Goal: Information Seeking & Learning: Learn about a topic

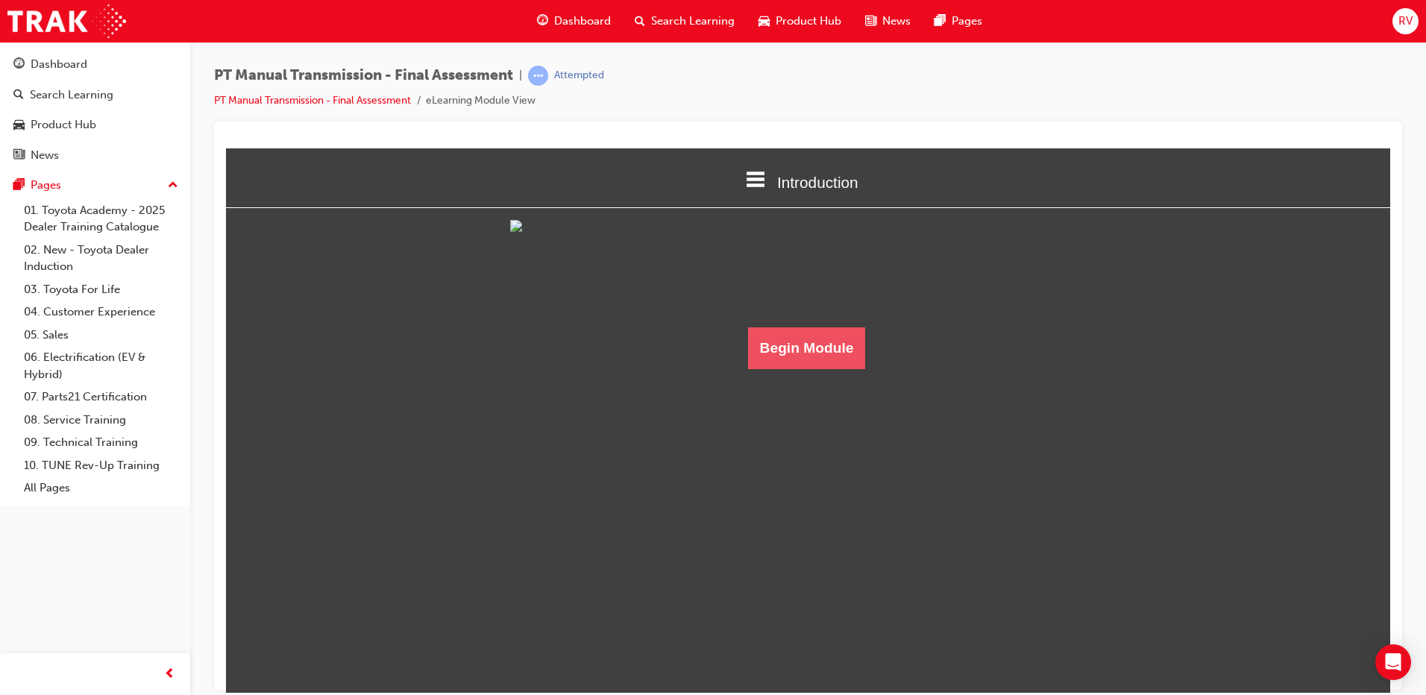
click at [793, 369] on button "Begin Module" at bounding box center [807, 348] width 118 height 42
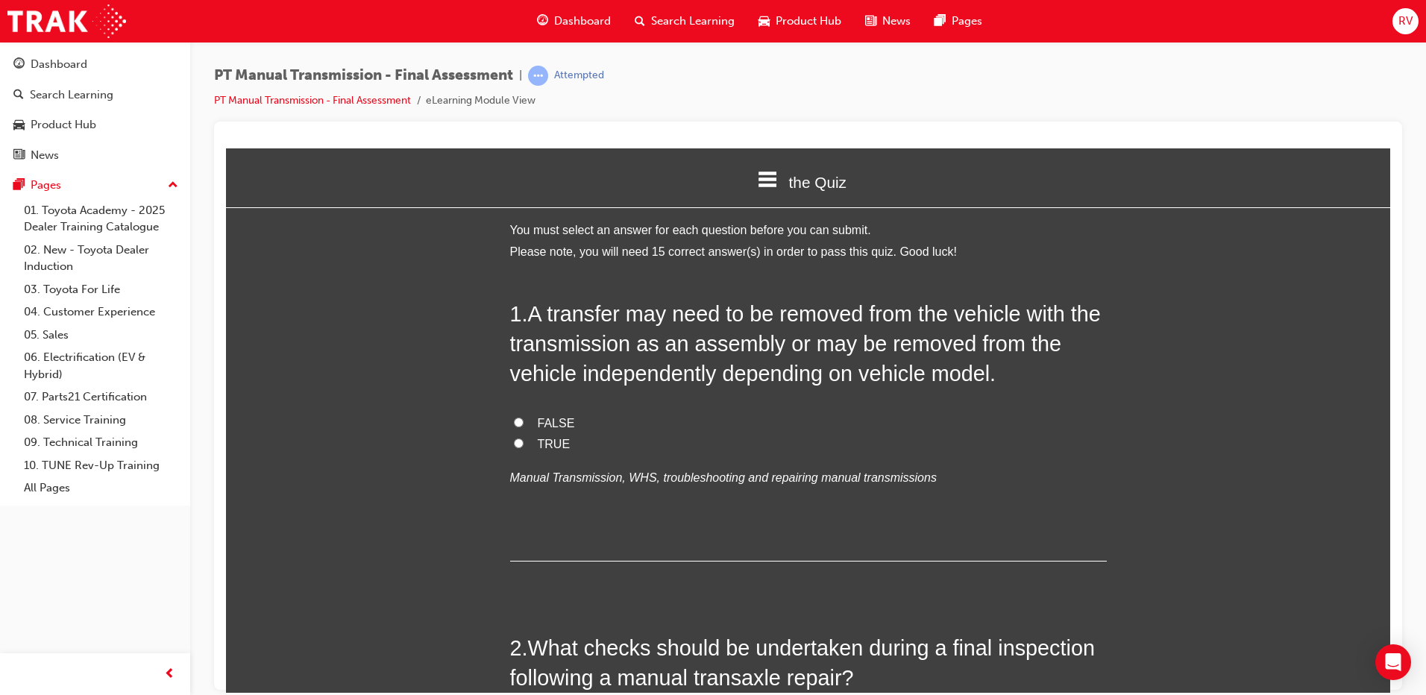
click at [514, 444] on input "TRUE" at bounding box center [519, 443] width 10 height 10
radio input "true"
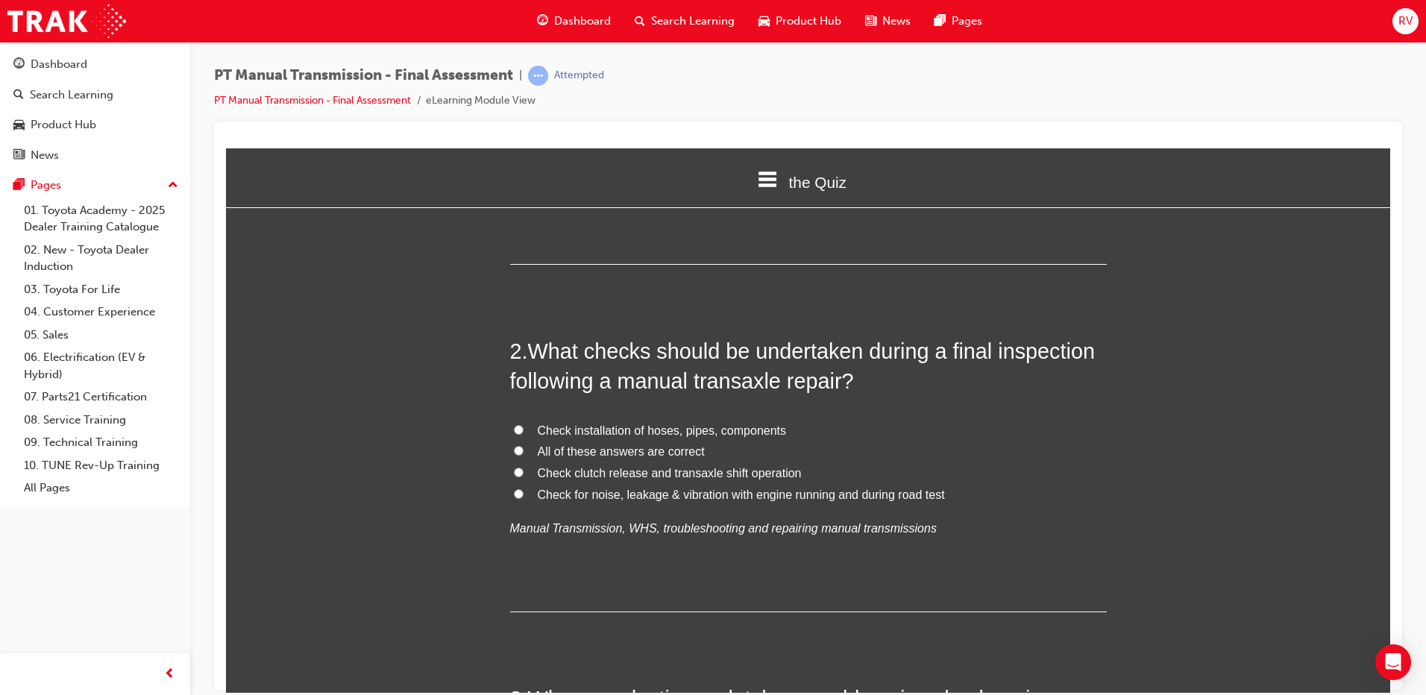
scroll to position [298, 0]
click at [516, 491] on input "Check for noise, leakage & vibration with engine running and during road test" at bounding box center [519, 492] width 10 height 10
radio input "true"
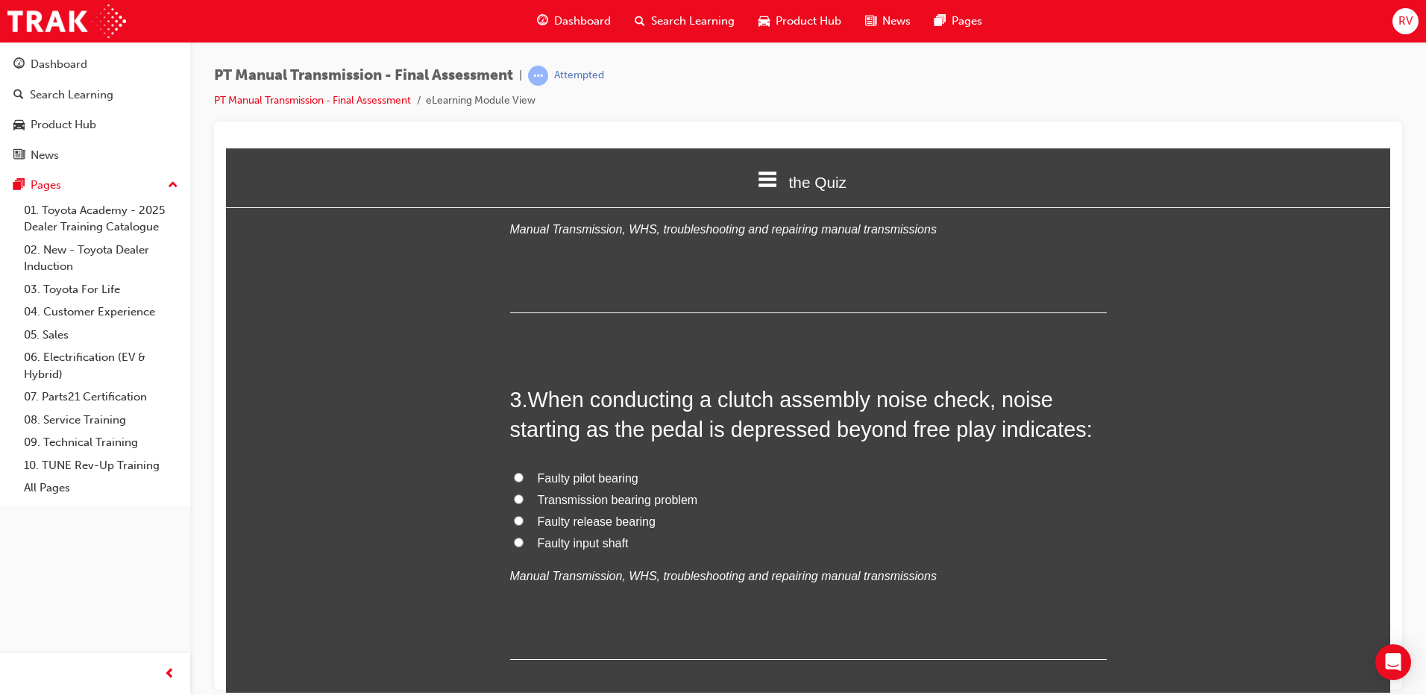
scroll to position [597, 0]
drag, startPoint x: 723, startPoint y: 428, endPoint x: 815, endPoint y: 437, distance: 92.9
click at [815, 437] on span "When conducting a clutch assembly noise check, noise starting as the pedal is d…" at bounding box center [801, 413] width 583 height 54
click at [565, 524] on span "Faulty release bearing" at bounding box center [597, 520] width 118 height 13
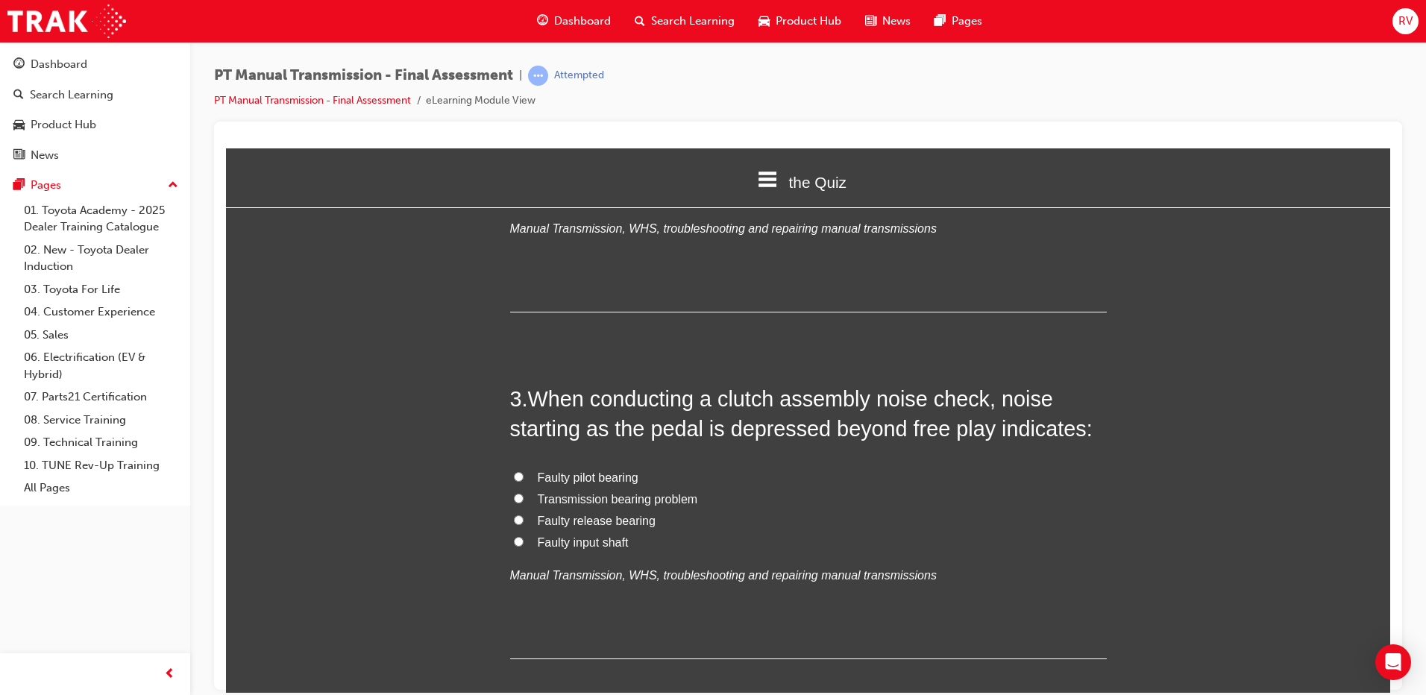
click at [524, 524] on input "Faulty release bearing" at bounding box center [519, 520] width 10 height 10
radio input "true"
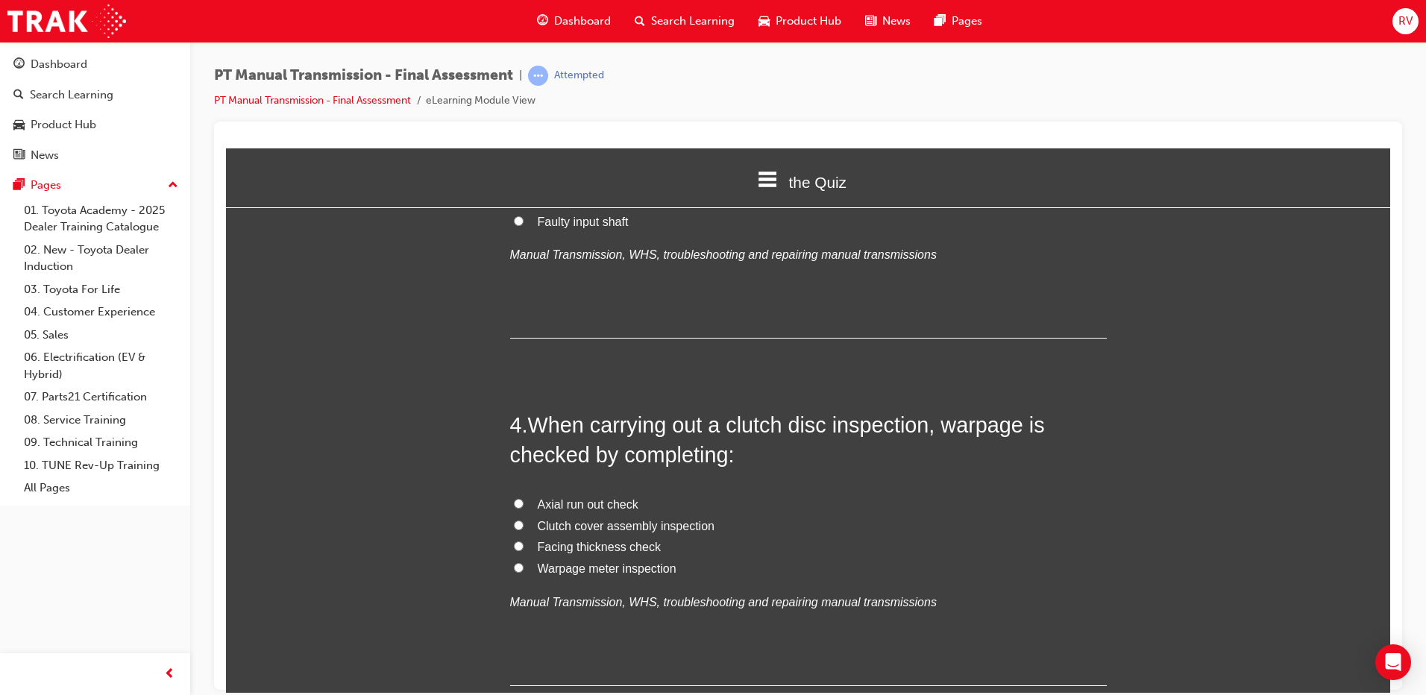
scroll to position [970, 0]
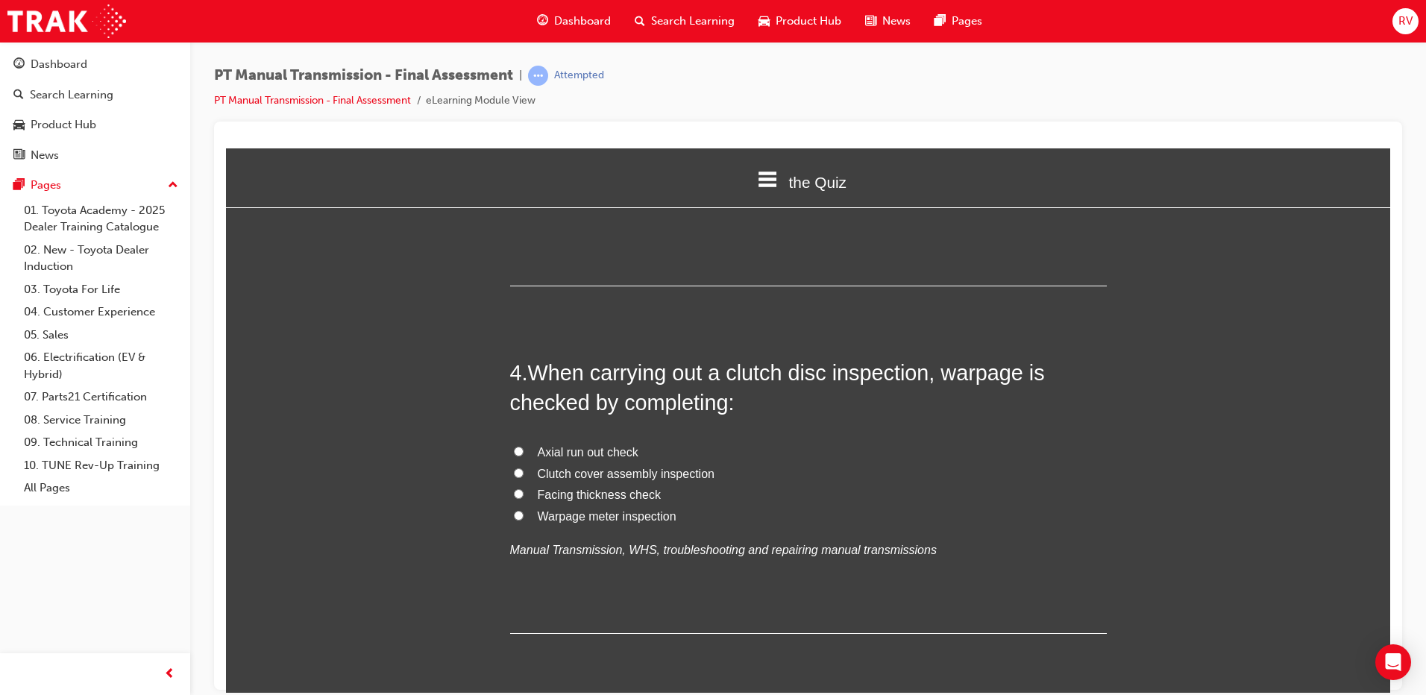
click at [659, 496] on label "Facing thickness check" at bounding box center [808, 495] width 597 height 22
click at [524, 496] on input "Facing thickness check" at bounding box center [519, 494] width 10 height 10
radio input "true"
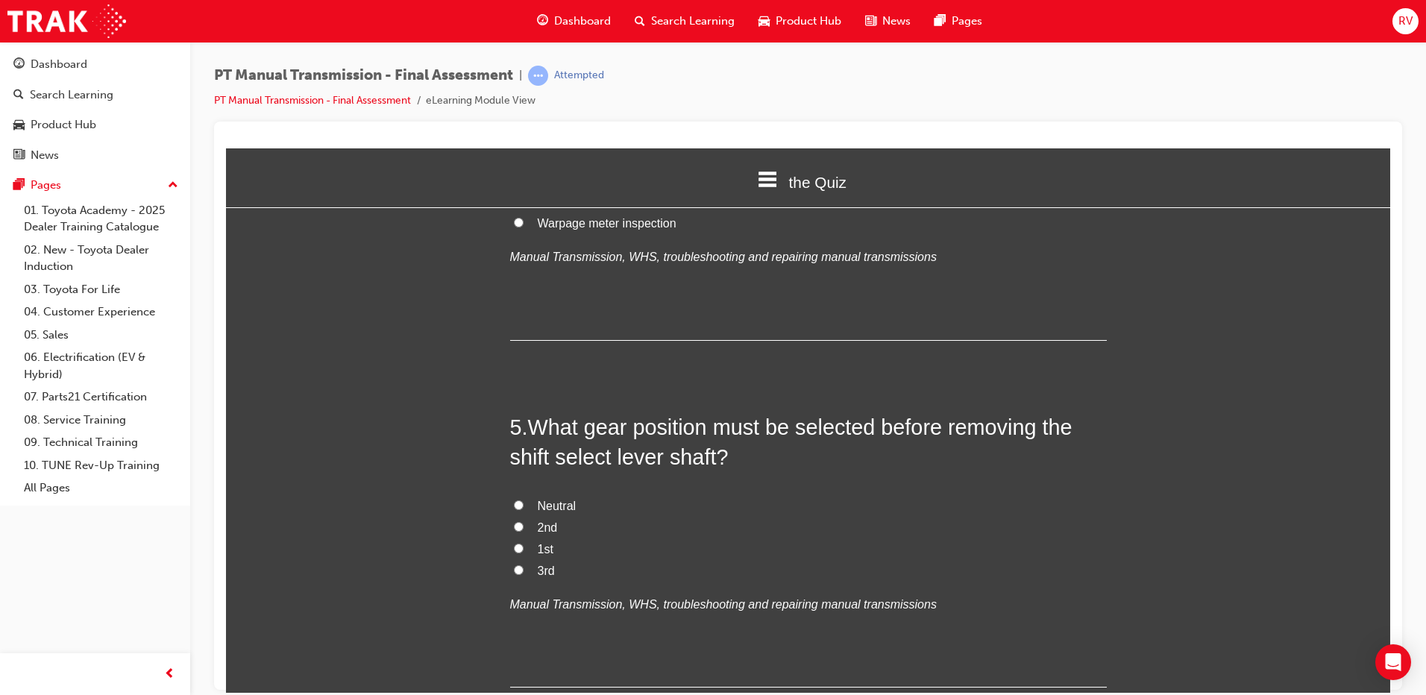
scroll to position [1268, 0]
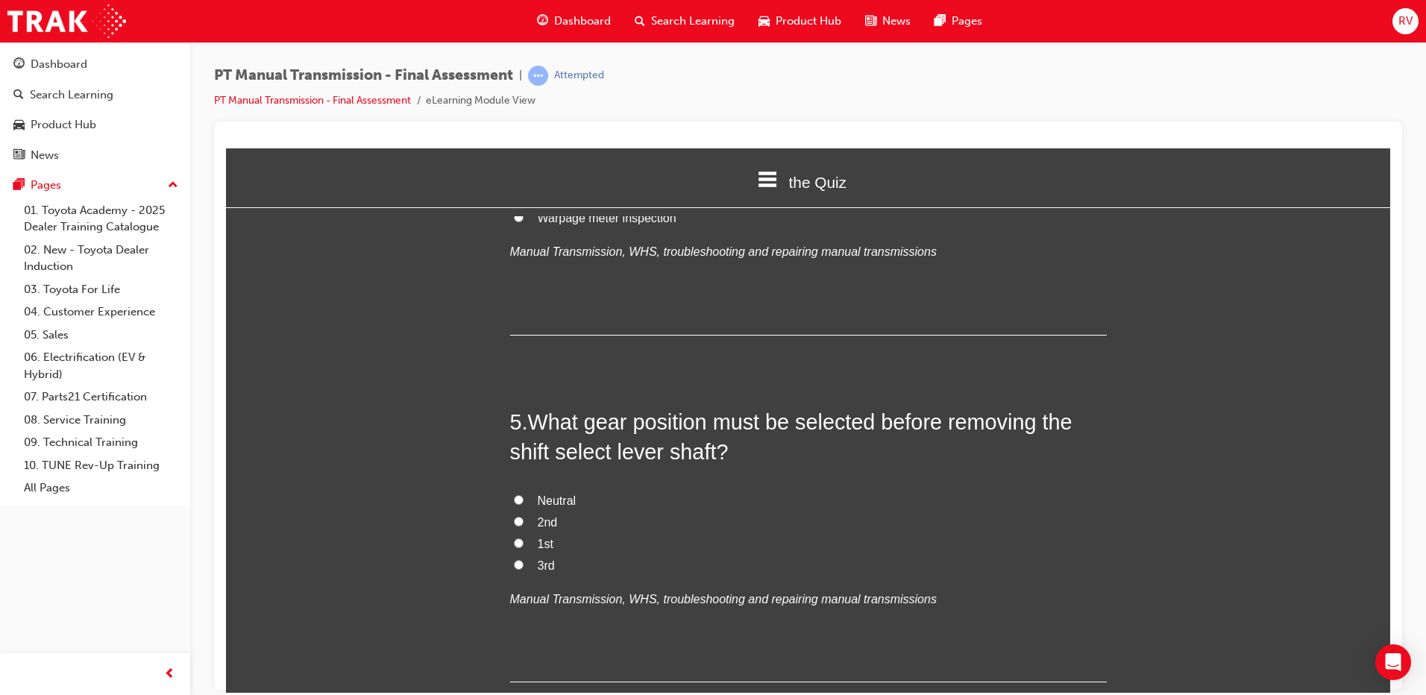
click at [580, 500] on label "Neutral" at bounding box center [808, 501] width 597 height 22
click at [524, 500] on input "Neutral" at bounding box center [519, 500] width 10 height 10
radio input "true"
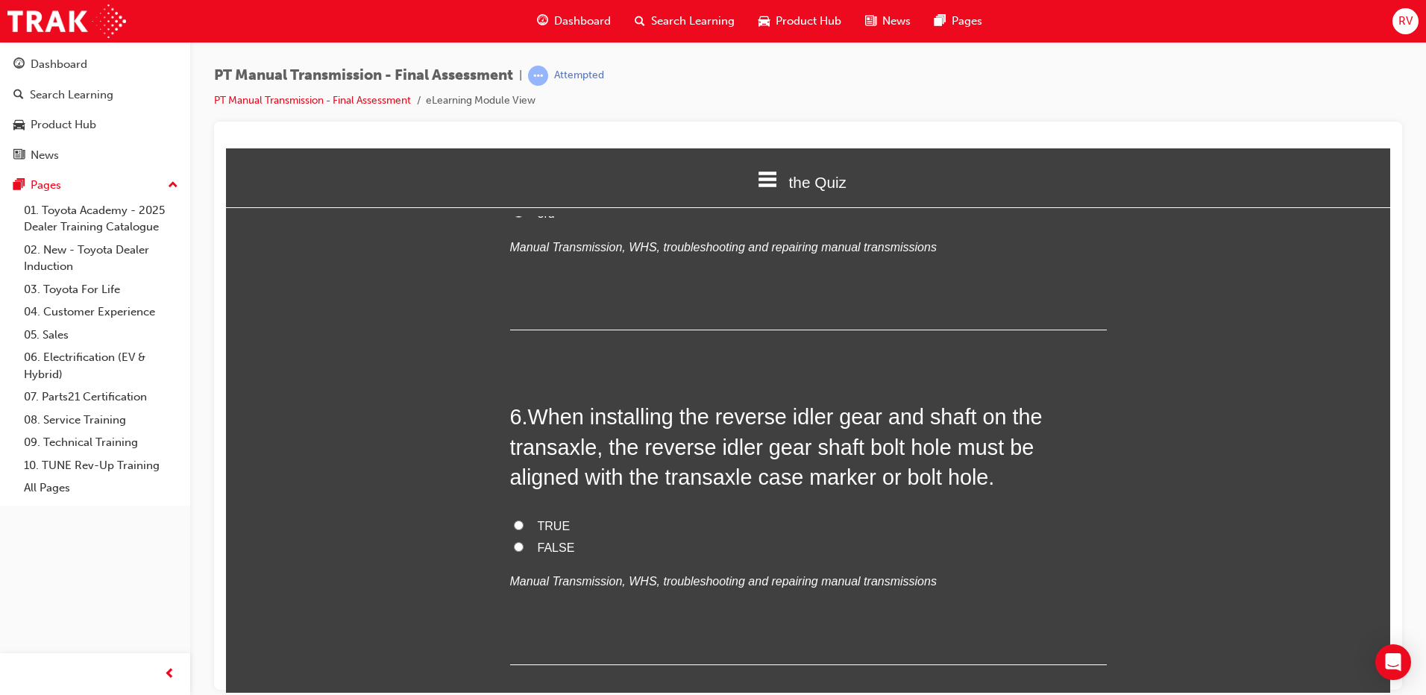
scroll to position [1641, 0]
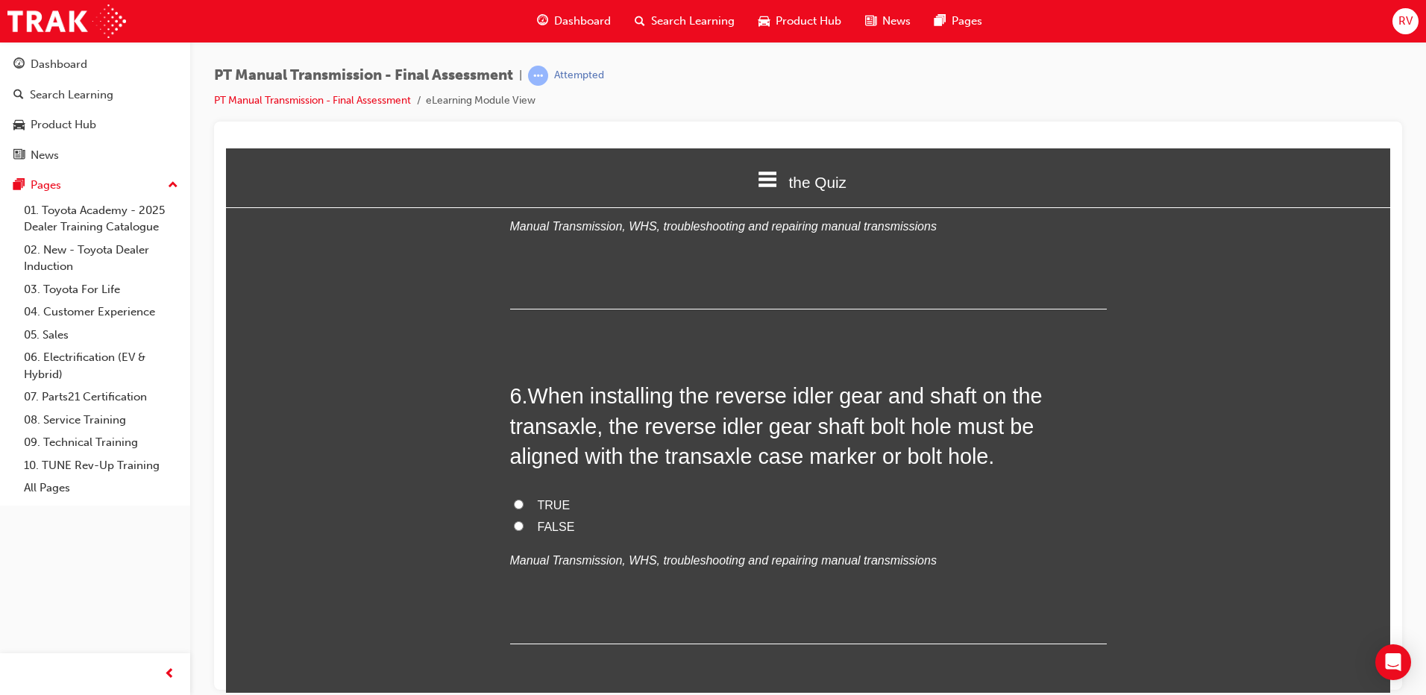
click at [567, 501] on label "TRUE" at bounding box center [808, 506] width 597 height 22
click at [524, 501] on input "TRUE" at bounding box center [519, 504] width 10 height 10
radio input "true"
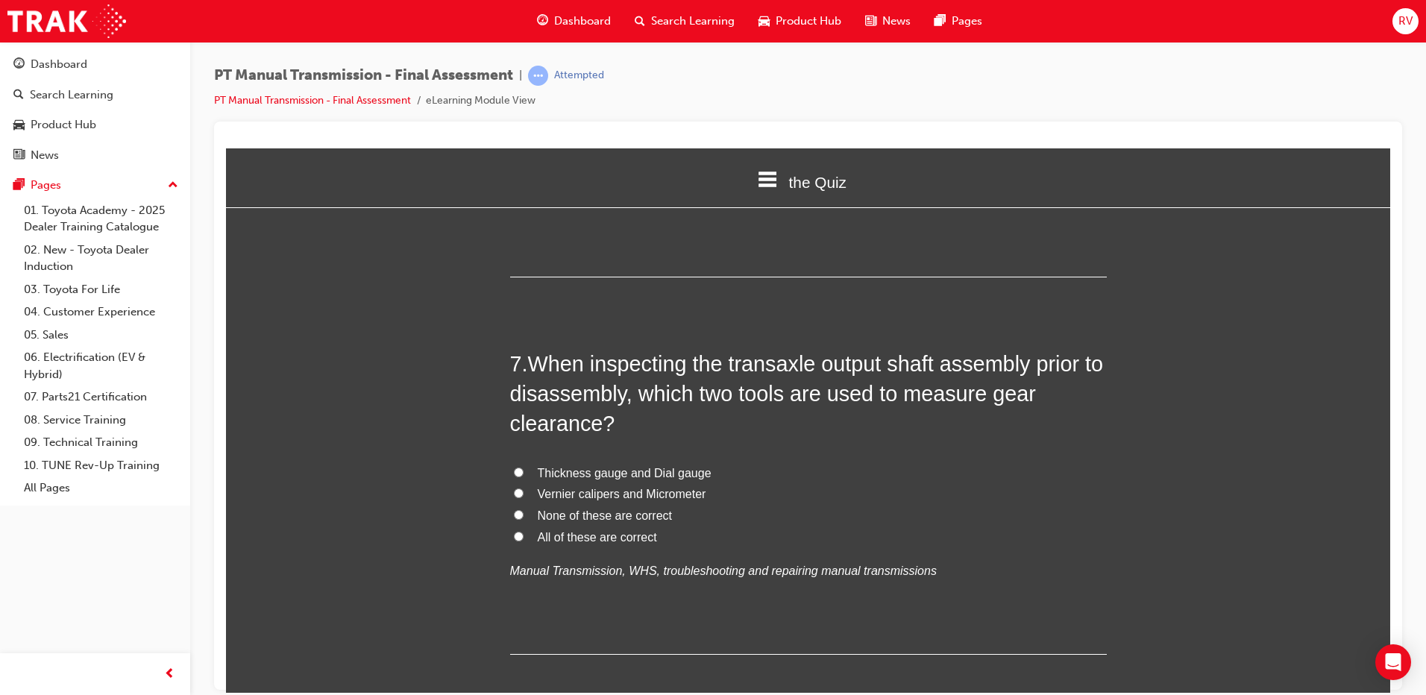
scroll to position [2014, 0]
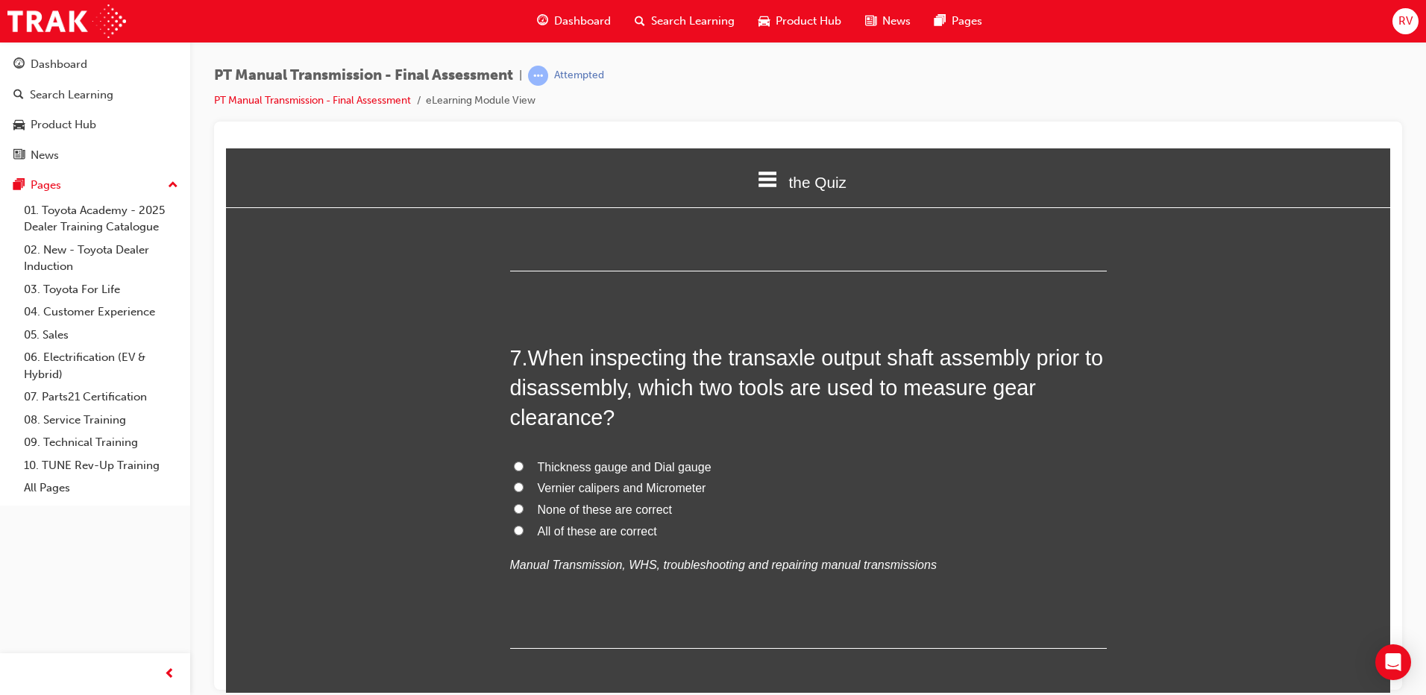
click at [641, 491] on span "Vernier calipers and Micrometer" at bounding box center [622, 487] width 169 height 13
click at [524, 491] on input "Vernier calipers and Micrometer" at bounding box center [519, 487] width 10 height 10
radio input "true"
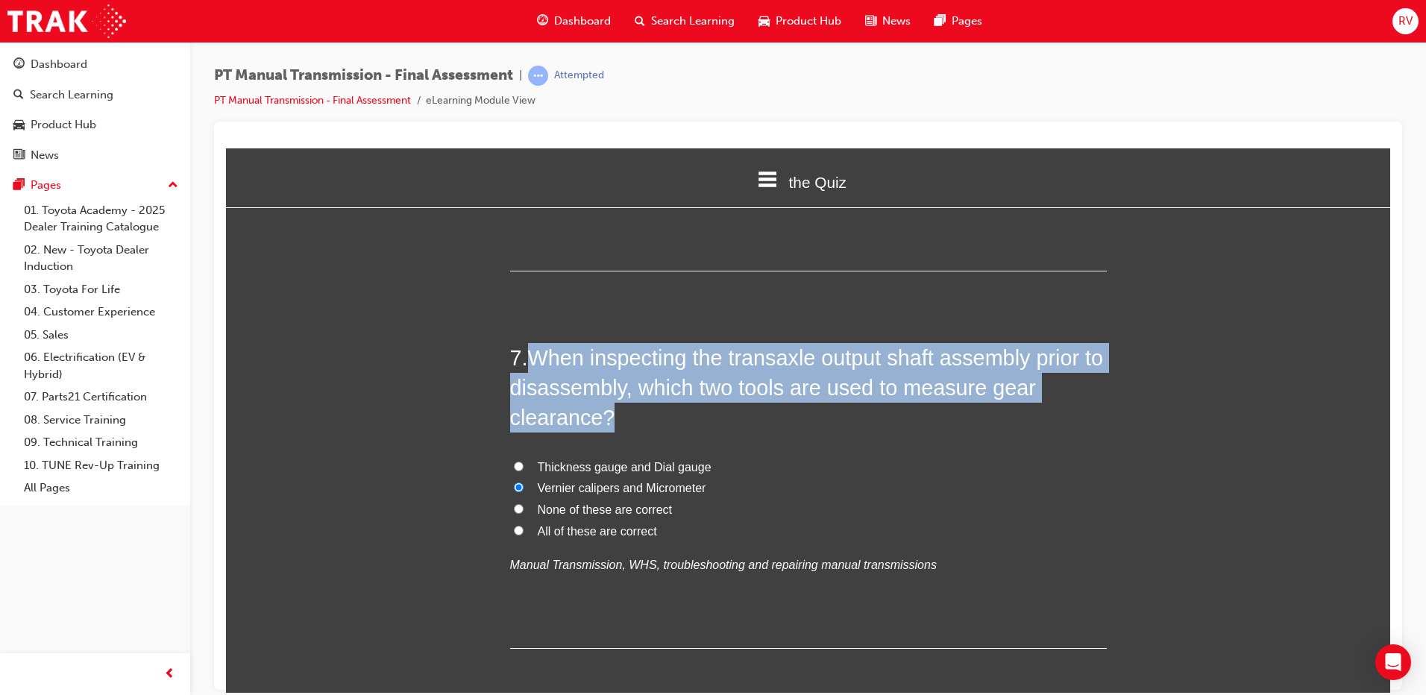
drag, startPoint x: 524, startPoint y: 353, endPoint x: 609, endPoint y: 404, distance: 99.4
click at [609, 404] on h2 "7 . When inspecting the transaxle output shaft assembly prior to disassembly, w…" at bounding box center [808, 387] width 597 height 90
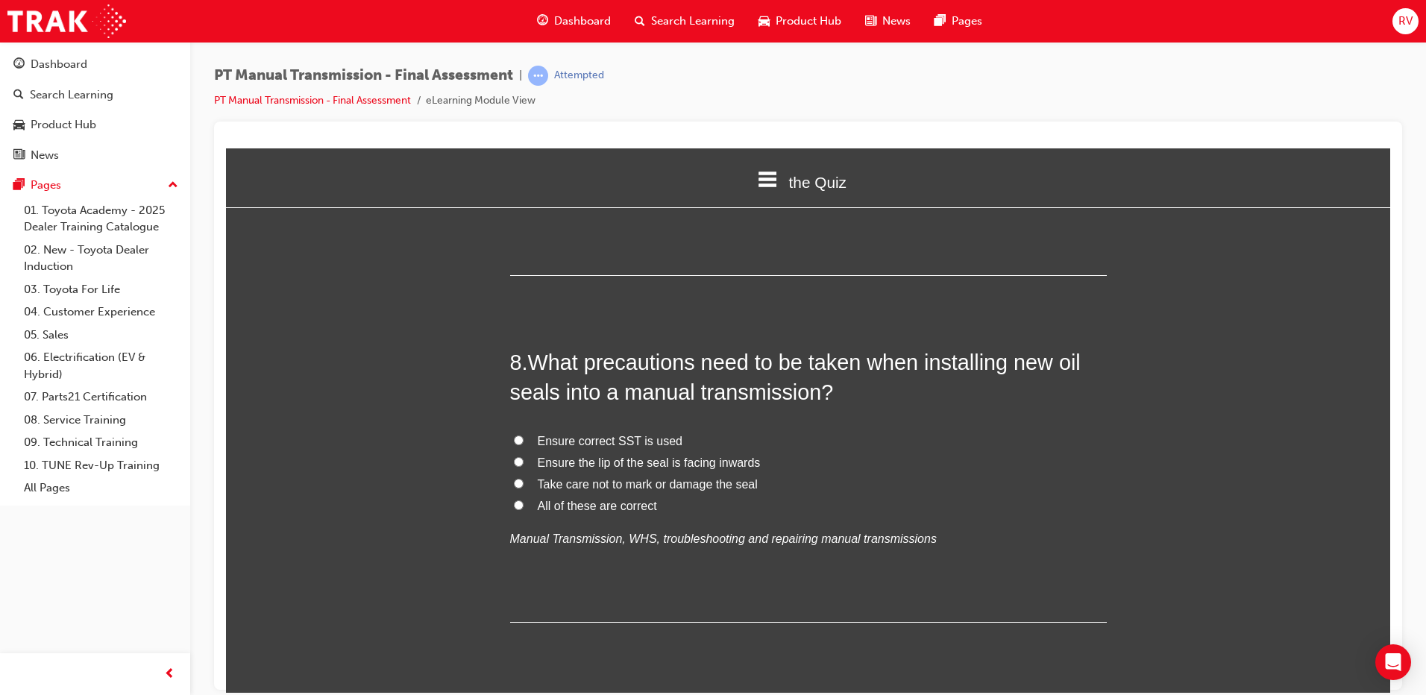
scroll to position [2462, 0]
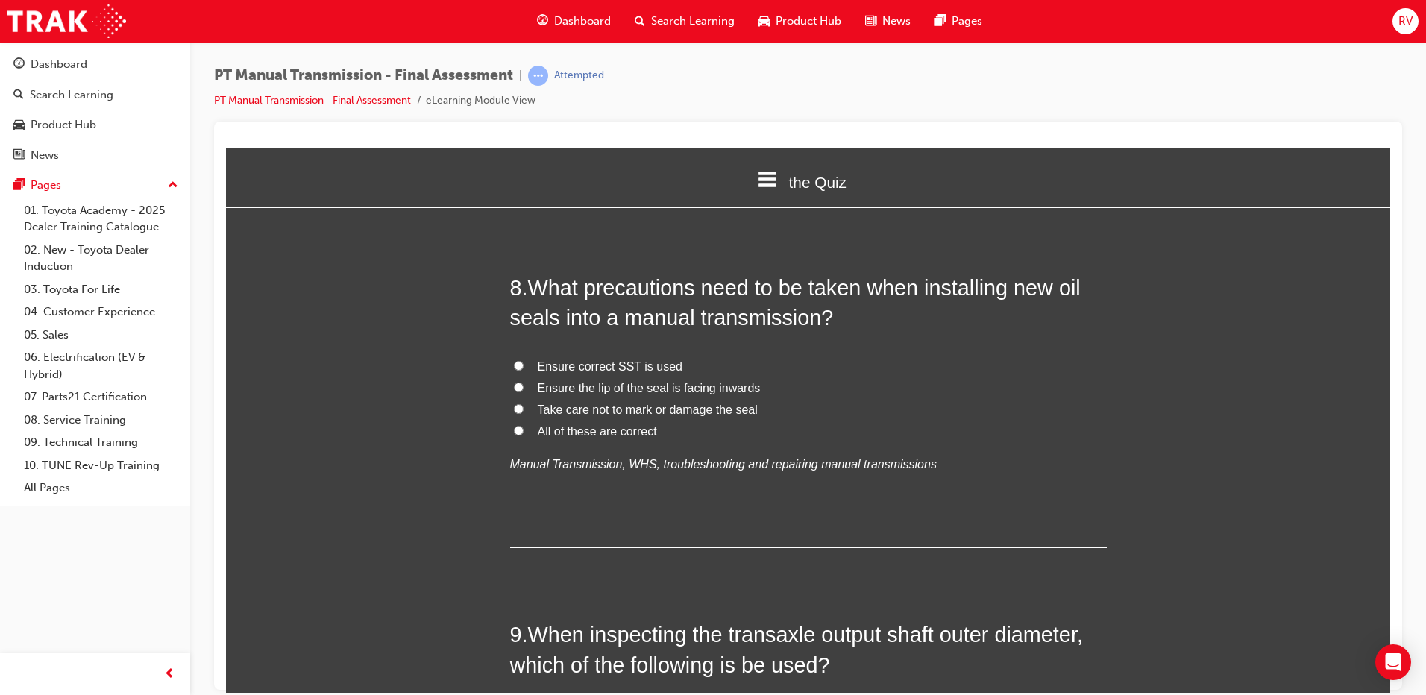
click at [629, 439] on label "All of these are correct" at bounding box center [808, 432] width 597 height 22
click at [524, 435] on input "All of these are correct" at bounding box center [519, 430] width 10 height 10
radio input "true"
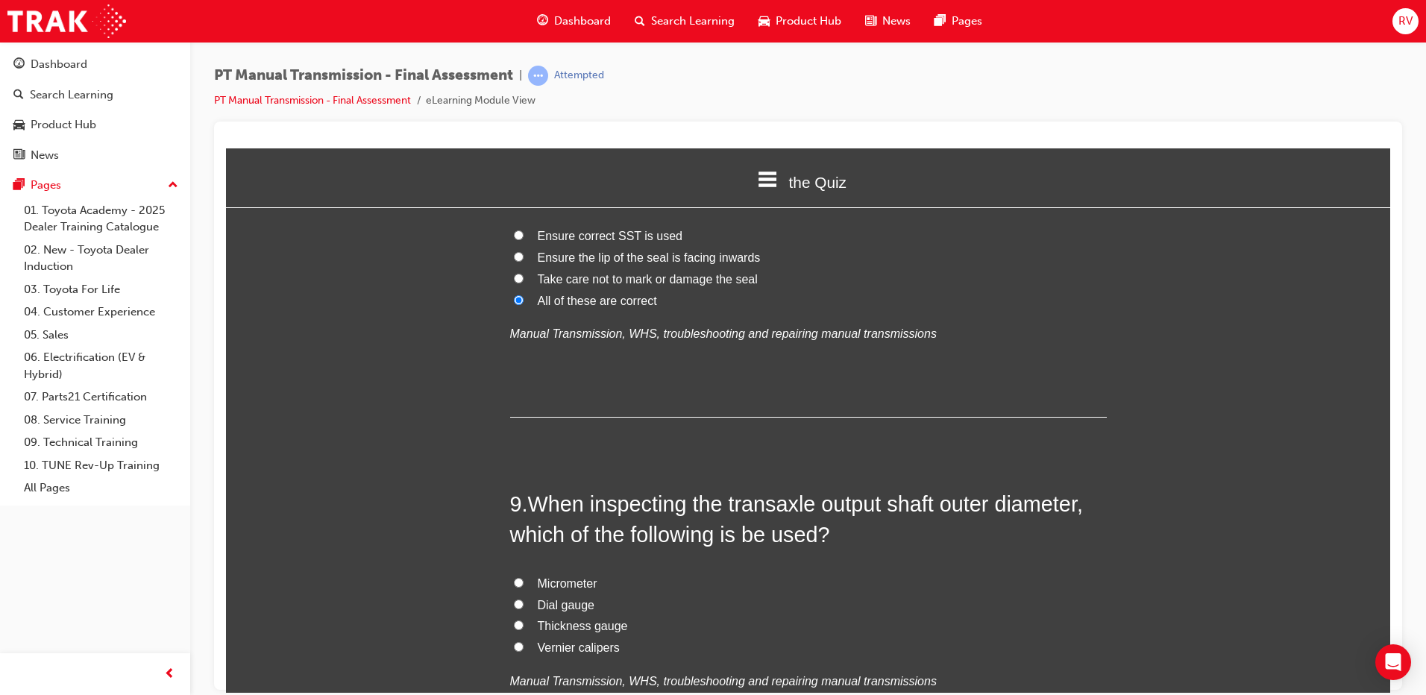
scroll to position [2685, 0]
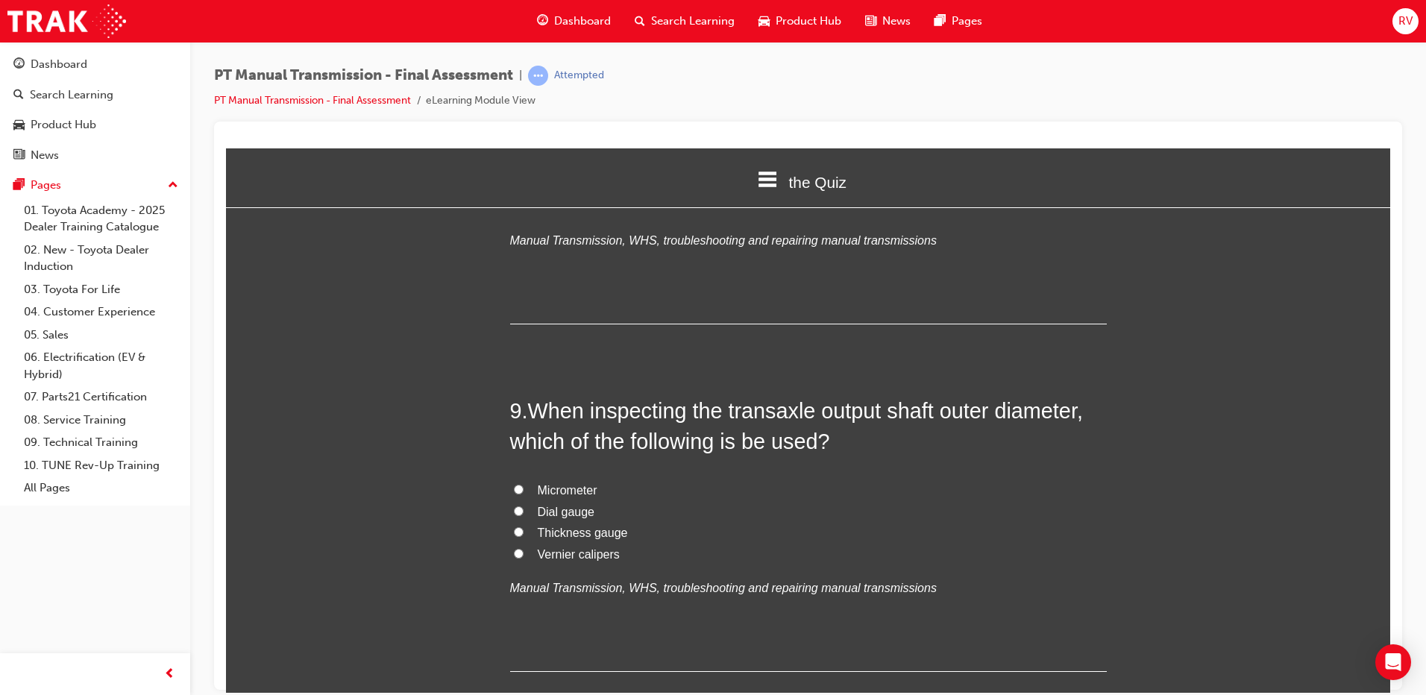
click at [520, 493] on label "Micrometer" at bounding box center [808, 491] width 597 height 22
click at [520, 493] on input "Micrometer" at bounding box center [519, 489] width 10 height 10
radio input "true"
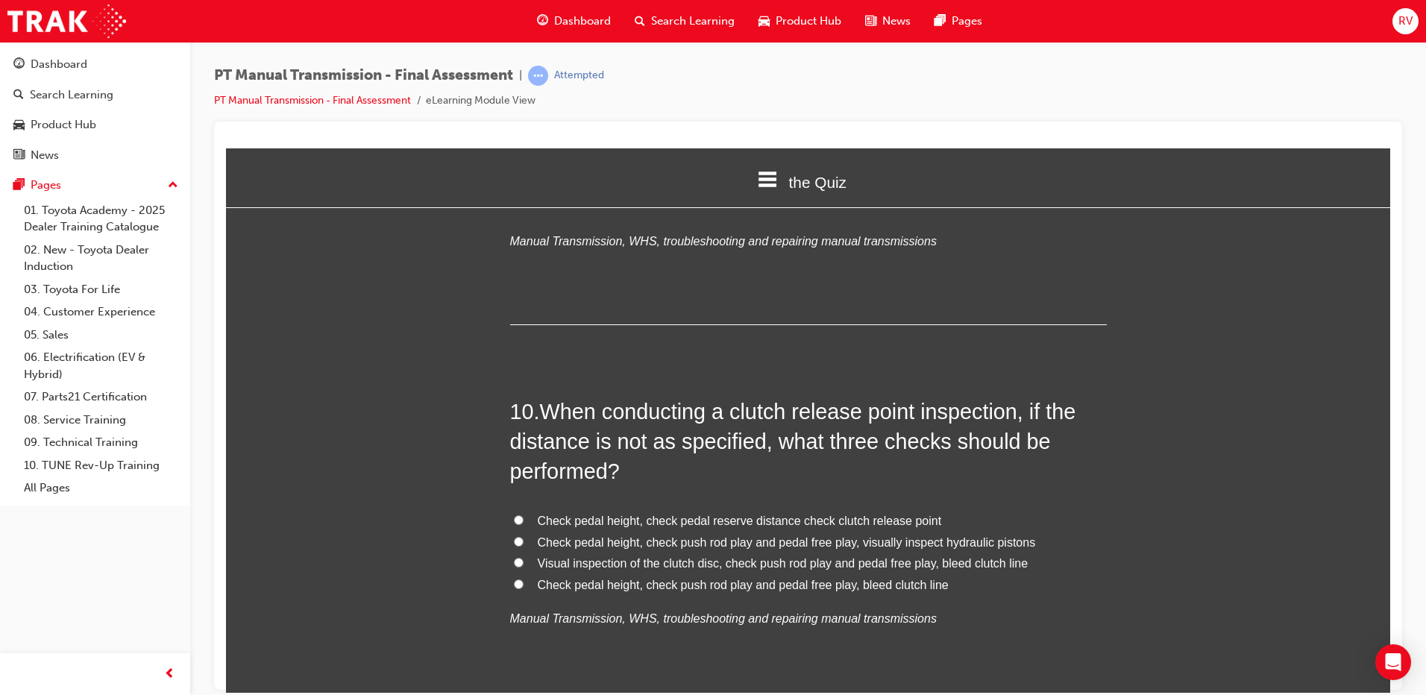
scroll to position [3058, 0]
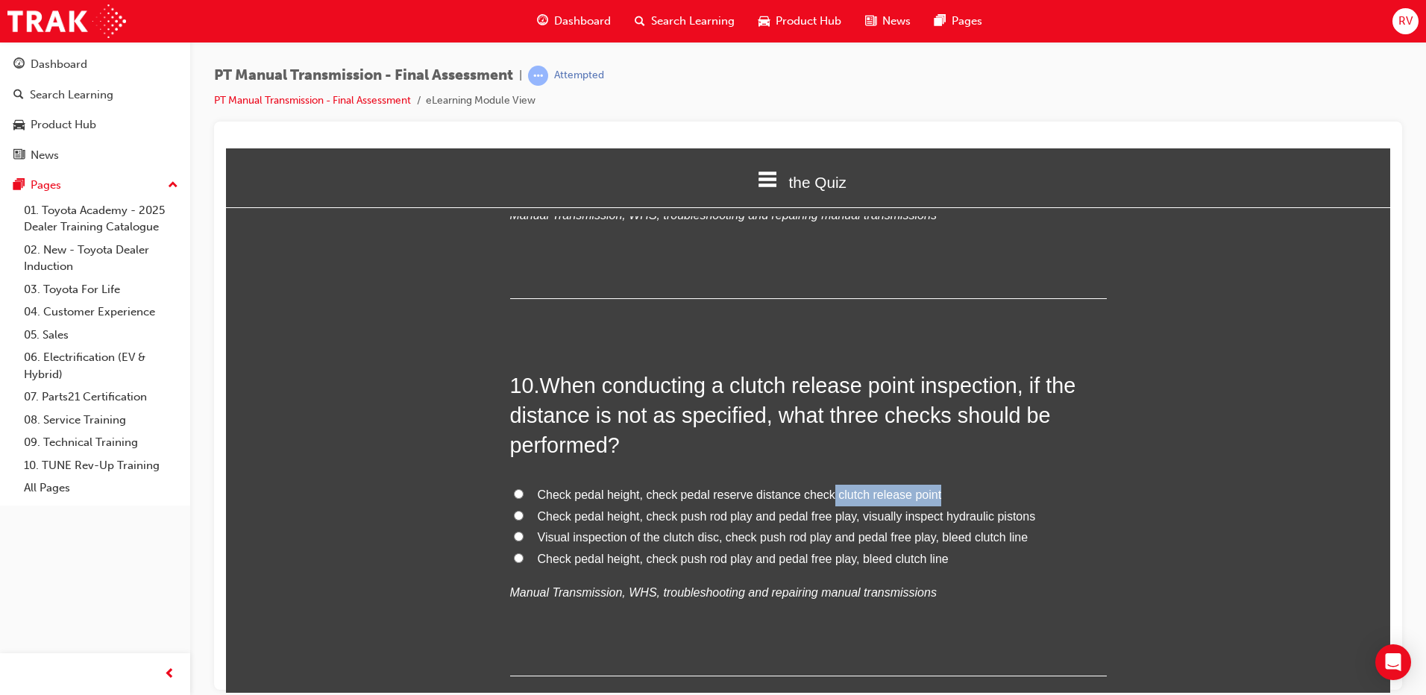
drag, startPoint x: 822, startPoint y: 490, endPoint x: 926, endPoint y: 497, distance: 103.9
click at [926, 497] on span "Check pedal height, check pedal reserve distance check clutch release point" at bounding box center [740, 494] width 404 height 13
click at [330, 327] on div "You must select an answer for each question before you can submit. Please note,…" at bounding box center [808, 566] width 1164 height 6810
click at [525, 493] on label "Check pedal height, check pedal reserve distance check clutch release point" at bounding box center [808, 495] width 597 height 22
click at [524, 493] on input "Check pedal height, check pedal reserve distance check clutch release point" at bounding box center [519, 494] width 10 height 10
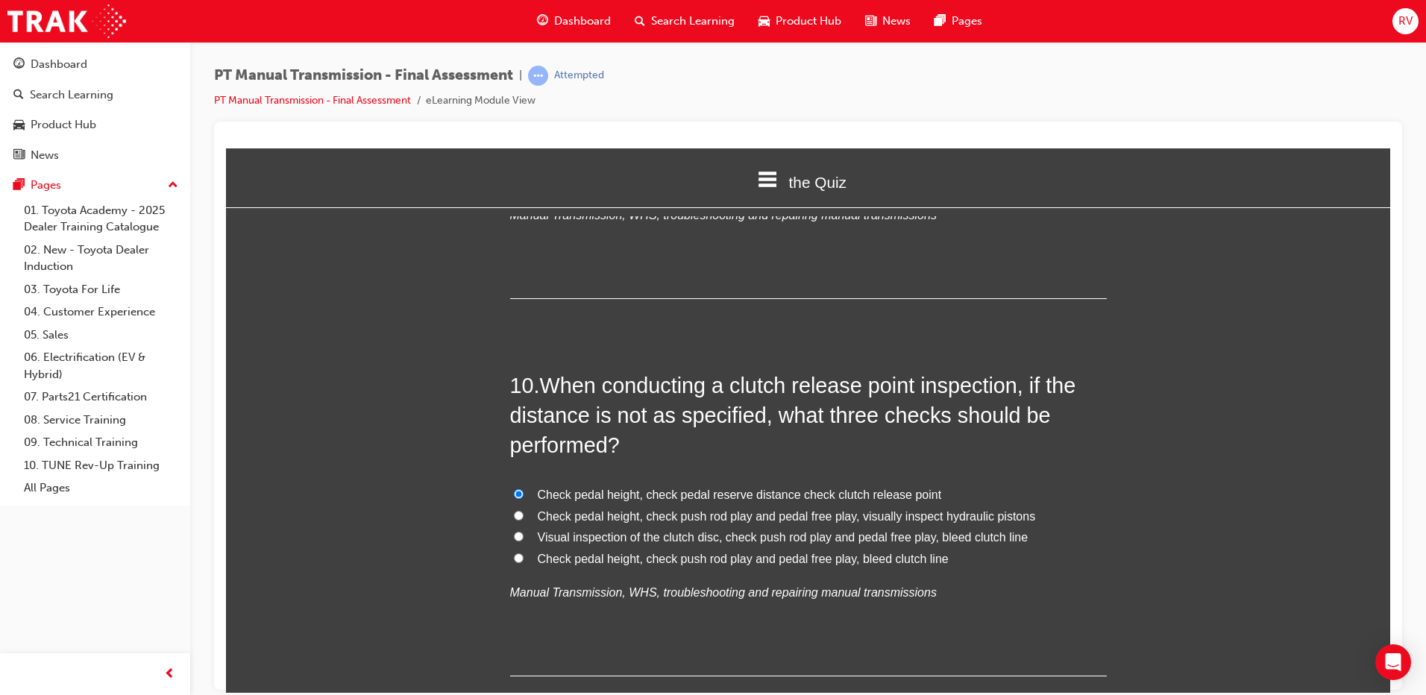
radio input "true"
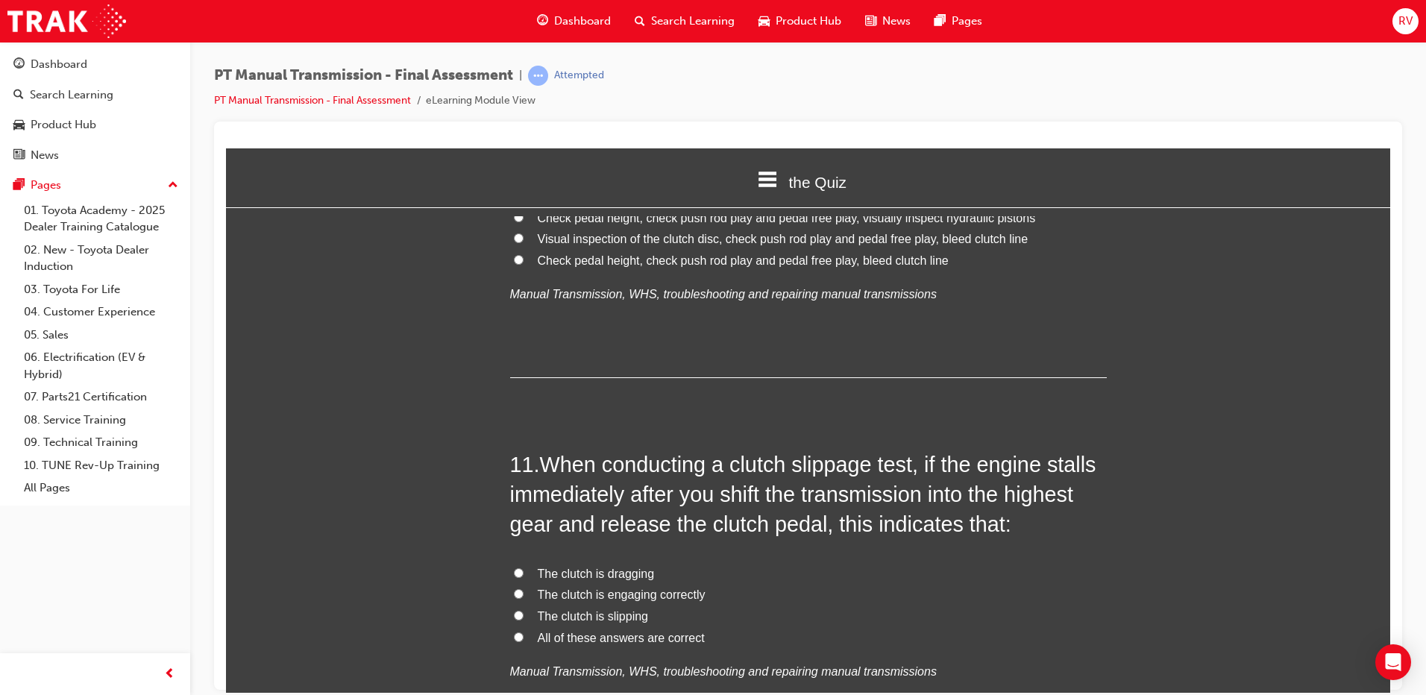
scroll to position [3431, 0]
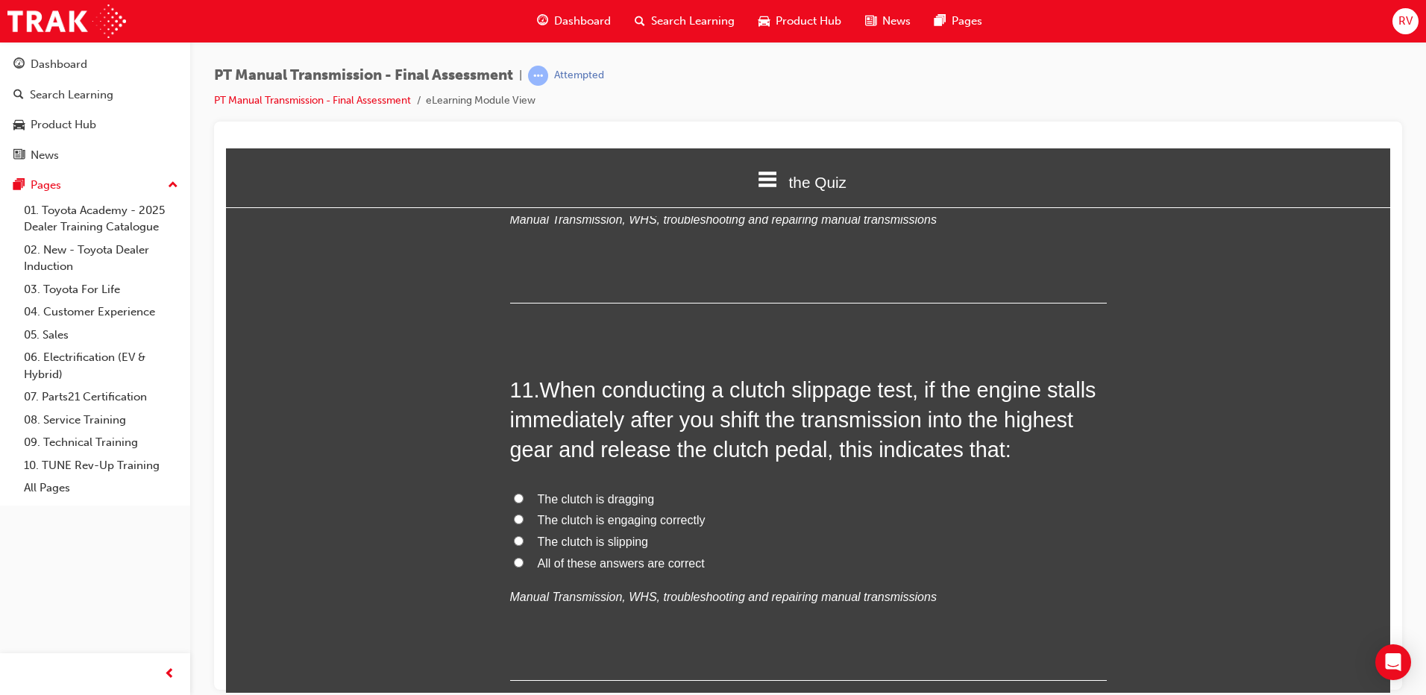
click at [521, 518] on label "The clutch is engaging correctly" at bounding box center [808, 520] width 597 height 22
click at [521, 518] on input "The clutch is engaging correctly" at bounding box center [519, 519] width 10 height 10
radio input "true"
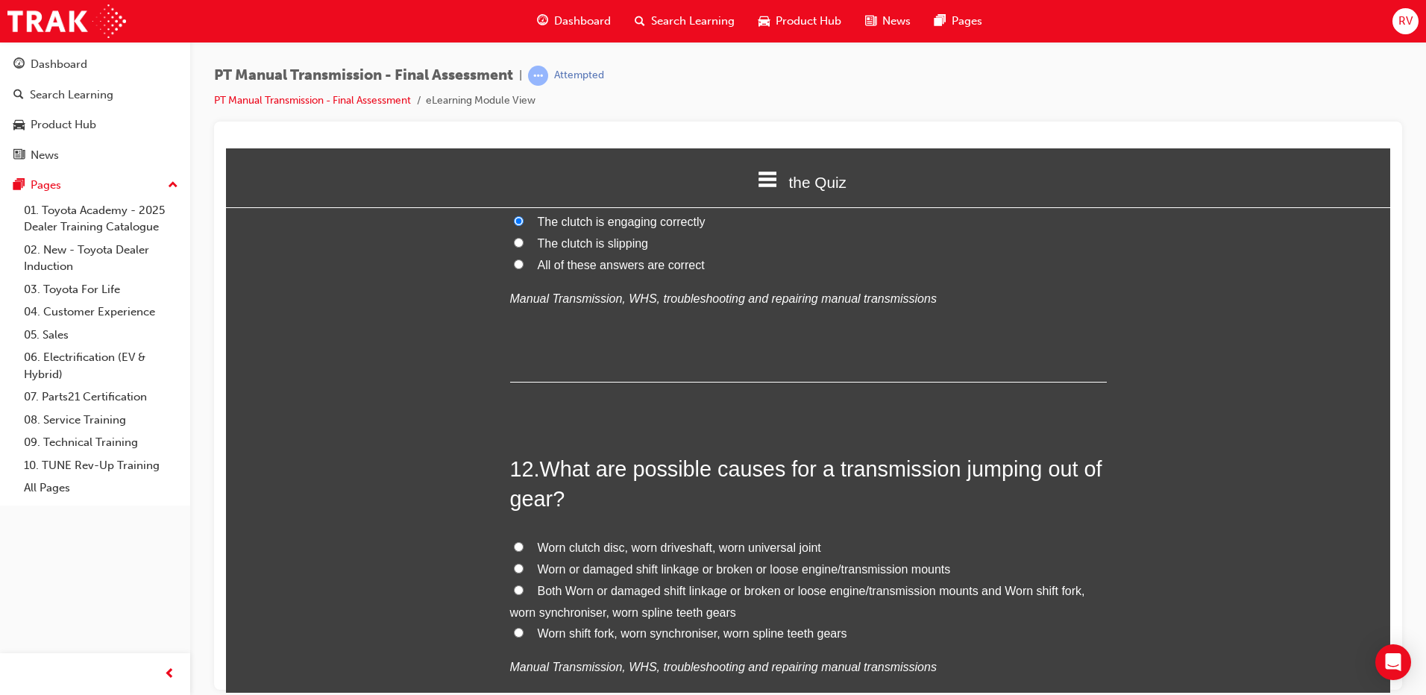
scroll to position [3804, 0]
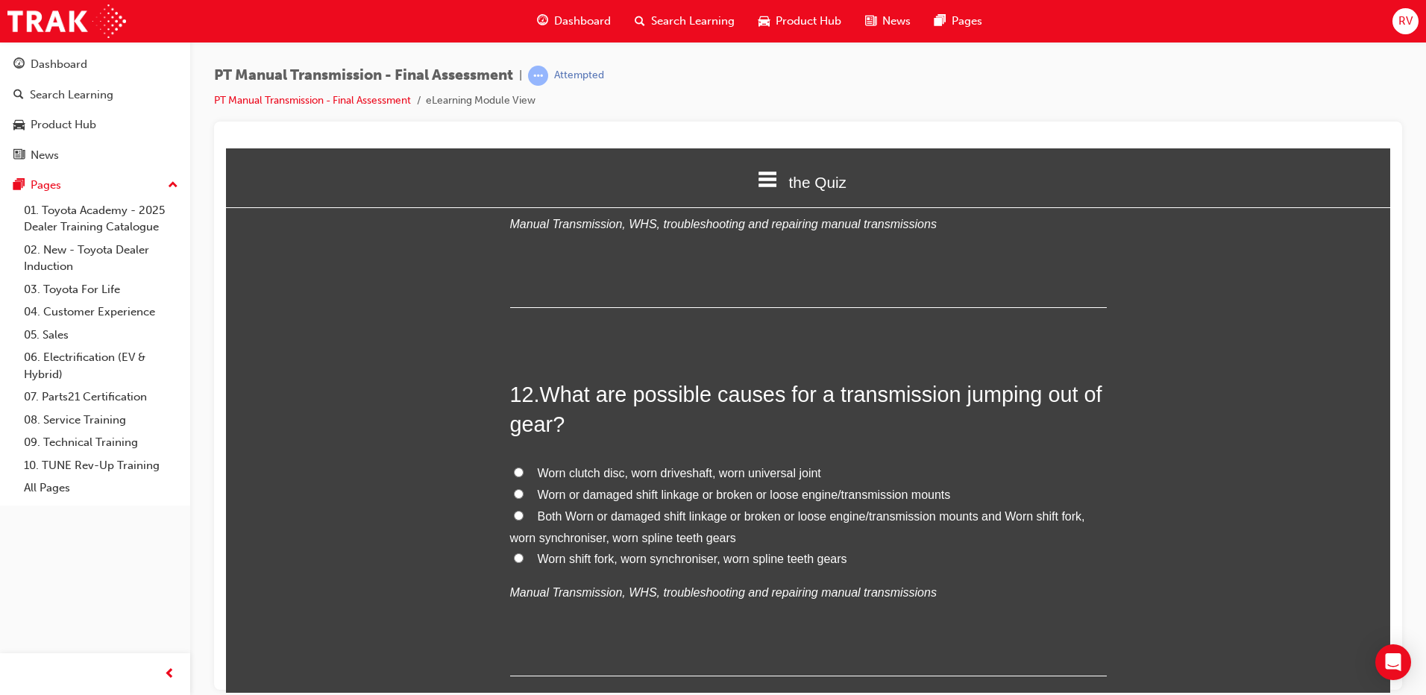
click at [531, 559] on label "Worn shift fork, worn synchroniser, worn spline teeth gears" at bounding box center [808, 559] width 597 height 22
click at [524, 559] on input "Worn shift fork, worn synchroniser, worn spline teeth gears" at bounding box center [519, 558] width 10 height 10
radio input "true"
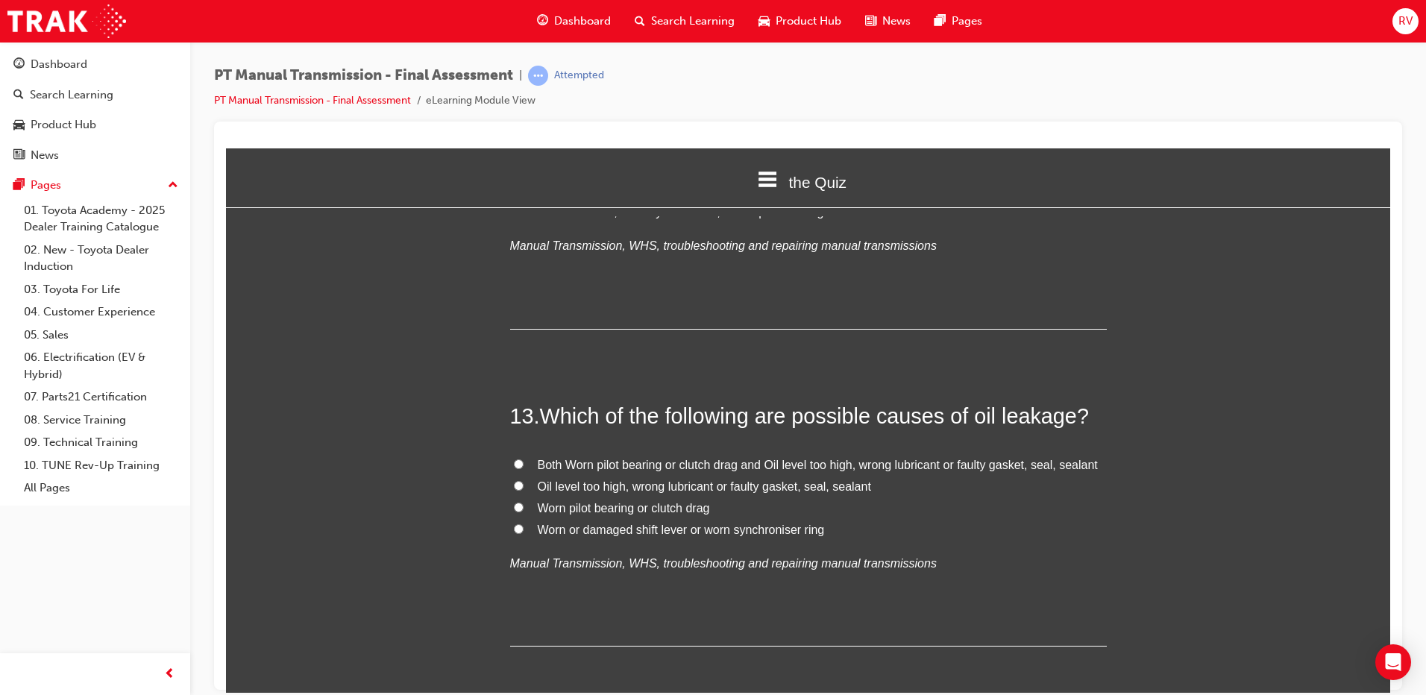
scroll to position [4177, 0]
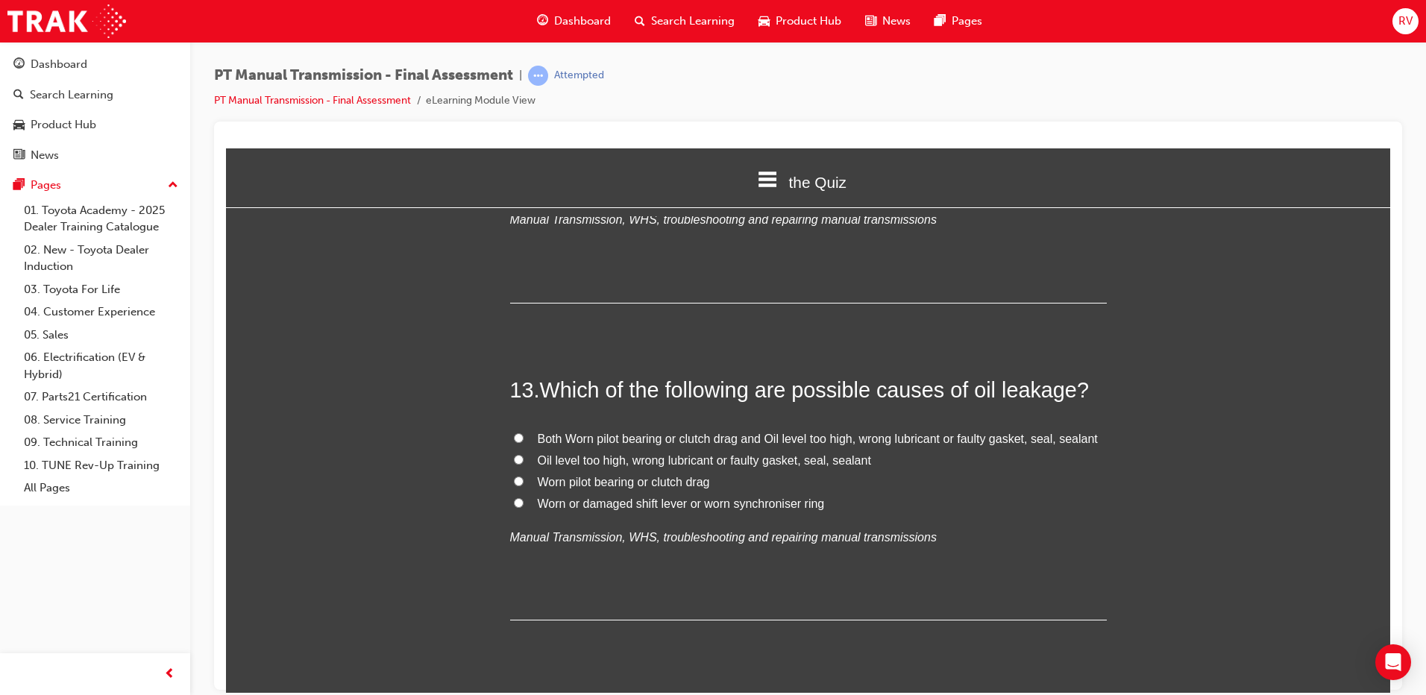
click at [514, 459] on input "Oil level too high, wrong lubricant or faulty gasket, seal, sealant" at bounding box center [519, 459] width 10 height 10
radio input "true"
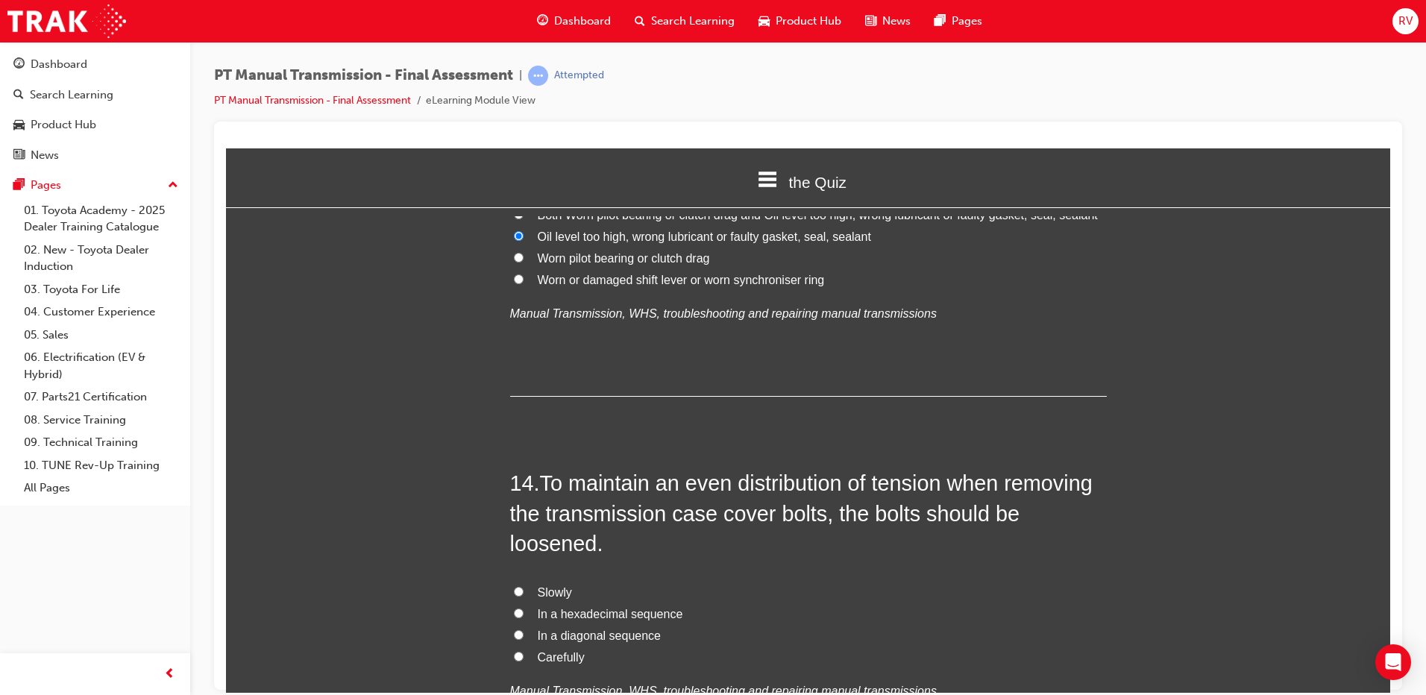
scroll to position [4476, 0]
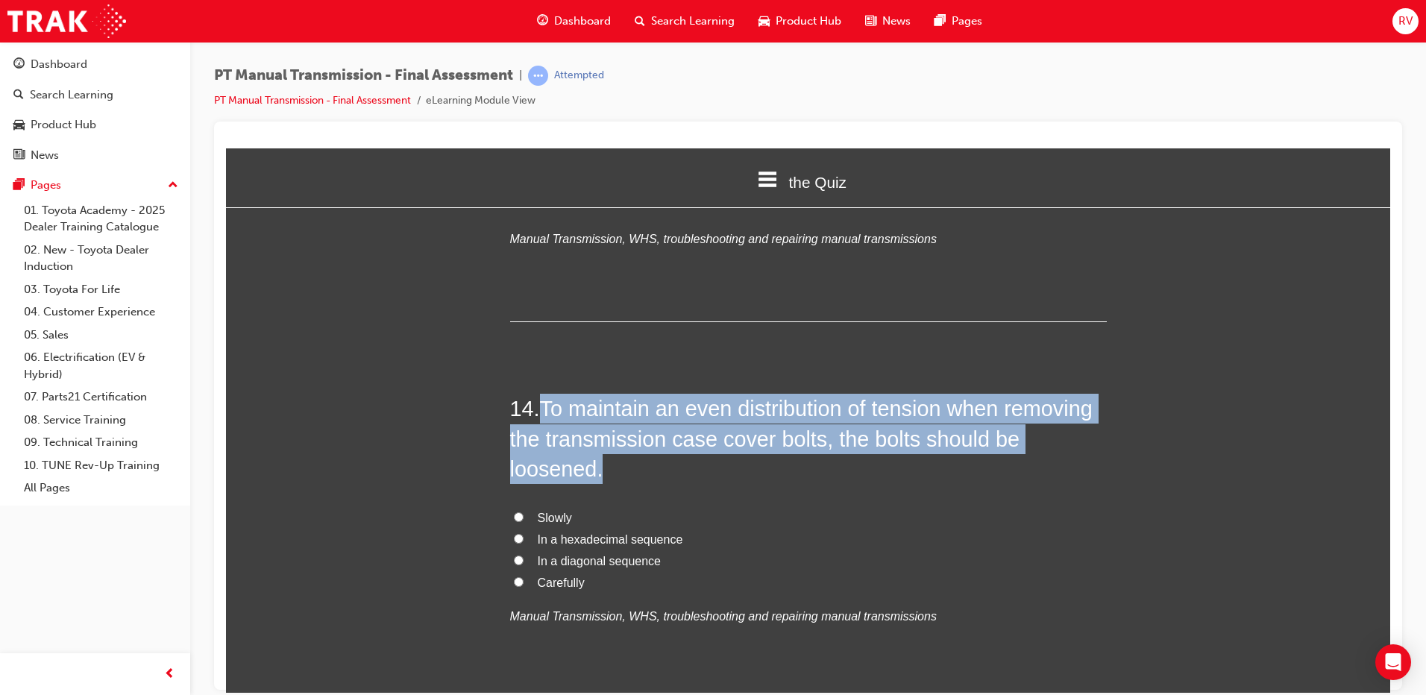
drag, startPoint x: 537, startPoint y: 406, endPoint x: 595, endPoint y: 459, distance: 78.1
click at [595, 459] on h2 "14 . To maintain an even distribution of tension when removing the transmission…" at bounding box center [808, 438] width 597 height 90
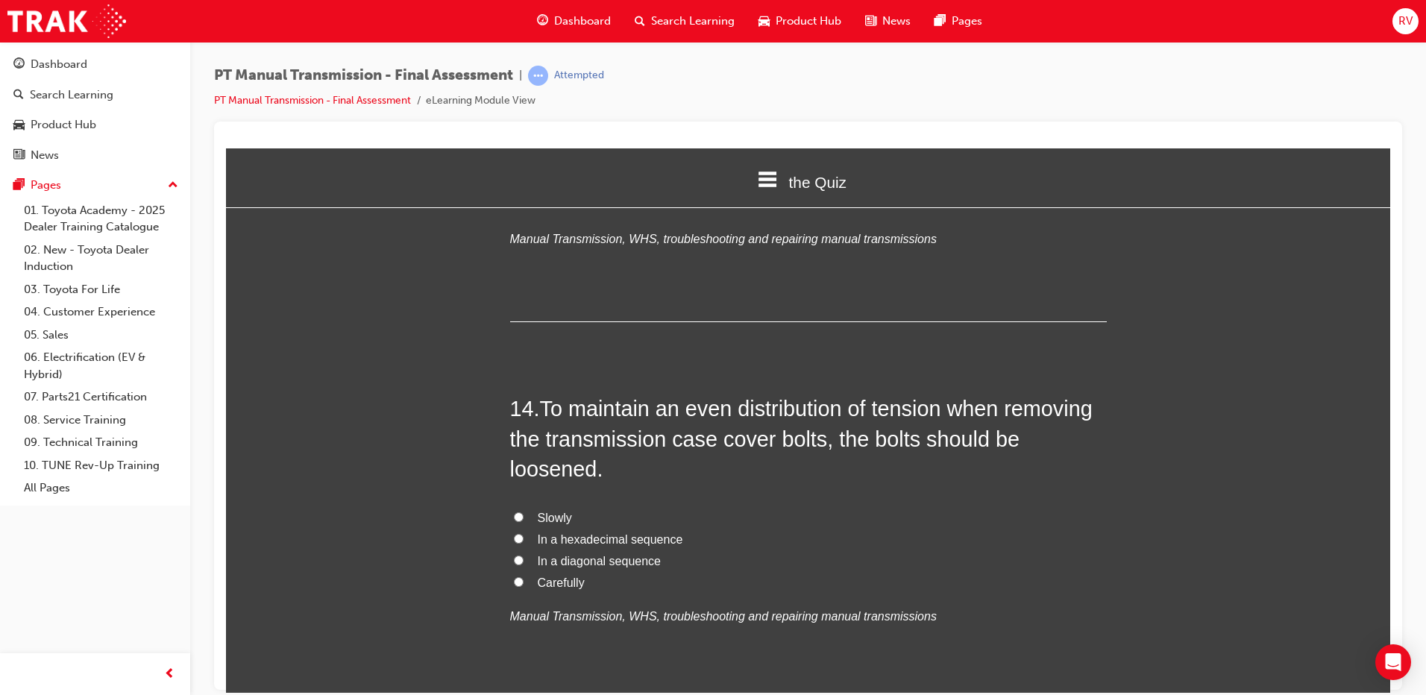
click at [653, 277] on div "13 . Which of the following are possible causes of oil leakage? Both Worn pilot…" at bounding box center [808, 198] width 597 height 245
click at [510, 515] on label "Slowly" at bounding box center [808, 518] width 597 height 22
click at [514, 515] on input "Slowly" at bounding box center [519, 517] width 10 height 10
radio input "true"
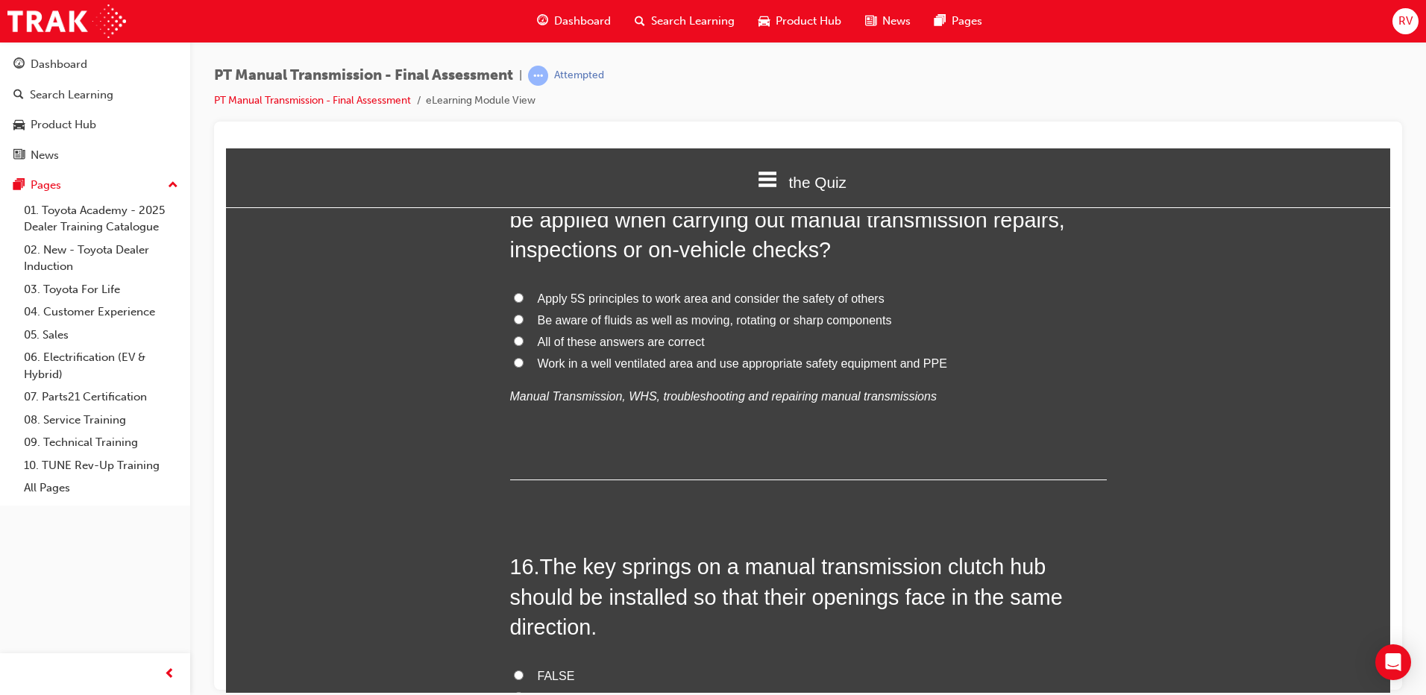
scroll to position [4998, 0]
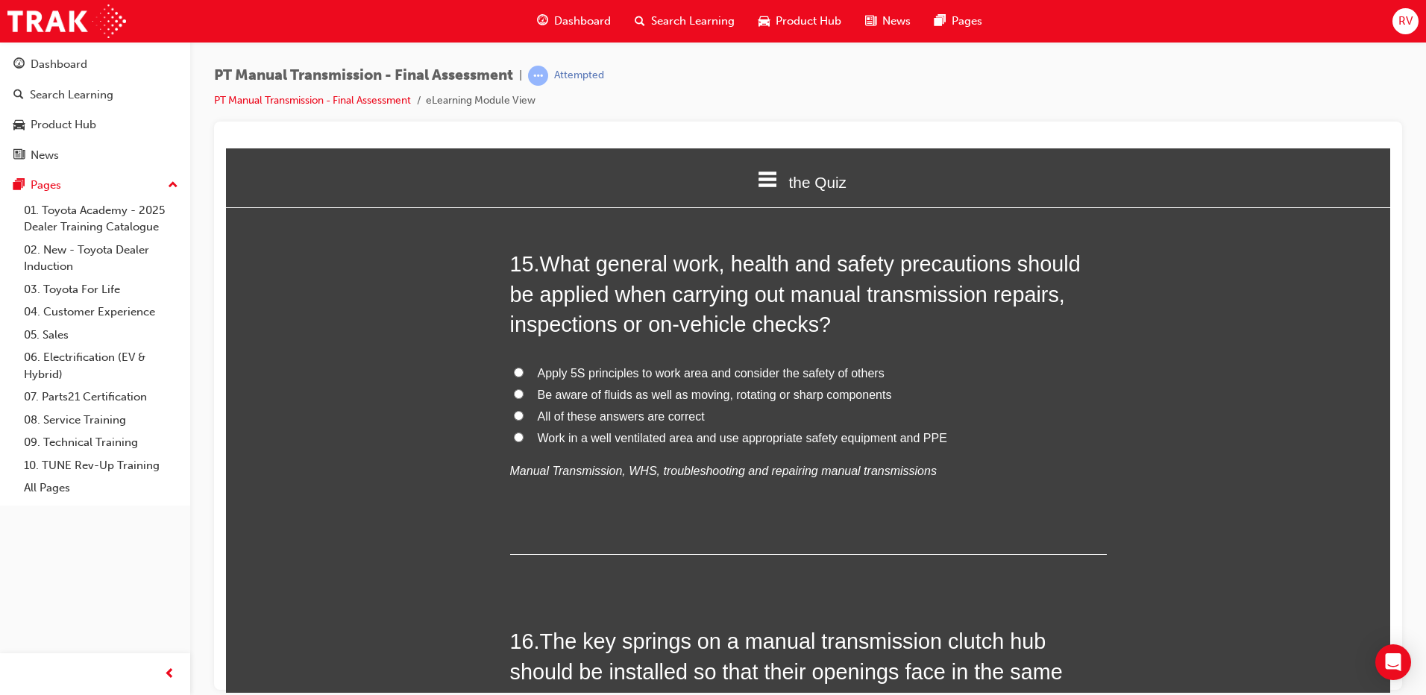
click at [514, 415] on input "All of these answers are correct" at bounding box center [519, 415] width 10 height 10
radio input "true"
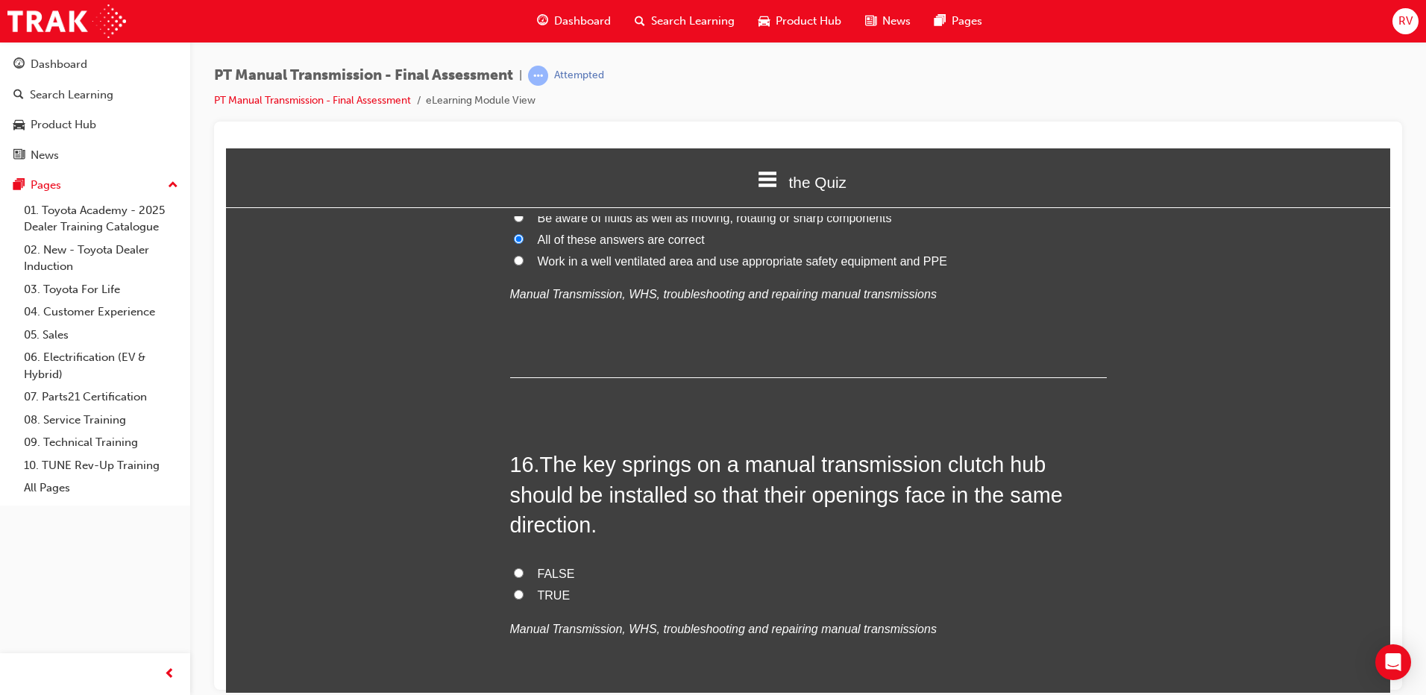
scroll to position [5222, 0]
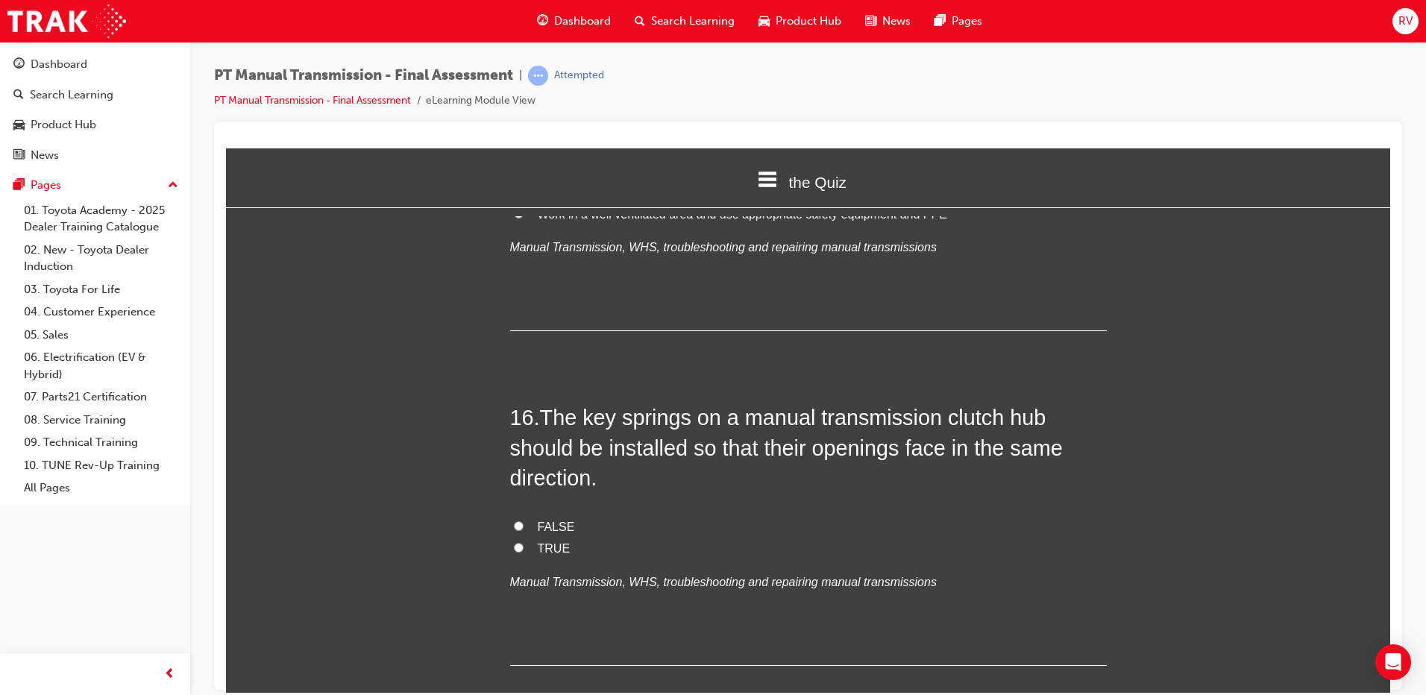
click at [510, 543] on label "TRUE" at bounding box center [808, 549] width 597 height 22
click at [514, 543] on input "TRUE" at bounding box center [519, 547] width 10 height 10
radio input "true"
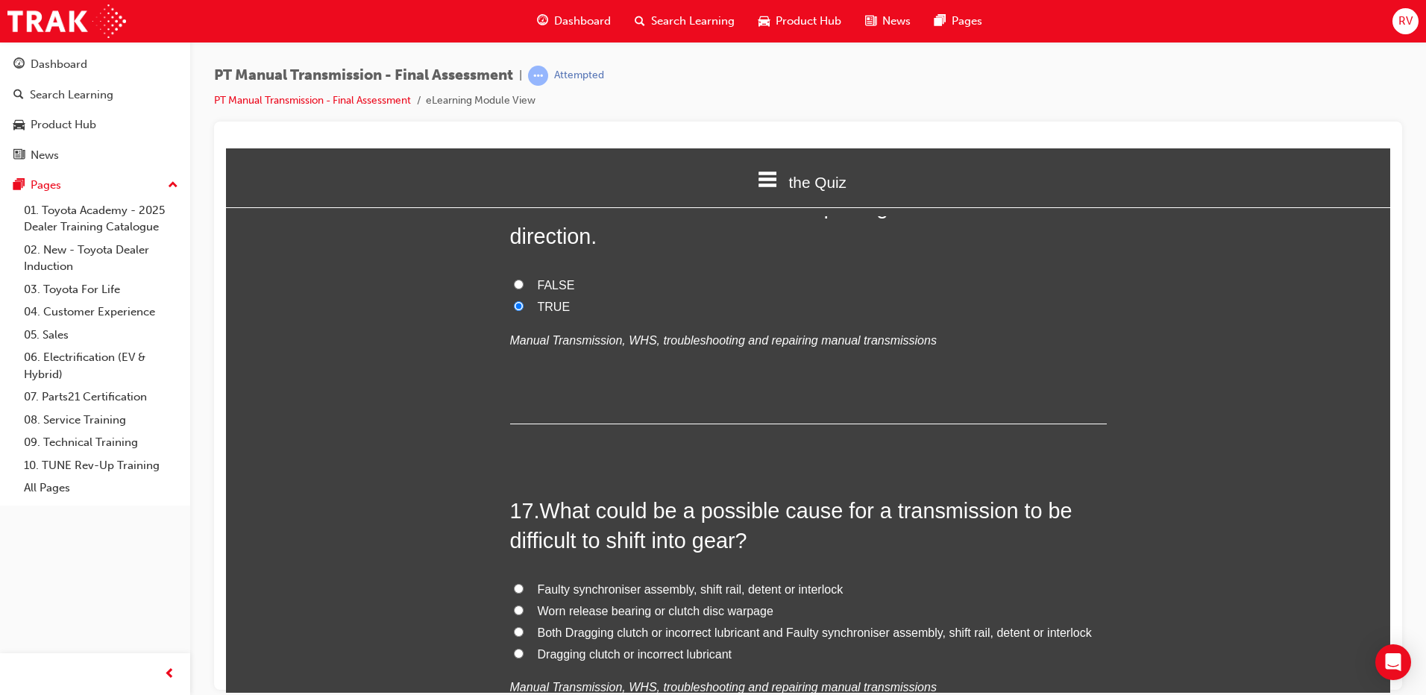
scroll to position [5669, 0]
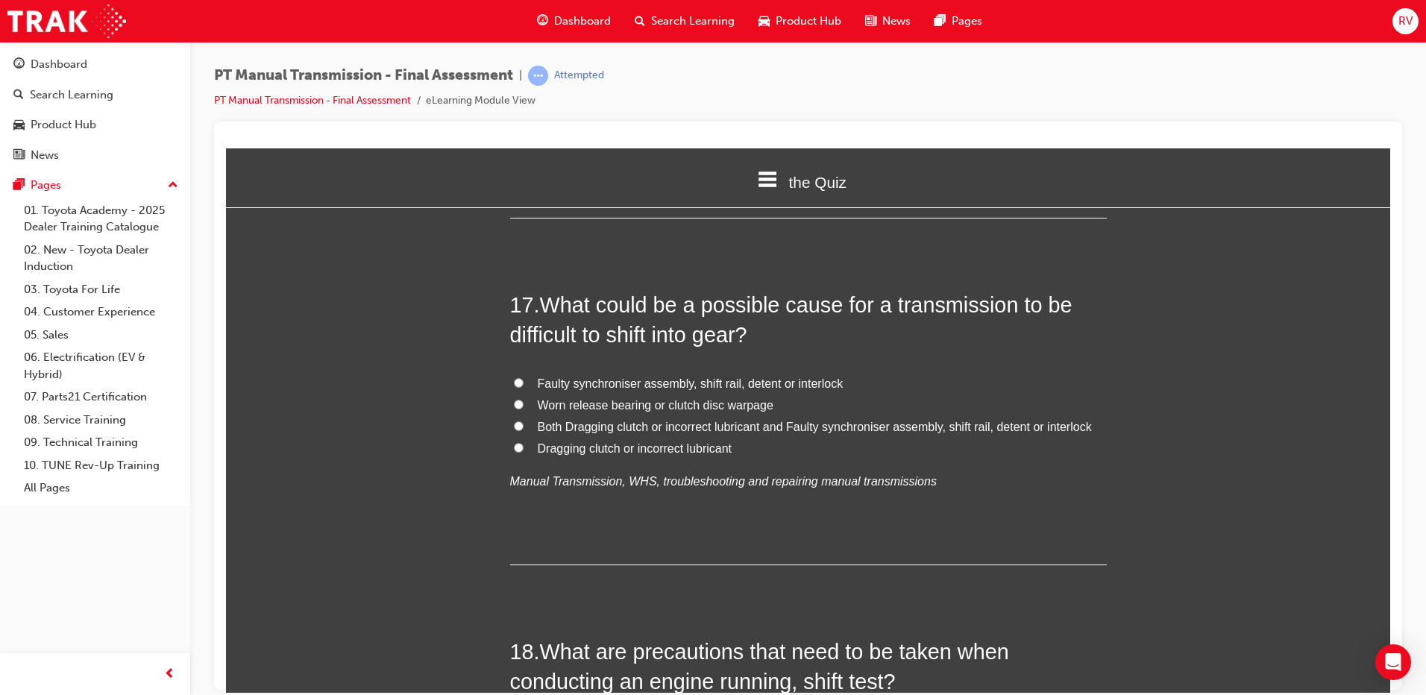
click at [523, 386] on label "Faulty synchroniser assembly, shift rail, detent or interlock" at bounding box center [808, 384] width 597 height 22
click at [523, 386] on input "Faulty synchroniser assembly, shift rail, detent or interlock" at bounding box center [519, 382] width 10 height 10
radio input "true"
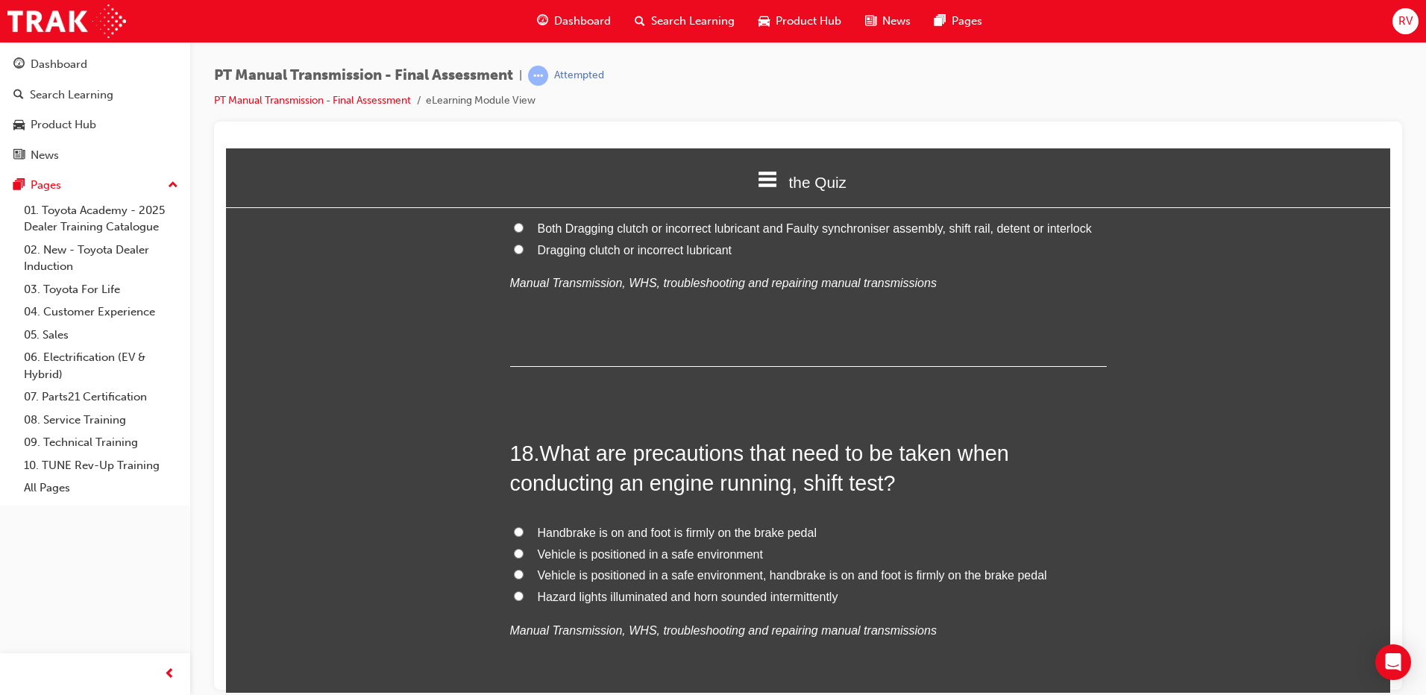
scroll to position [5893, 0]
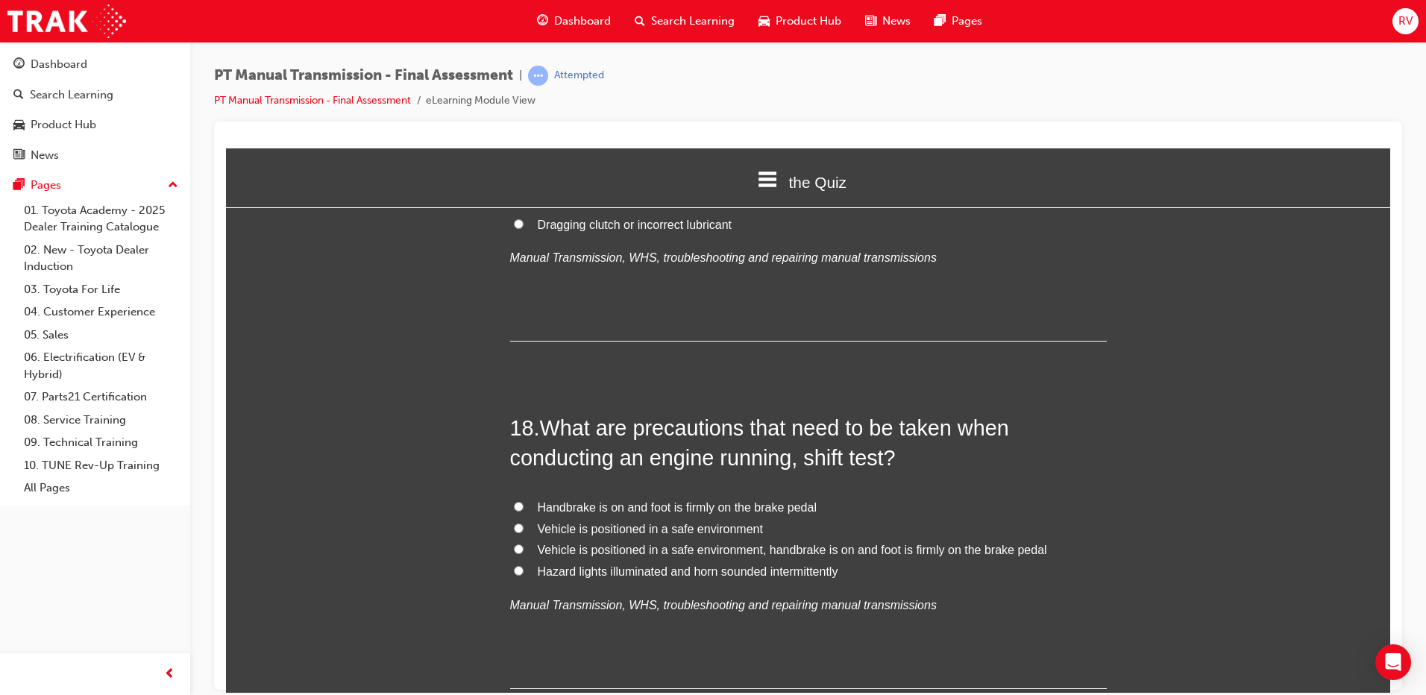
click at [517, 549] on input "Vehicle is positioned in a safe environment, handbrake is on and foot is firmly…" at bounding box center [519, 549] width 10 height 10
radio input "true"
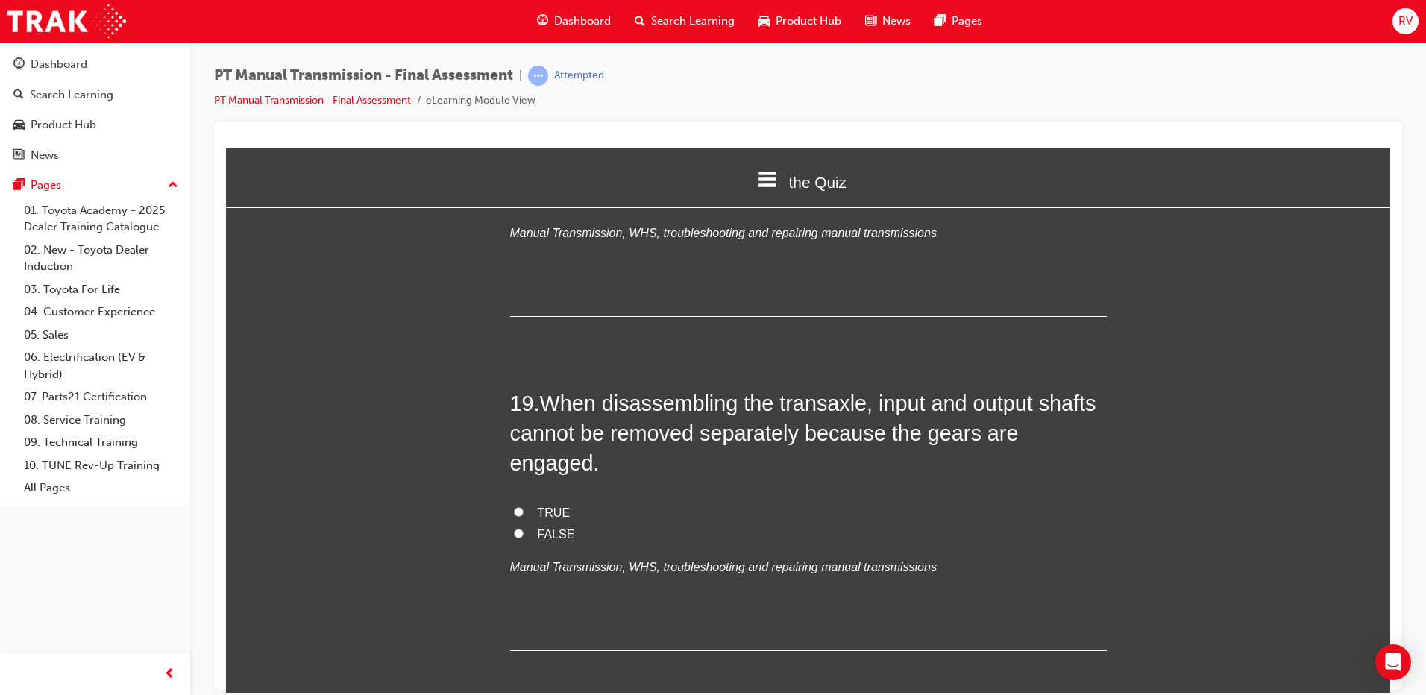
scroll to position [6266, 0]
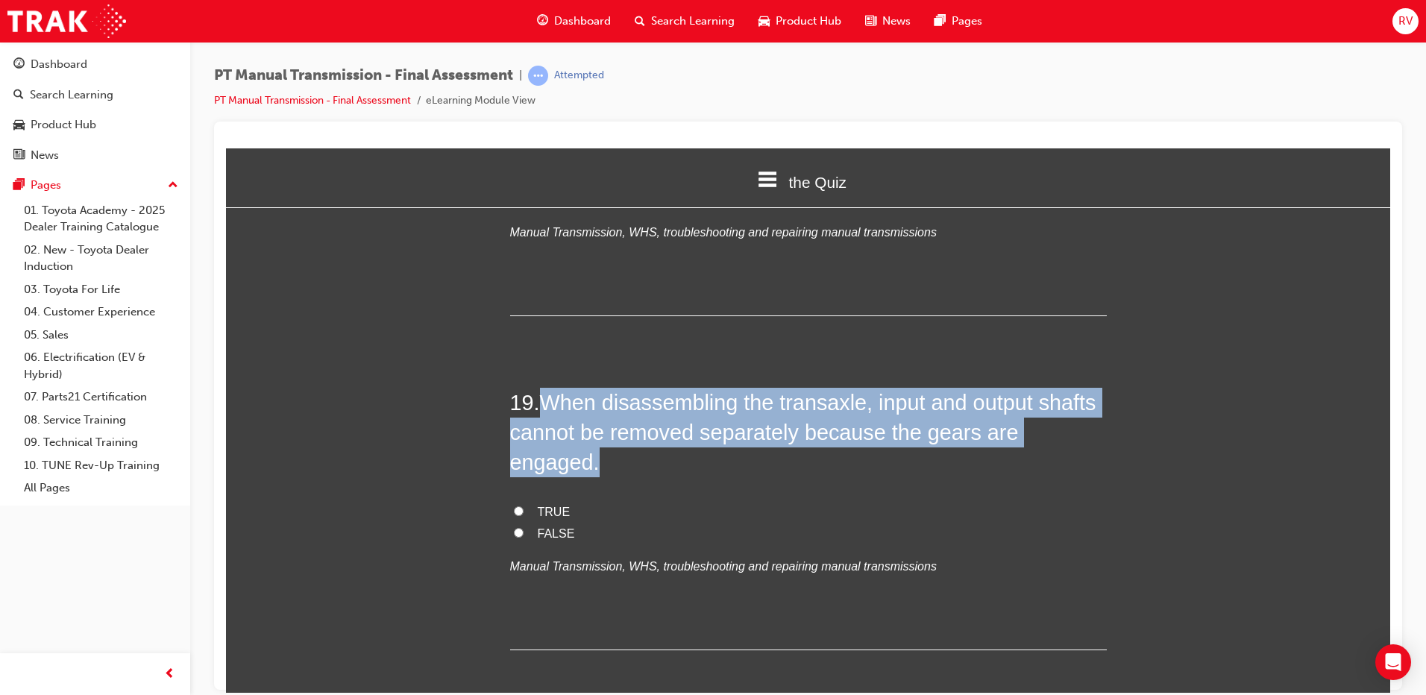
drag, startPoint x: 537, startPoint y: 394, endPoint x: 1091, endPoint y: 442, distance: 555.6
click at [1091, 442] on h2 "19 . When disassembling the transaxle, input and output shafts cannot be remove…" at bounding box center [808, 432] width 597 height 90
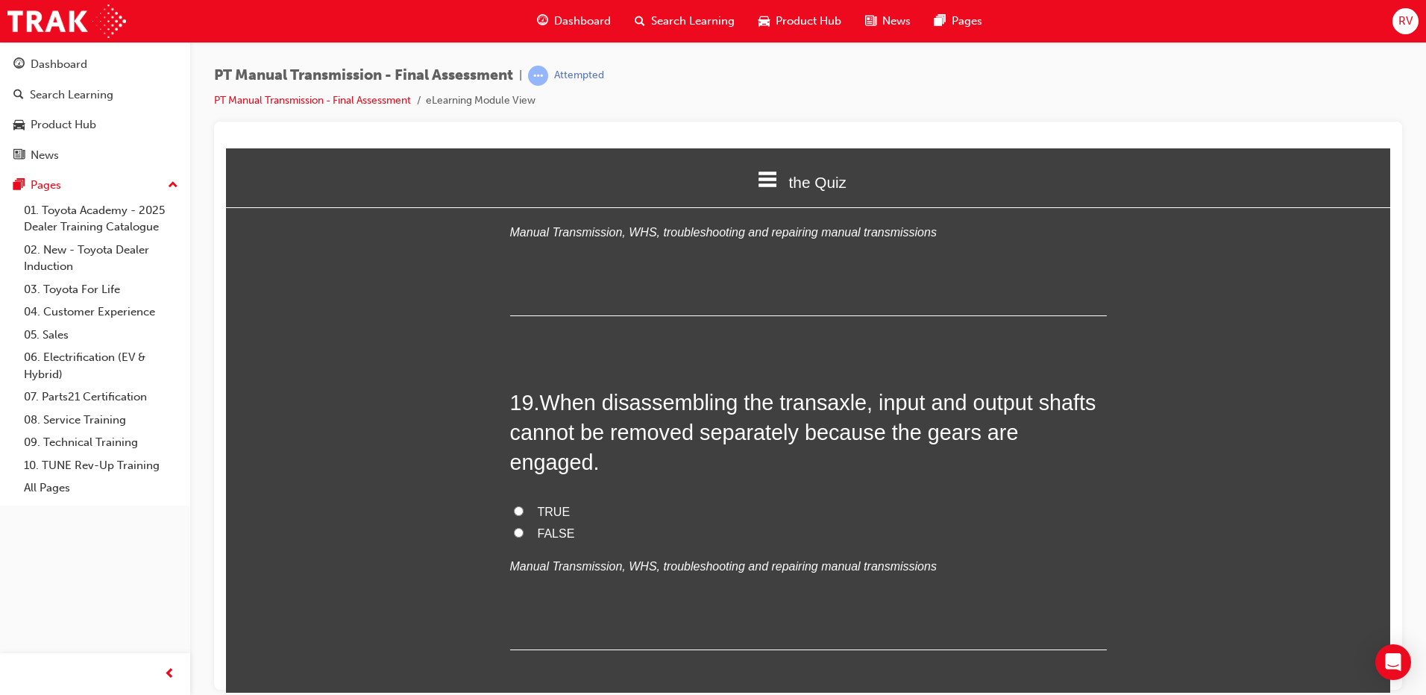
click at [829, 304] on div "18 . What are precautions that need to be taken when conducting an engine runni…" at bounding box center [808, 178] width 597 height 276
click at [514, 527] on input "FALSE" at bounding box center [519, 532] width 10 height 10
radio input "true"
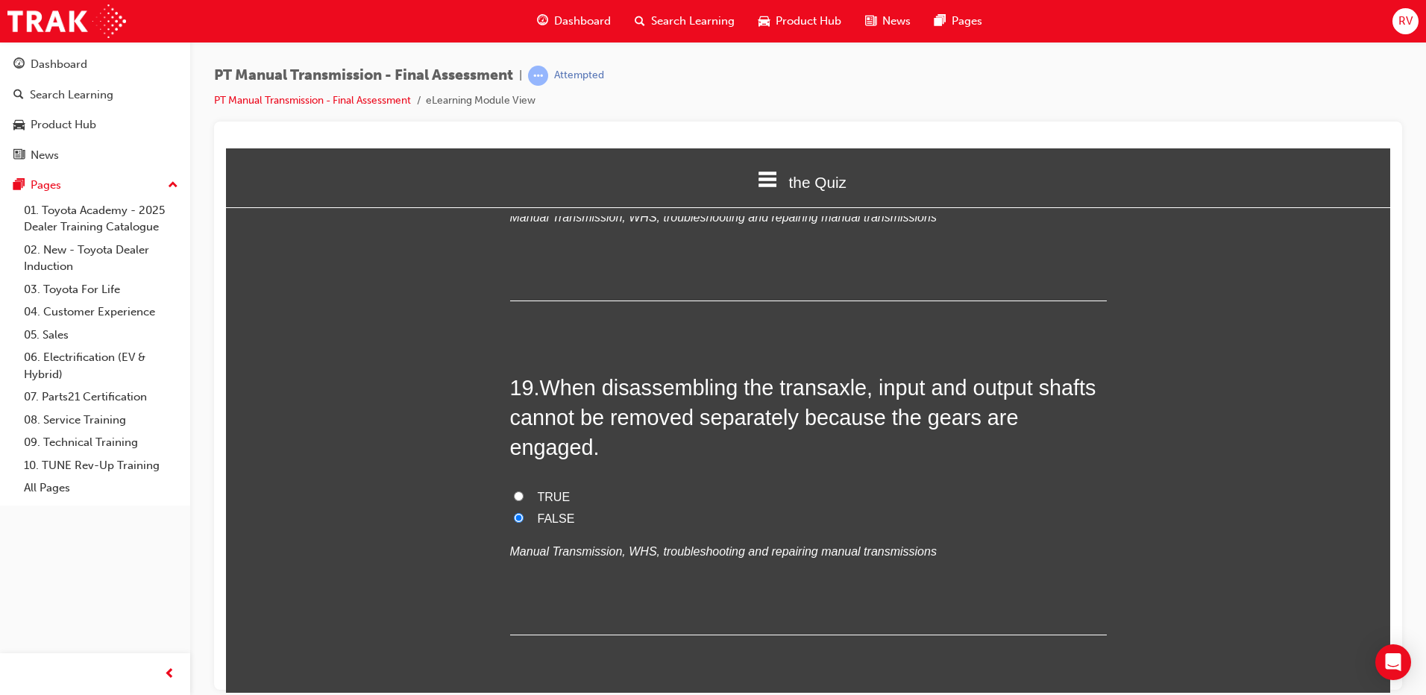
scroll to position [6307, 0]
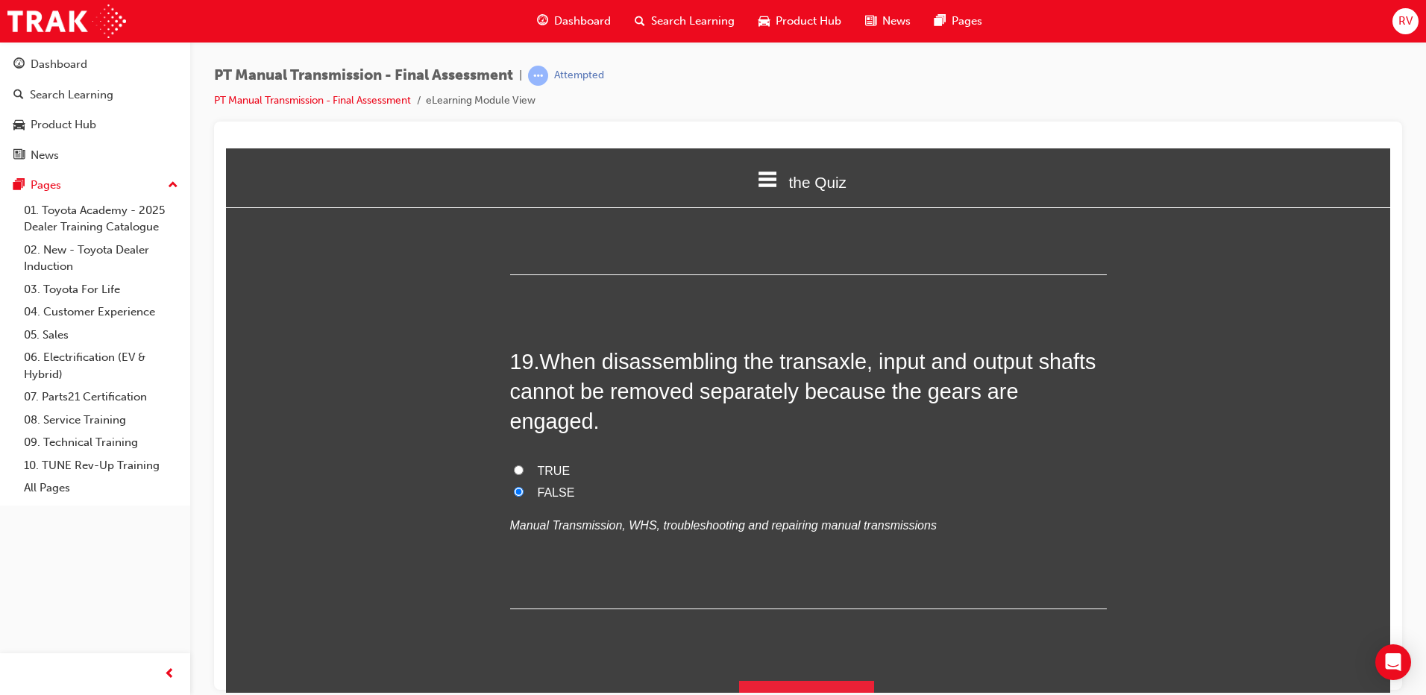
click at [789, 694] on div "PT Manual Transmission - Final Assessment | Attempted PT Manual Transmission - …" at bounding box center [713, 347] width 1426 height 695
click at [794, 680] on button "Submit Answers" at bounding box center [807, 701] width 136 height 42
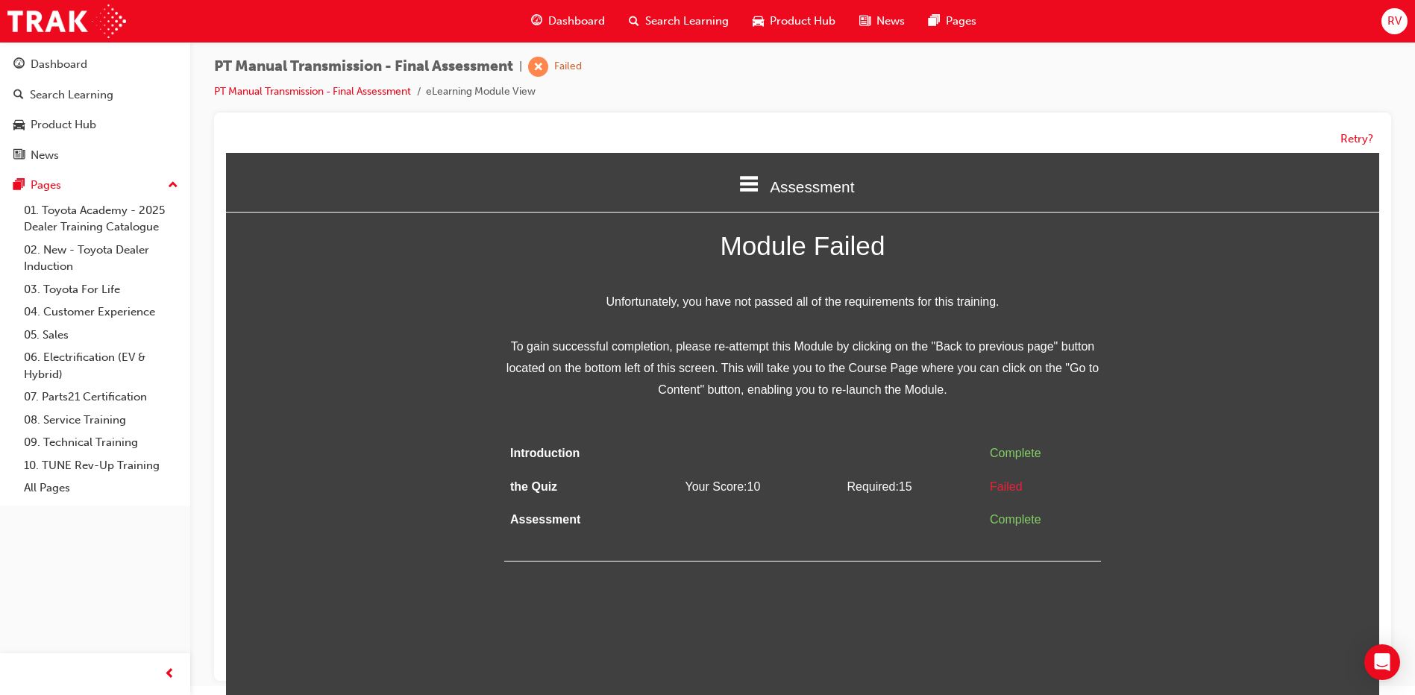
scroll to position [11, 0]
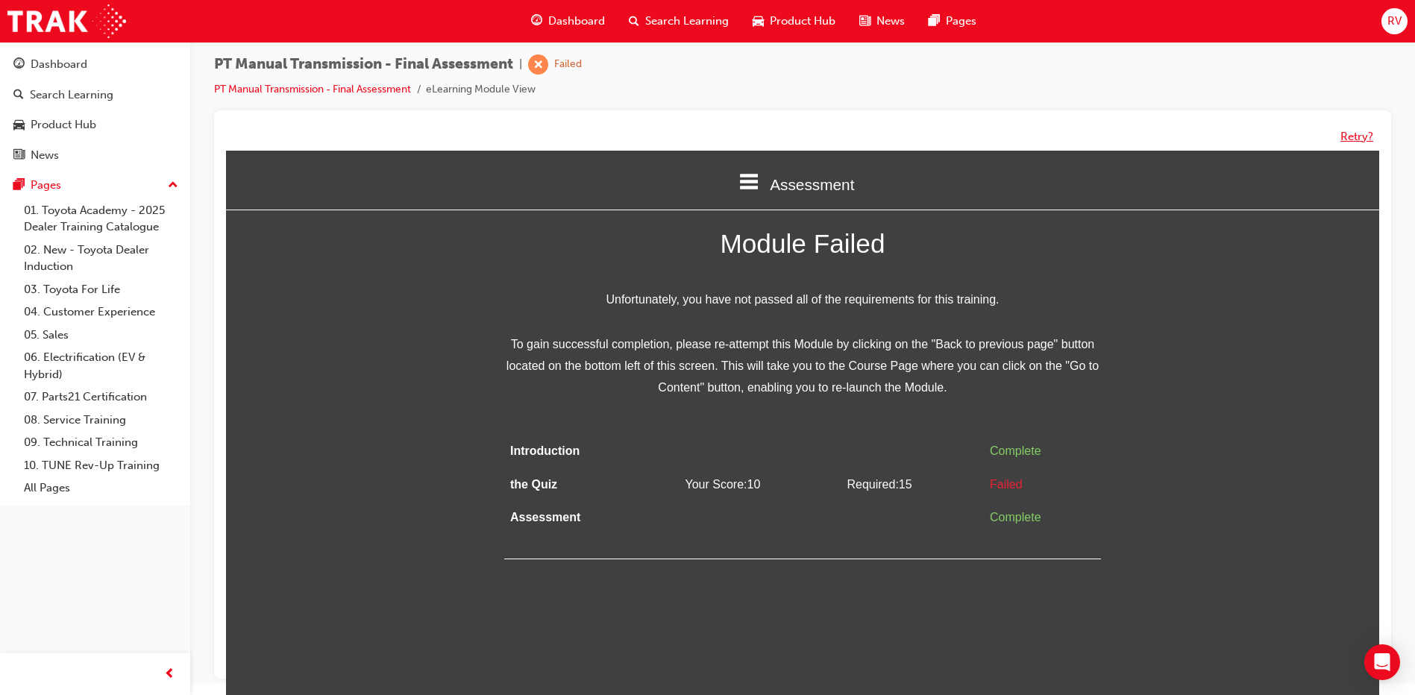
click at [1358, 141] on button "Retry?" at bounding box center [1356, 136] width 33 height 17
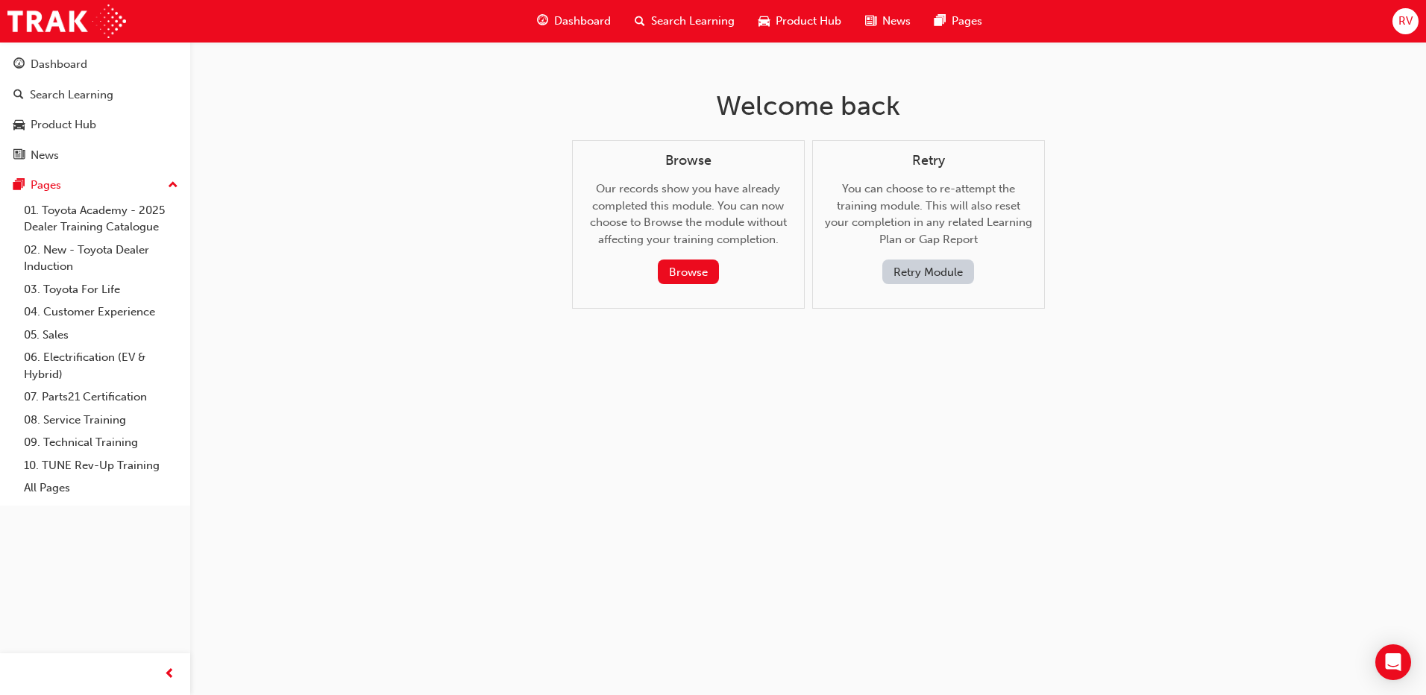
click at [893, 263] on button "Retry Module" at bounding box center [928, 272] width 92 height 25
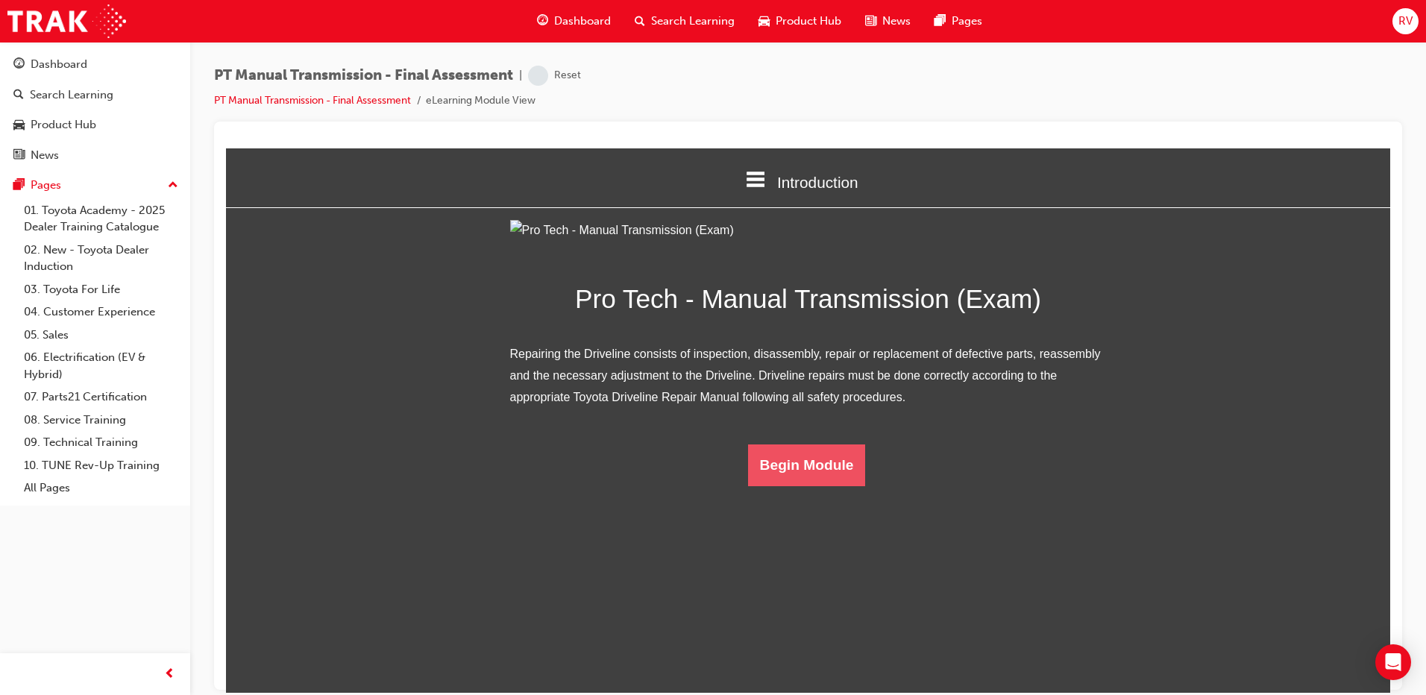
click at [846, 486] on button "Begin Module" at bounding box center [807, 465] width 118 height 42
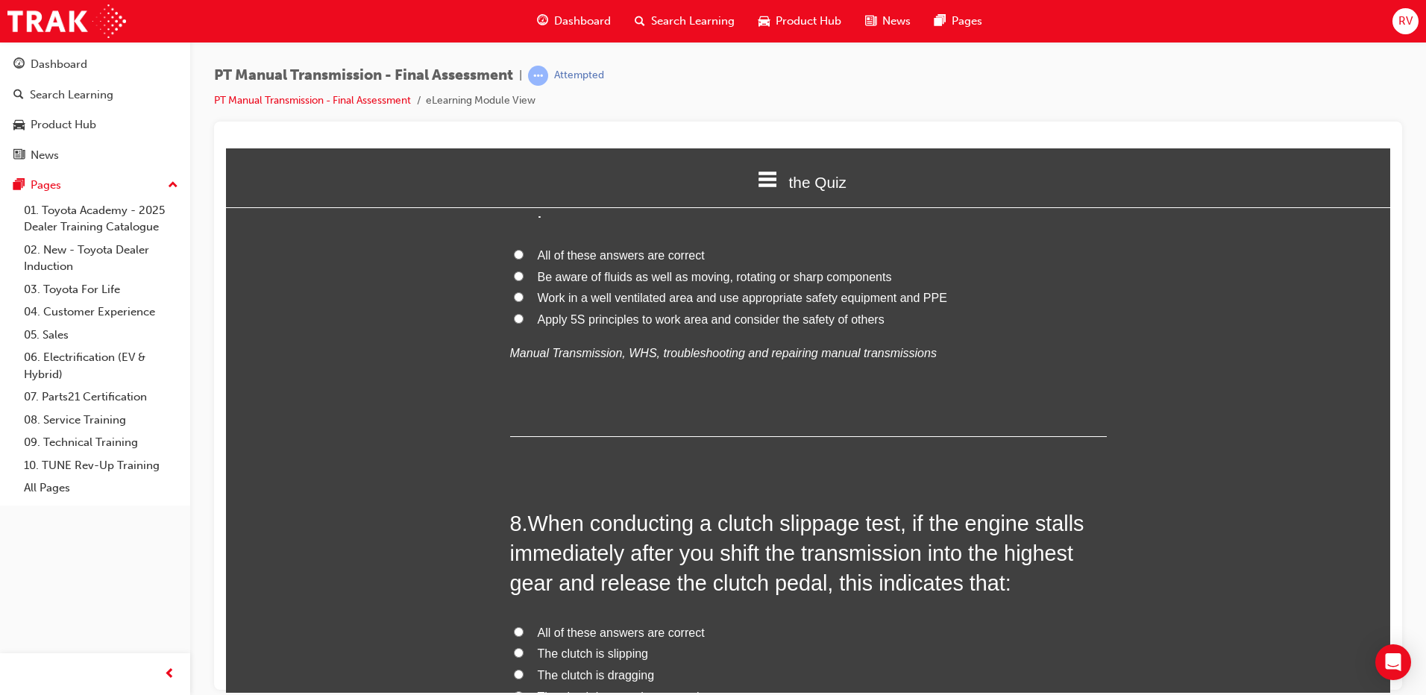
scroll to position [2312, 0]
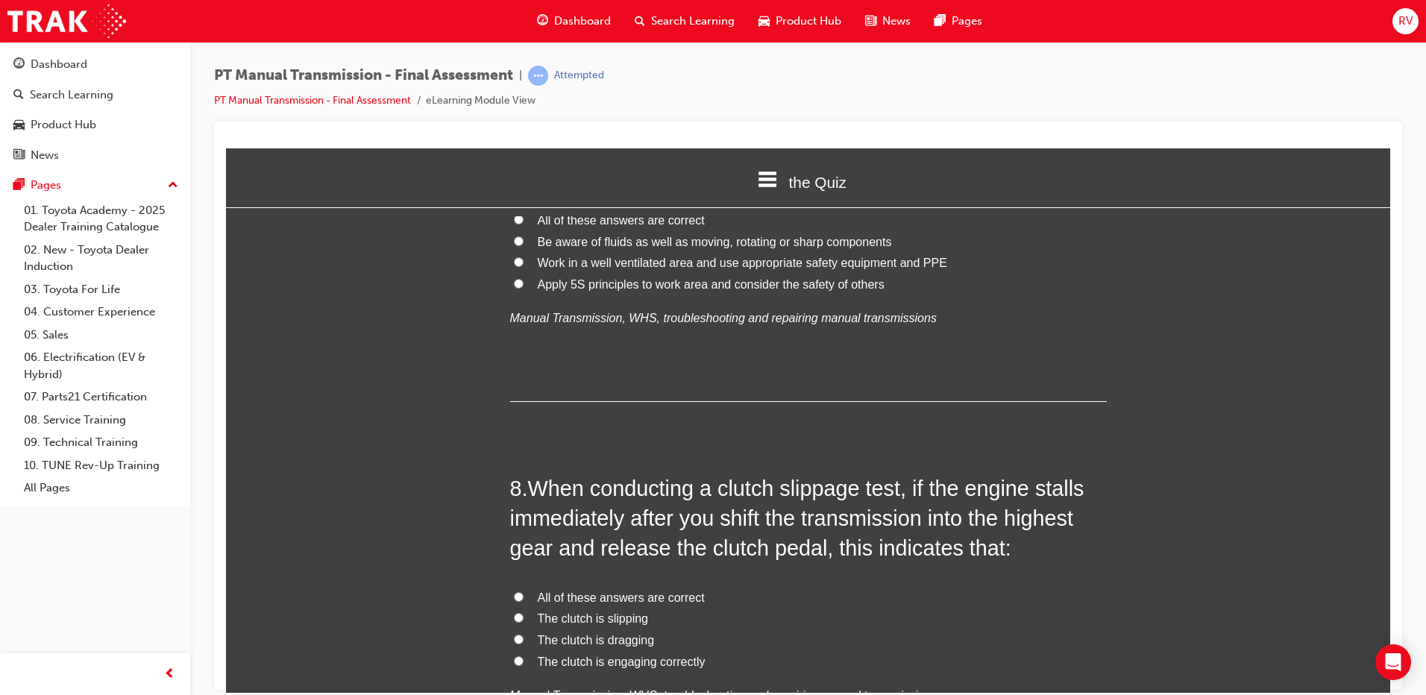
click at [656, 655] on span "The clutch is engaging correctly" at bounding box center [622, 661] width 168 height 13
click at [524, 656] on input "The clutch is engaging correctly" at bounding box center [519, 661] width 10 height 10
radio input "true"
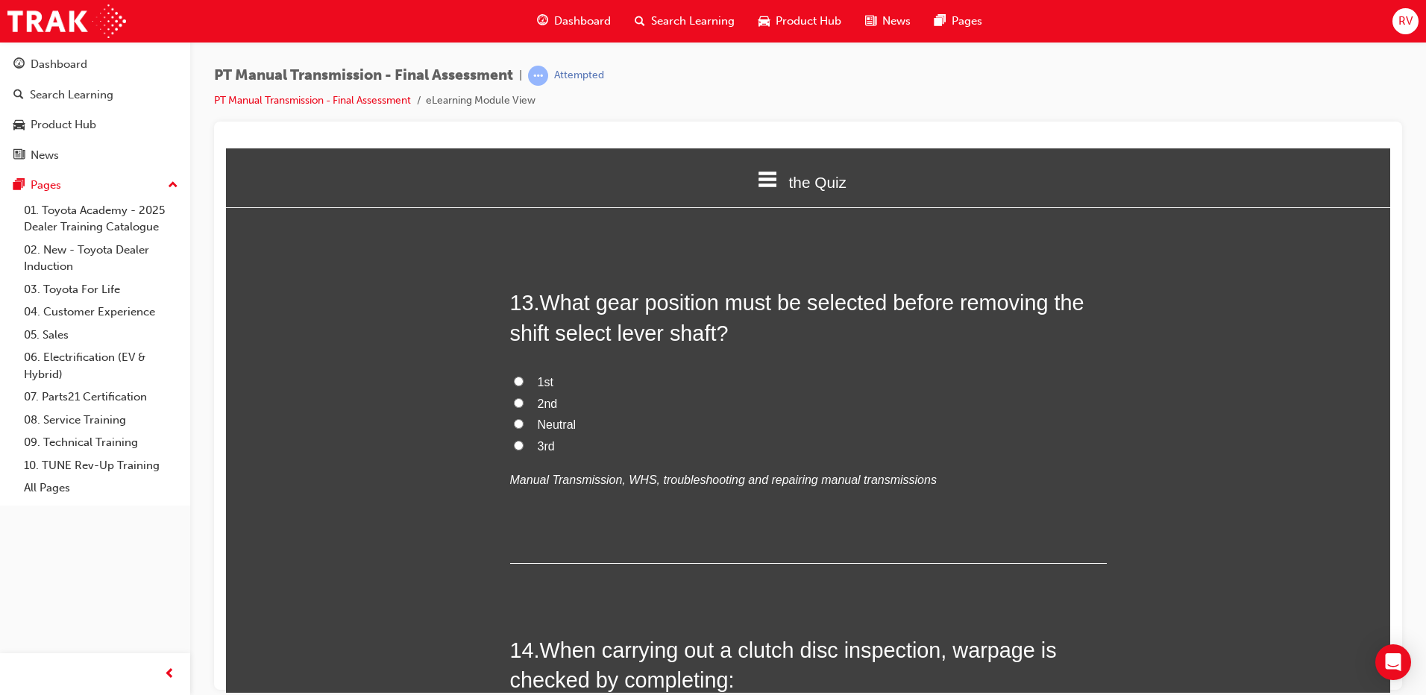
scroll to position [4252, 0]
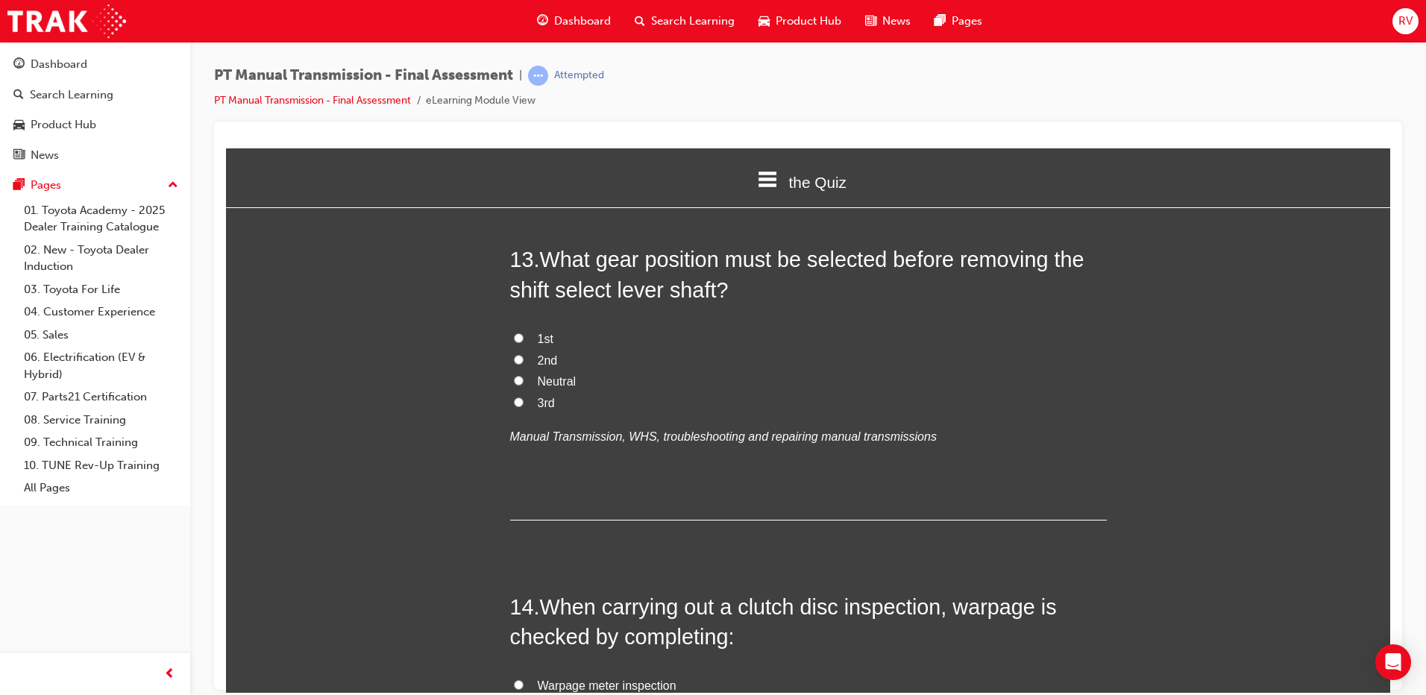
click at [555, 374] on span "Neutral" at bounding box center [557, 380] width 39 height 13
click at [524, 375] on input "Neutral" at bounding box center [519, 380] width 10 height 10
radio input "true"
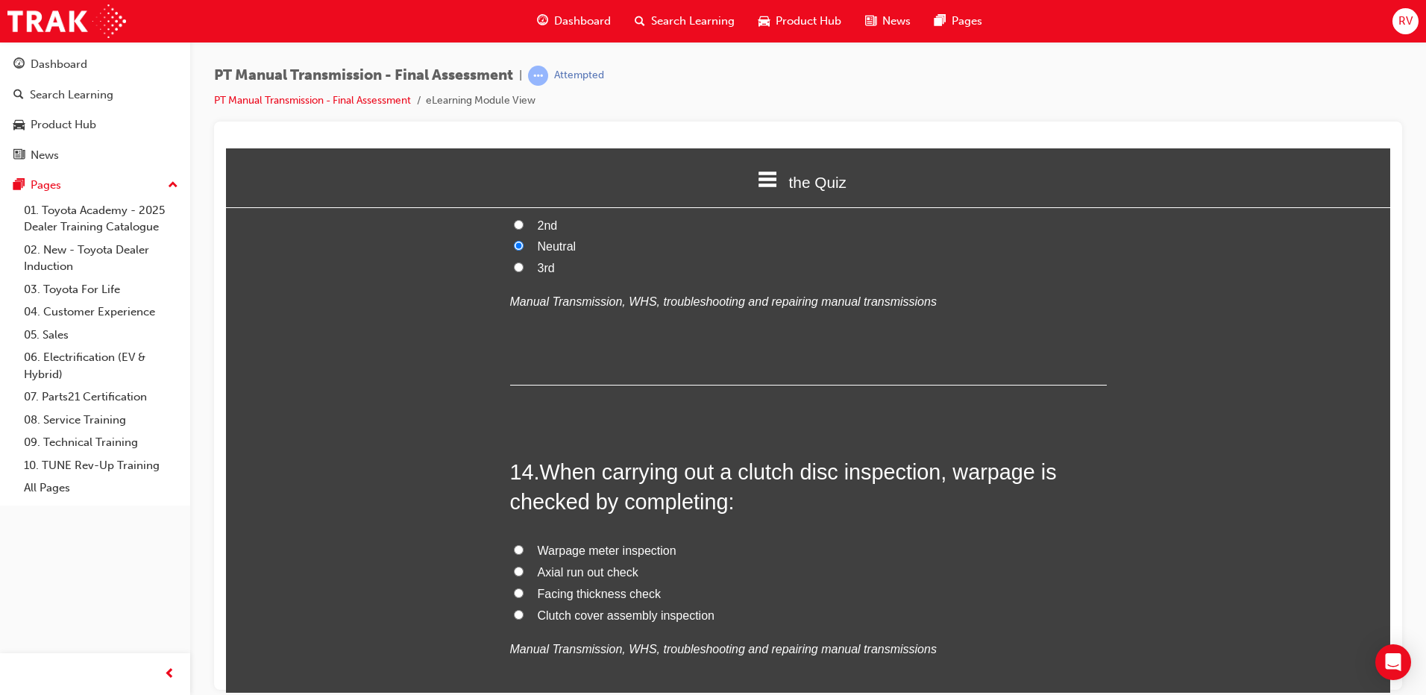
scroll to position [4401, 0]
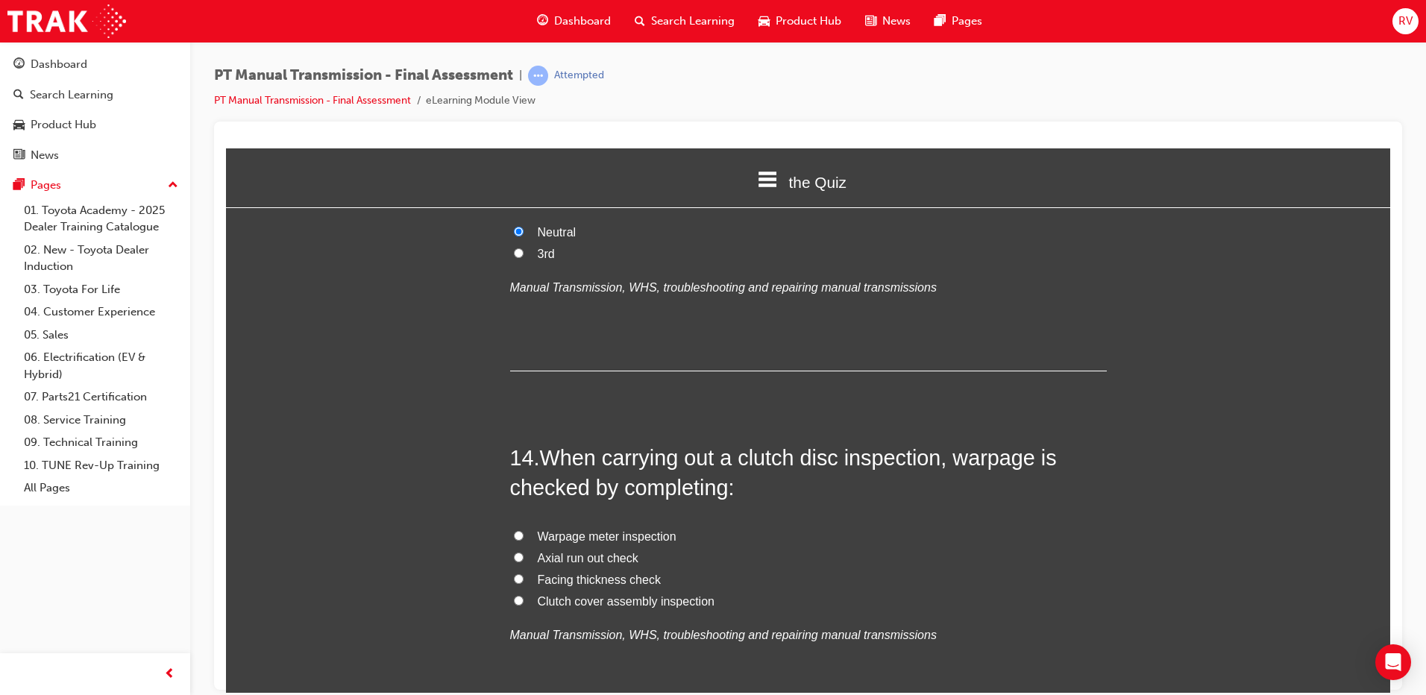
click at [518, 569] on label "Facing thickness check" at bounding box center [808, 580] width 597 height 22
click at [518, 574] on input "Facing thickness check" at bounding box center [519, 579] width 10 height 10
radio input "true"
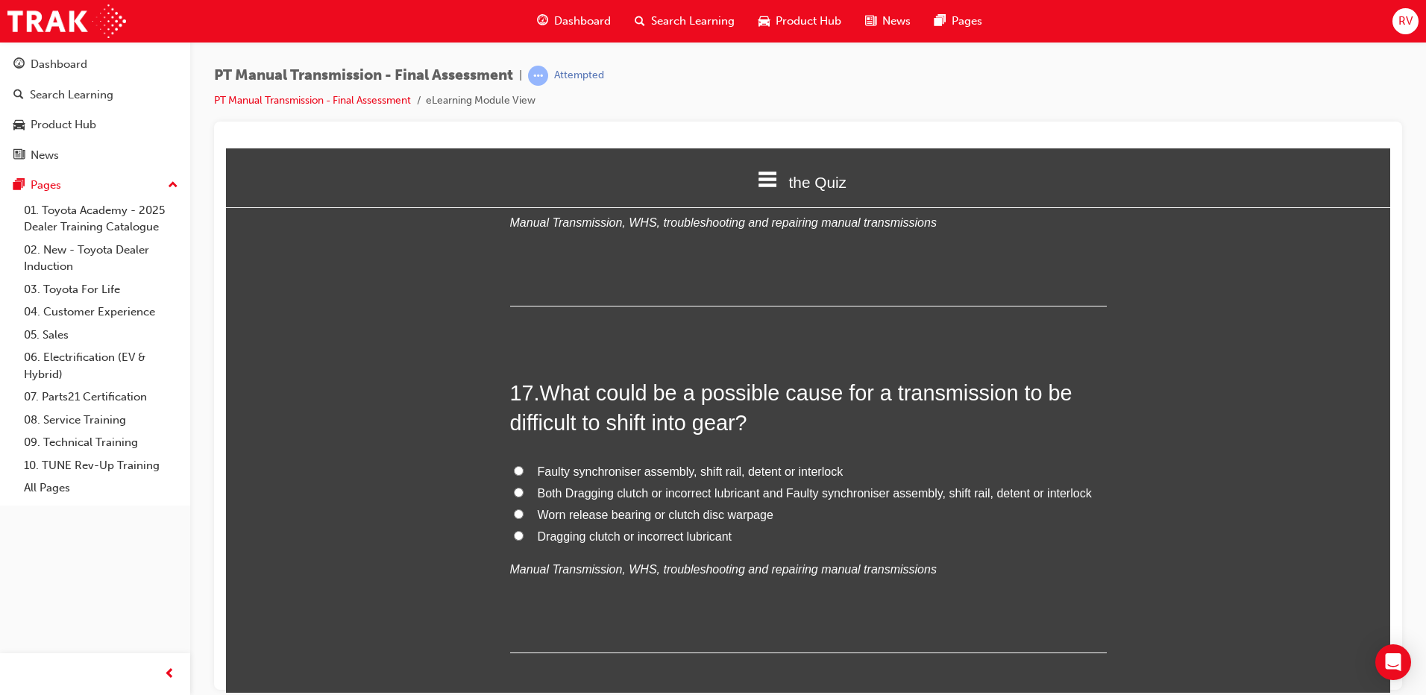
scroll to position [5520, 0]
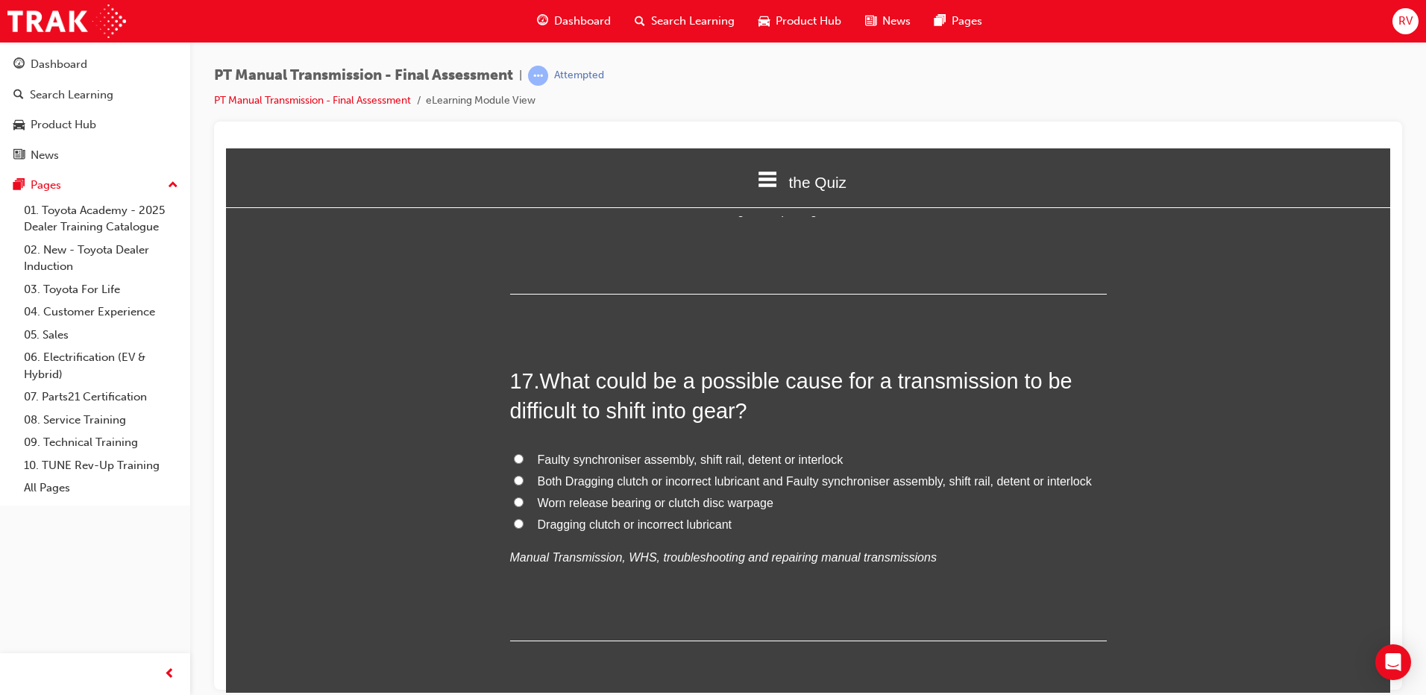
click at [515, 475] on input "Both Dragging clutch or incorrect lubricant and Faulty synchroniser assembly, s…" at bounding box center [519, 480] width 10 height 10
radio input "true"
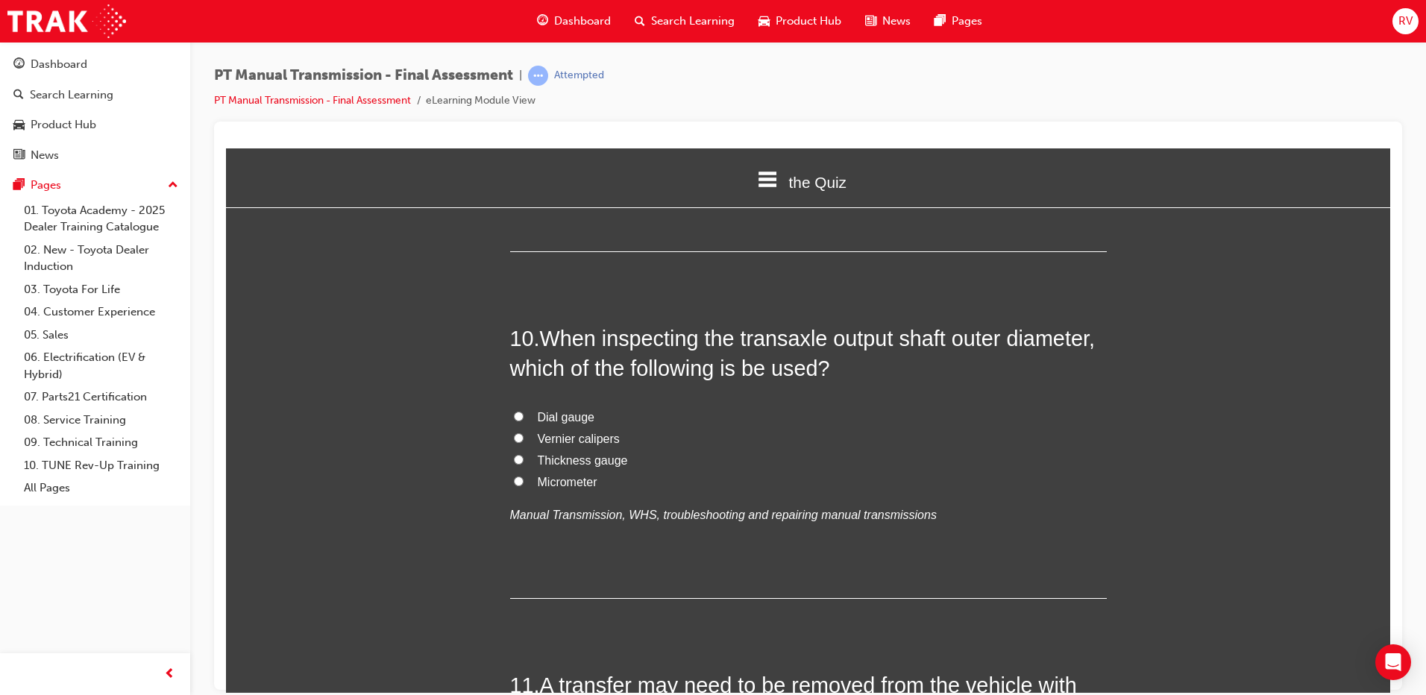
scroll to position [3143, 0]
click at [528, 472] on label "Micrometer" at bounding box center [808, 483] width 597 height 22
click at [524, 477] on input "Micrometer" at bounding box center [519, 482] width 10 height 10
radio input "true"
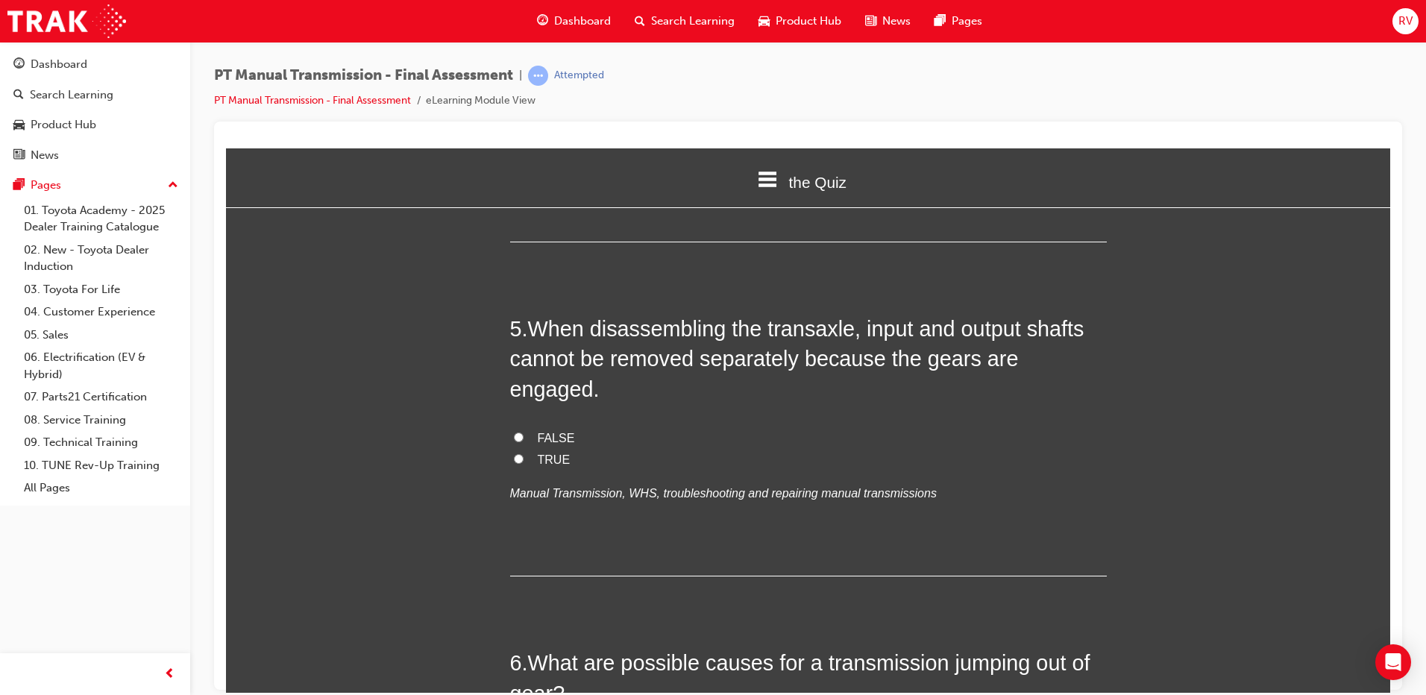
scroll to position [1353, 0]
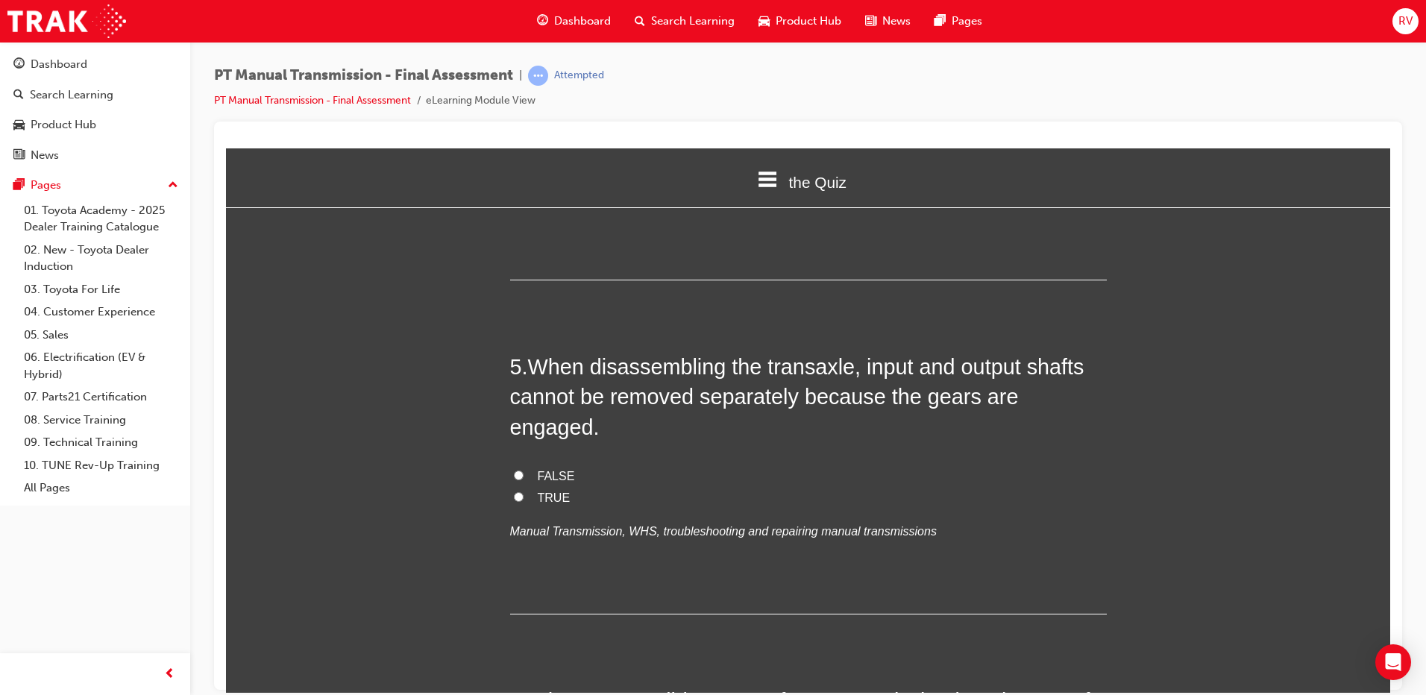
click at [521, 487] on label "TRUE" at bounding box center [808, 498] width 597 height 22
click at [521, 492] on input "TRUE" at bounding box center [519, 497] width 10 height 10
radio input "true"
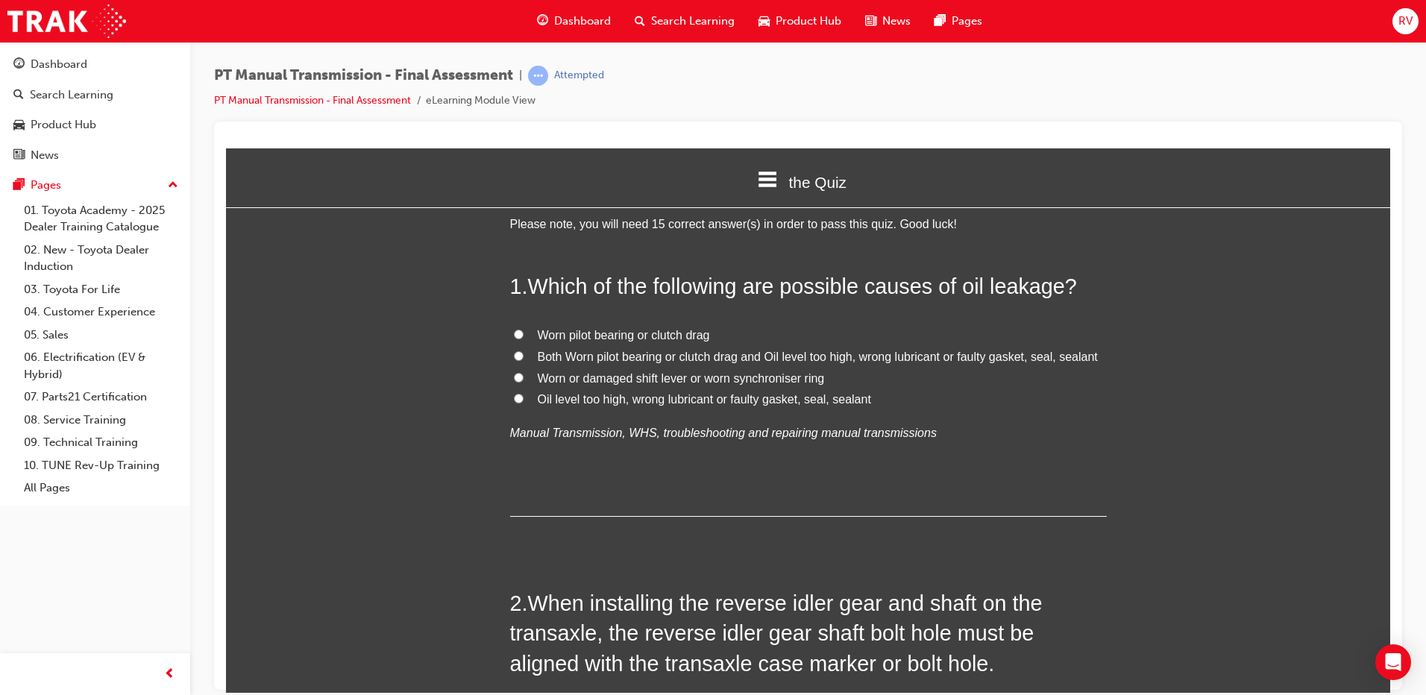
scroll to position [10, 0]
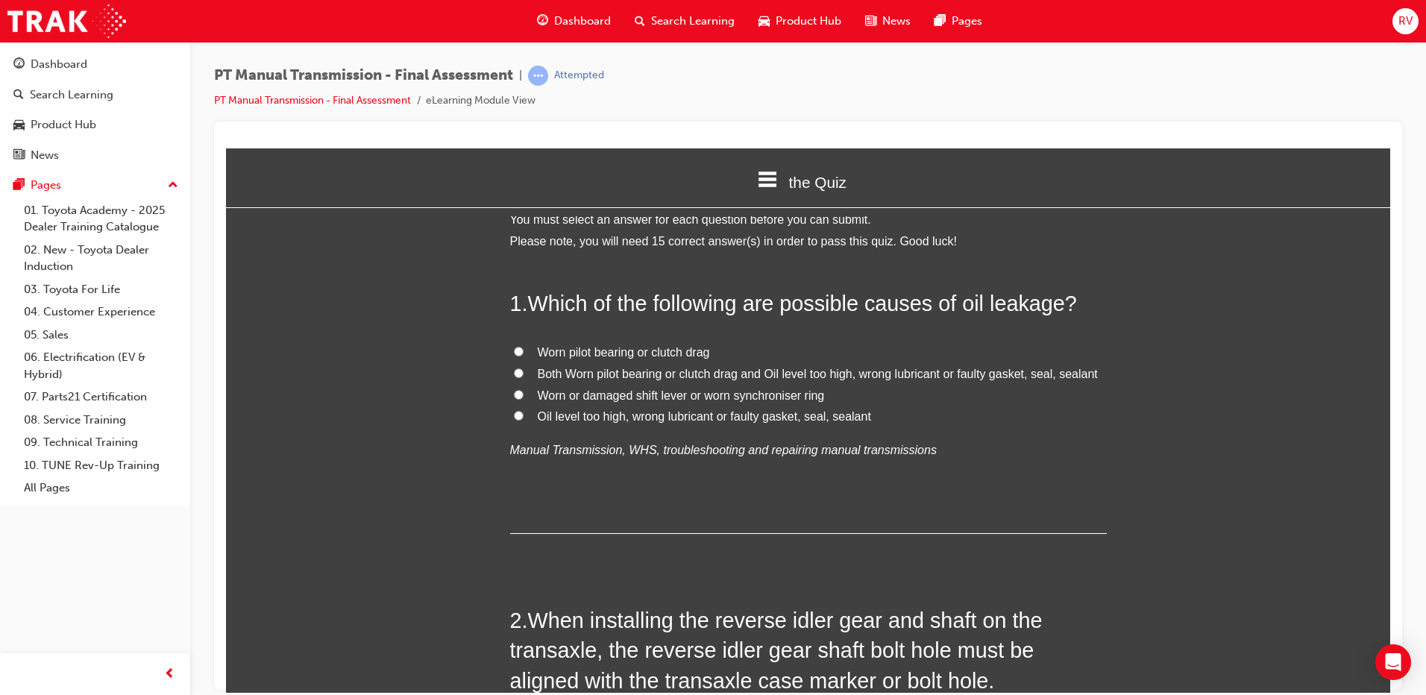
click at [600, 418] on span "Oil level too high, wrong lubricant or faulty gasket, seal, sealant" at bounding box center [704, 416] width 333 height 13
click at [524, 418] on input "Oil level too high, wrong lubricant or faulty gasket, seal, sealant" at bounding box center [519, 415] width 10 height 10
radio input "true"
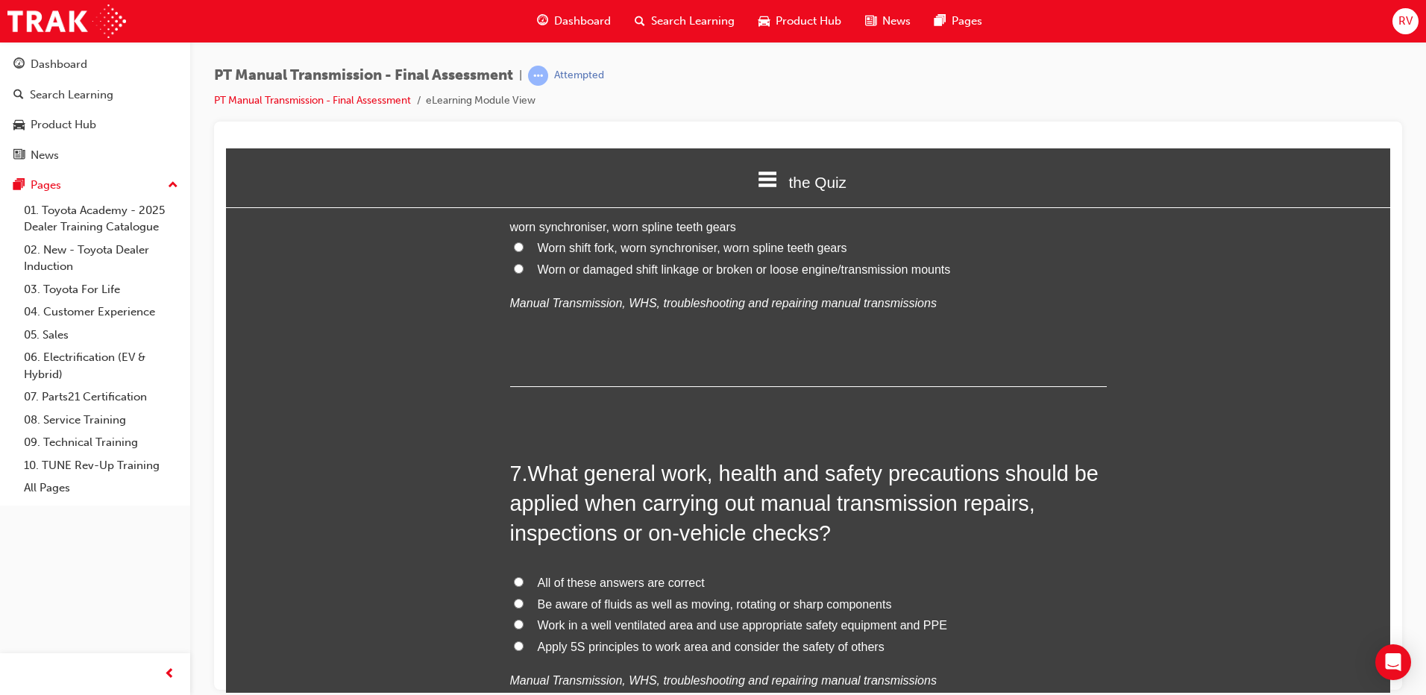
scroll to position [2025, 0]
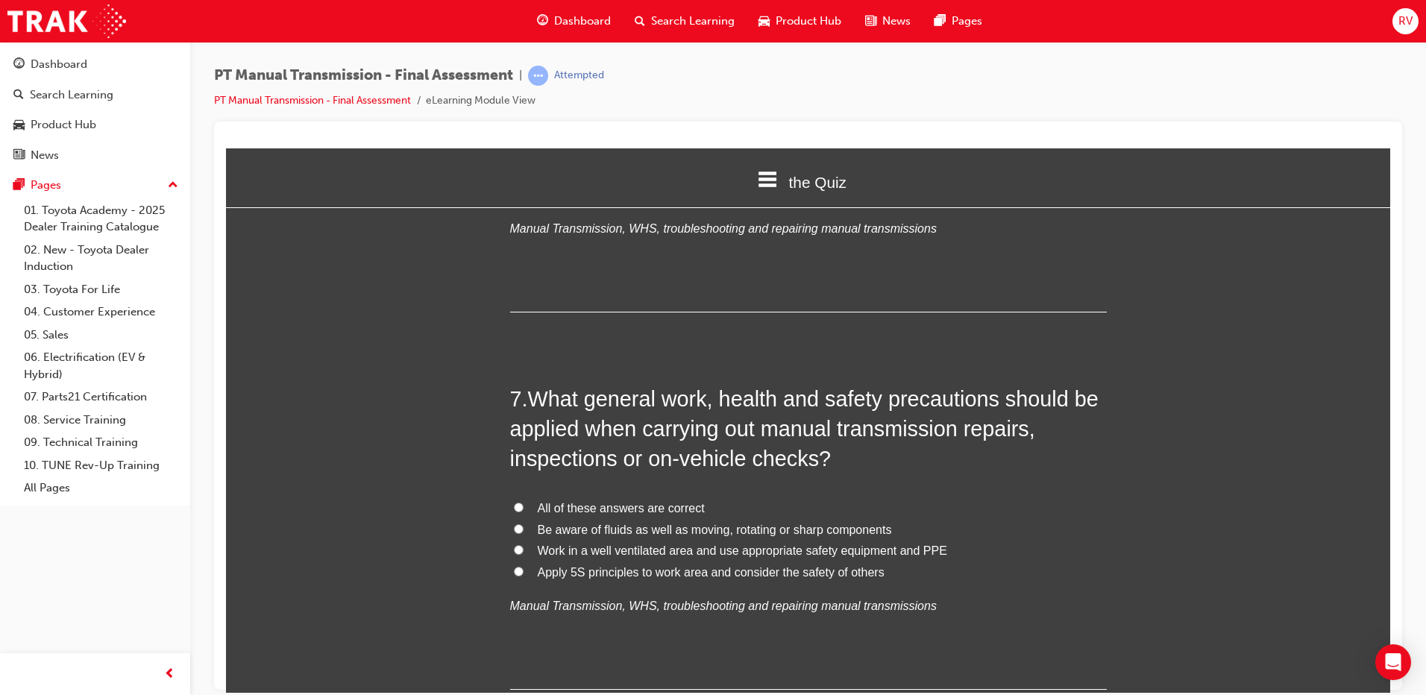
click at [514, 502] on input "All of these answers are correct" at bounding box center [519, 507] width 10 height 10
radio input "true"
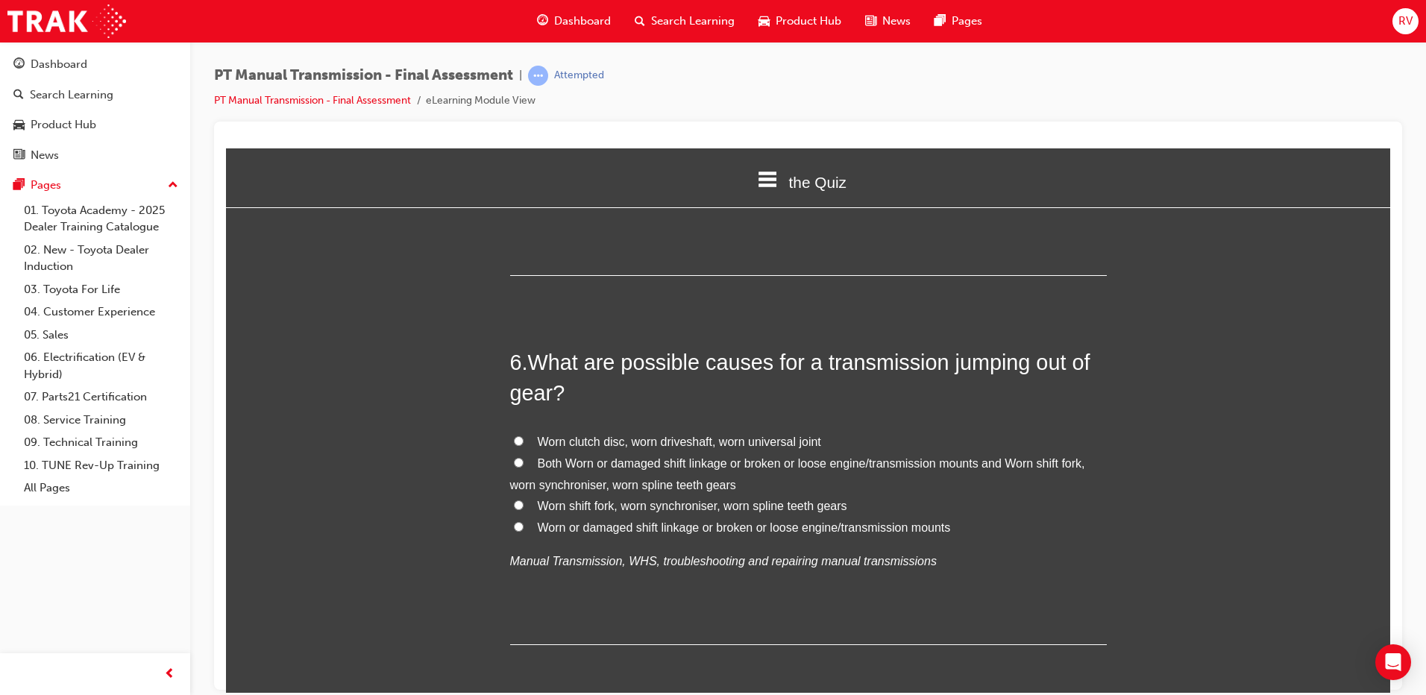
scroll to position [1726, 0]
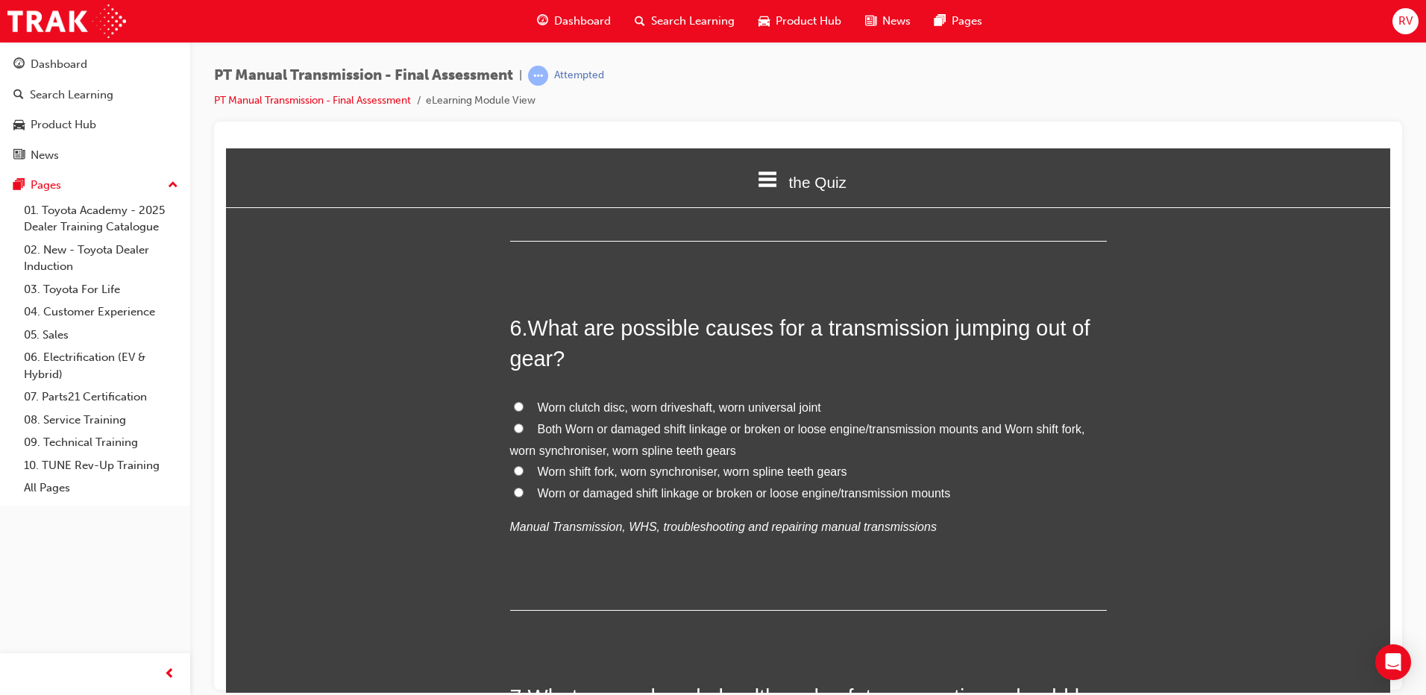
click at [615, 465] on span "Worn shift fork, worn synchroniser, worn spline teeth gears" at bounding box center [693, 471] width 310 height 13
click at [524, 465] on input "Worn shift fork, worn synchroniser, worn spline teeth gears" at bounding box center [519, 470] width 10 height 10
radio input "true"
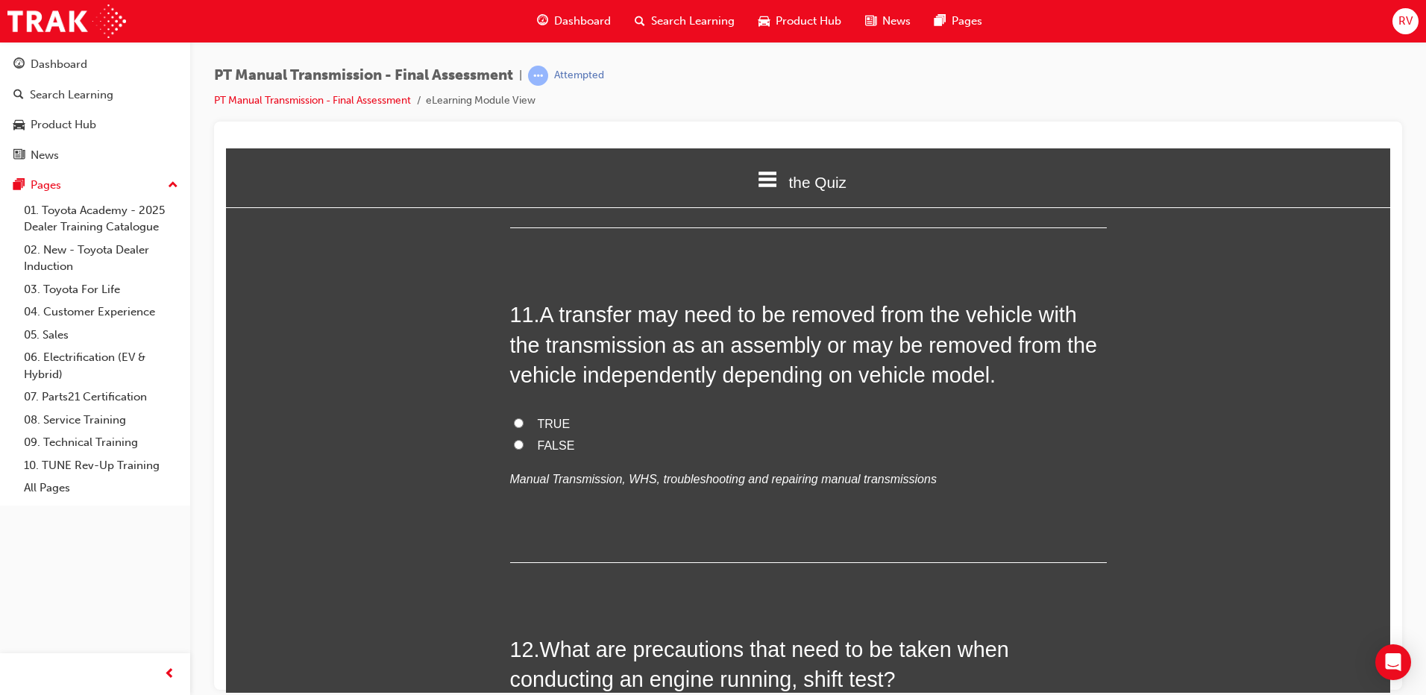
scroll to position [3516, 0]
click at [562, 412] on label "TRUE" at bounding box center [808, 423] width 597 height 22
click at [524, 416] on input "TRUE" at bounding box center [519, 421] width 10 height 10
radio input "true"
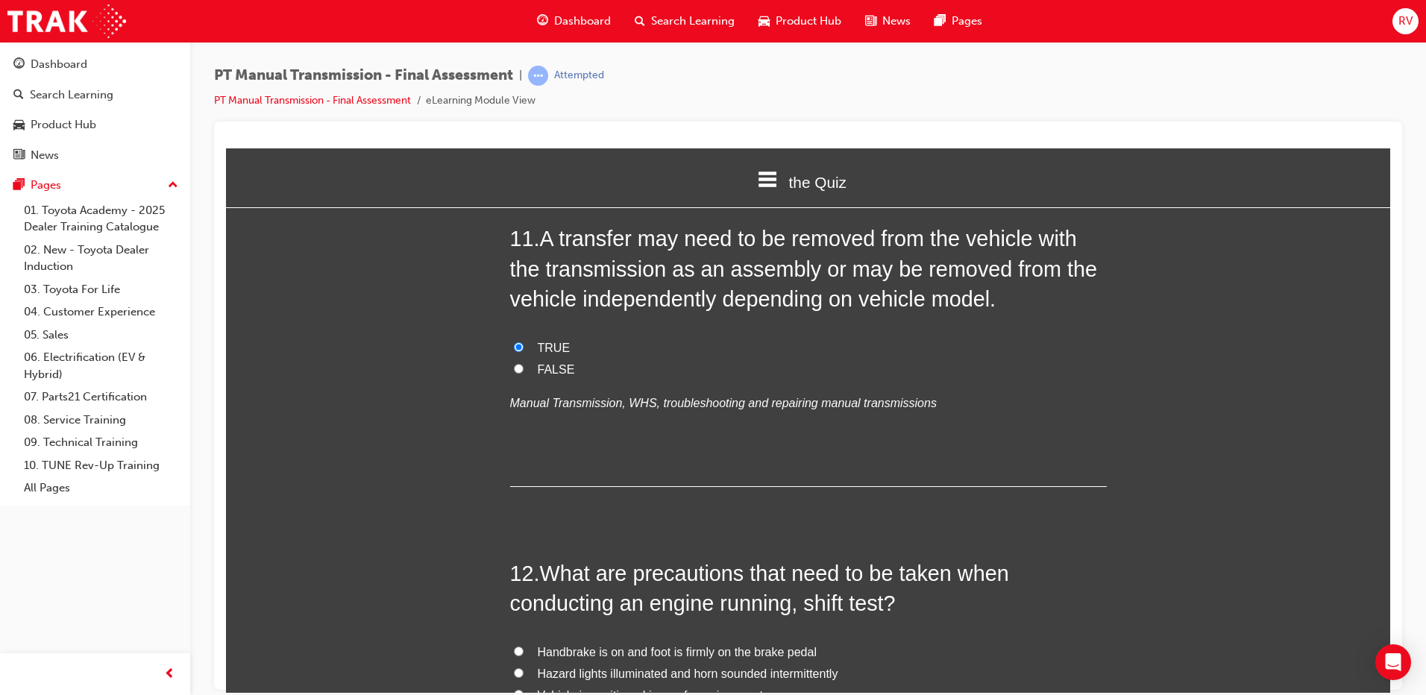
scroll to position [3666, 0]
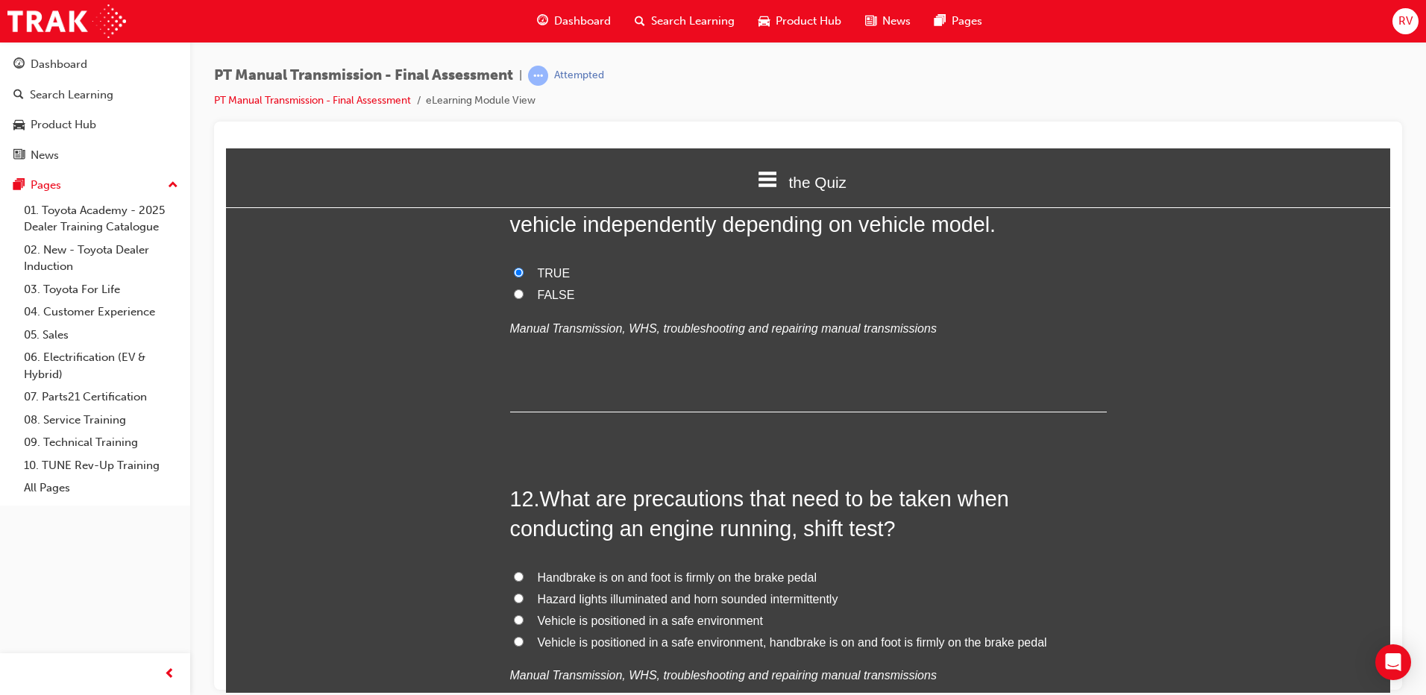
click at [538, 636] on span "Vehicle is positioned in a safe environment, handbrake is on and foot is firmly…" at bounding box center [792, 642] width 509 height 13
click at [524, 636] on input "Vehicle is positioned in a safe environment, handbrake is on and foot is firmly…" at bounding box center [519, 641] width 10 height 10
radio input "true"
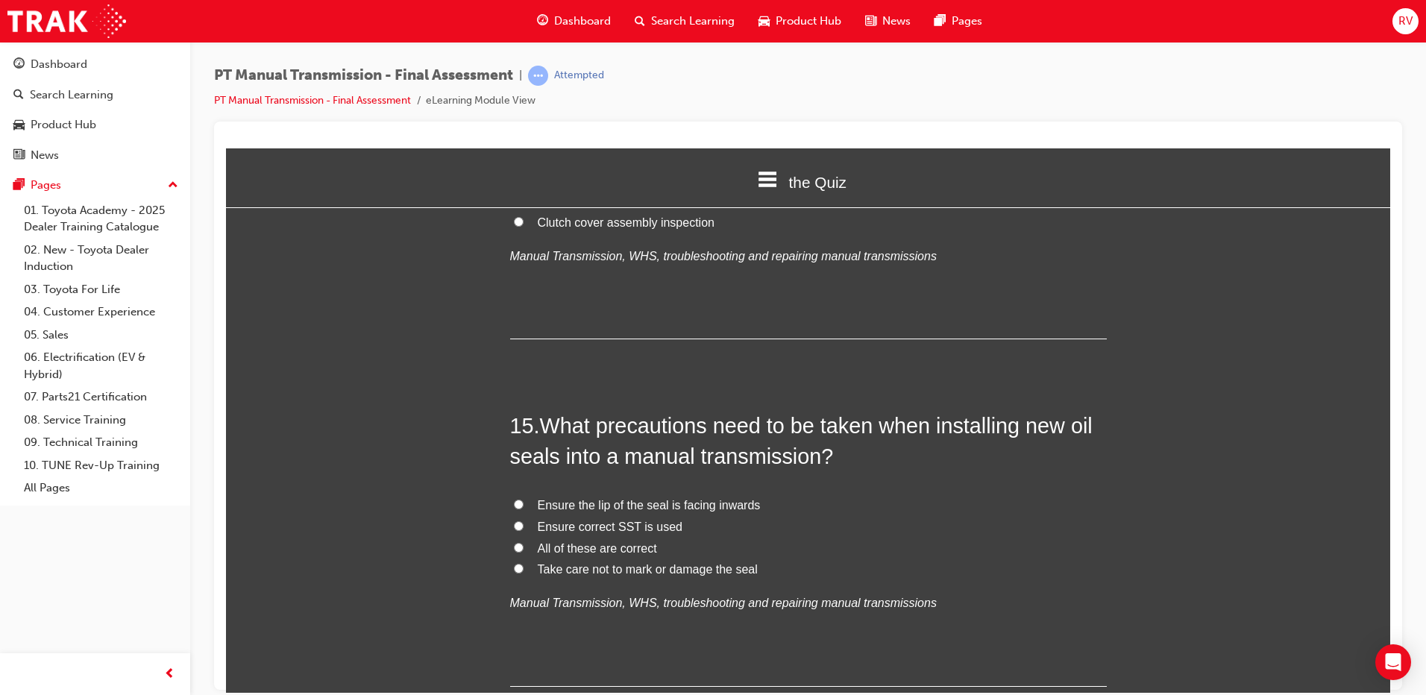
scroll to position [4785, 0]
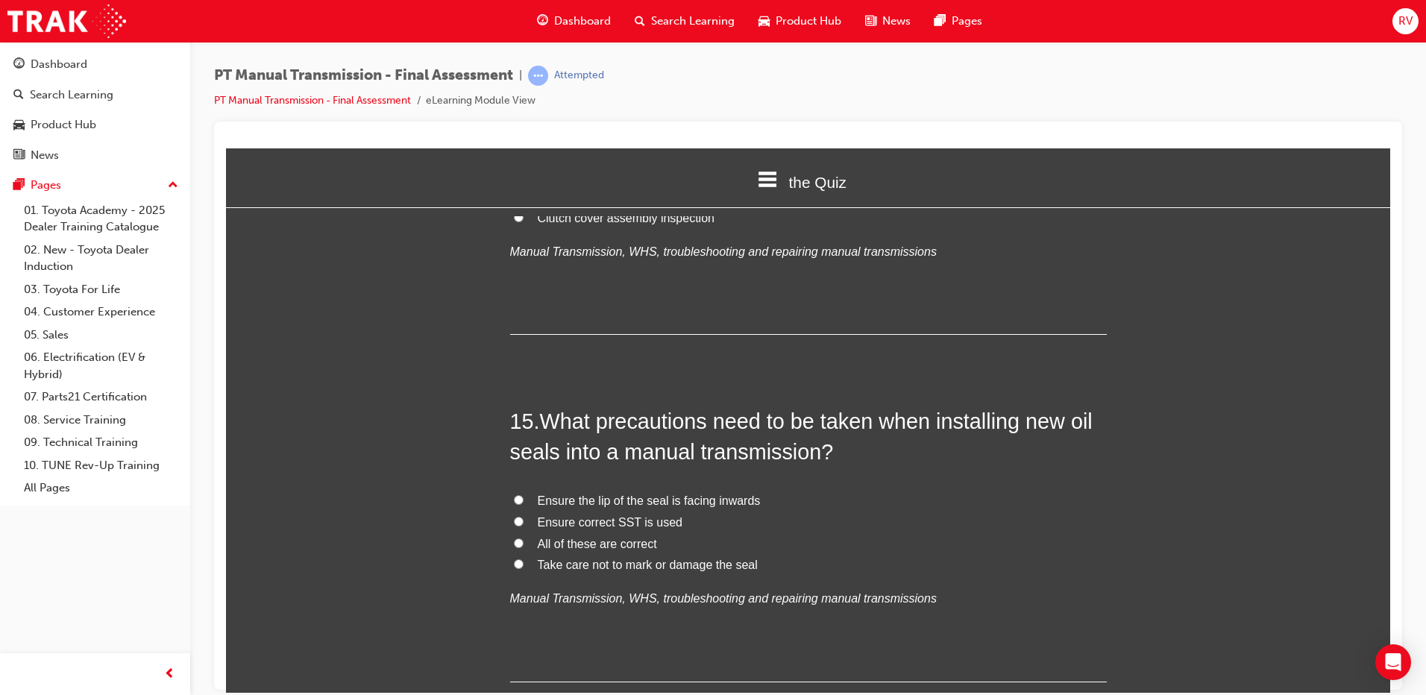
click at [530, 533] on label "All of these are correct" at bounding box center [808, 544] width 597 height 22
click at [524, 538] on input "All of these are correct" at bounding box center [519, 543] width 10 height 10
radio input "true"
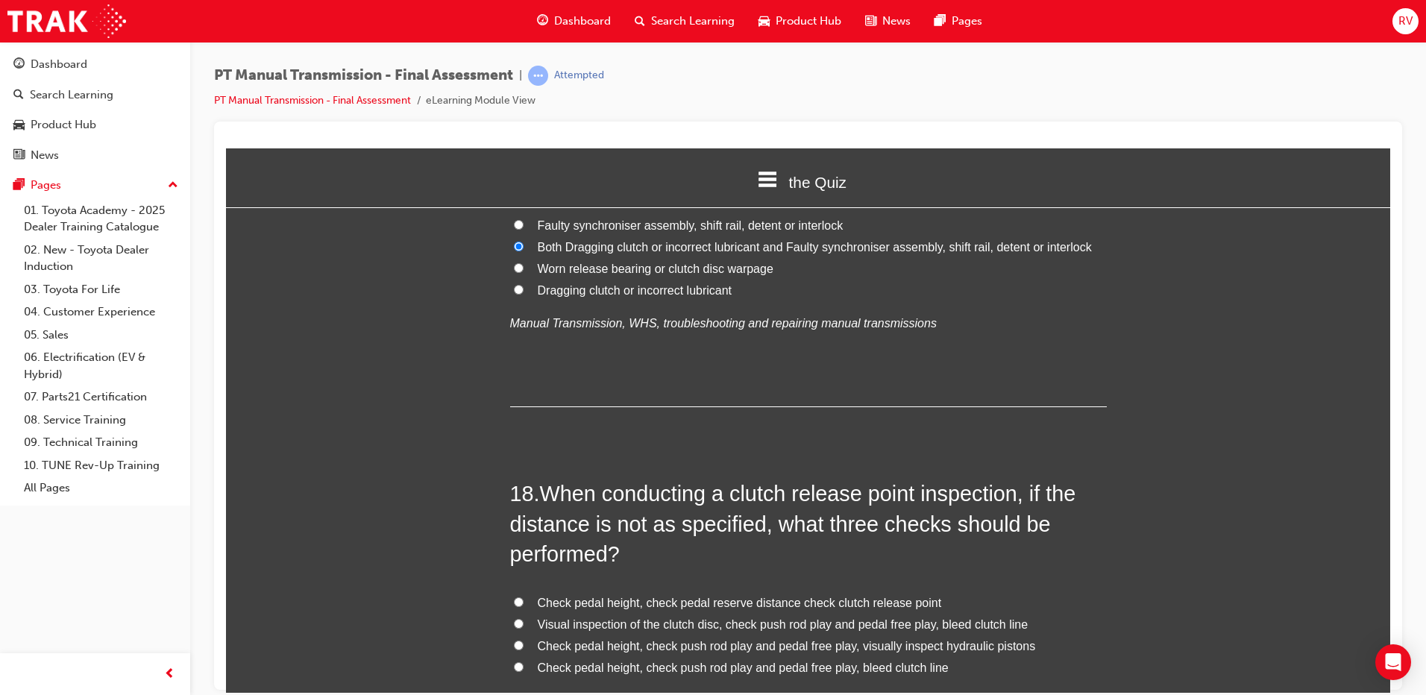
scroll to position [5829, 0]
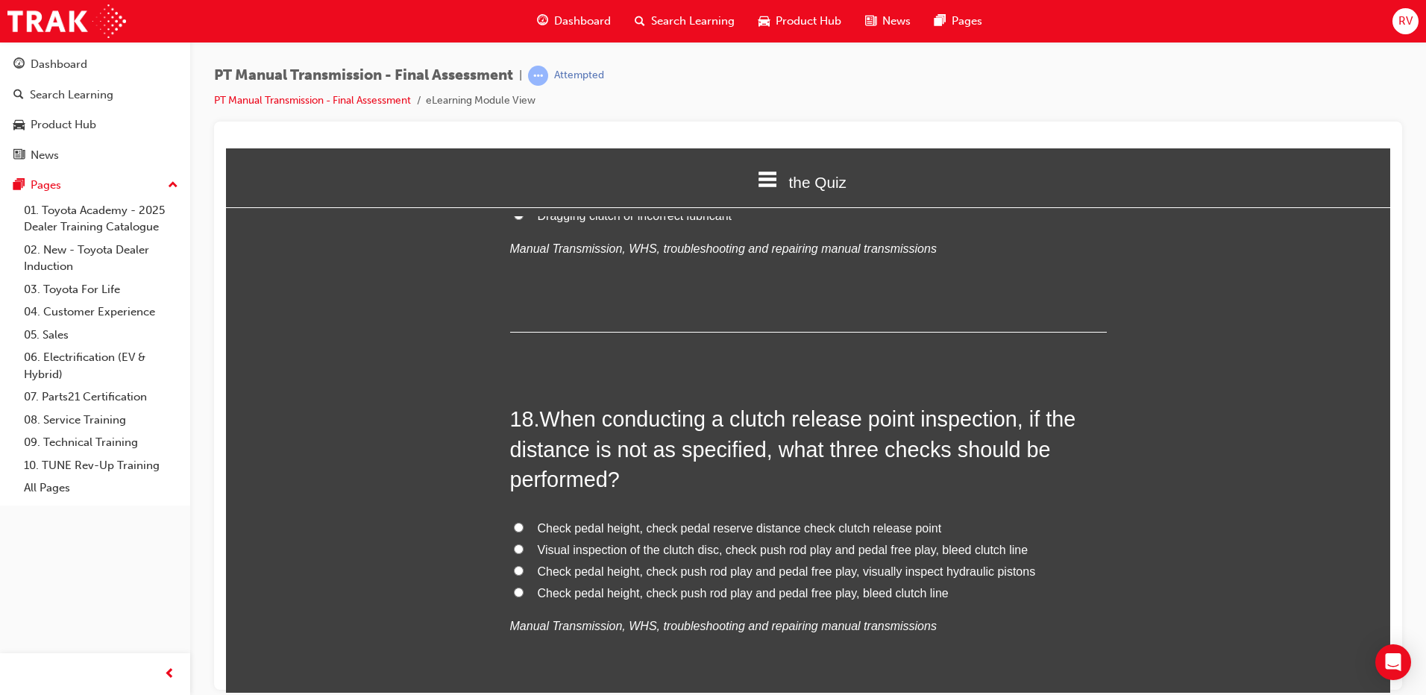
click at [519, 518] on label "Check pedal height, check pedal reserve distance check clutch release point" at bounding box center [808, 529] width 597 height 22
click at [519, 522] on input "Check pedal height, check pedal reserve distance check clutch release point" at bounding box center [519, 527] width 10 height 10
radio input "true"
click at [514, 587] on input "Check pedal height, check push rod play and pedal free play, bleed clutch line" at bounding box center [519, 592] width 10 height 10
radio input "true"
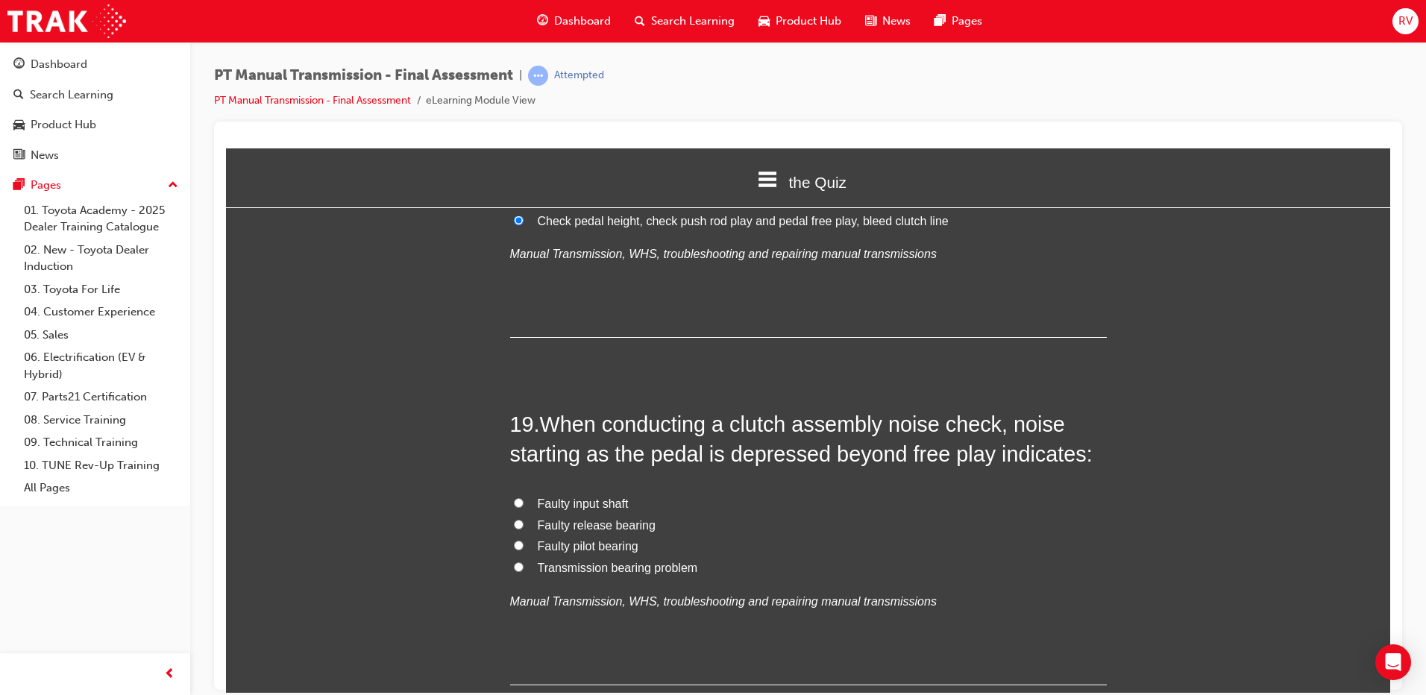
scroll to position [6202, 0]
click at [668, 514] on label "Faulty release bearing" at bounding box center [808, 525] width 597 height 22
click at [524, 518] on input "Faulty release bearing" at bounding box center [519, 523] width 10 height 10
radio input "true"
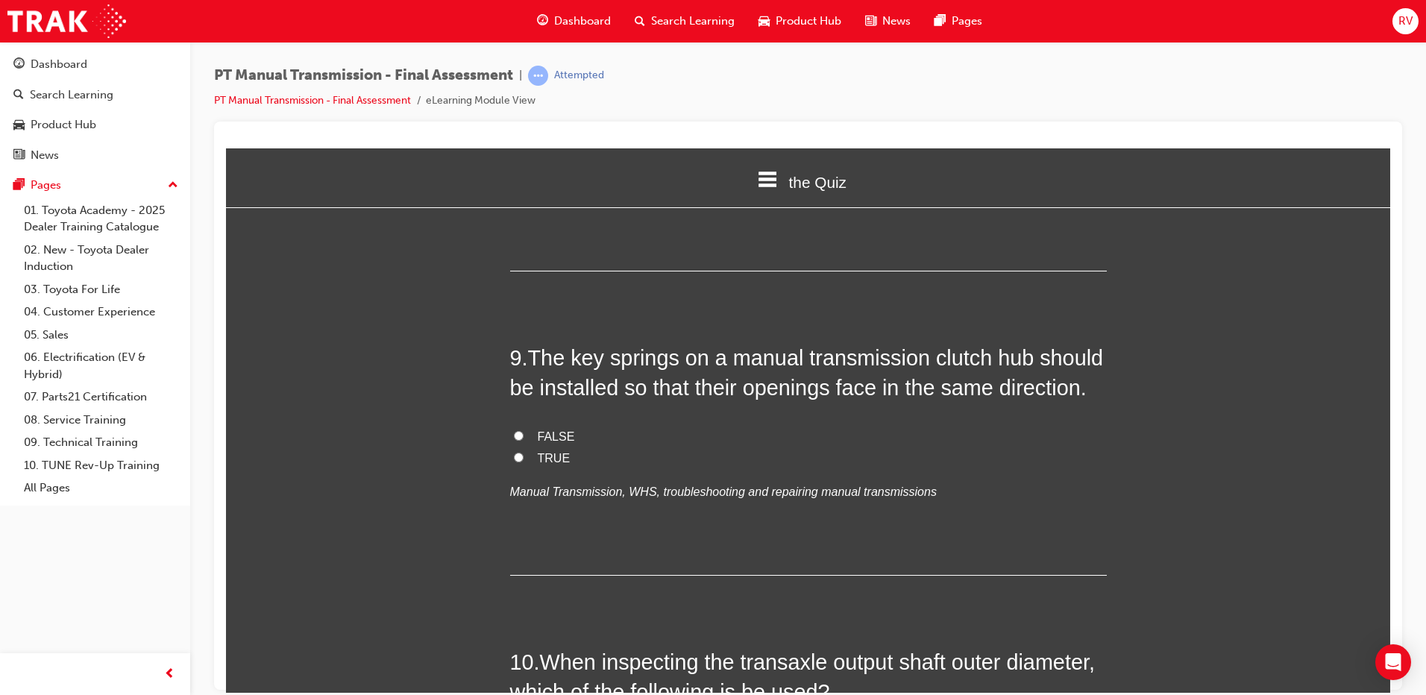
scroll to position [2770, 0]
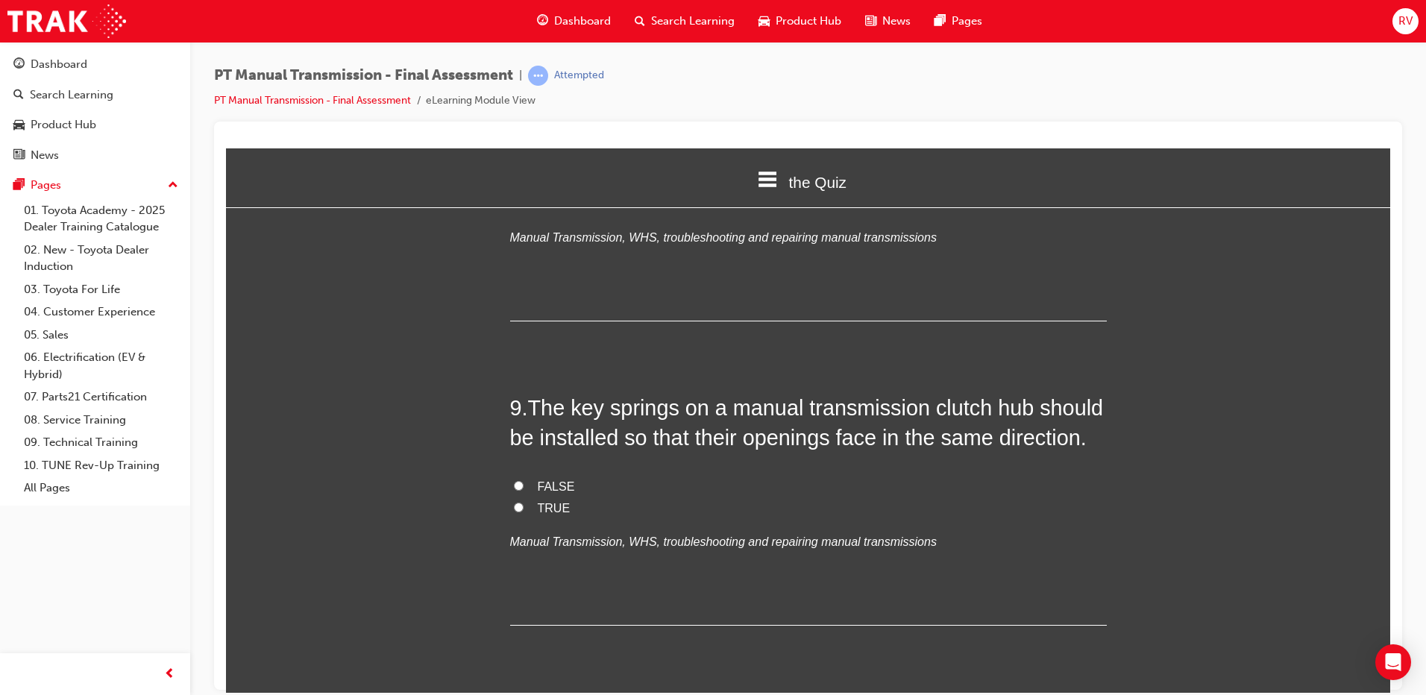
click at [577, 476] on label "FALSE" at bounding box center [808, 487] width 597 height 22
click at [524, 480] on input "FALSE" at bounding box center [519, 485] width 10 height 10
radio input "true"
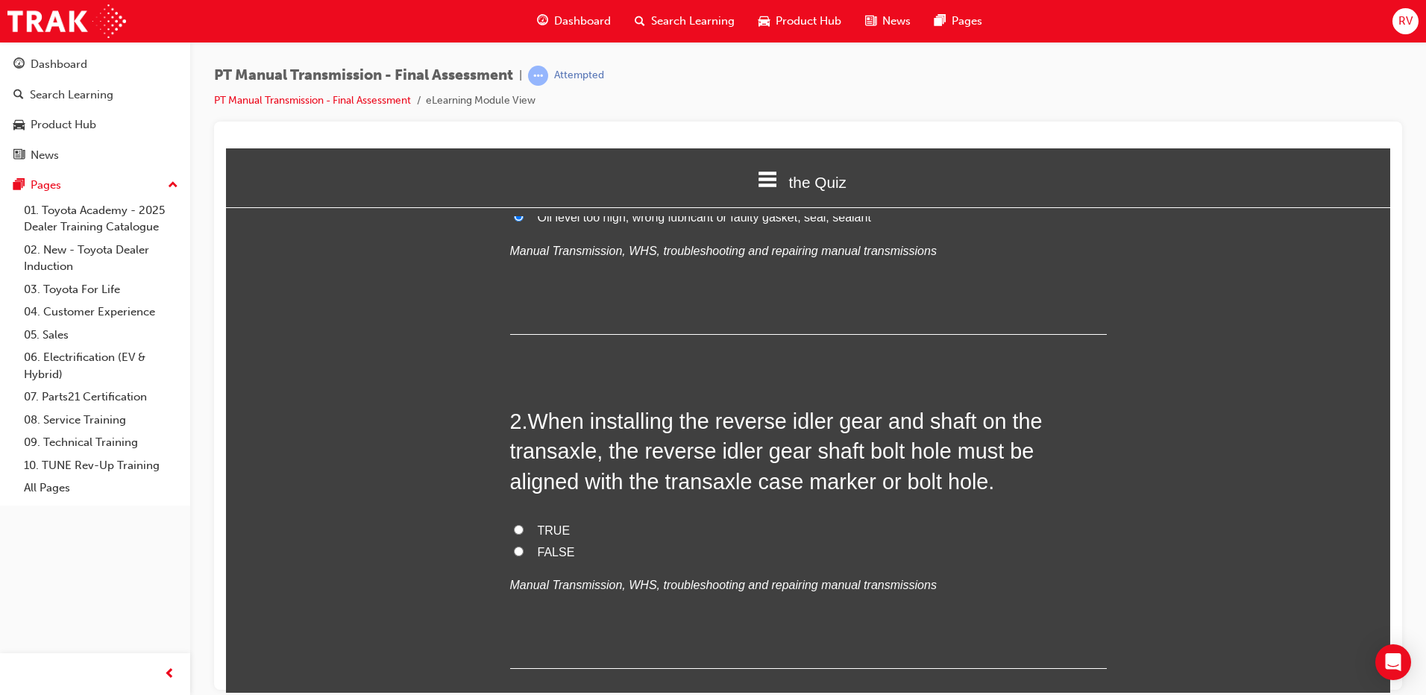
scroll to position [224, 0]
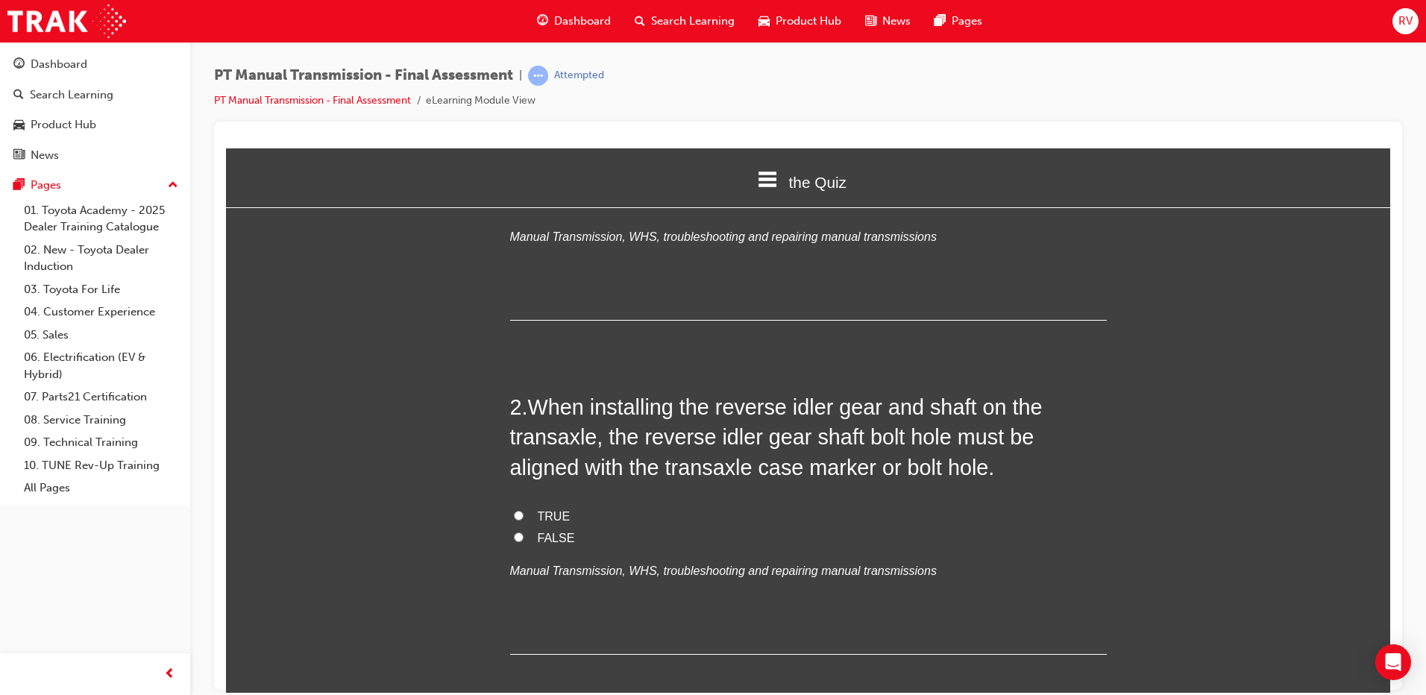
click at [553, 509] on span "TRUE" at bounding box center [554, 515] width 33 height 13
click at [524, 510] on input "TRUE" at bounding box center [519, 515] width 10 height 10
radio input "true"
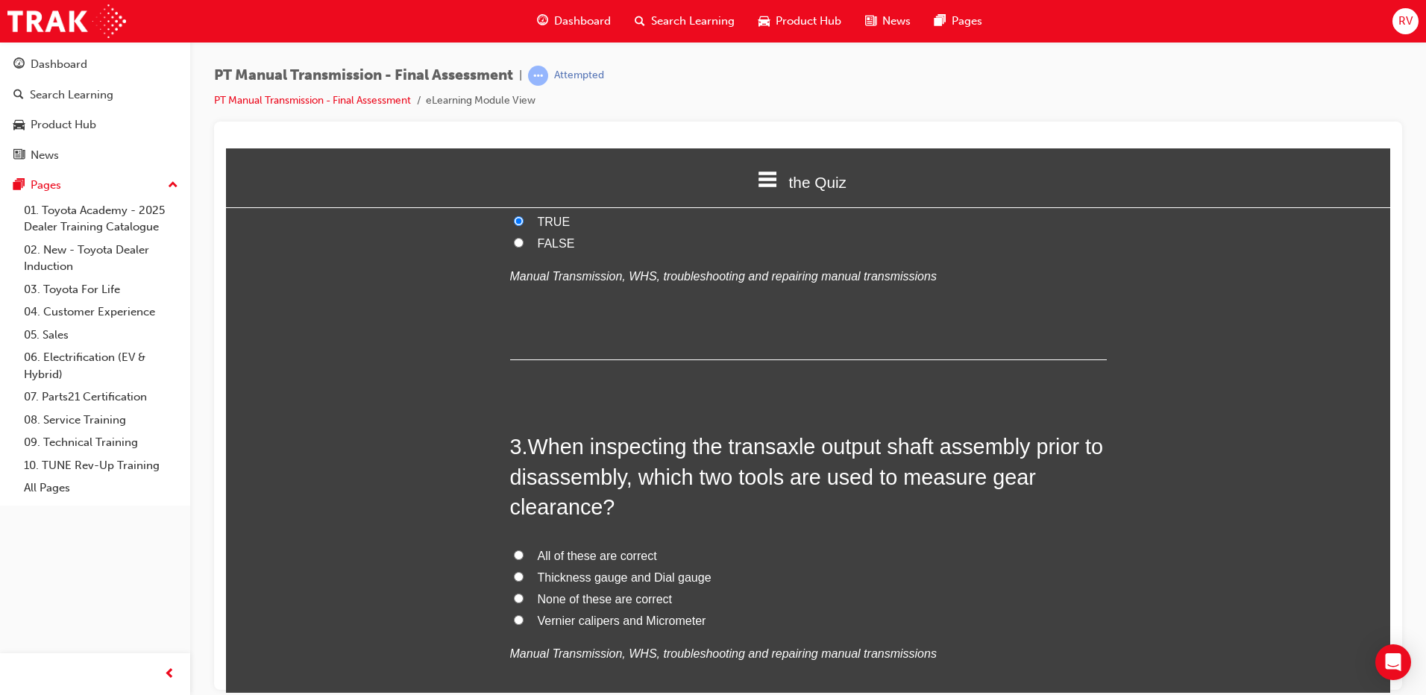
scroll to position [522, 0]
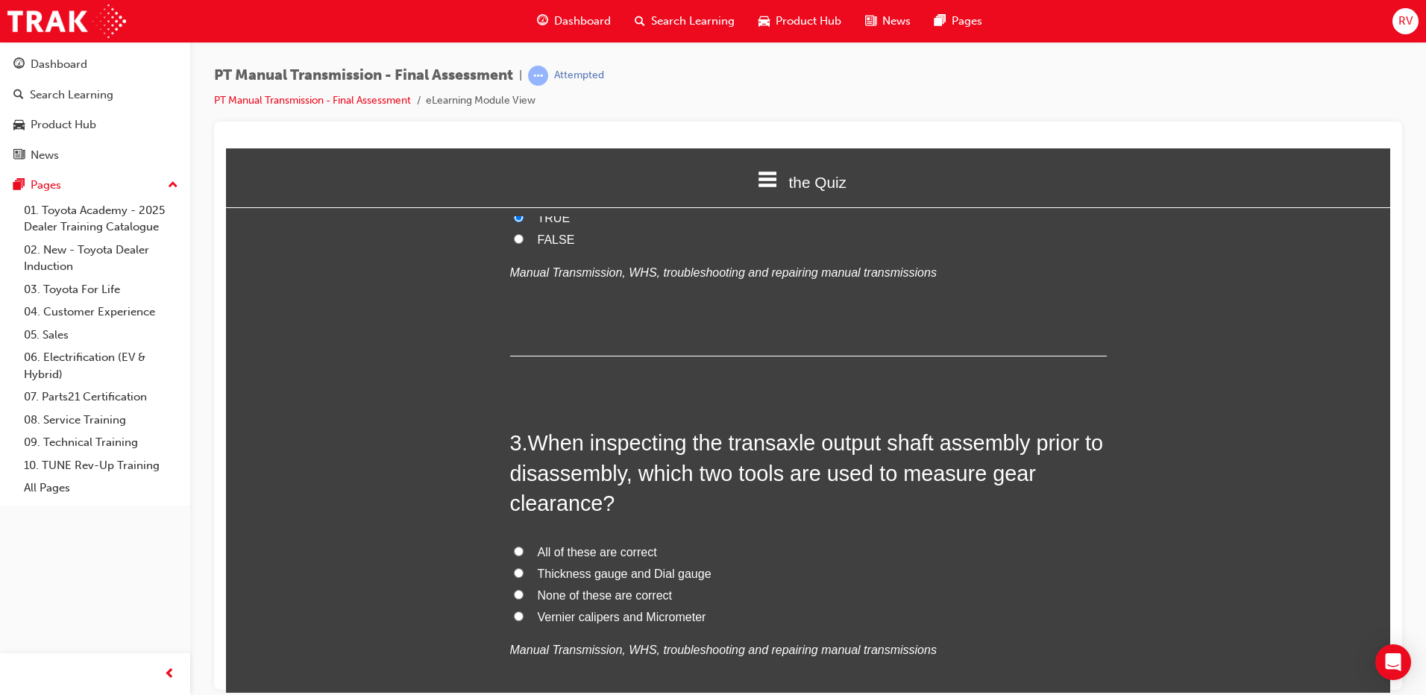
click at [516, 616] on input "Vernier calipers and Micrometer" at bounding box center [519, 616] width 10 height 10
radio input "true"
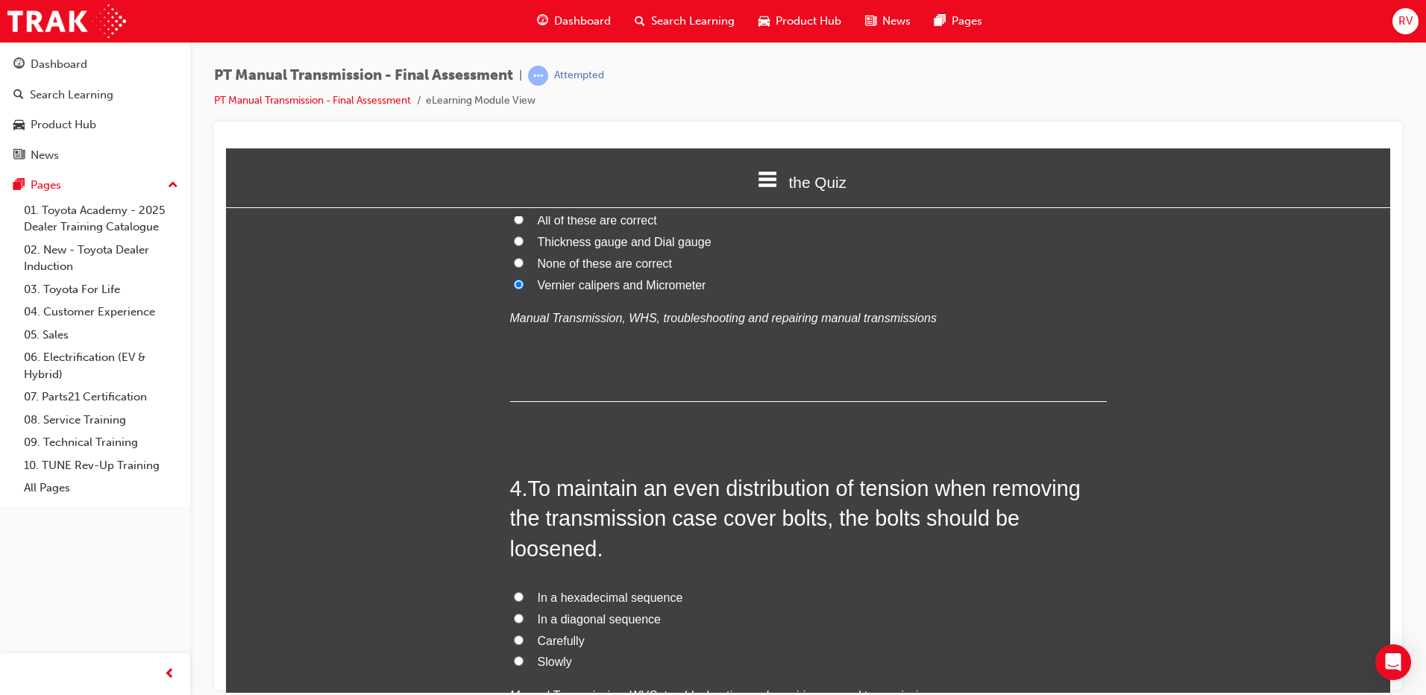
scroll to position [1044, 0]
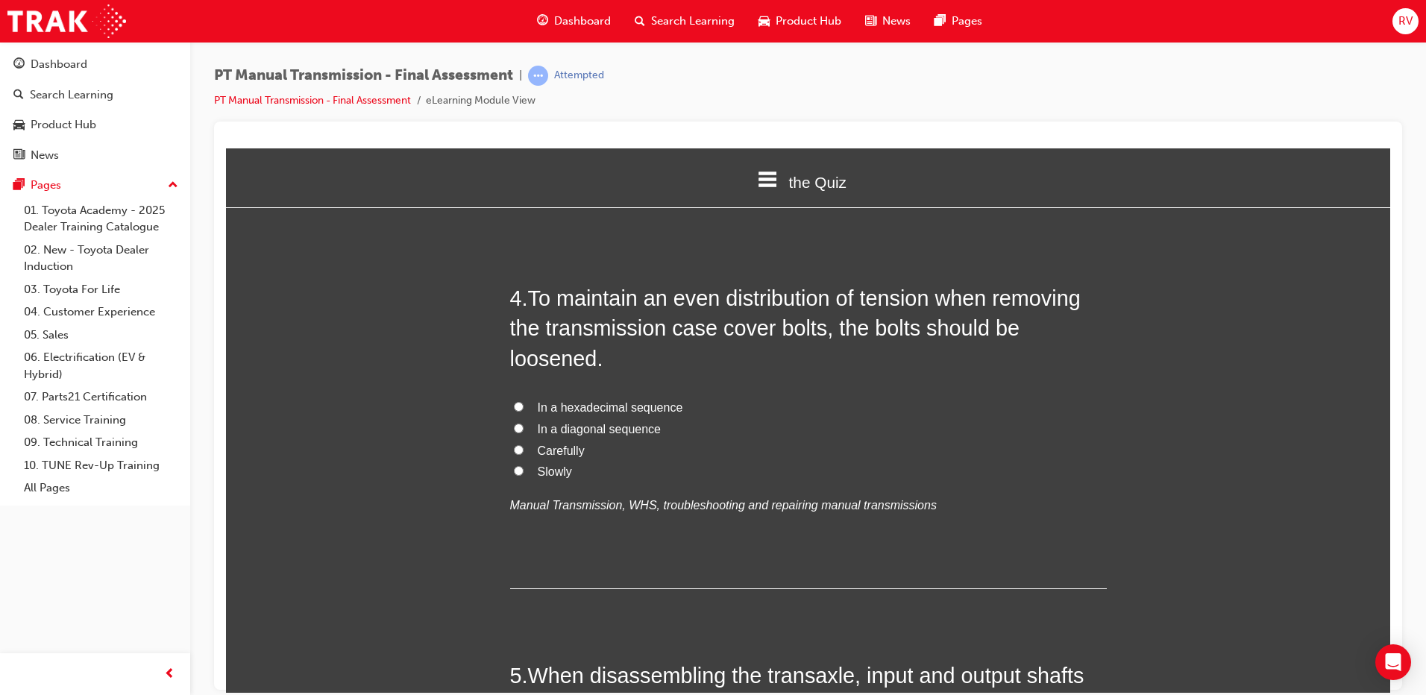
click at [559, 457] on span "Carefully" at bounding box center [561, 450] width 47 height 13
click at [524, 454] on input "Carefully" at bounding box center [519, 450] width 10 height 10
radio input "true"
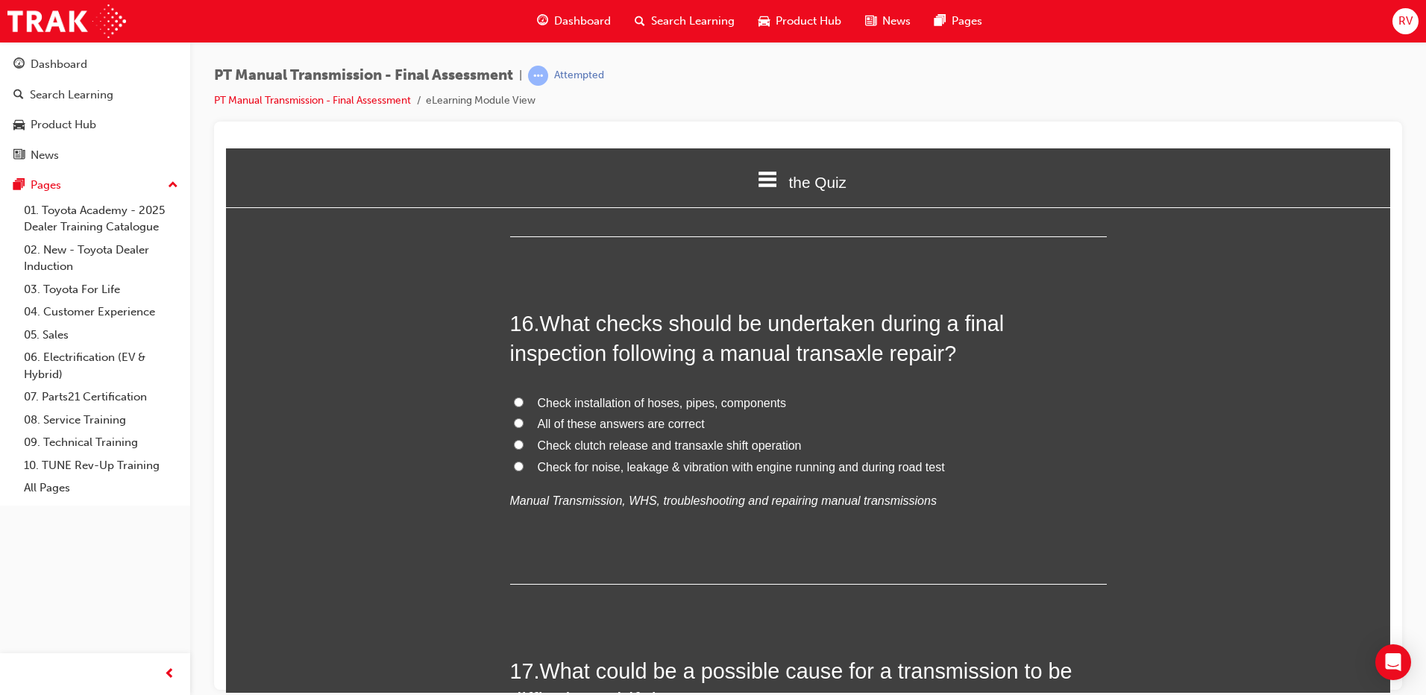
scroll to position [5222, 0]
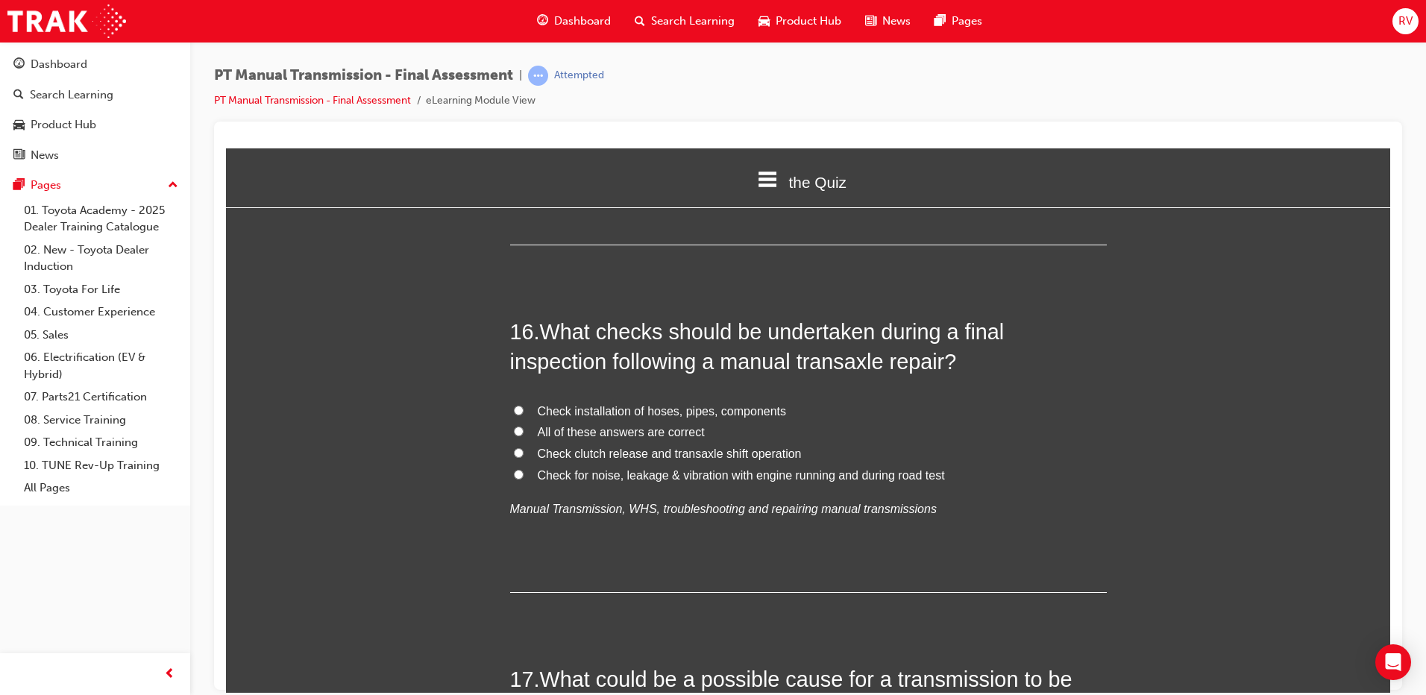
click at [542, 468] on span "Check for noise, leakage & vibration with engine running and during road test" at bounding box center [741, 474] width 407 height 13
click at [524, 469] on input "Check for noise, leakage & vibration with engine running and during road test" at bounding box center [519, 474] width 10 height 10
radio input "true"
click at [684, 425] on span "All of these answers are correct" at bounding box center [621, 431] width 167 height 13
click at [524, 426] on input "All of these answers are correct" at bounding box center [519, 431] width 10 height 10
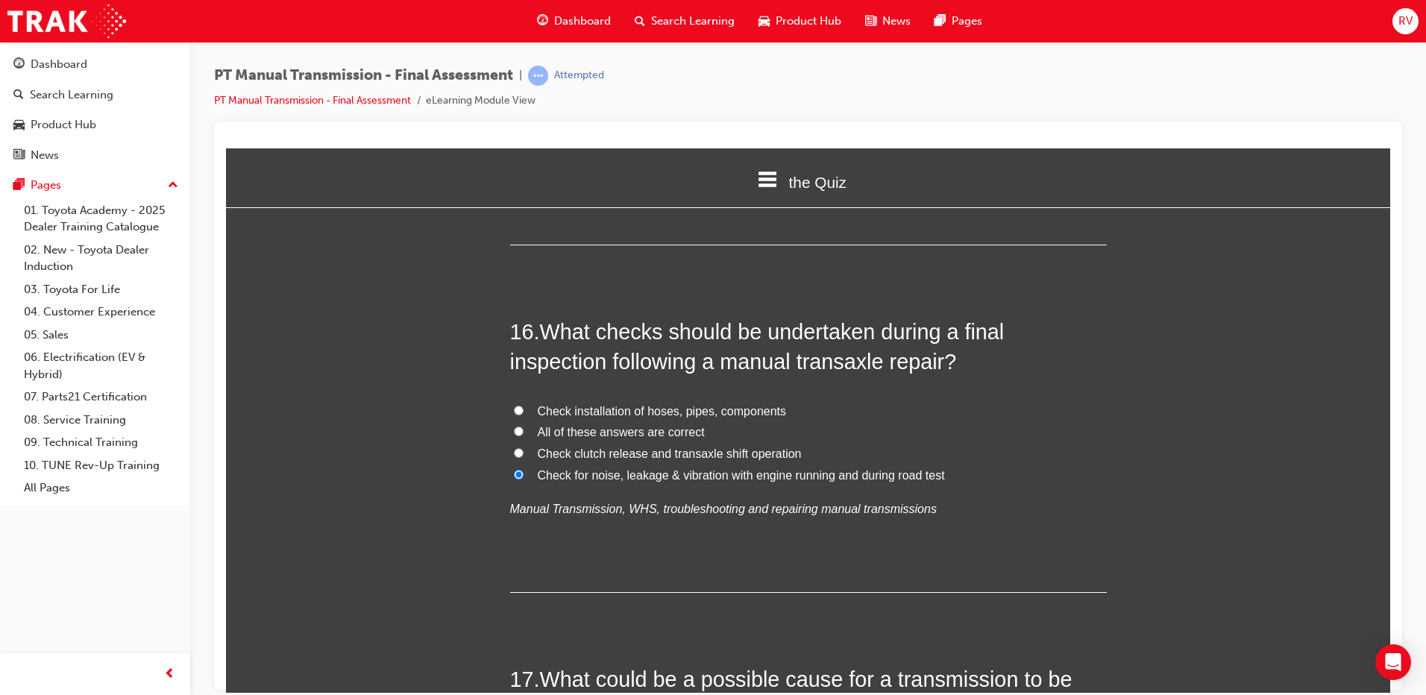
radio input "true"
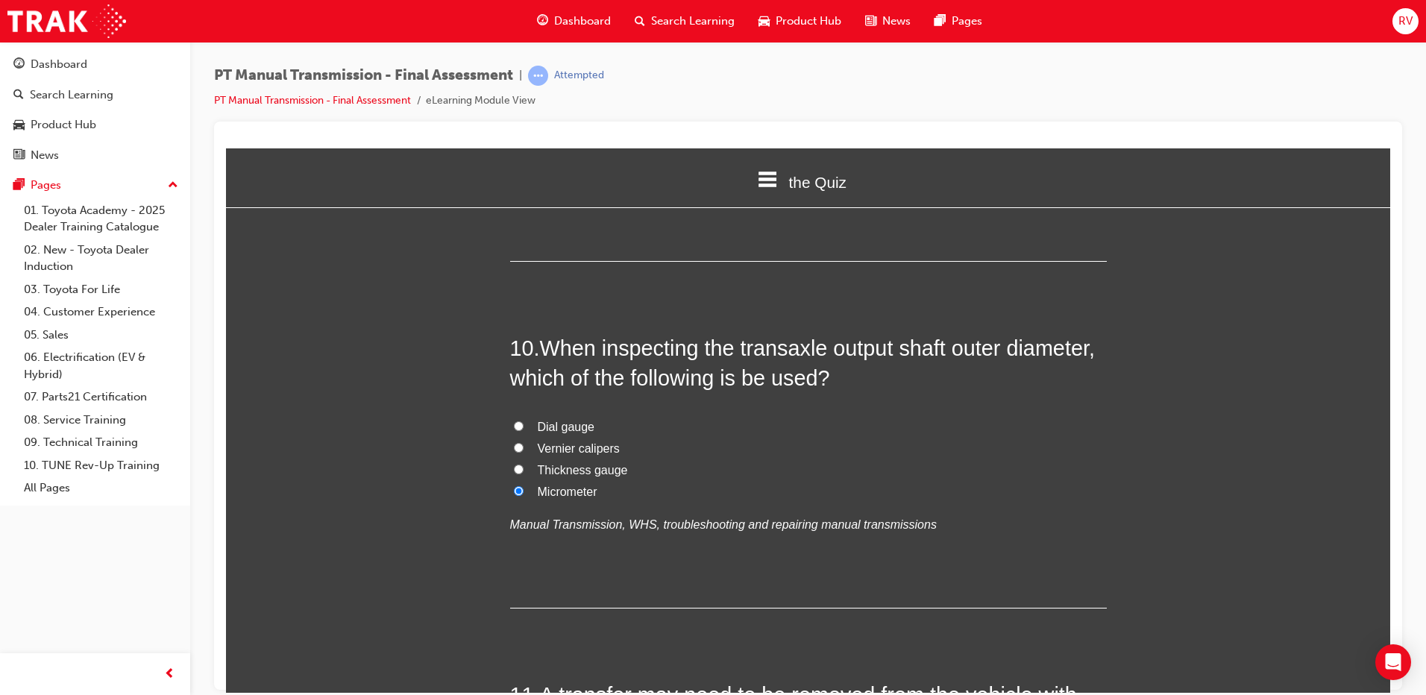
scroll to position [3133, 0]
click at [624, 439] on label "Vernier calipers" at bounding box center [808, 450] width 597 height 22
click at [524, 444] on input "Vernier calipers" at bounding box center [519, 449] width 10 height 10
radio input "true"
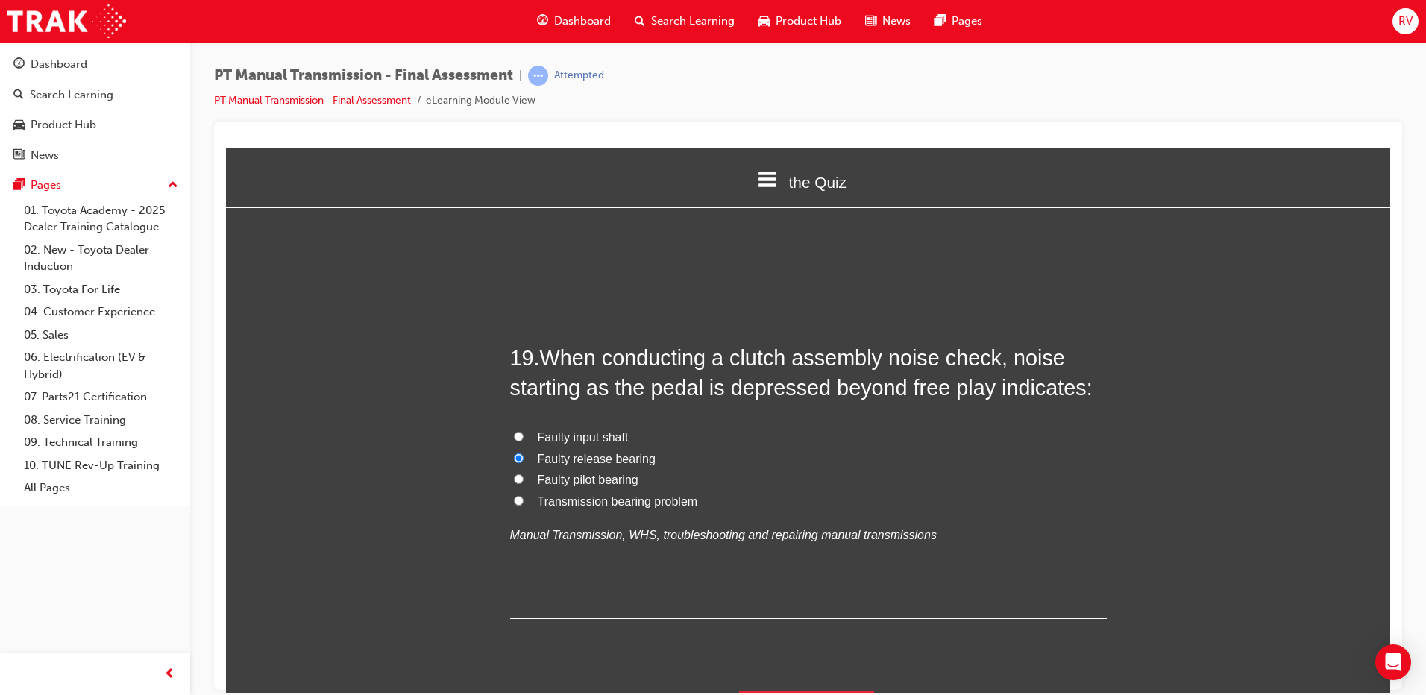
scroll to position [6276, 0]
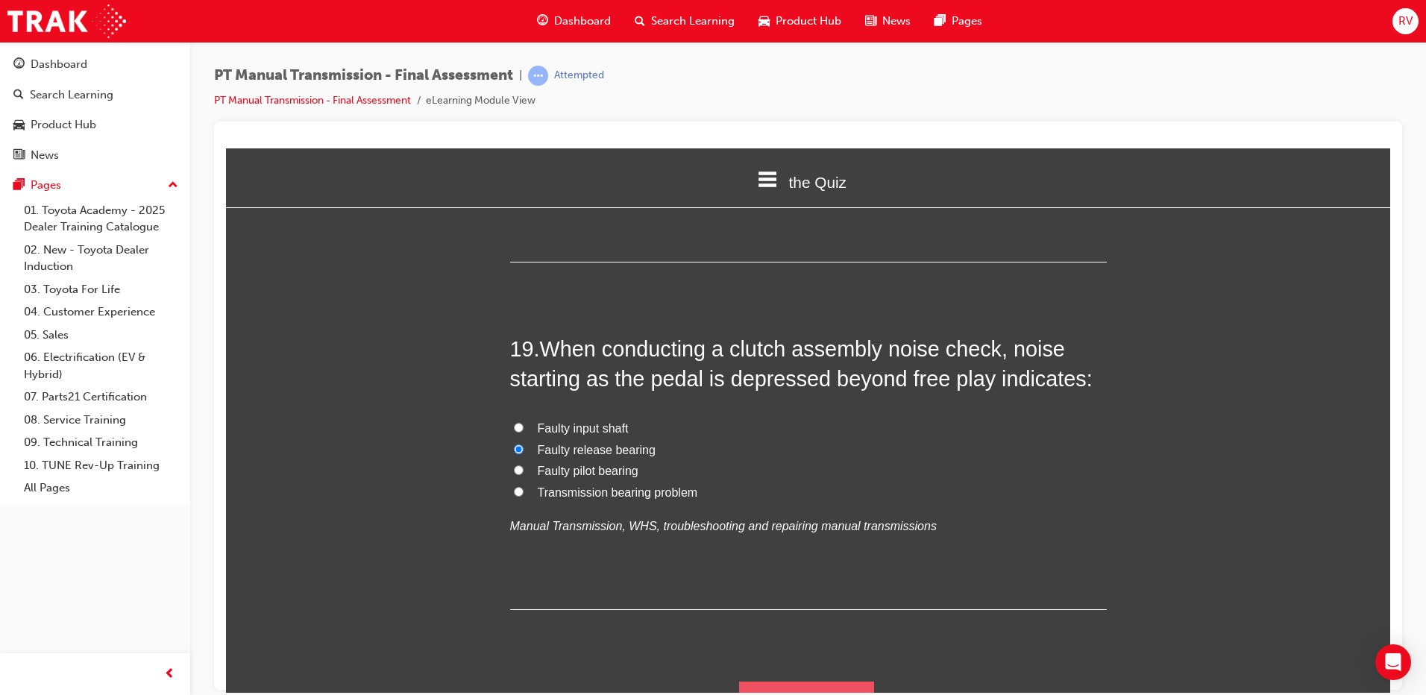
click at [803, 681] on button "Submit Answers" at bounding box center [807, 702] width 136 height 42
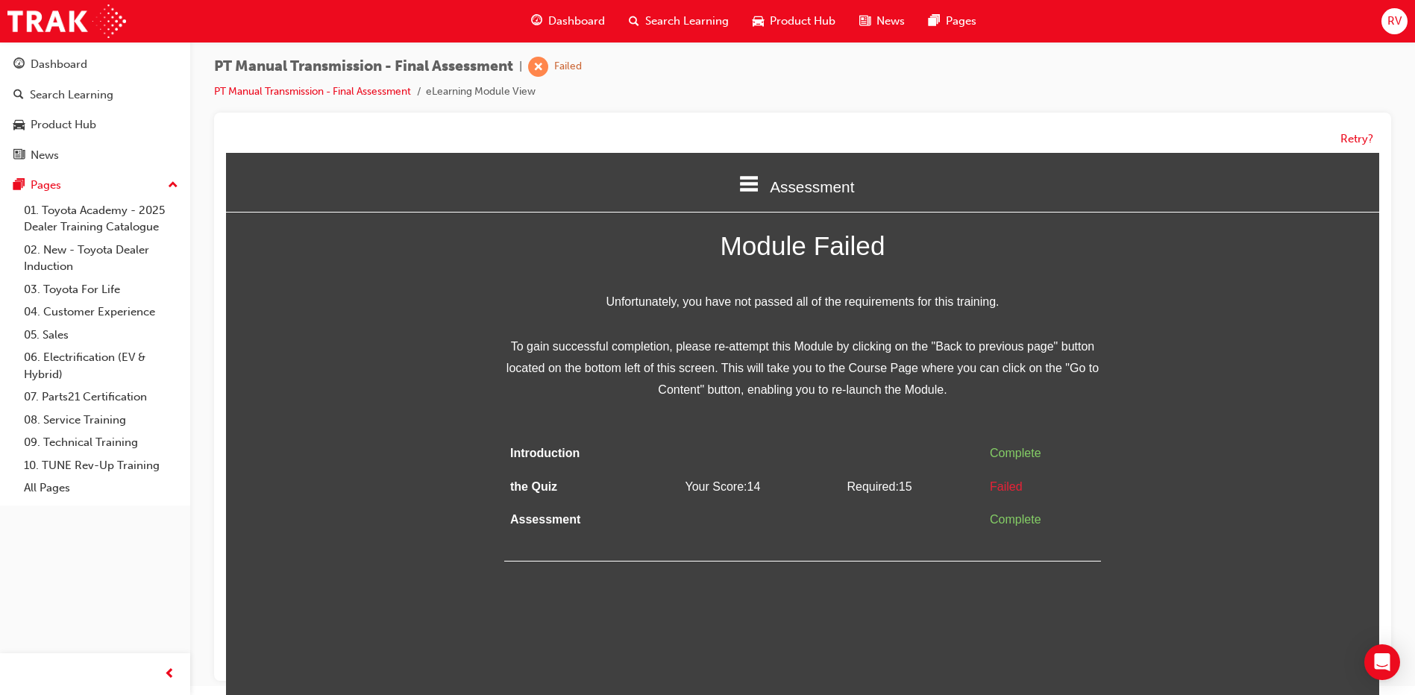
scroll to position [11, 0]
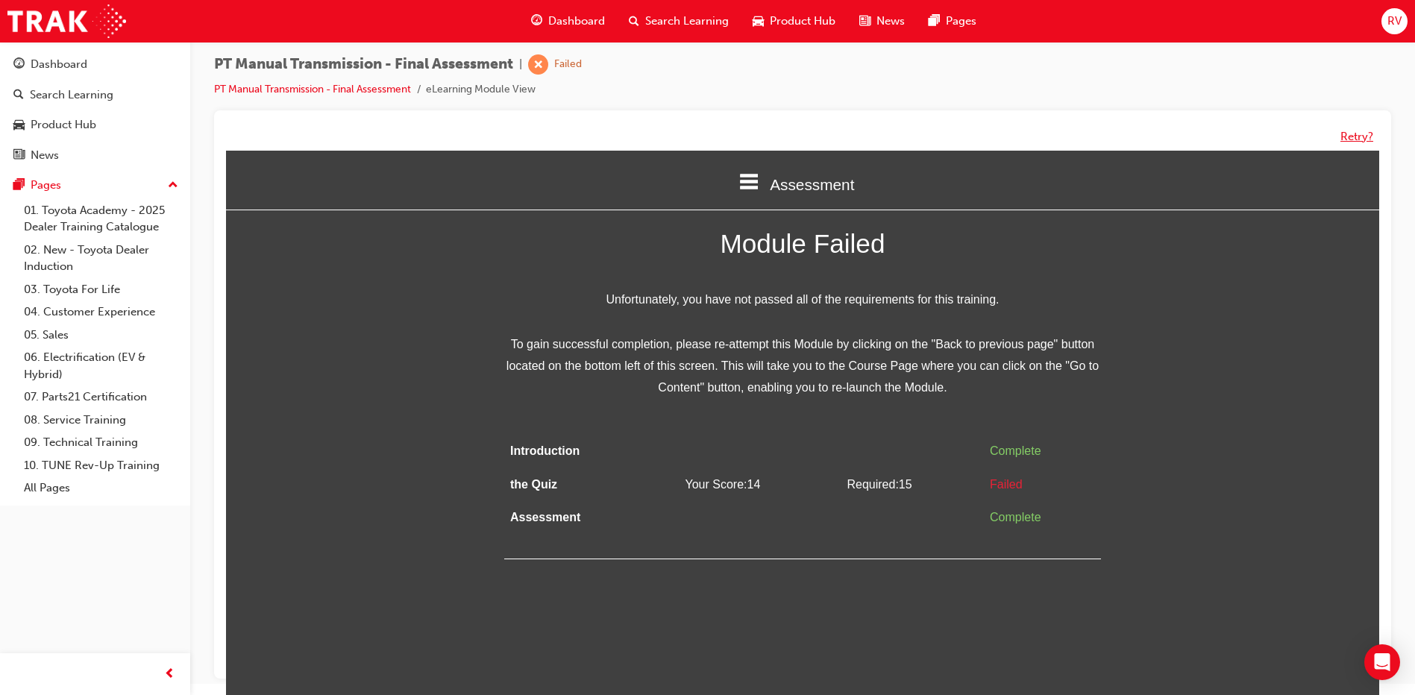
click at [1369, 140] on button "Retry?" at bounding box center [1356, 136] width 33 height 17
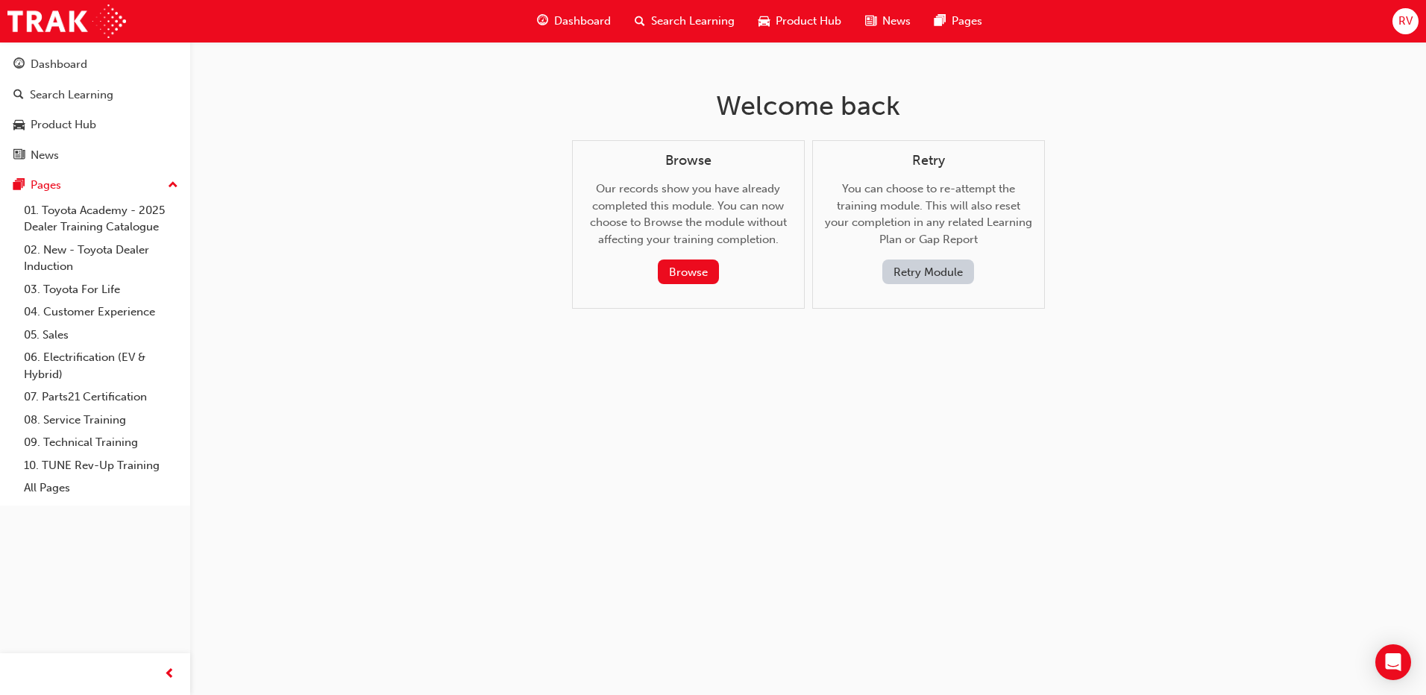
click at [950, 270] on button "Retry Module" at bounding box center [928, 272] width 92 height 25
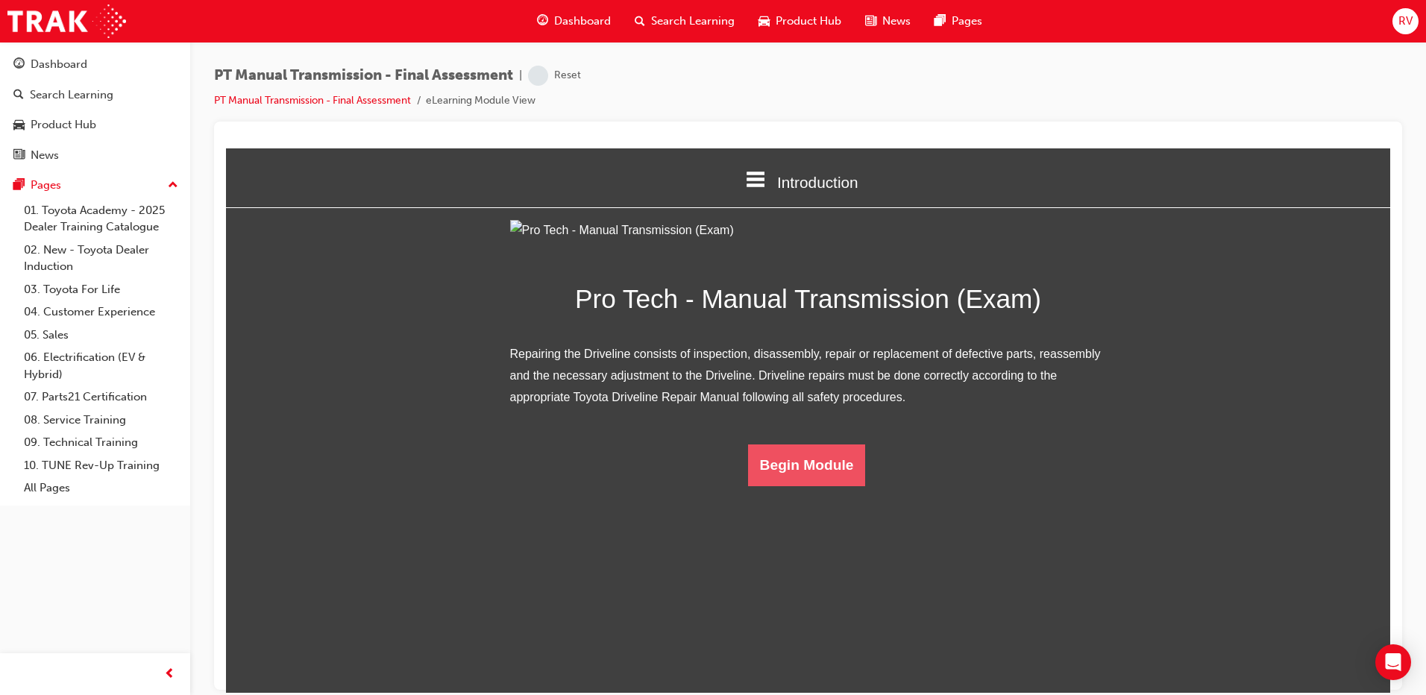
click at [843, 486] on button "Begin Module" at bounding box center [807, 465] width 118 height 42
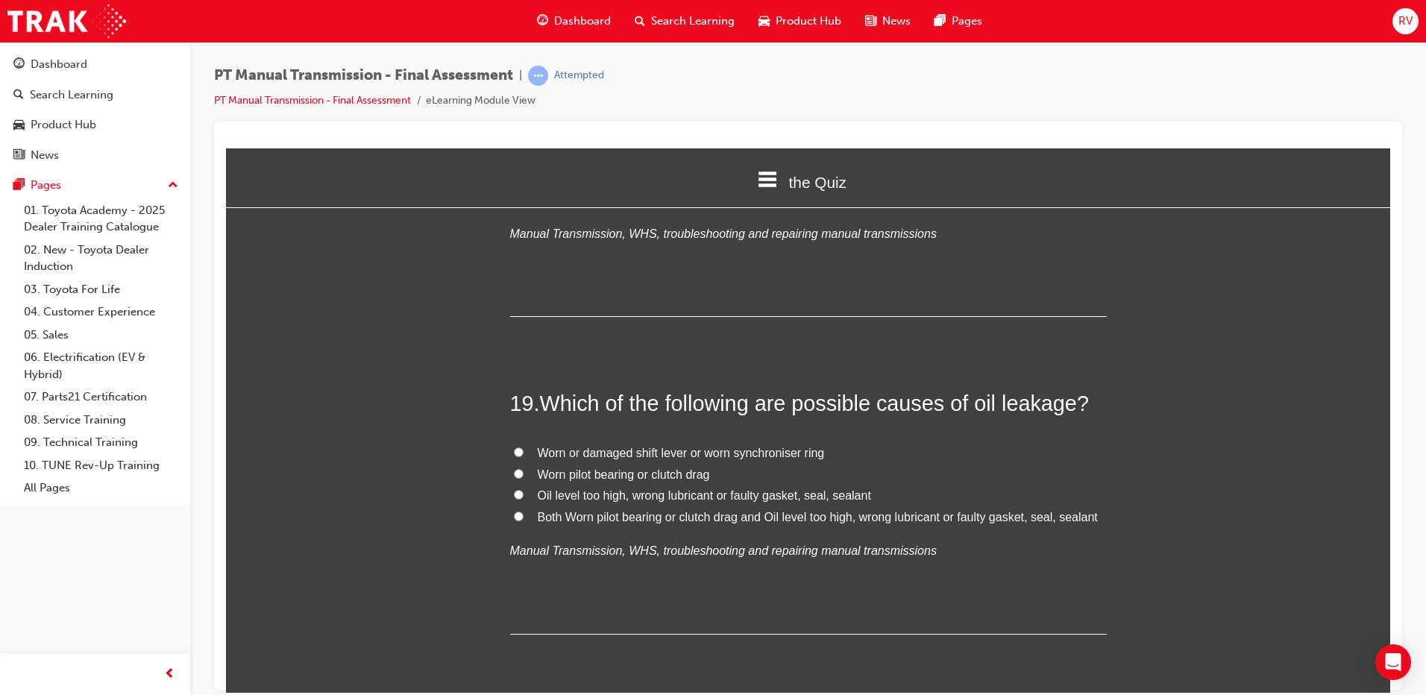
scroll to position [6266, 0]
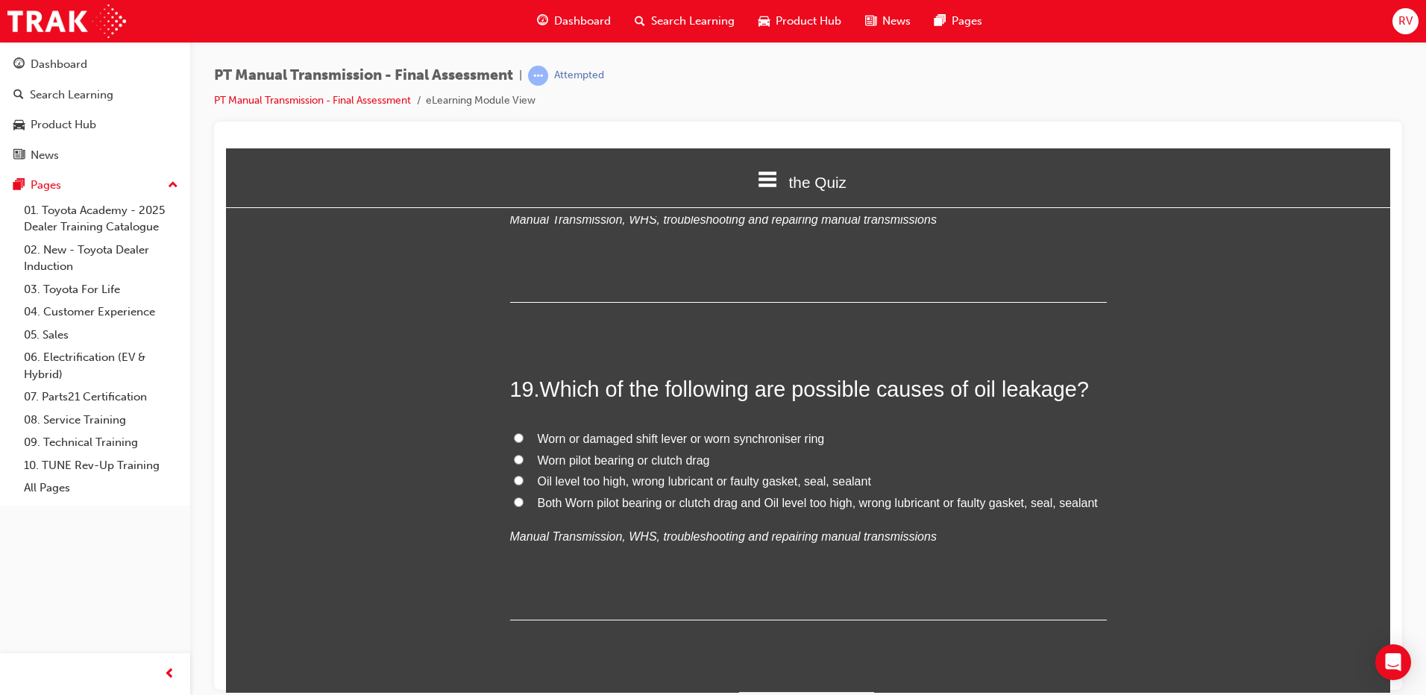
click at [543, 474] on span "Oil level too high, wrong lubricant or faulty gasket, seal, sealant" at bounding box center [704, 480] width 333 height 13
click at [524, 475] on input "Oil level too high, wrong lubricant or faulty gasket, seal, sealant" at bounding box center [519, 480] width 10 height 10
radio input "true"
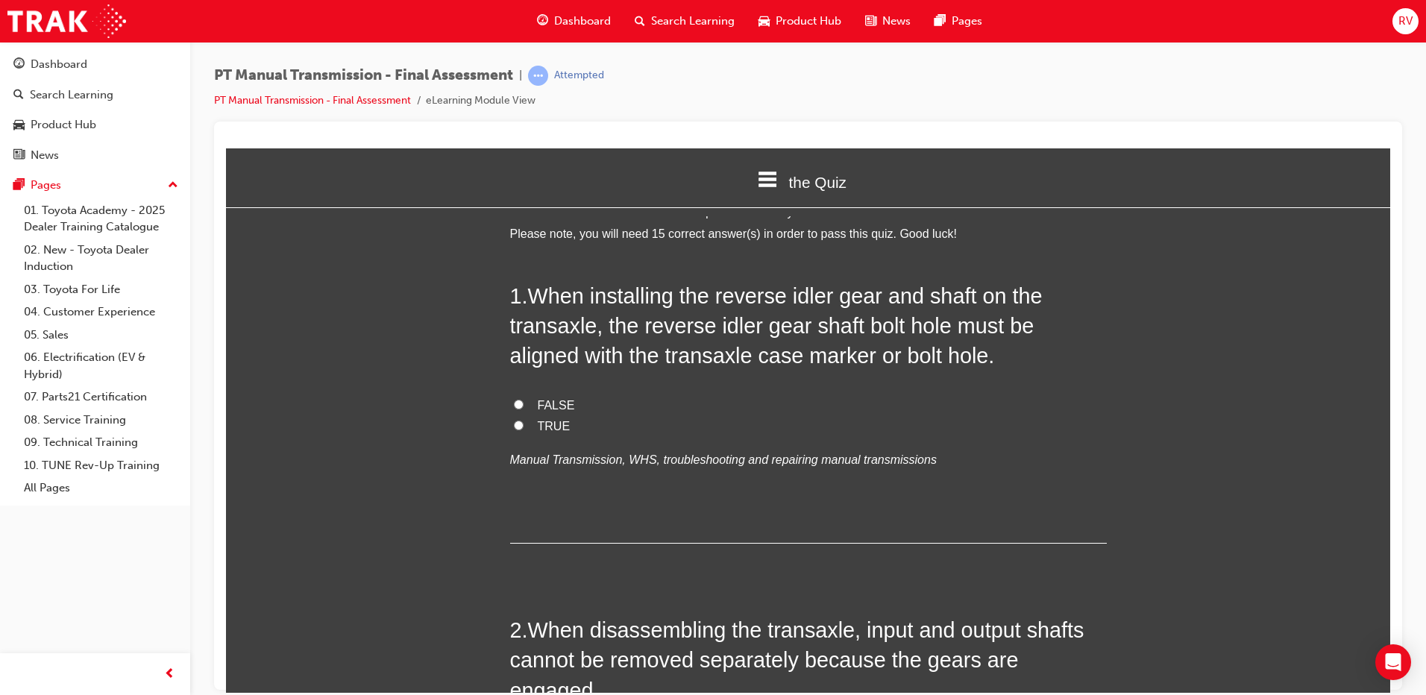
scroll to position [0, 0]
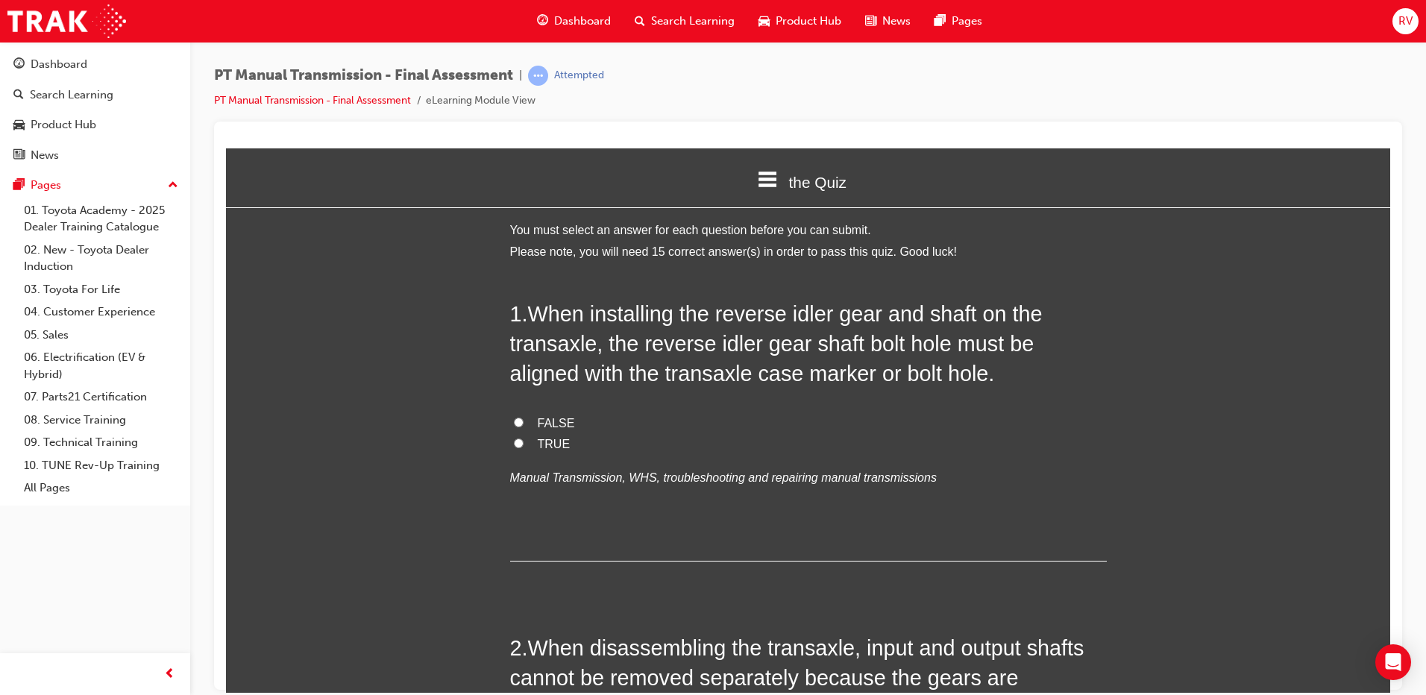
click at [538, 443] on span "TRUE" at bounding box center [554, 443] width 33 height 13
click at [524, 443] on input "TRUE" at bounding box center [519, 443] width 10 height 10
radio input "true"
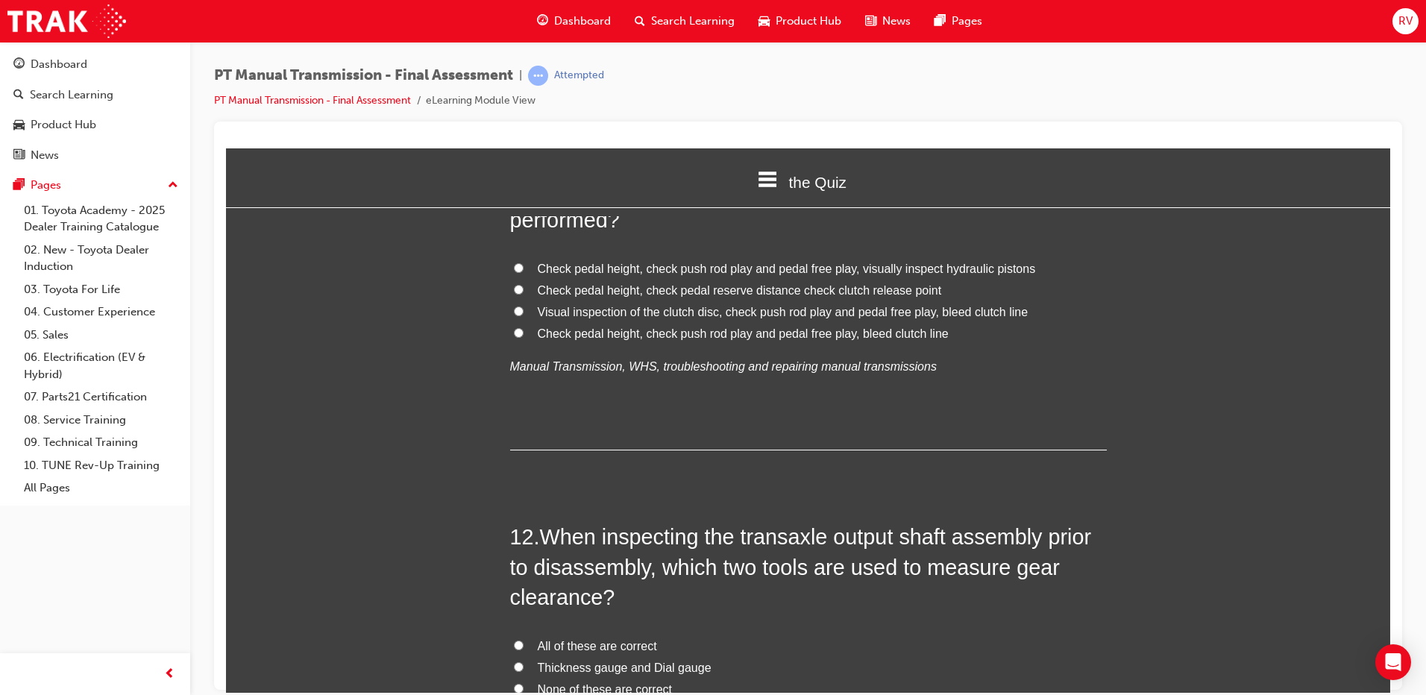
scroll to position [3655, 0]
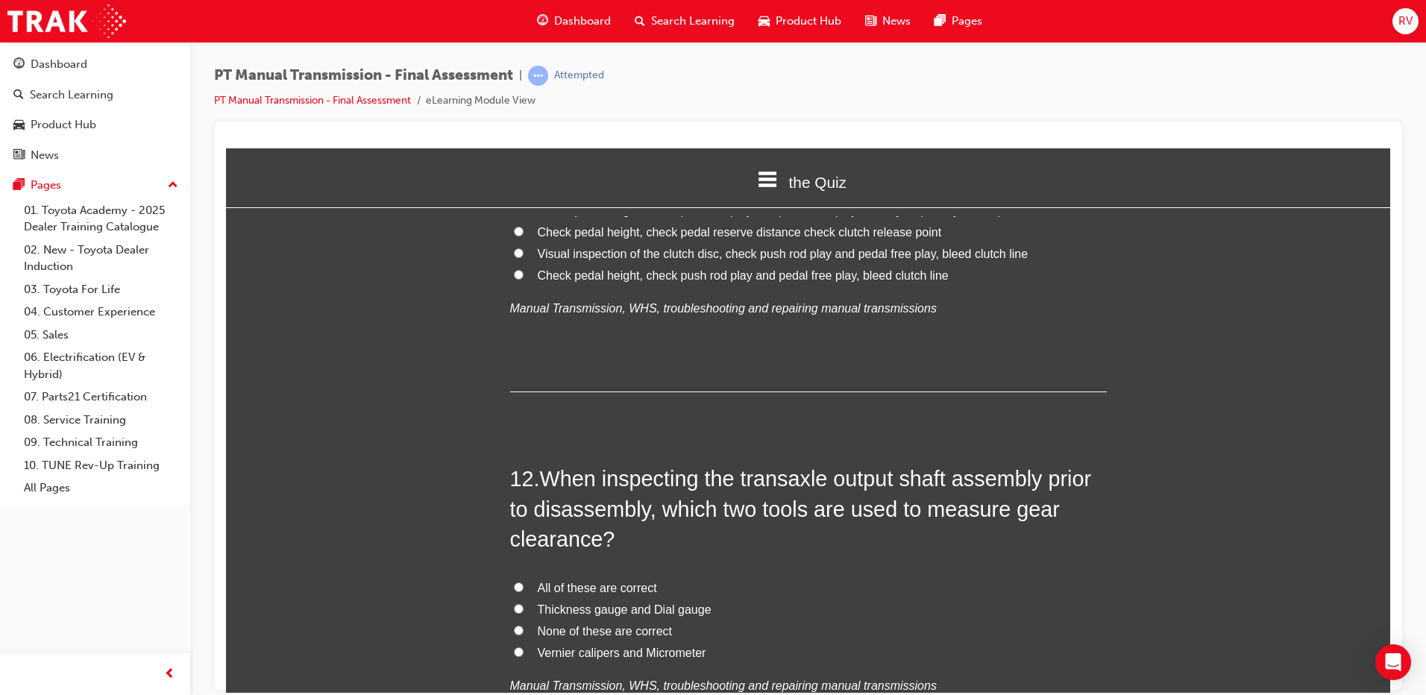
click at [626, 646] on span "Vernier calipers and Micrometer" at bounding box center [622, 652] width 169 height 13
click at [524, 647] on input "Vernier calipers and Micrometer" at bounding box center [519, 652] width 10 height 10
radio input "true"
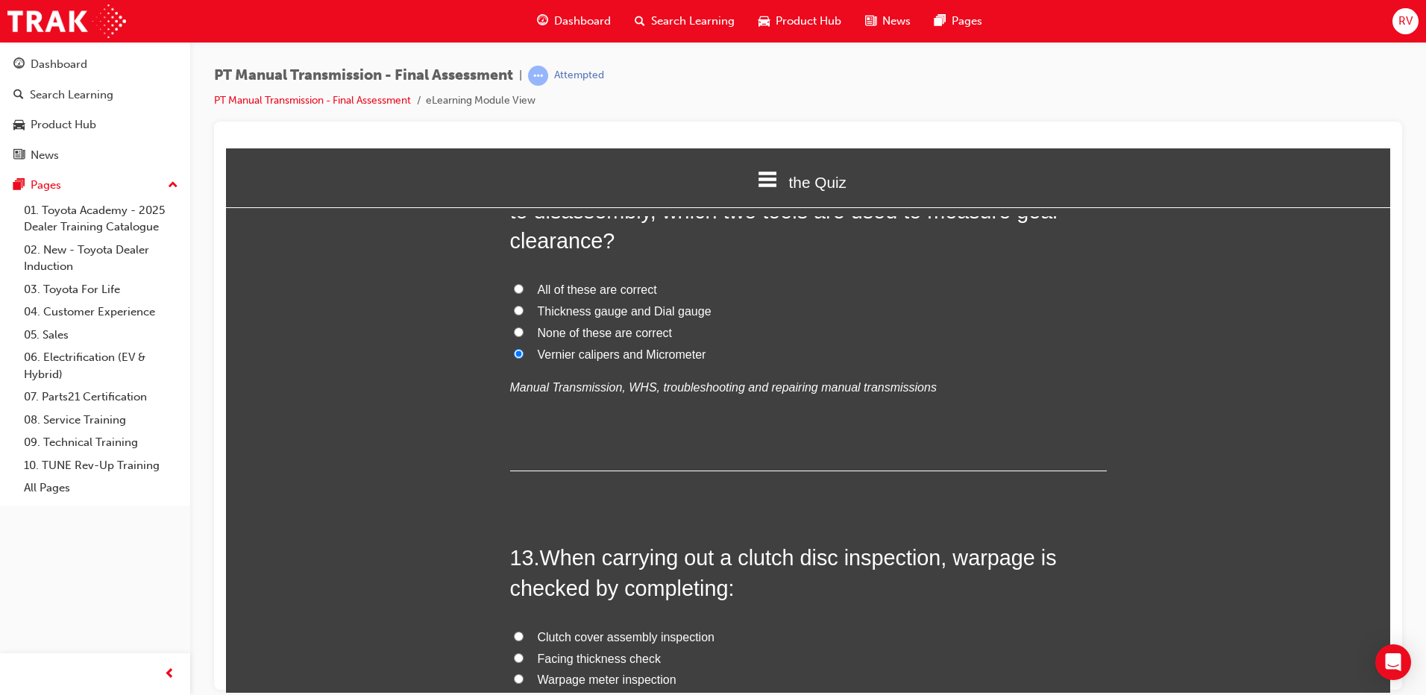
scroll to position [4028, 0]
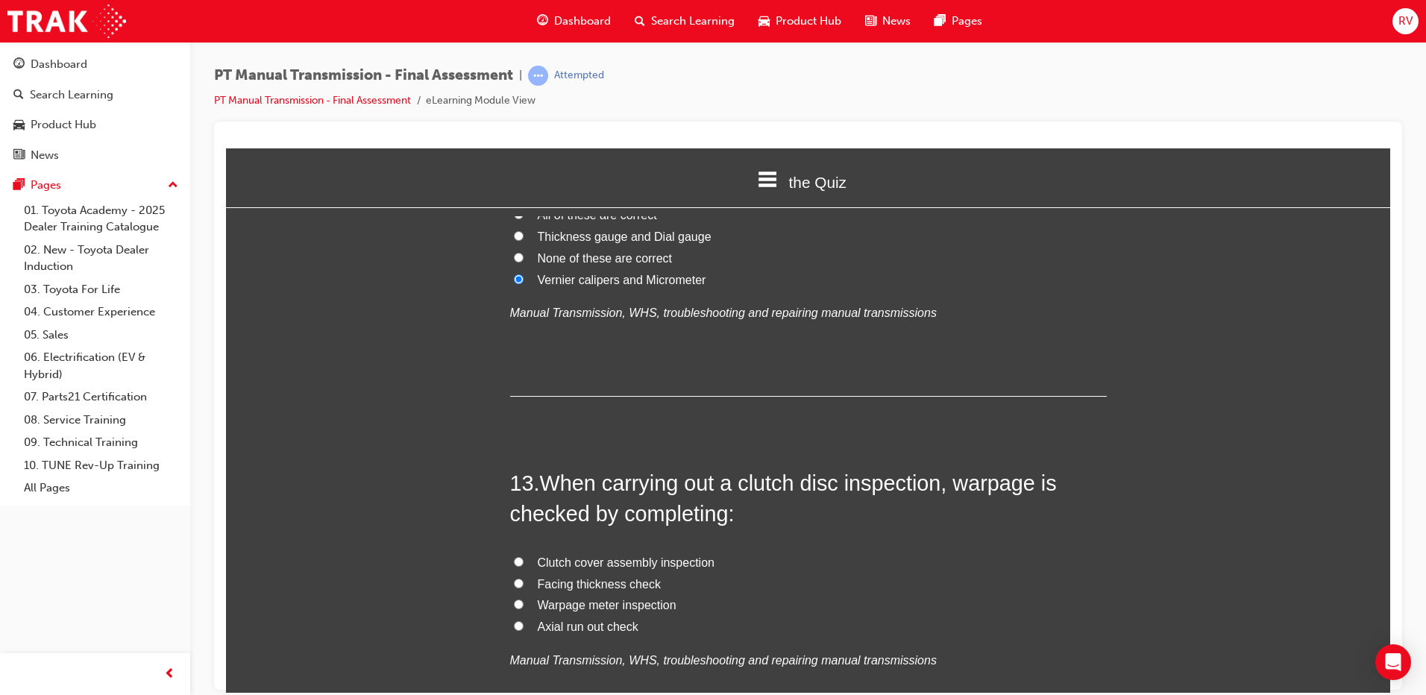
click at [511, 574] on label "Facing thickness check" at bounding box center [808, 585] width 597 height 22
click at [514, 578] on input "Facing thickness check" at bounding box center [519, 583] width 10 height 10
radio input "true"
click at [627, 616] on label "Axial run out check" at bounding box center [808, 627] width 597 height 22
click at [524, 621] on input "Axial run out check" at bounding box center [519, 626] width 10 height 10
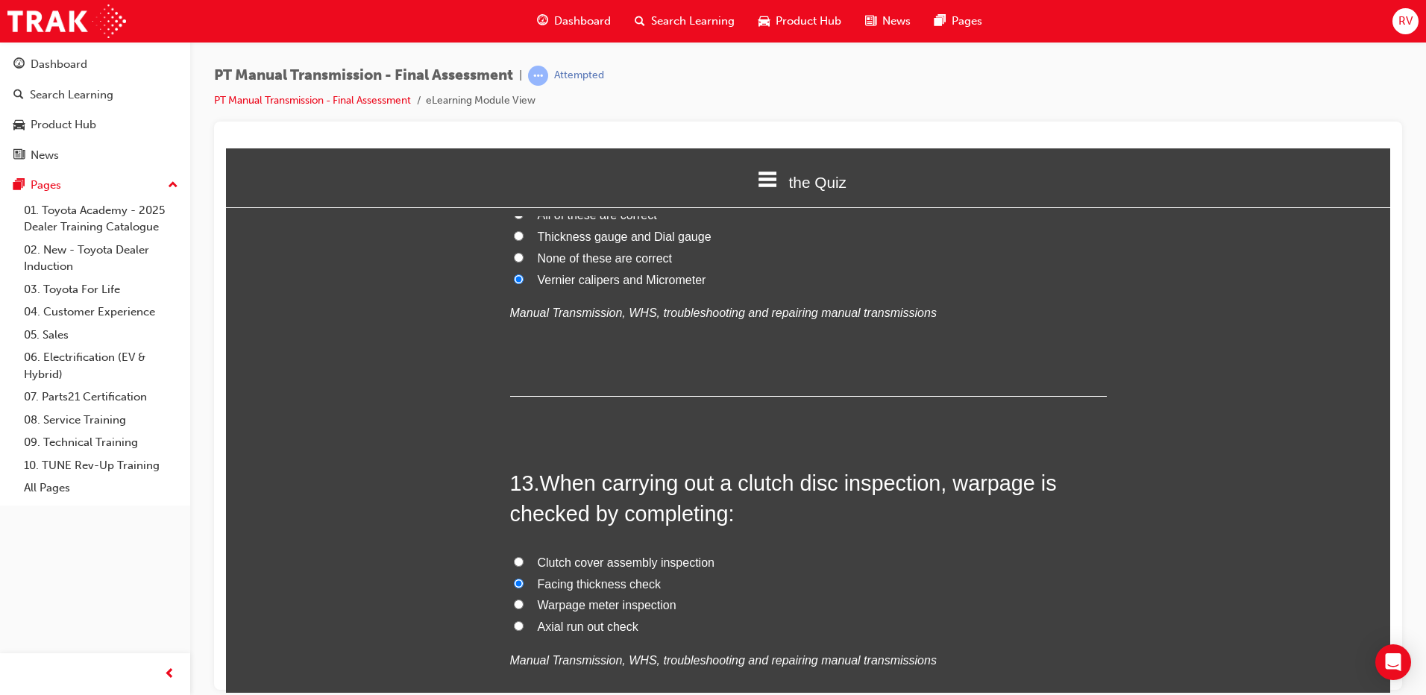
radio input "true"
drag, startPoint x: 534, startPoint y: 595, endPoint x: 634, endPoint y: 595, distance: 100.0
click at [634, 616] on label "Axial run out check" at bounding box center [808, 627] width 597 height 22
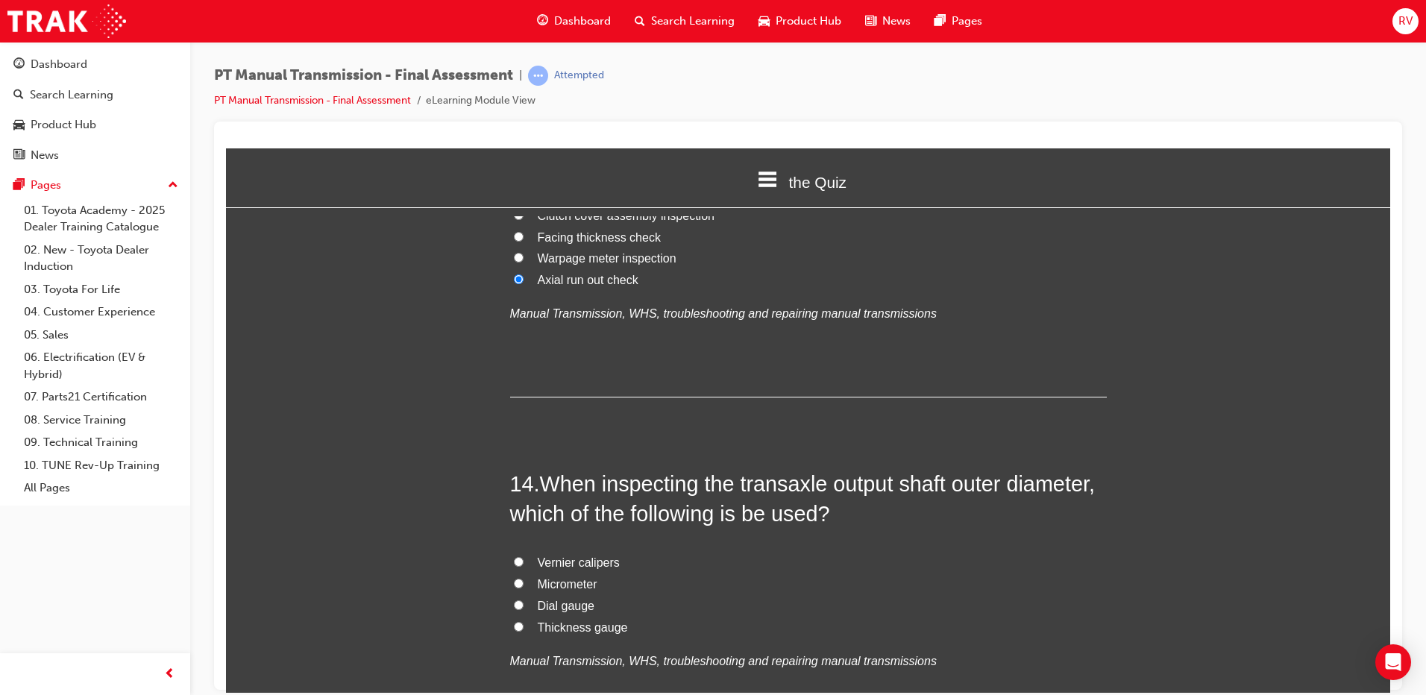
scroll to position [4401, 0]
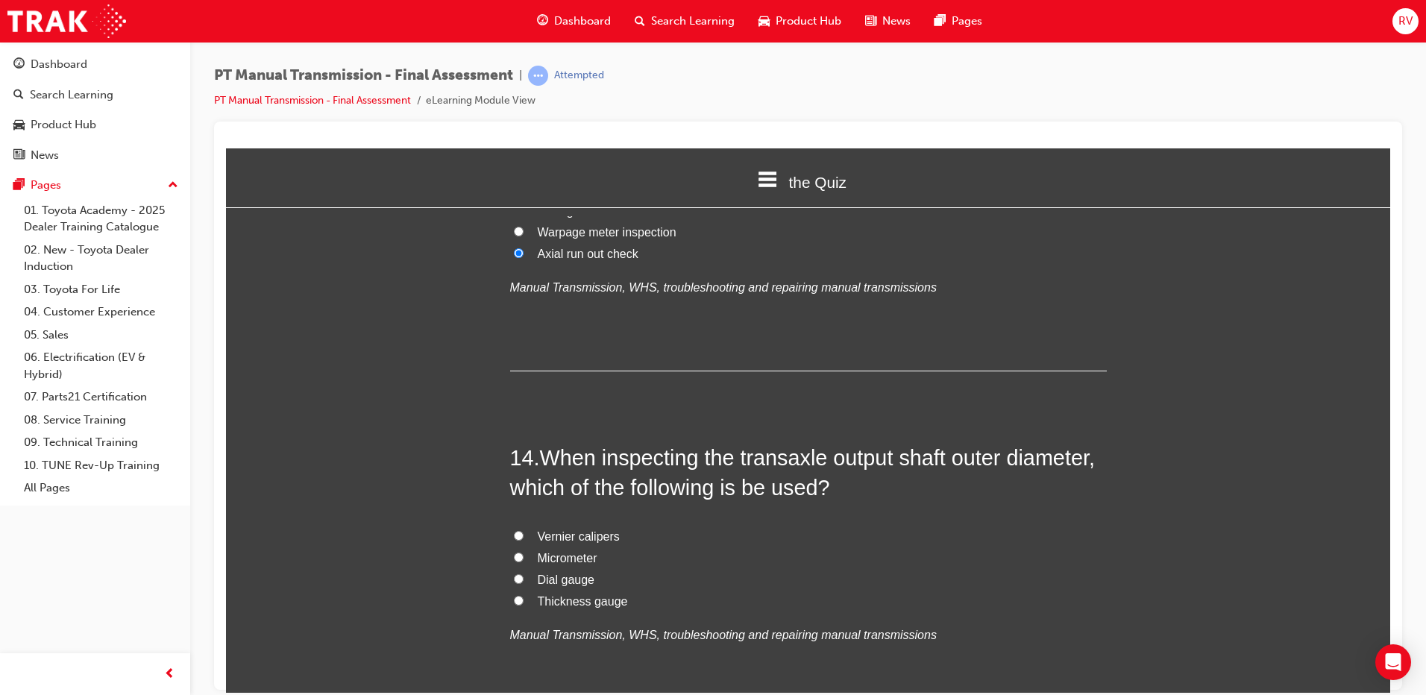
click at [522, 548] on label "Micrometer" at bounding box center [808, 559] width 597 height 22
click at [522, 552] on input "Micrometer" at bounding box center [519, 557] width 10 height 10
radio input "true"
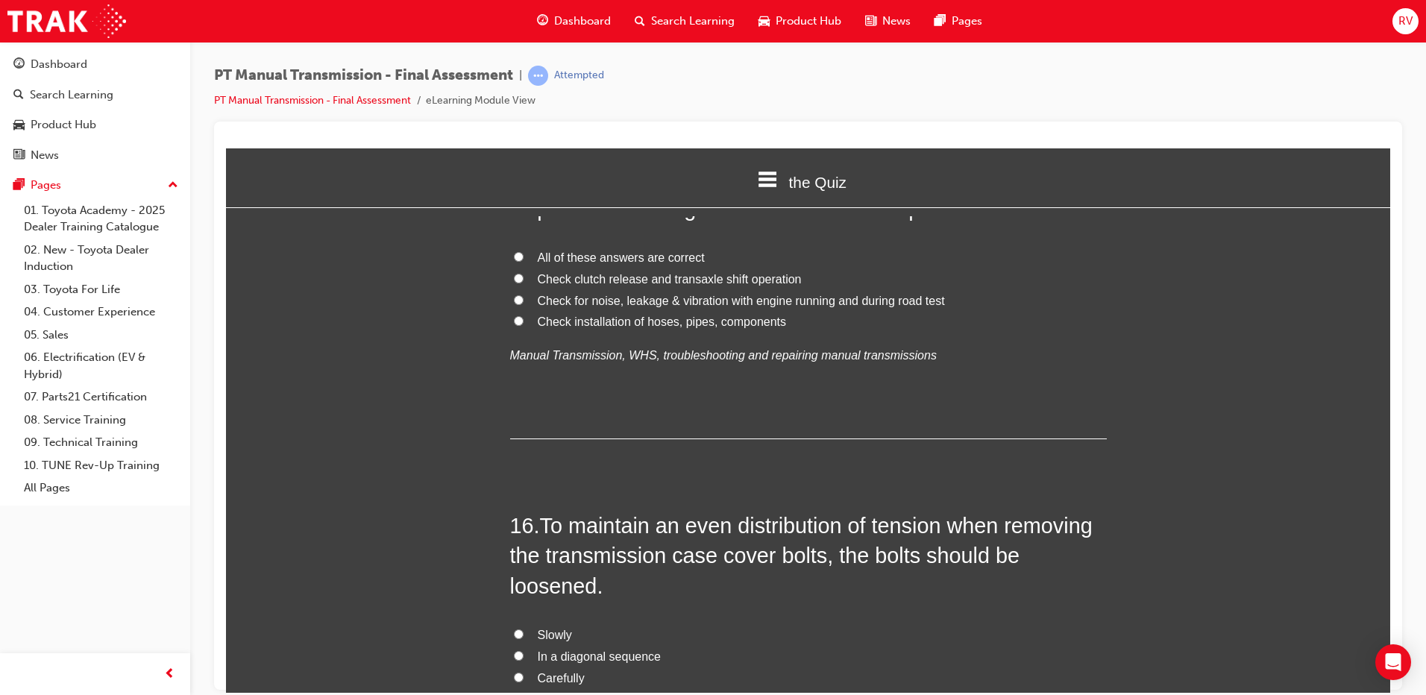
scroll to position [5147, 0]
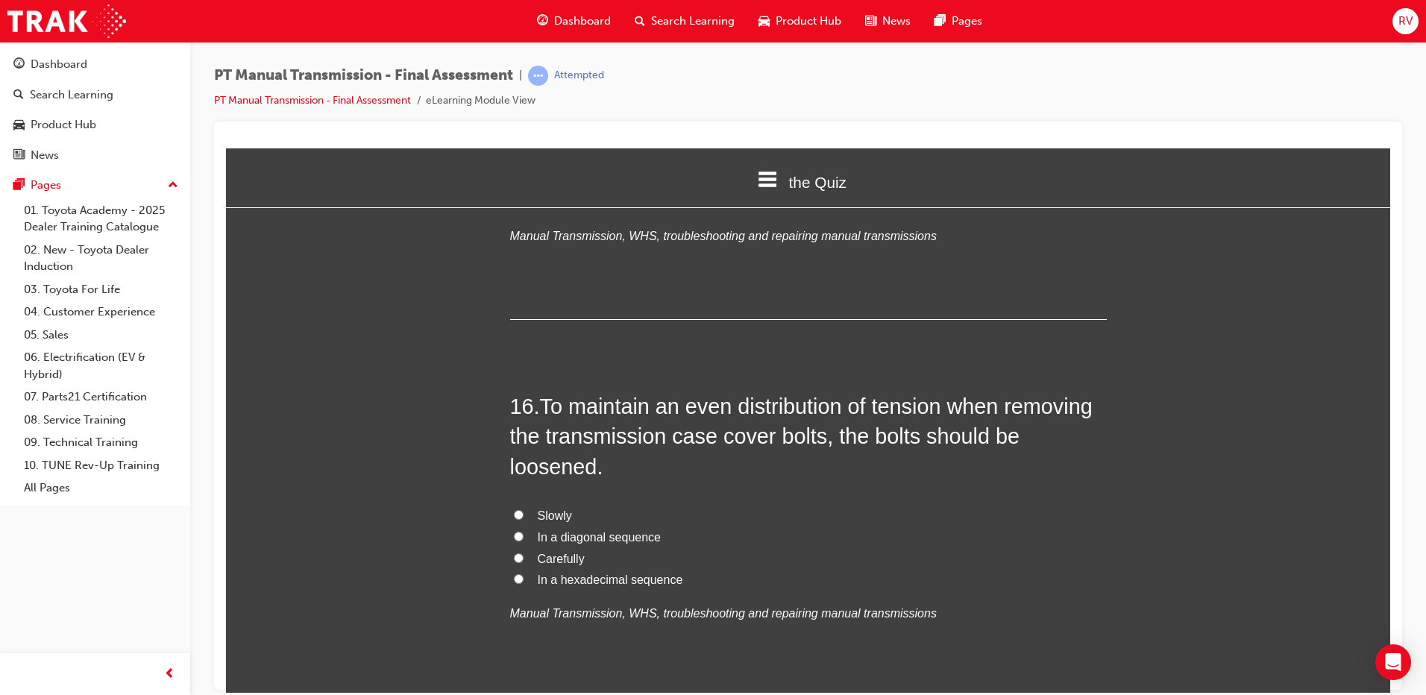
click at [560, 552] on span "Carefully" at bounding box center [561, 558] width 47 height 13
click at [524, 553] on input "Carefully" at bounding box center [519, 558] width 10 height 10
radio input "true"
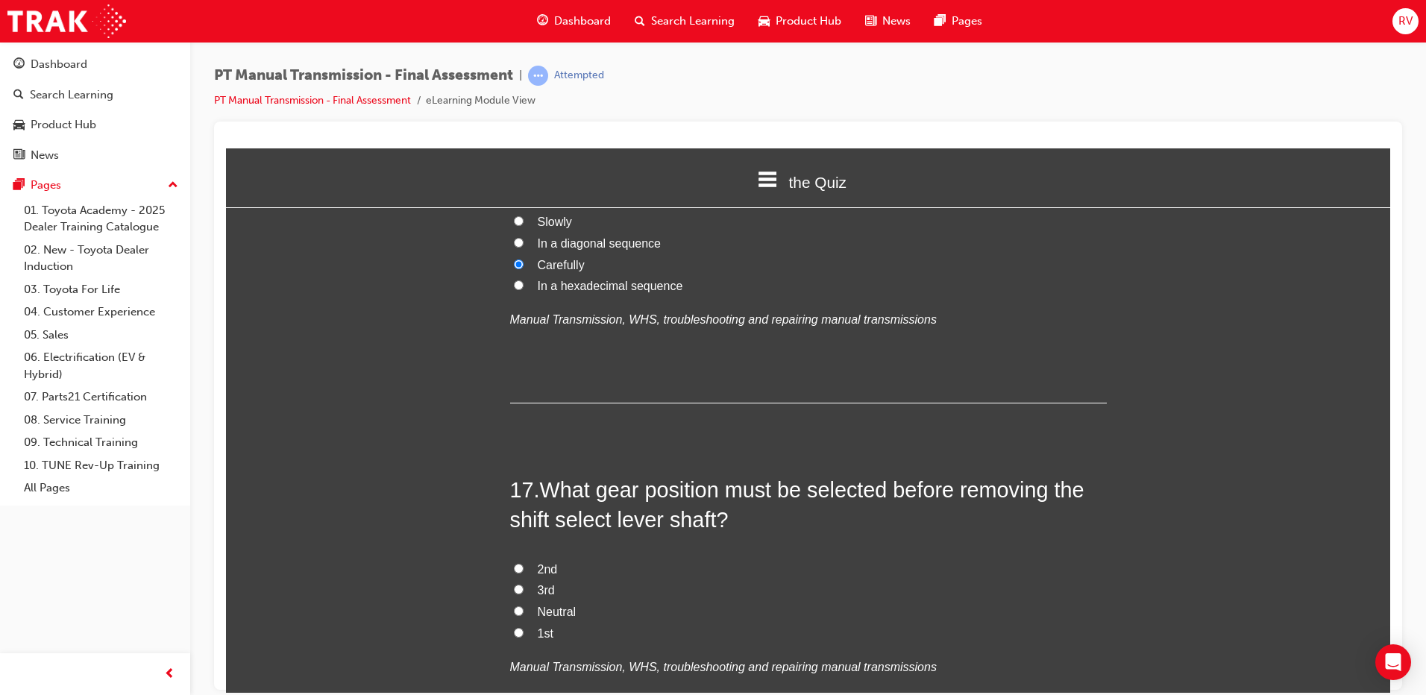
scroll to position [5445, 0]
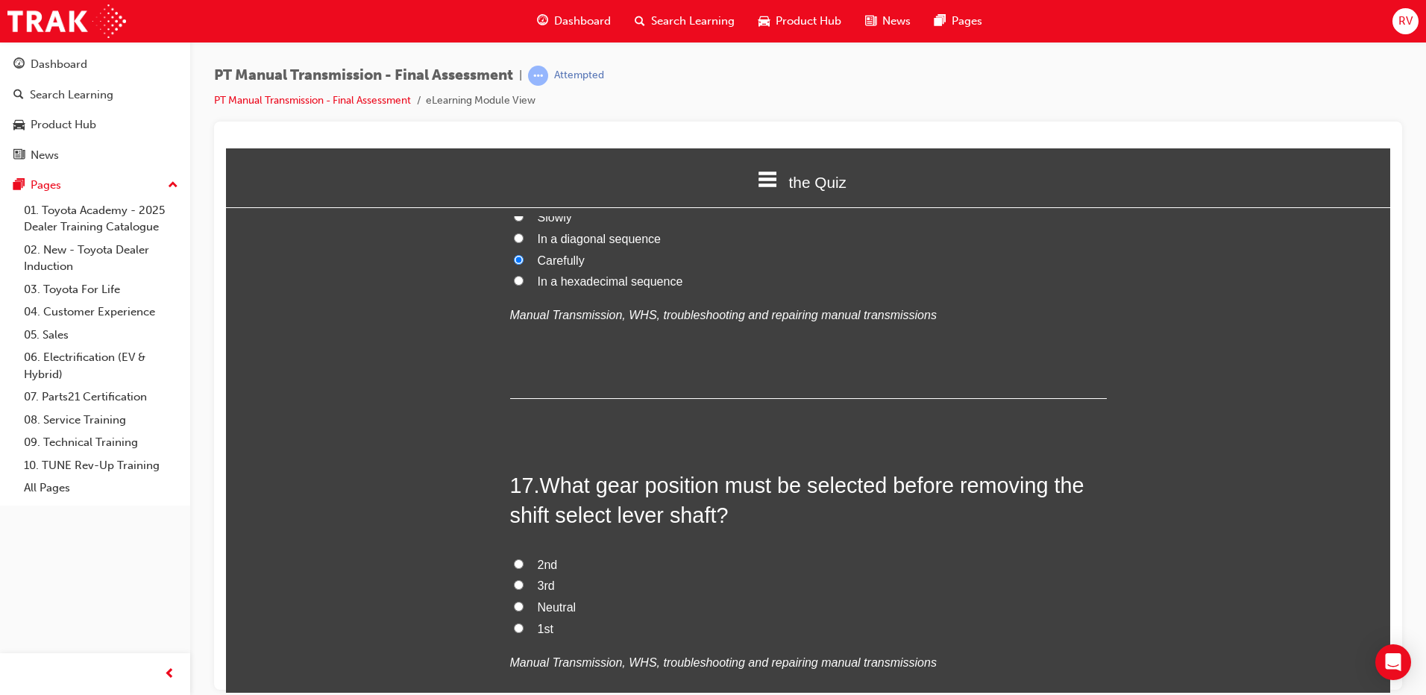
click at [565, 600] on span "Neutral" at bounding box center [557, 606] width 39 height 13
click at [524, 601] on input "Neutral" at bounding box center [519, 606] width 10 height 10
radio input "true"
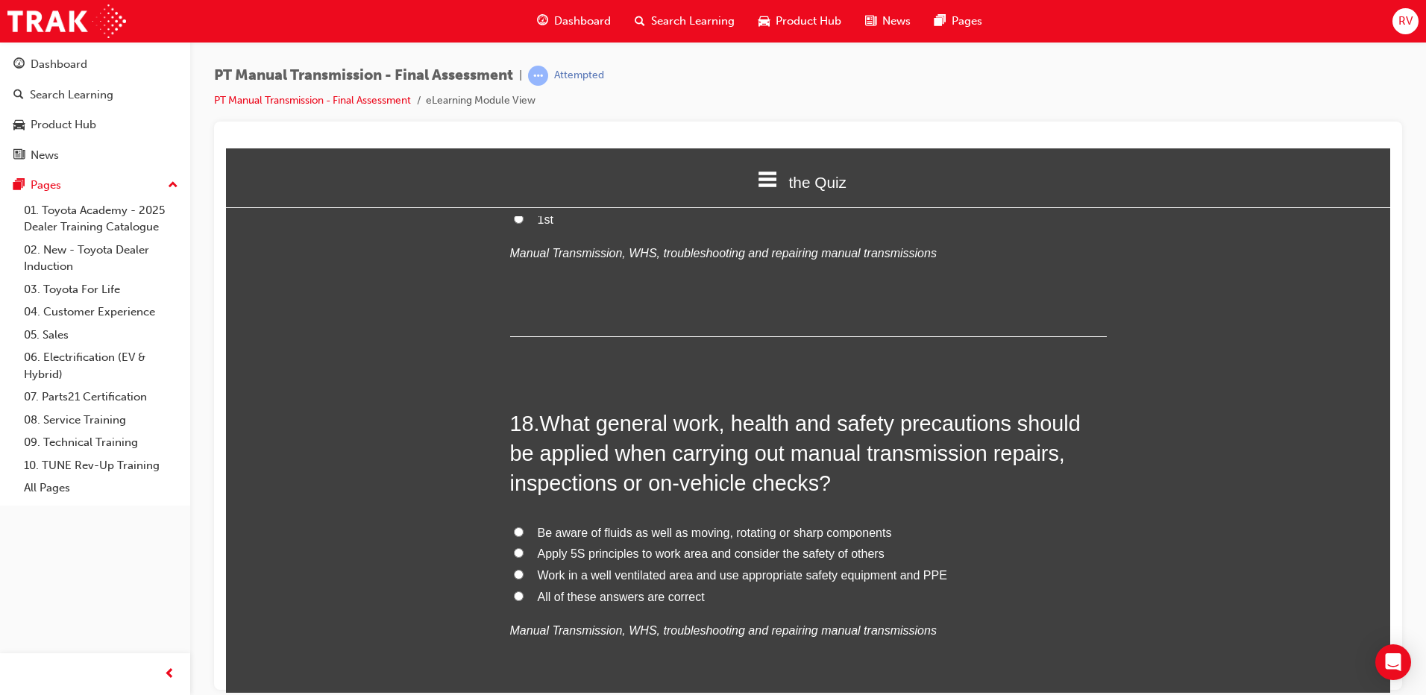
scroll to position [5893, 0]
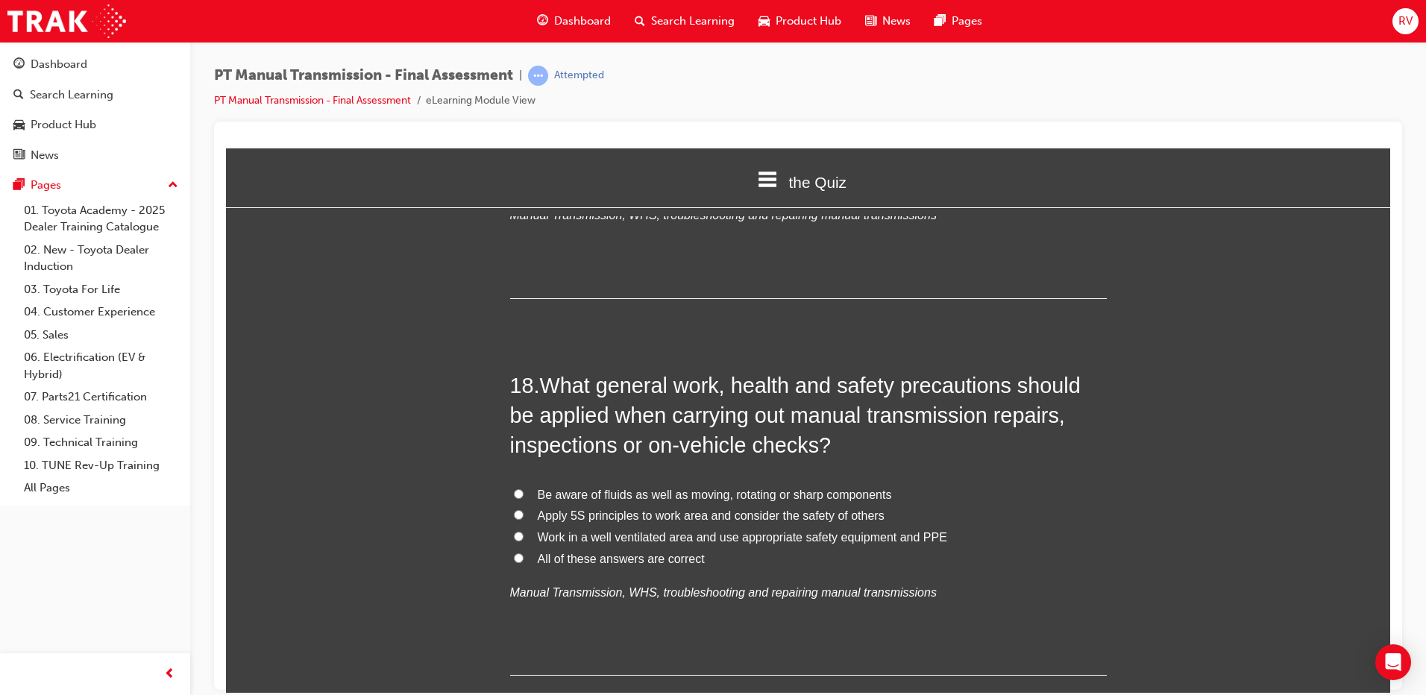
click at [746, 548] on label "All of these answers are correct" at bounding box center [808, 559] width 597 height 22
click at [524, 553] on input "All of these answers are correct" at bounding box center [519, 558] width 10 height 10
radio input "true"
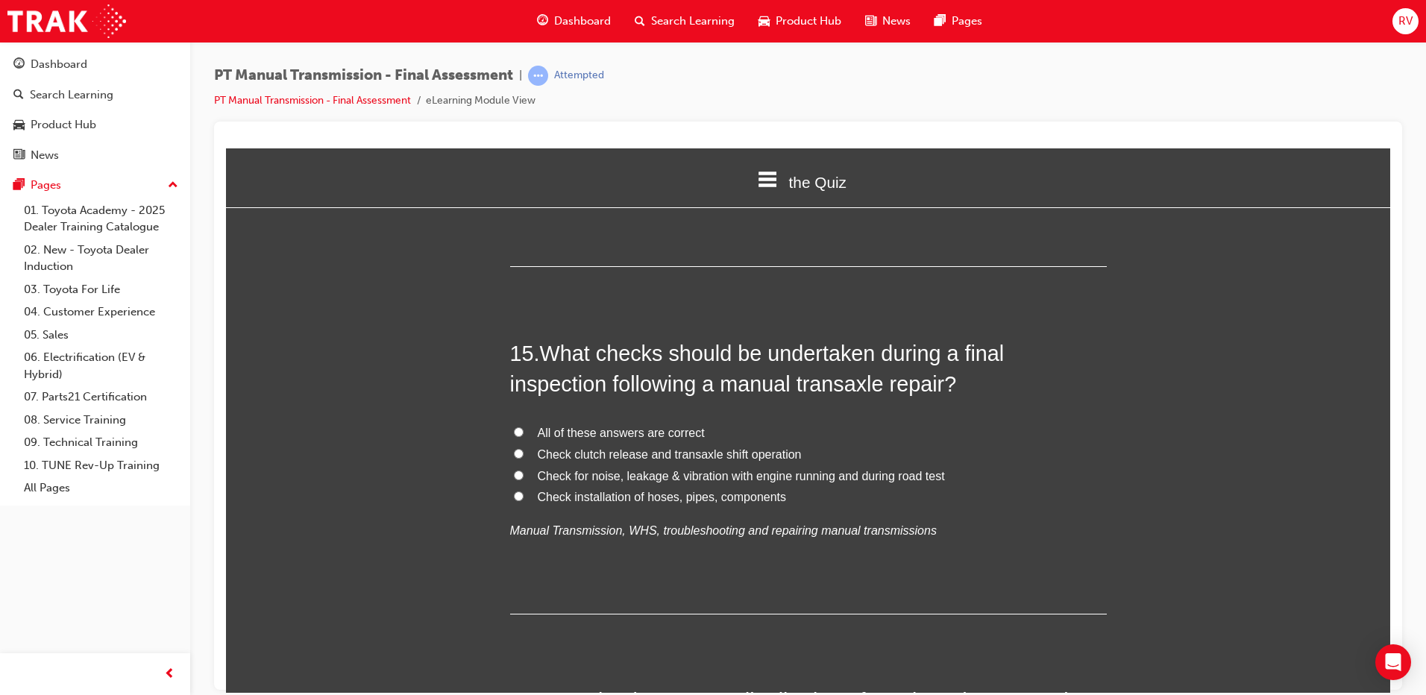
scroll to position [4849, 0]
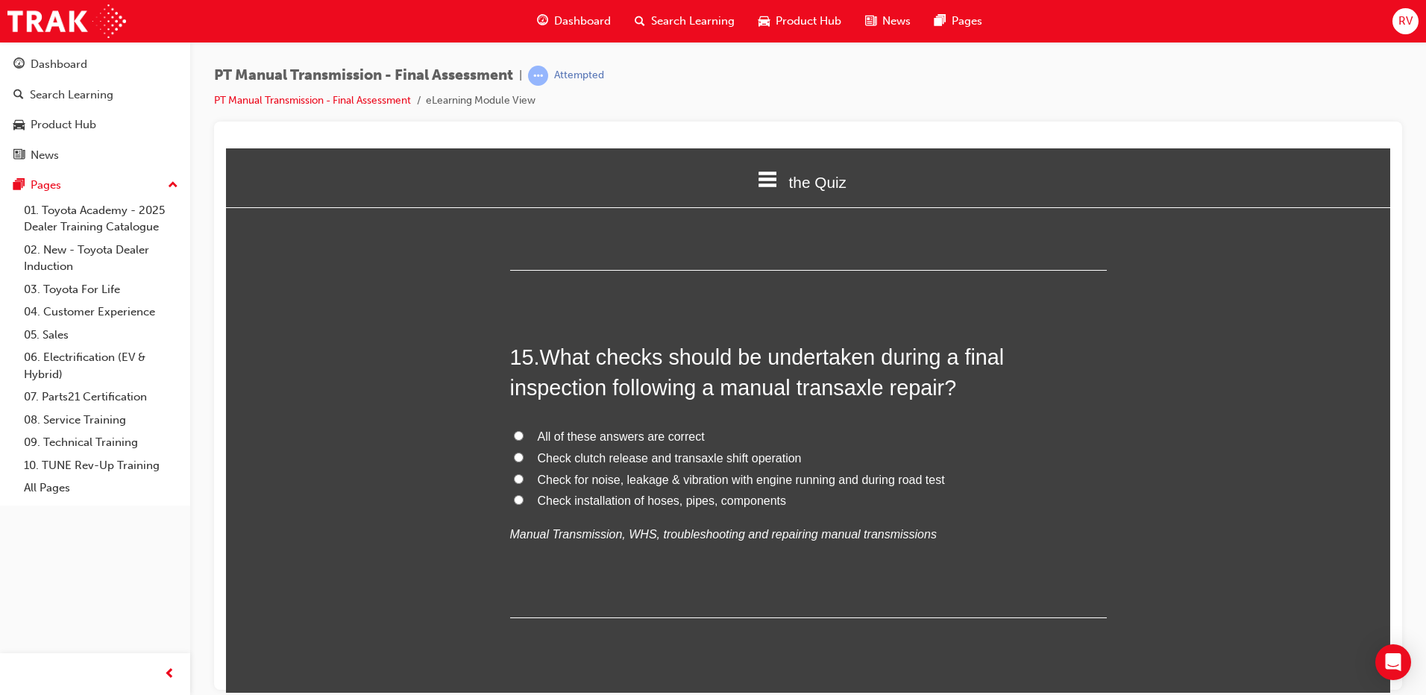
click at [672, 448] on label "Check clutch release and transaxle shift operation" at bounding box center [808, 459] width 597 height 22
click at [524, 452] on input "Check clutch release and transaxle shift operation" at bounding box center [519, 457] width 10 height 10
radio input "true"
click at [697, 426] on label "All of these answers are correct" at bounding box center [808, 437] width 597 height 22
click at [524, 430] on input "All of these answers are correct" at bounding box center [519, 435] width 10 height 10
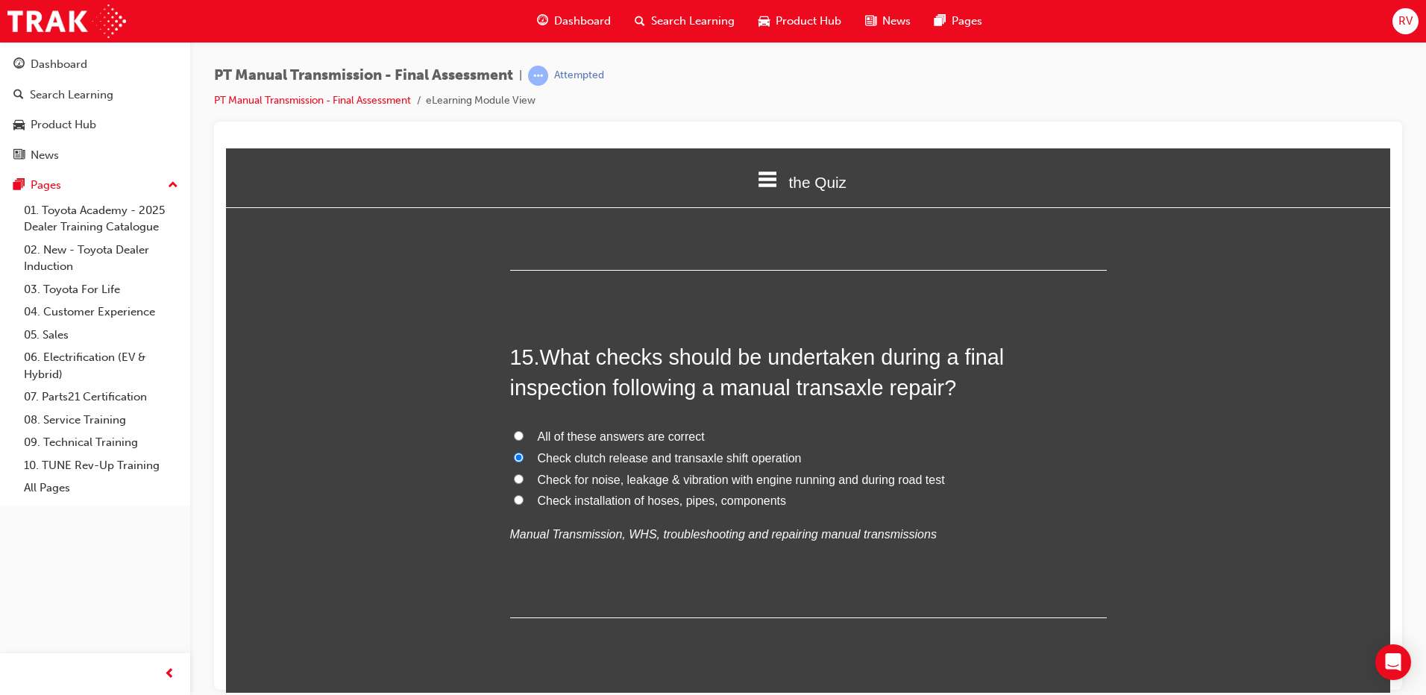
radio input "true"
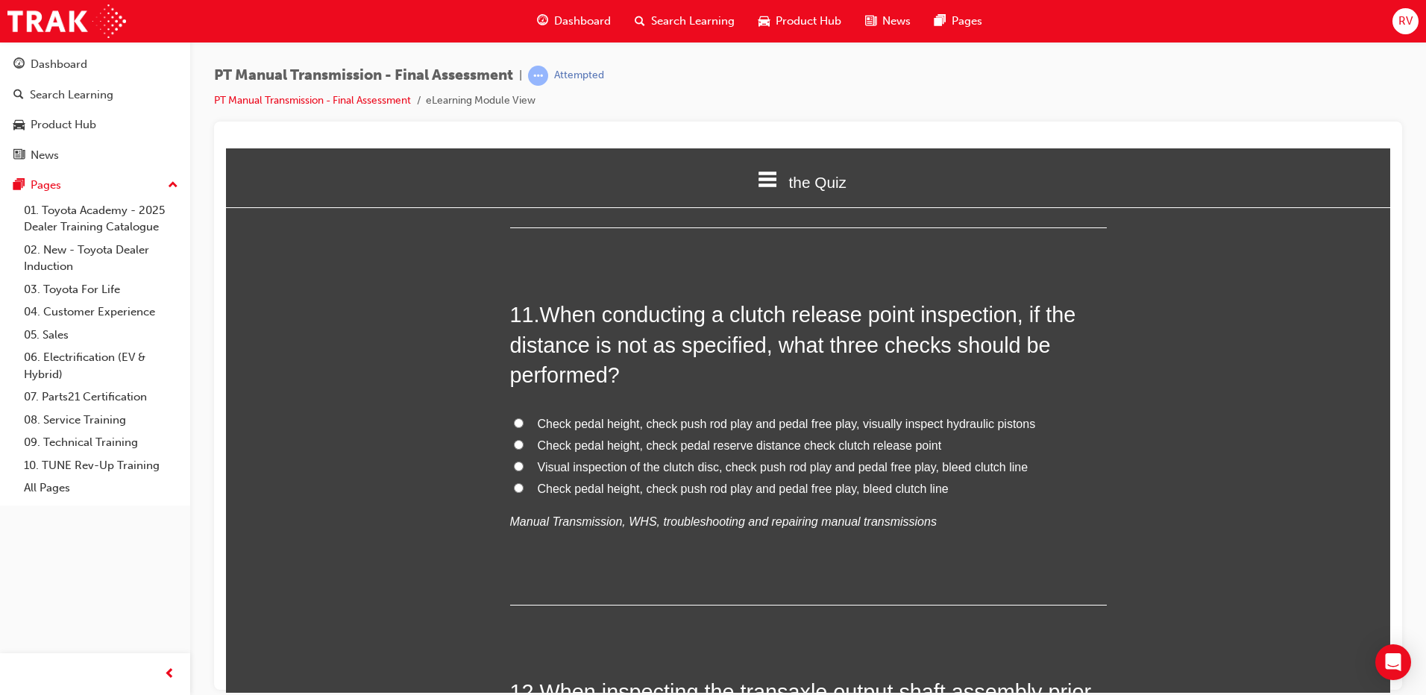
scroll to position [3431, 0]
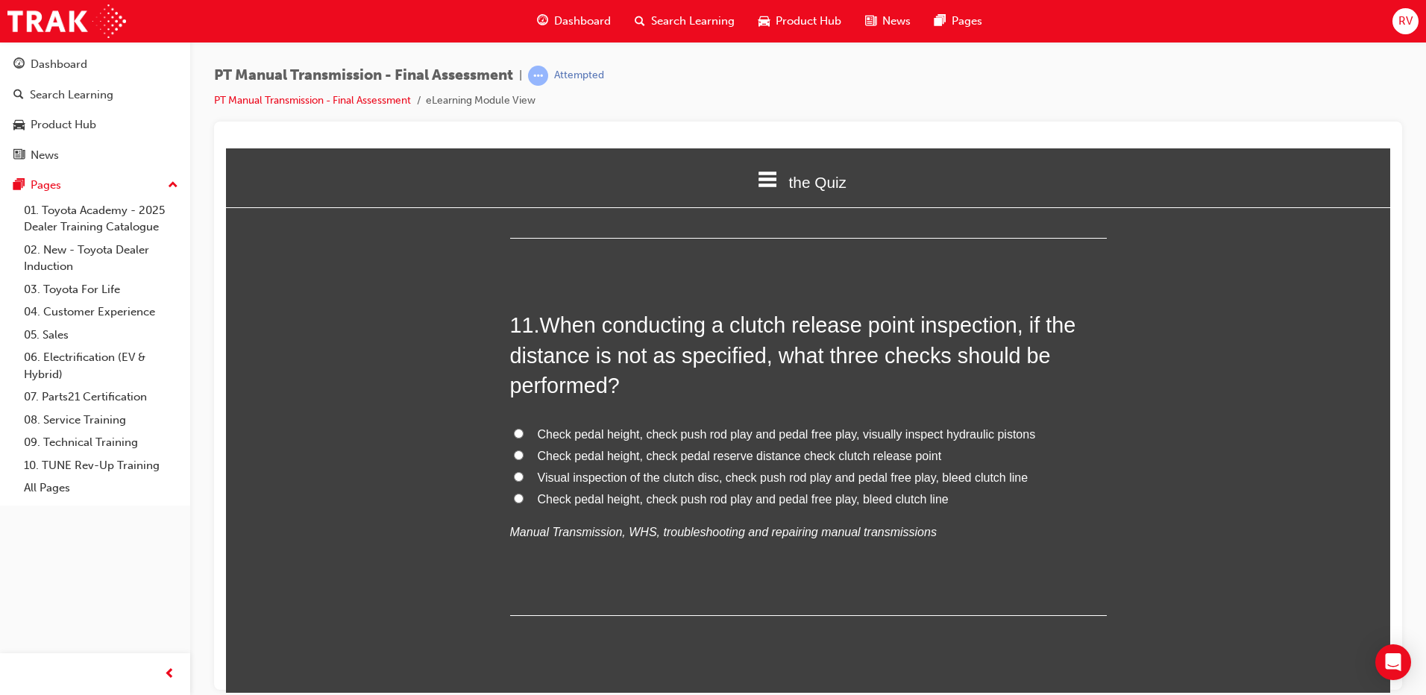
click at [764, 492] on span "Check pedal height, check push rod play and pedal free play, bleed clutch line" at bounding box center [743, 498] width 411 height 13
click at [524, 493] on input "Check pedal height, check push rod play and pedal free play, bleed clutch line" at bounding box center [519, 498] width 10 height 10
radio input "true"
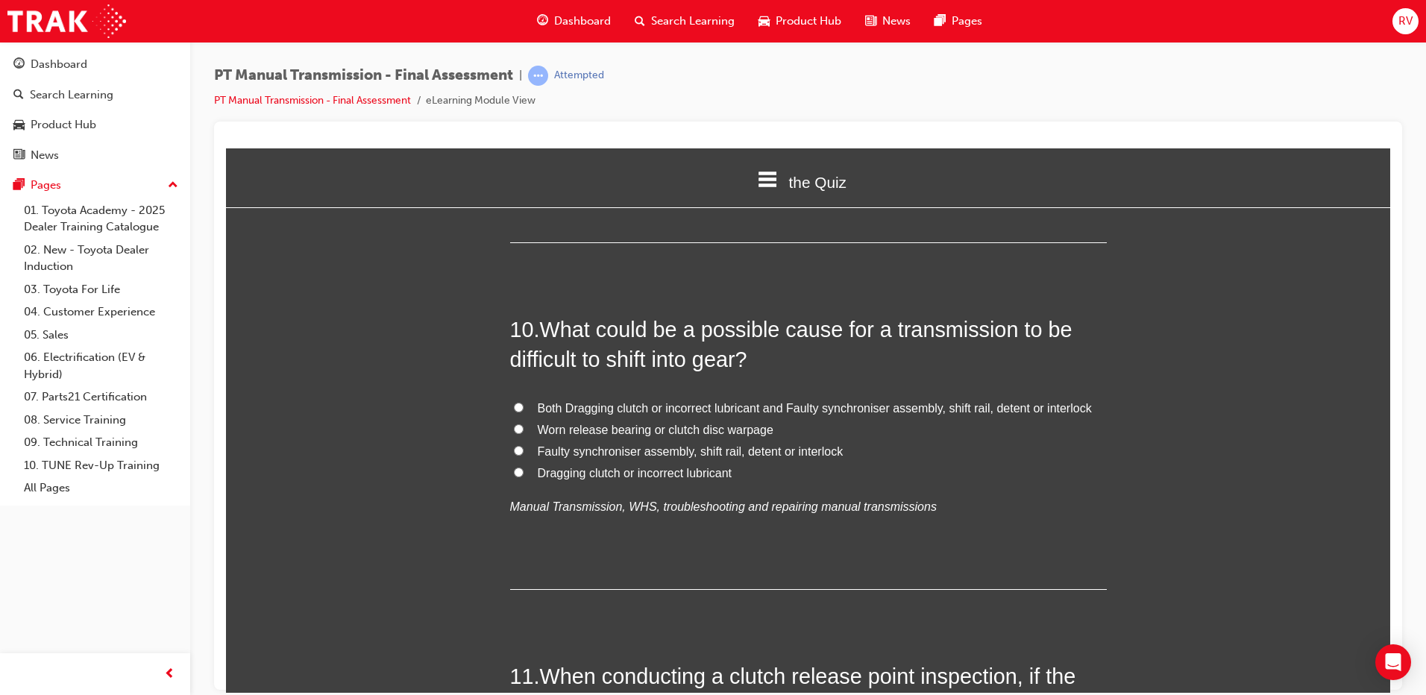
scroll to position [3058, 0]
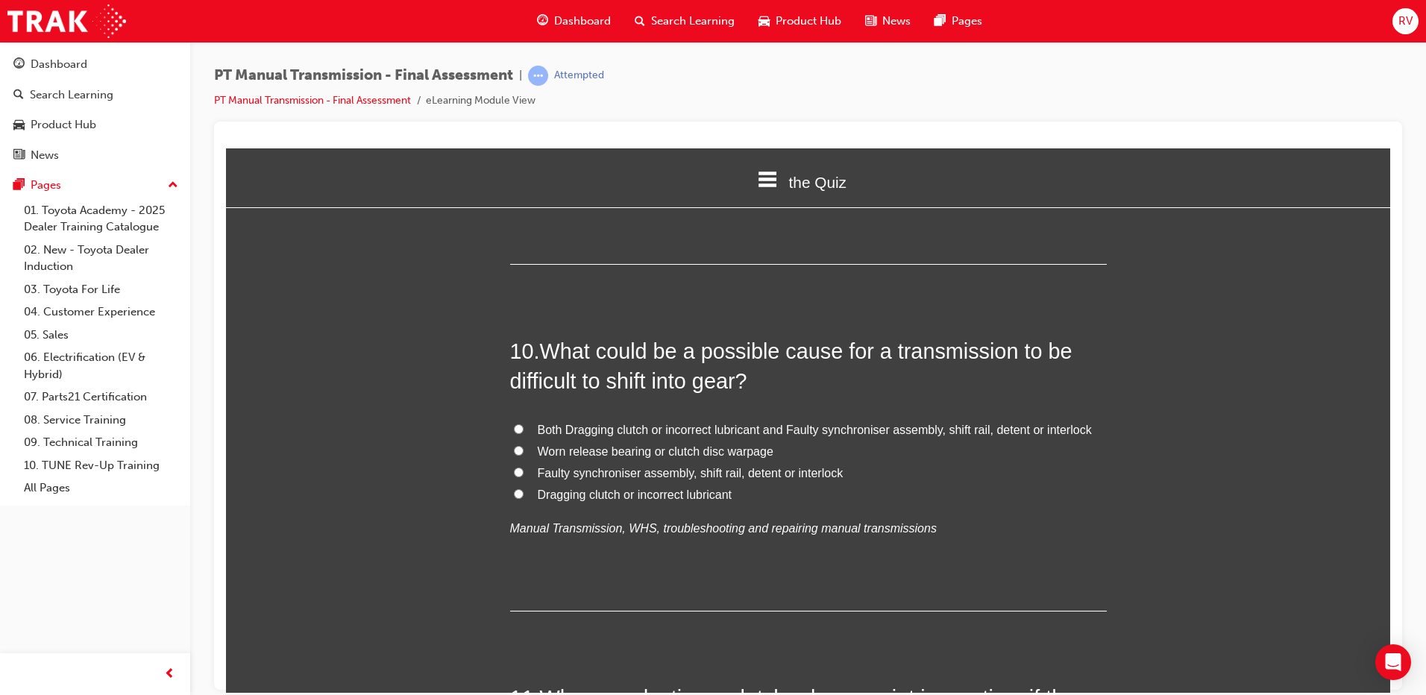
click at [631, 466] on span "Faulty synchroniser assembly, shift rail, detent or interlock" at bounding box center [691, 472] width 306 height 13
click at [524, 467] on input "Faulty synchroniser assembly, shift rail, detent or interlock" at bounding box center [519, 472] width 10 height 10
radio input "true"
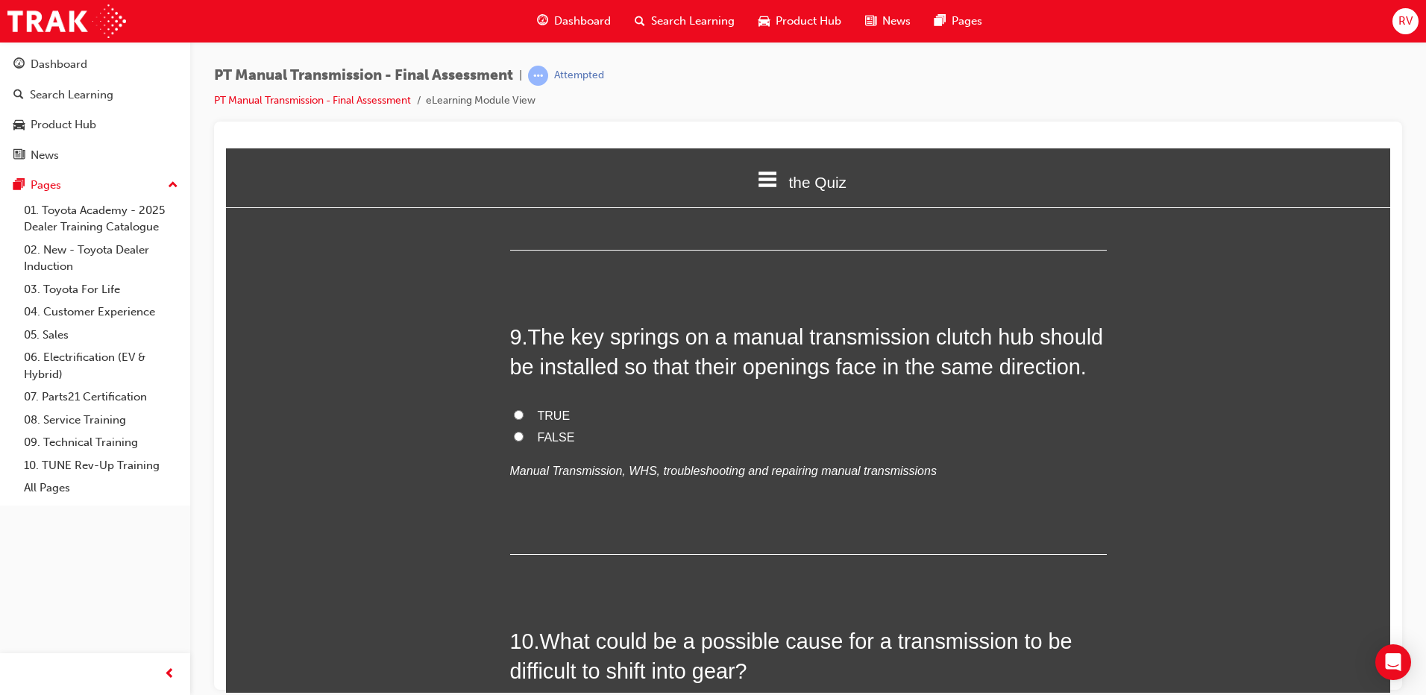
scroll to position [2760, 0]
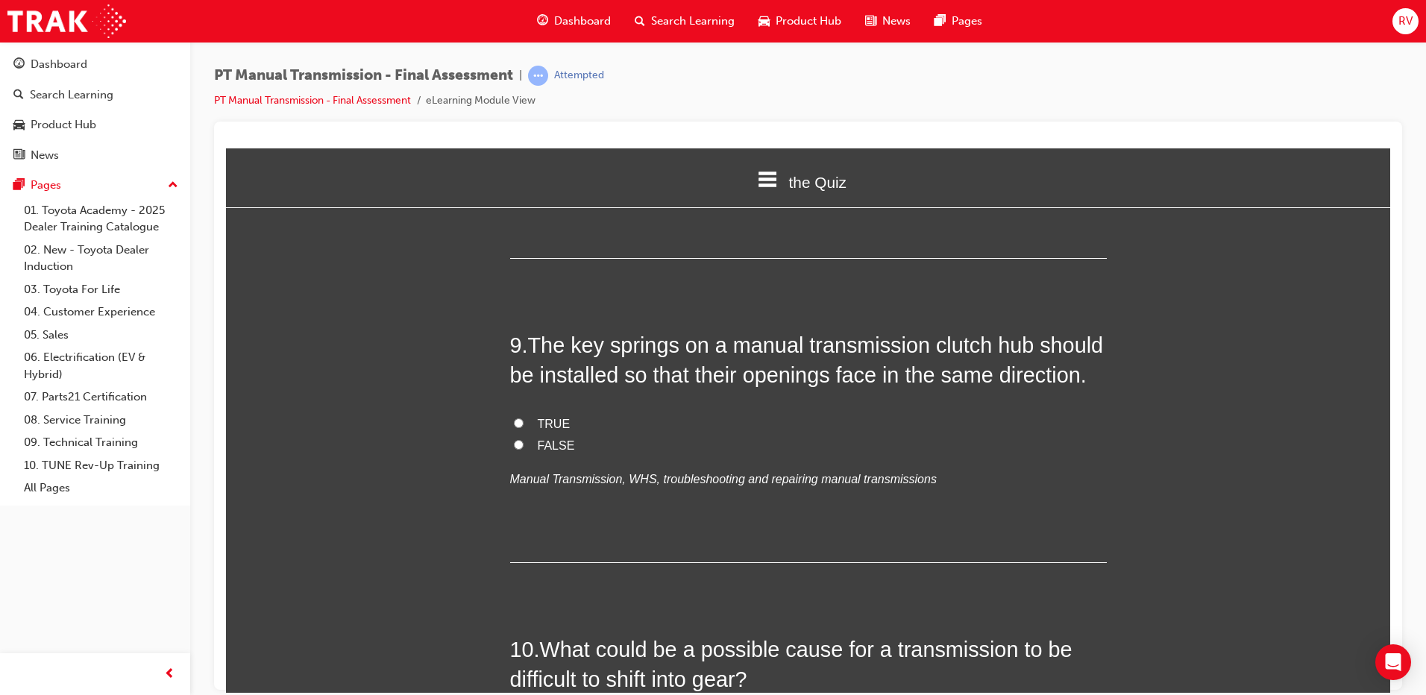
click at [602, 435] on label "FALSE" at bounding box center [808, 446] width 597 height 22
click at [524, 439] on input "FALSE" at bounding box center [519, 444] width 10 height 10
radio input "true"
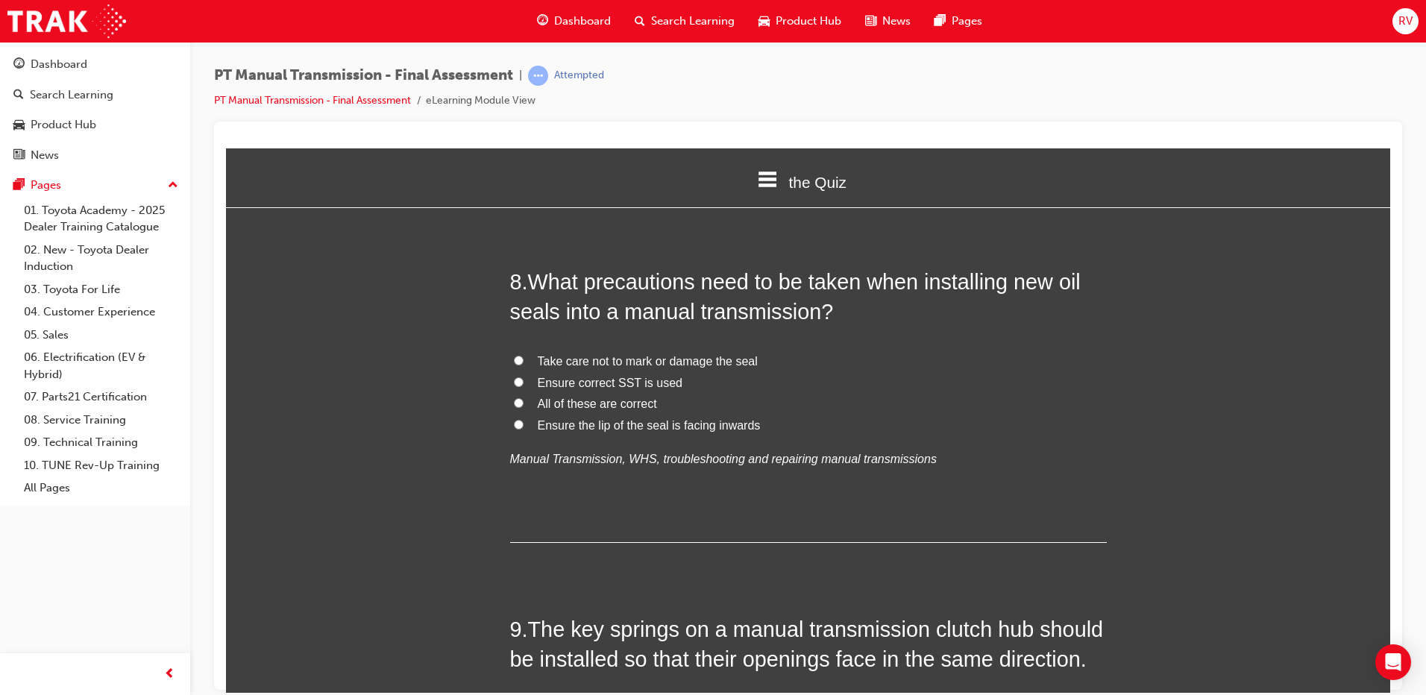
scroll to position [2462, 0]
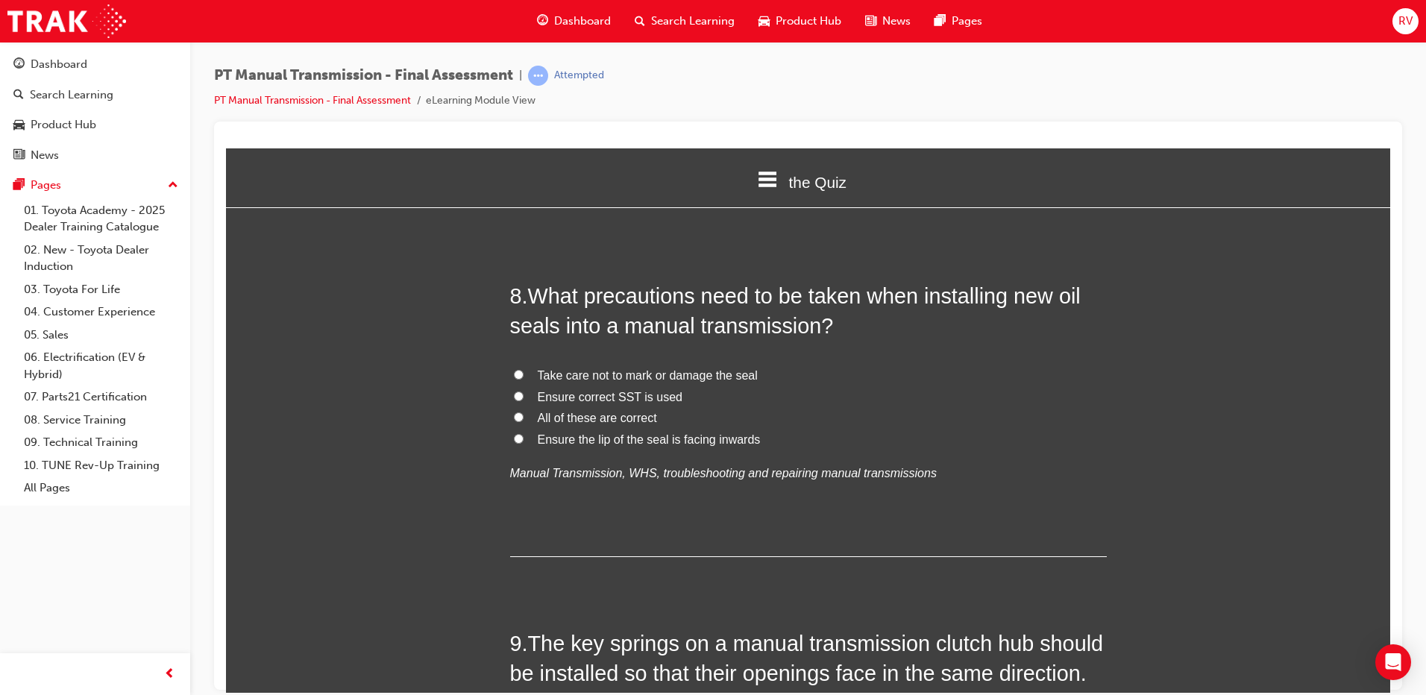
click at [643, 411] on span "All of these are correct" at bounding box center [597, 417] width 119 height 13
click at [524, 412] on input "All of these are correct" at bounding box center [519, 417] width 10 height 10
radio input "true"
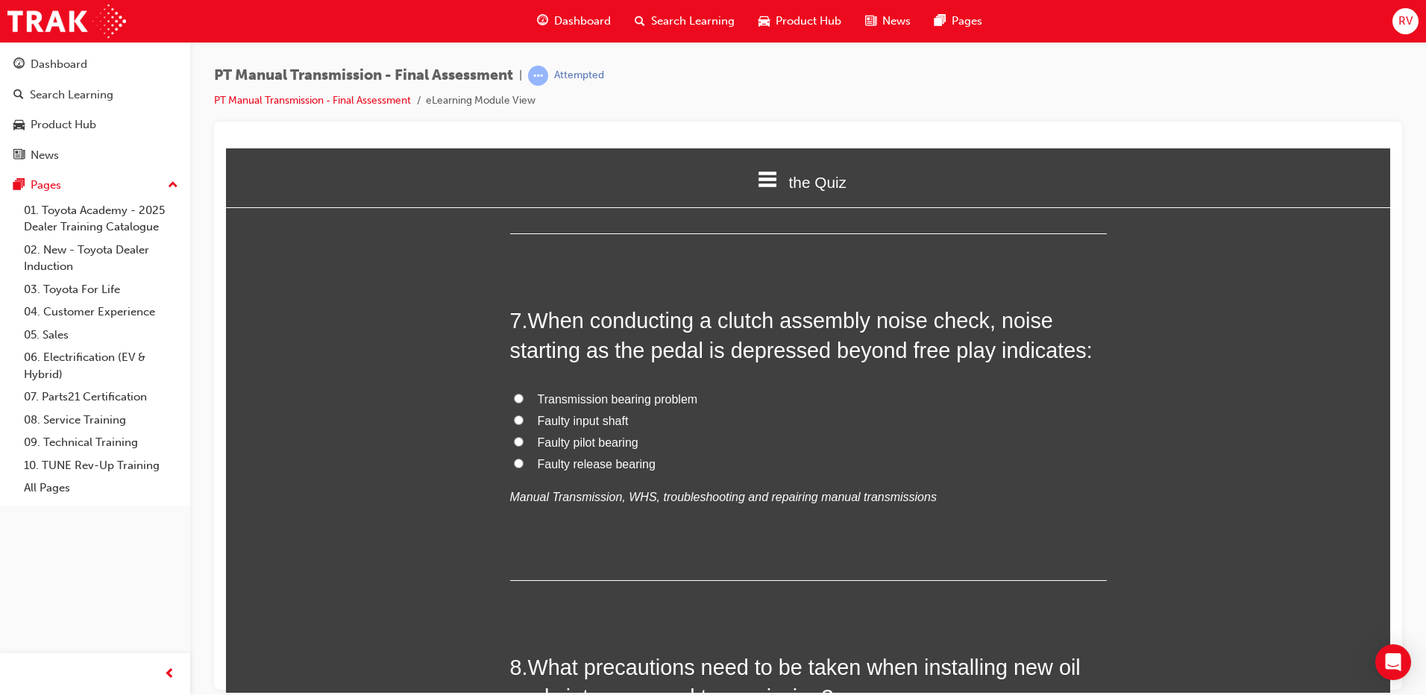
scroll to position [2089, 0]
click at [642, 459] on span "Faulty release bearing" at bounding box center [597, 465] width 118 height 13
click at [524, 460] on input "Faulty release bearing" at bounding box center [519, 465] width 10 height 10
radio input "true"
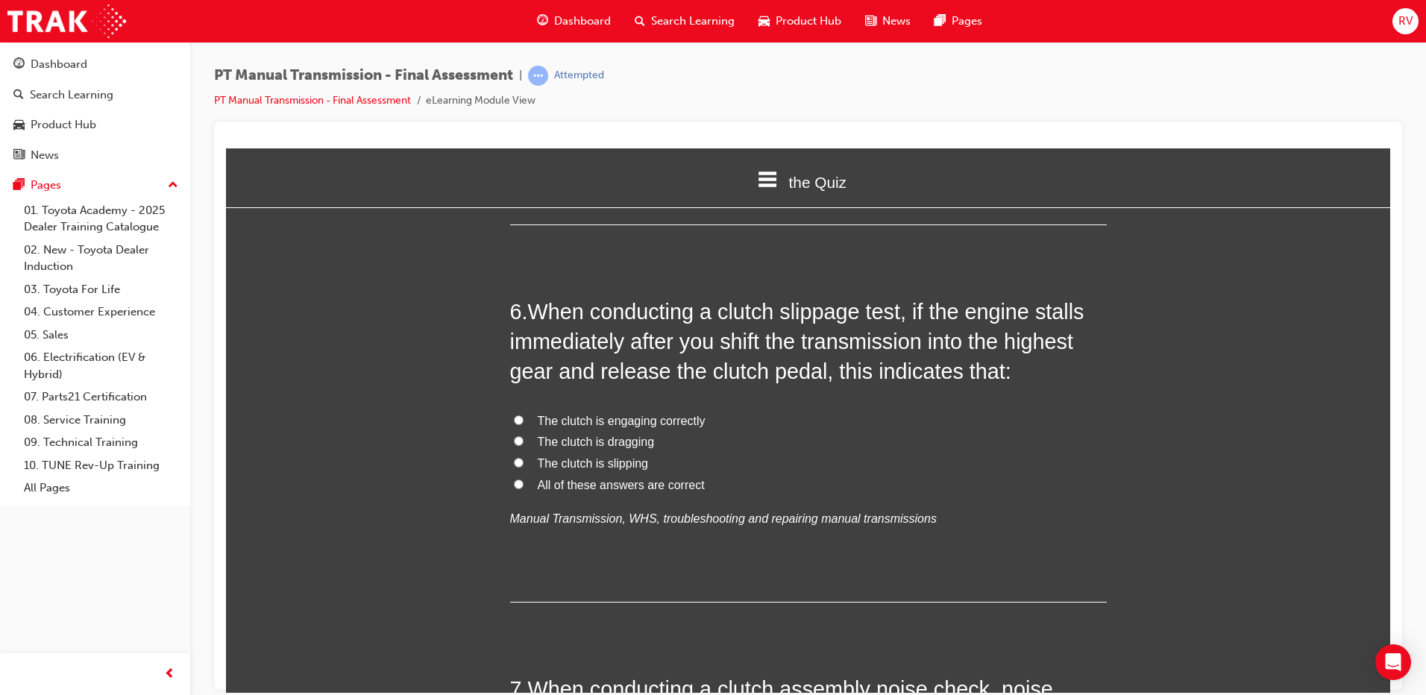
scroll to position [1716, 0]
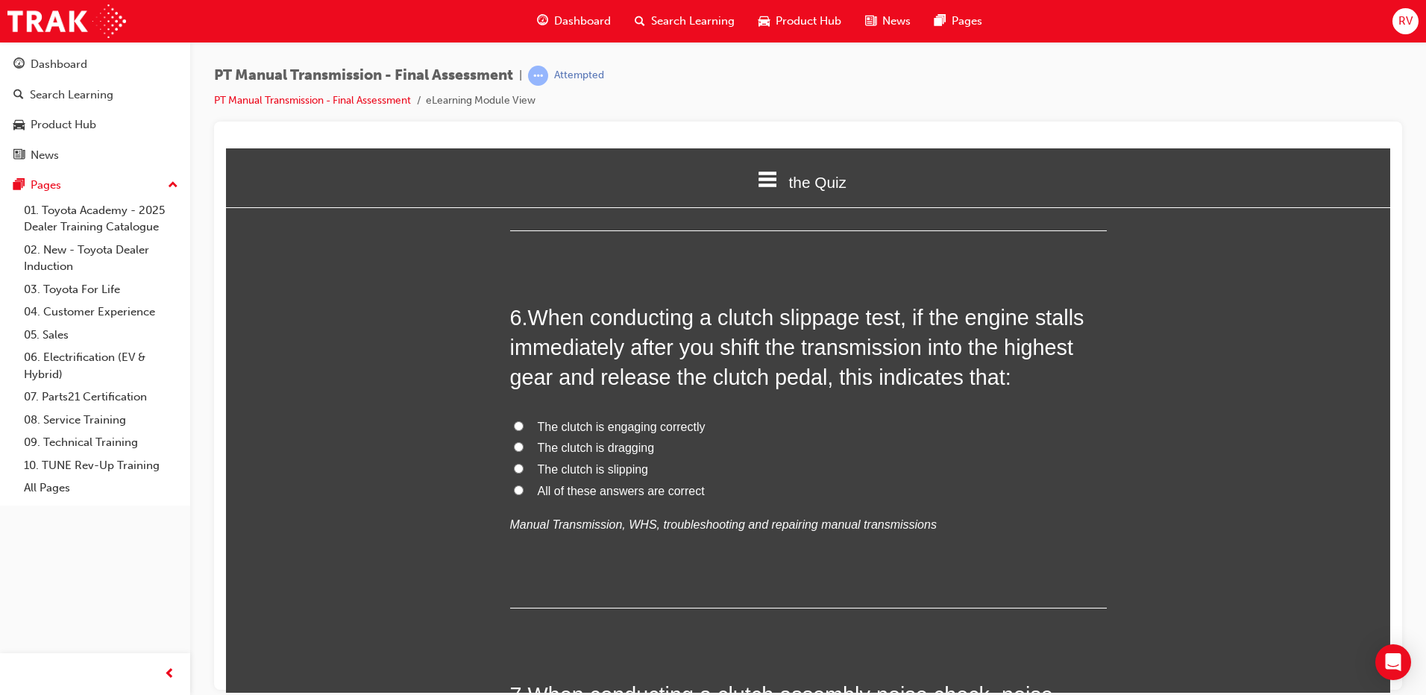
click at [674, 420] on span "The clutch is engaging correctly" at bounding box center [622, 426] width 168 height 13
click at [524, 421] on input "The clutch is engaging correctly" at bounding box center [519, 426] width 10 height 10
radio input "true"
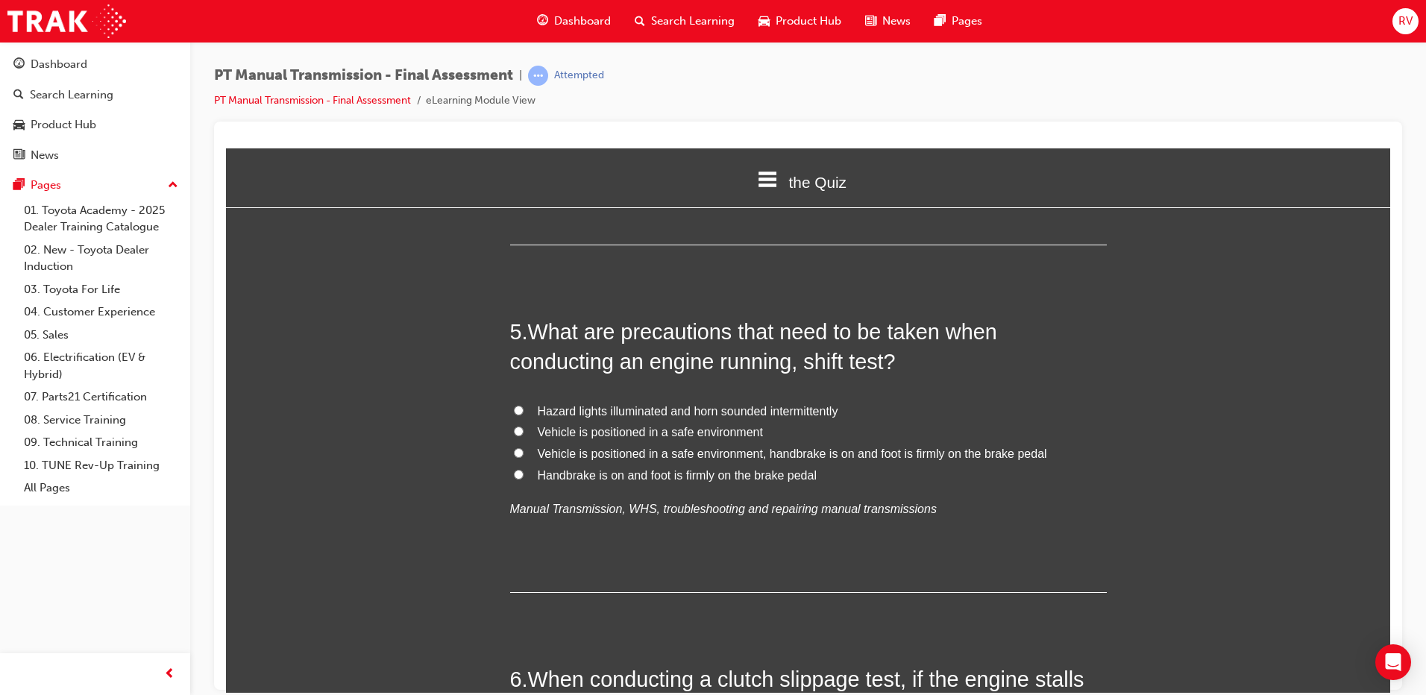
scroll to position [1268, 0]
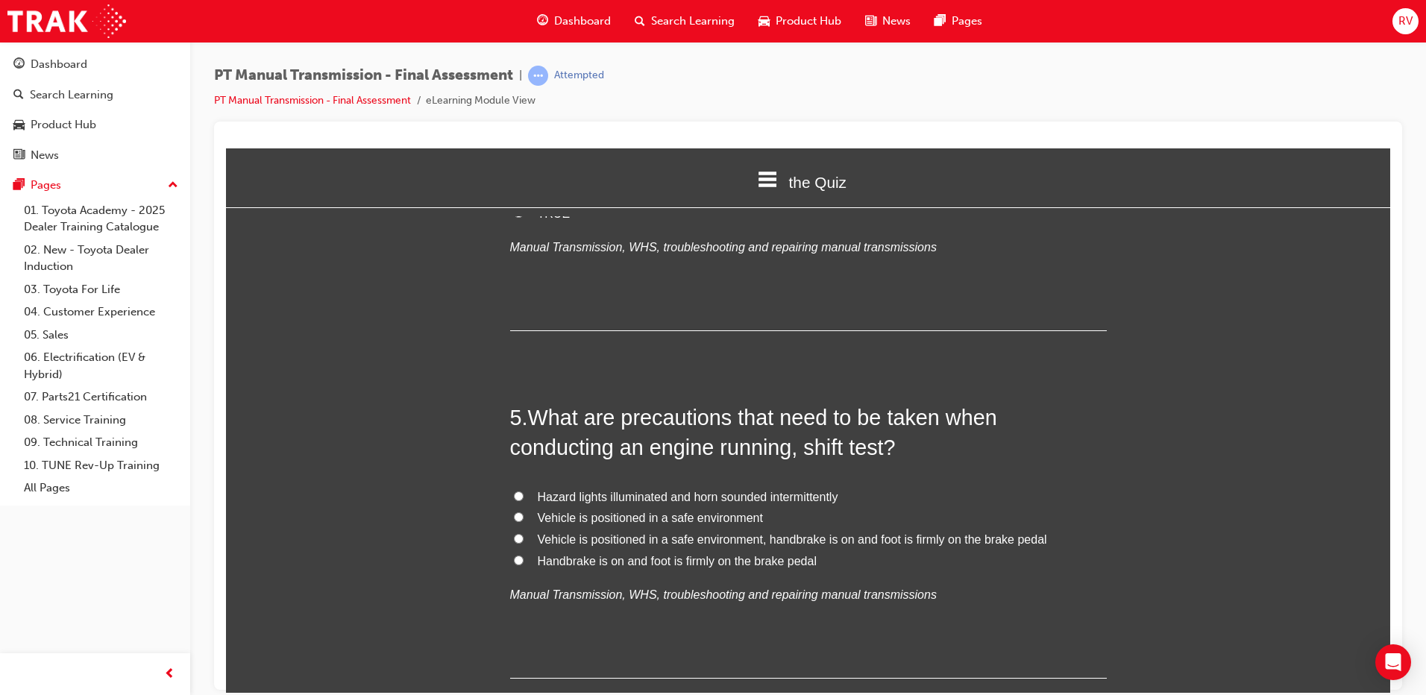
click at [656, 533] on span "Vehicle is positioned in a safe environment, handbrake is on and foot is firmly…" at bounding box center [792, 539] width 509 height 13
click at [524, 533] on input "Vehicle is positioned in a safe environment, handbrake is on and foot is firmly…" at bounding box center [519, 538] width 10 height 10
radio input "true"
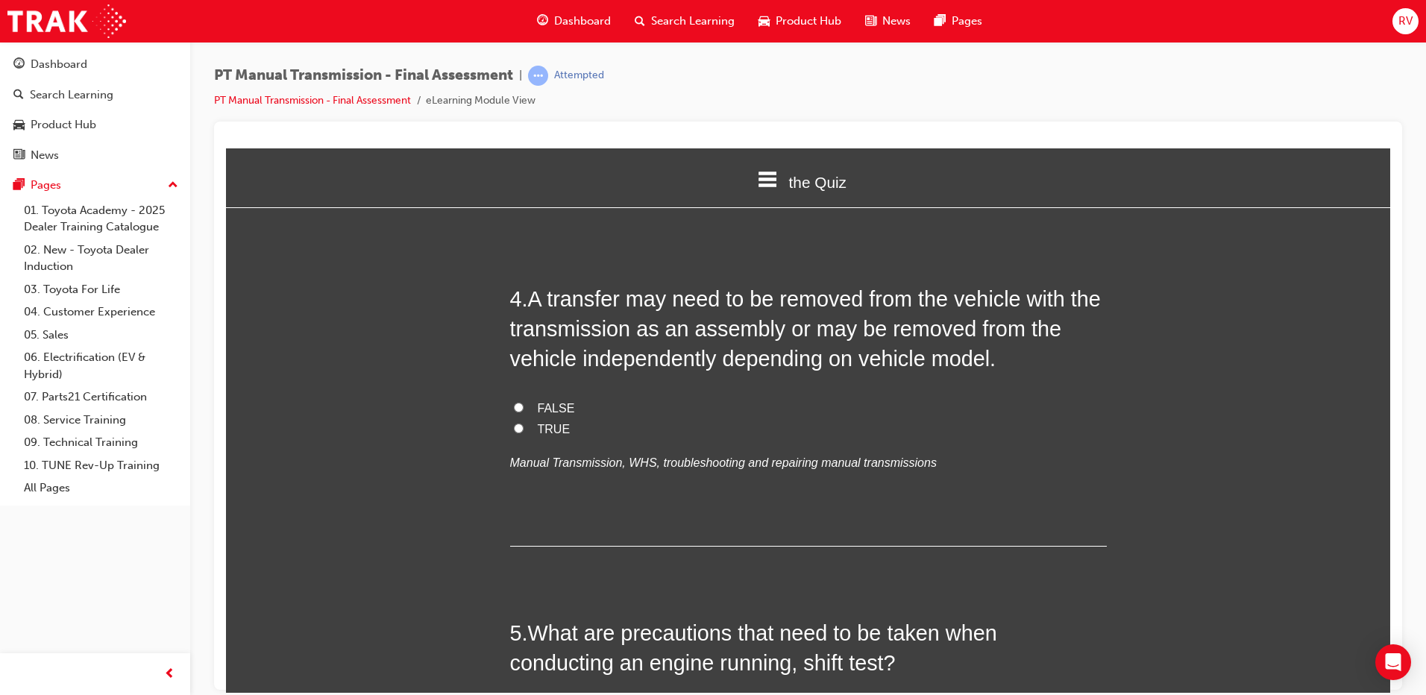
scroll to position [1044, 0]
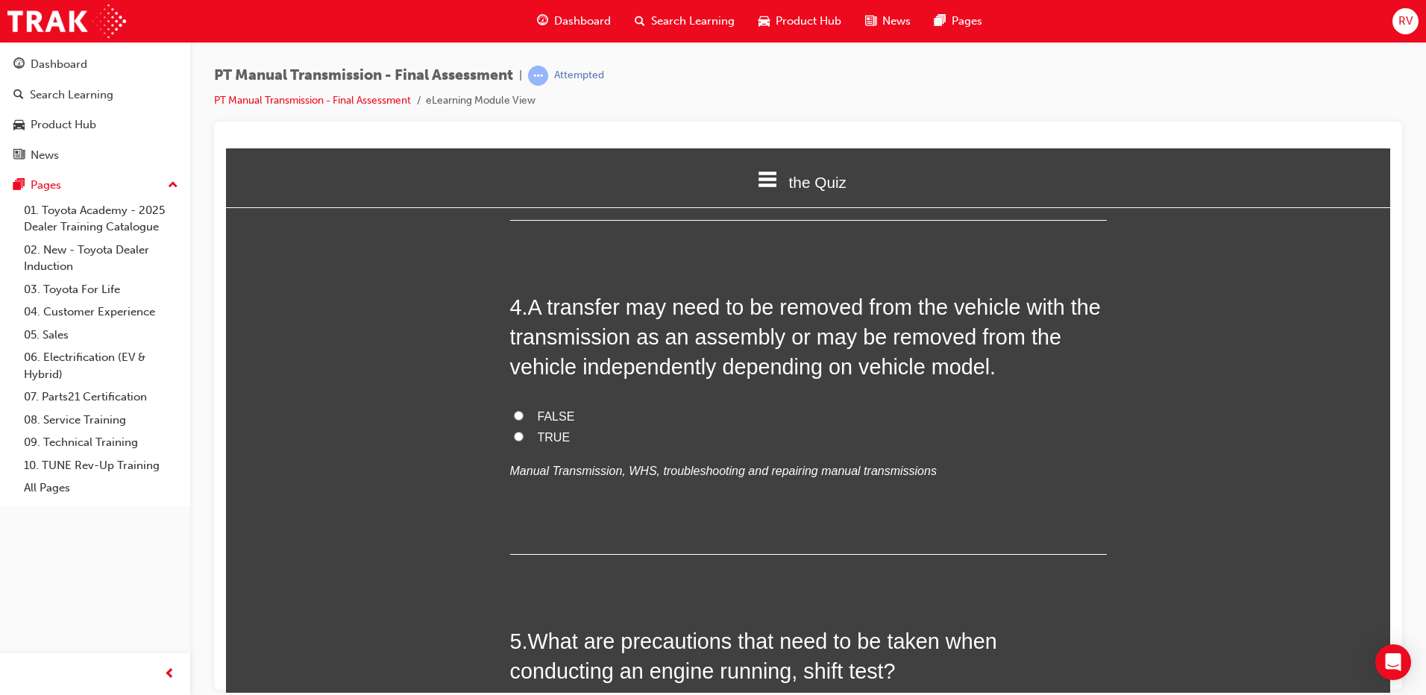
click at [621, 427] on label "TRUE" at bounding box center [808, 438] width 597 height 22
click at [524, 431] on input "TRUE" at bounding box center [519, 436] width 10 height 10
radio input "true"
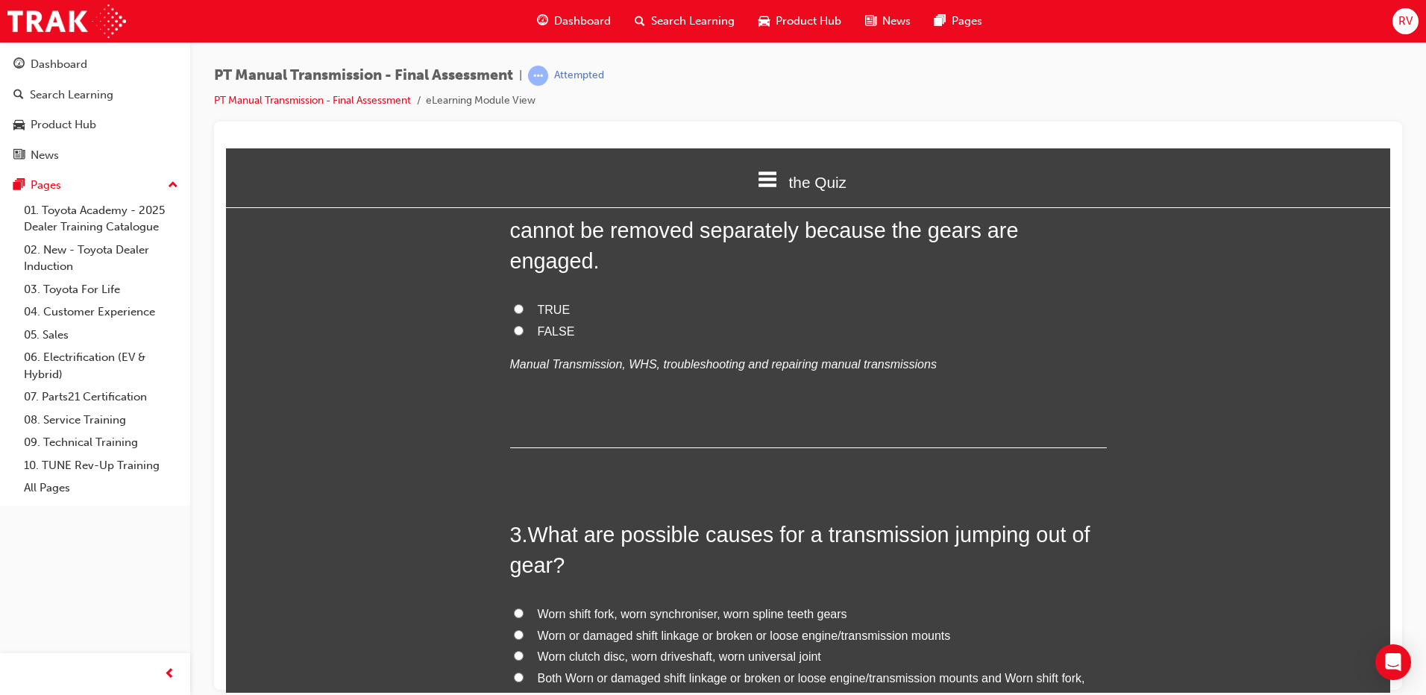
scroll to position [522, 0]
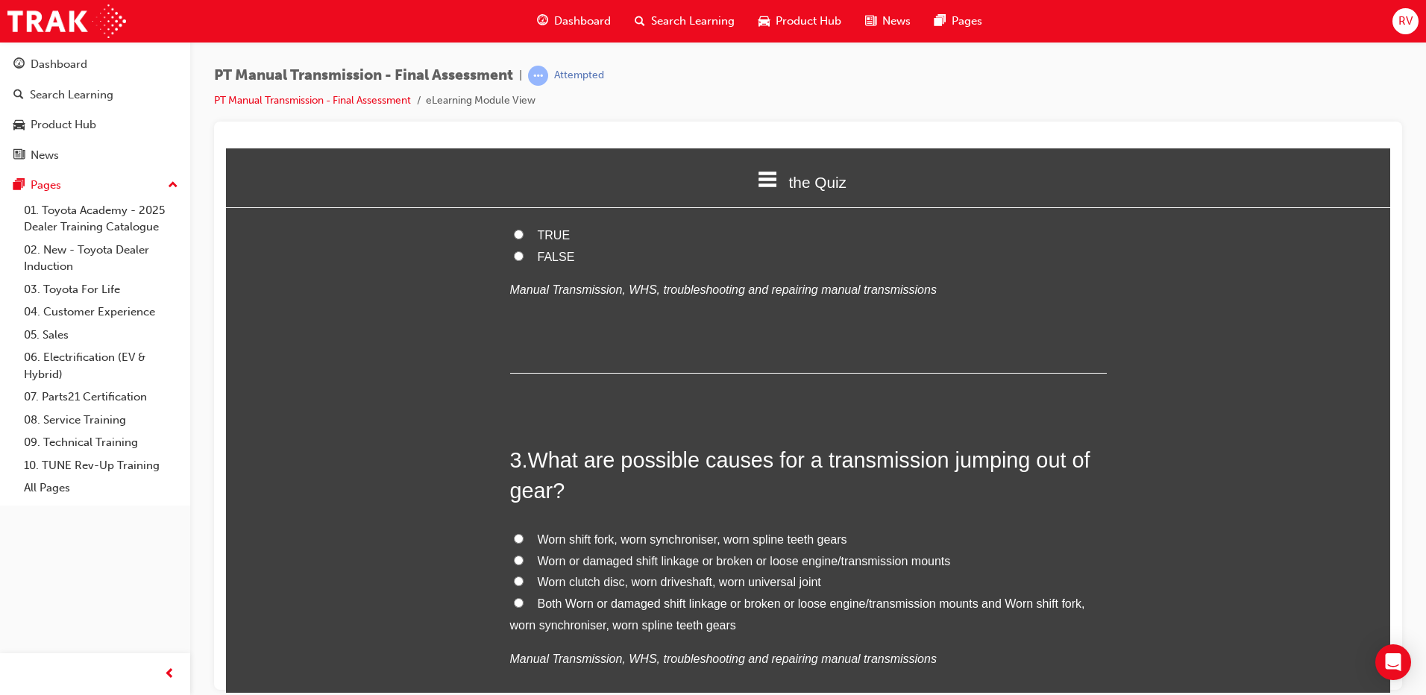
click at [734, 533] on span "Worn shift fork, worn synchroniser, worn spline teeth gears" at bounding box center [693, 539] width 310 height 13
click at [524, 533] on input "Worn shift fork, worn synchroniser, worn spline teeth gears" at bounding box center [519, 538] width 10 height 10
radio input "true"
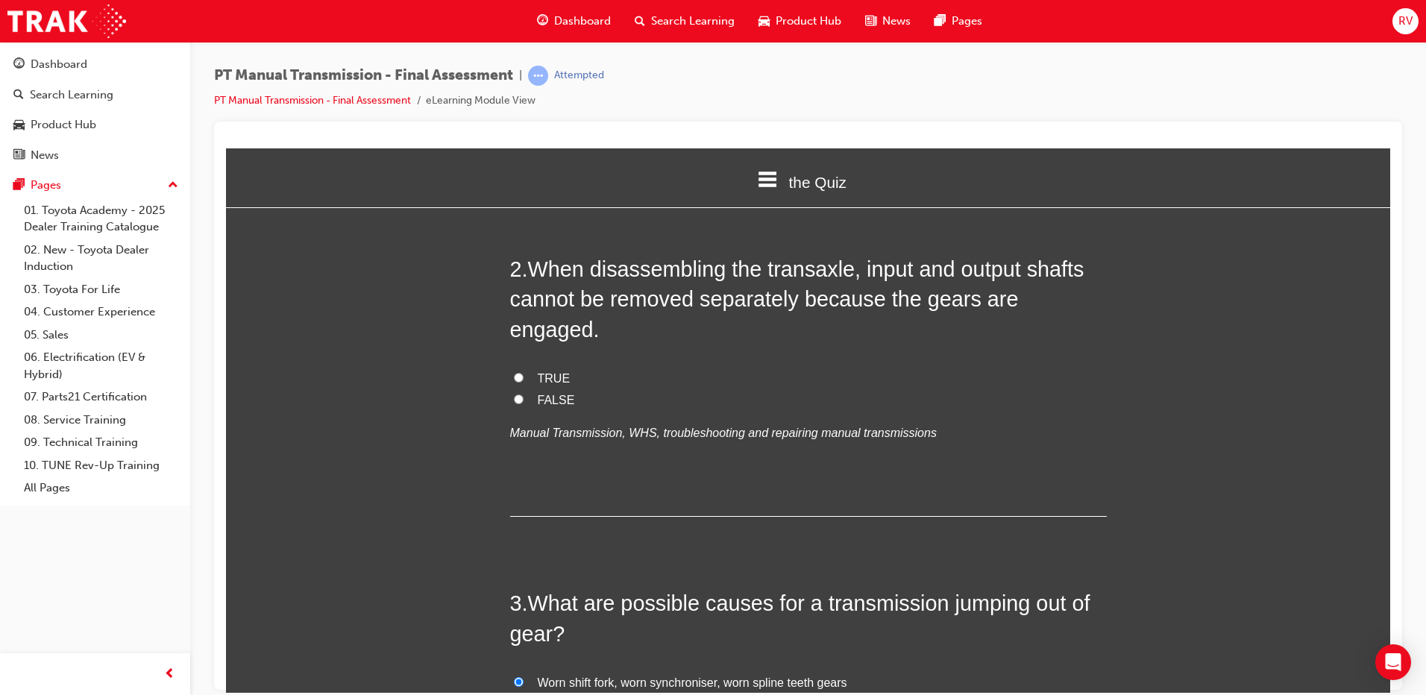
scroll to position [373, 0]
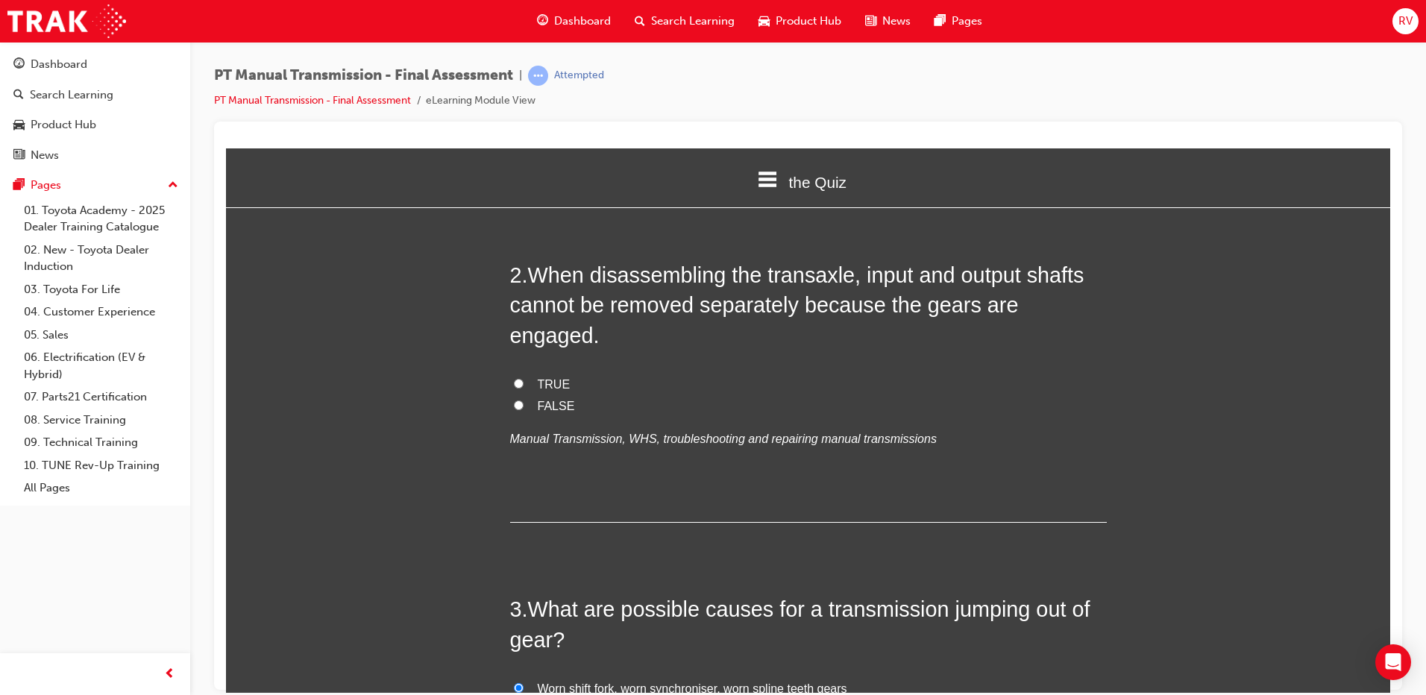
click at [564, 374] on label "TRUE" at bounding box center [808, 385] width 597 height 22
click at [524, 378] on input "TRUE" at bounding box center [519, 383] width 10 height 10
radio input "true"
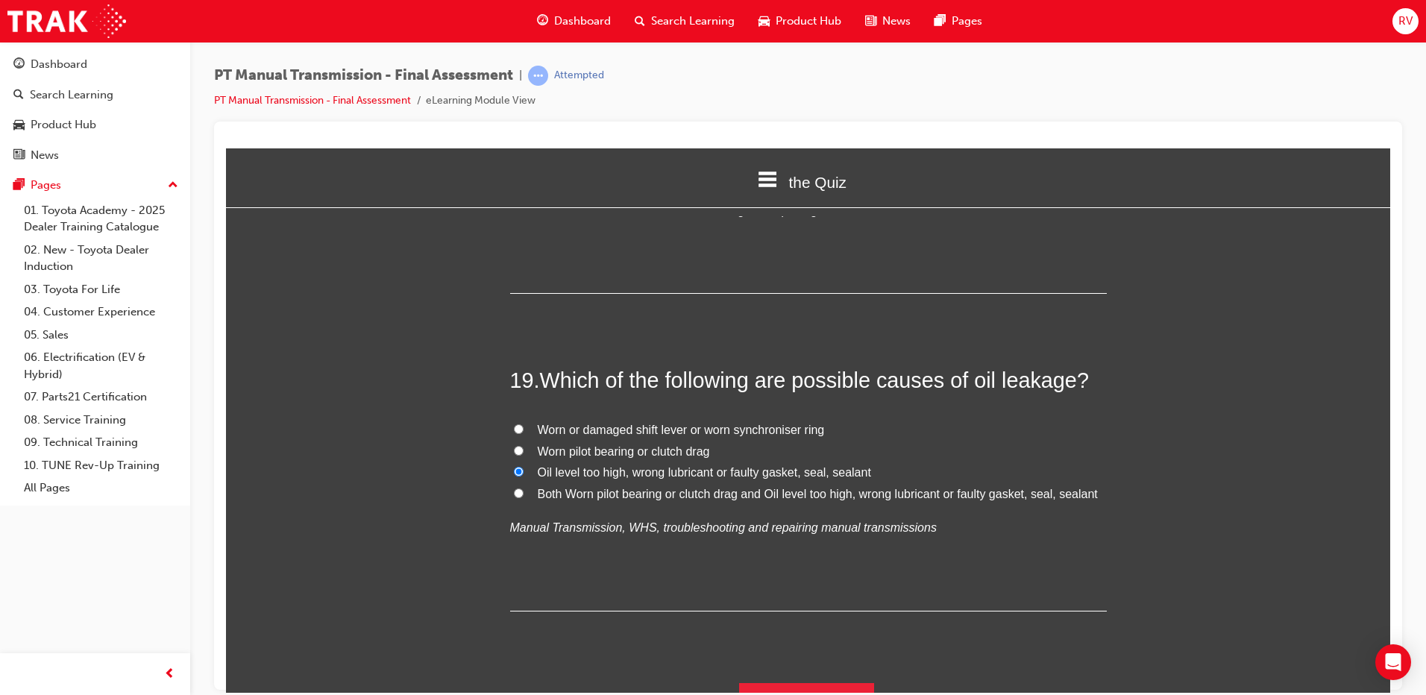
scroll to position [6276, 0]
click at [803, 681] on button "Submit Answers" at bounding box center [807, 702] width 136 height 42
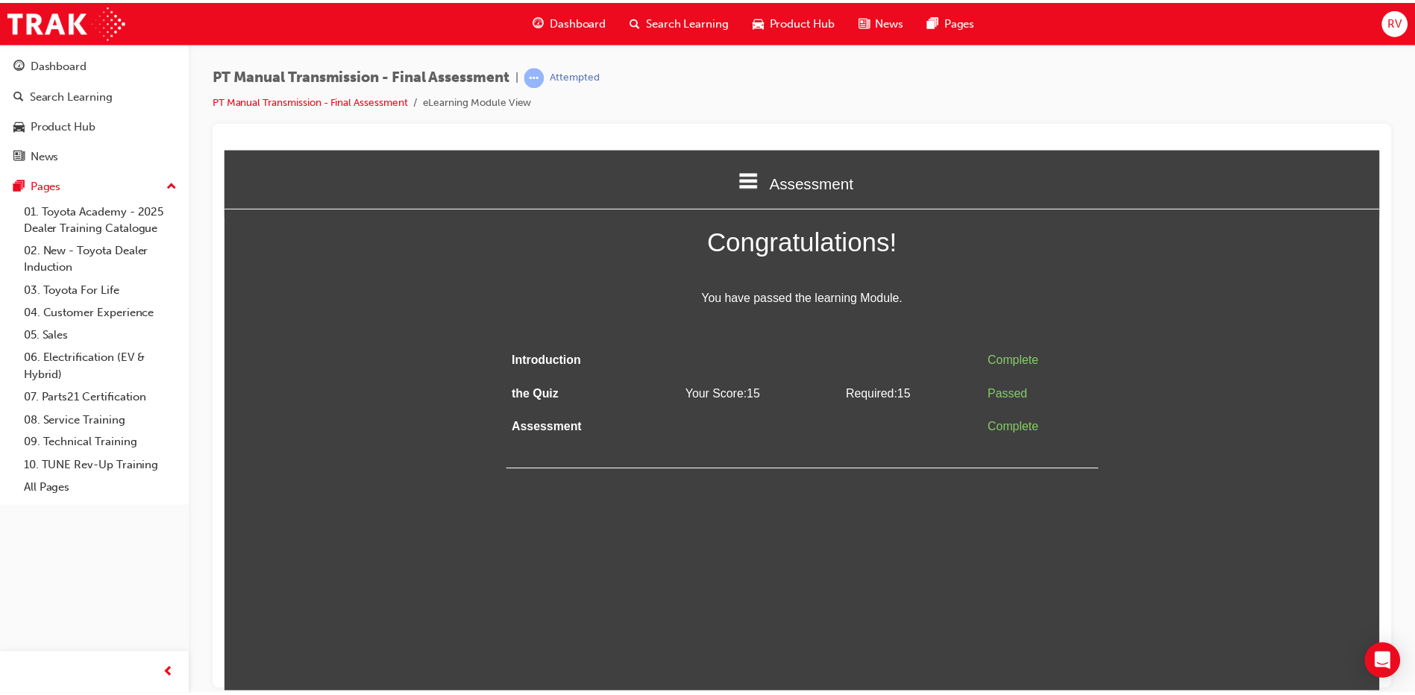
scroll to position [0, 0]
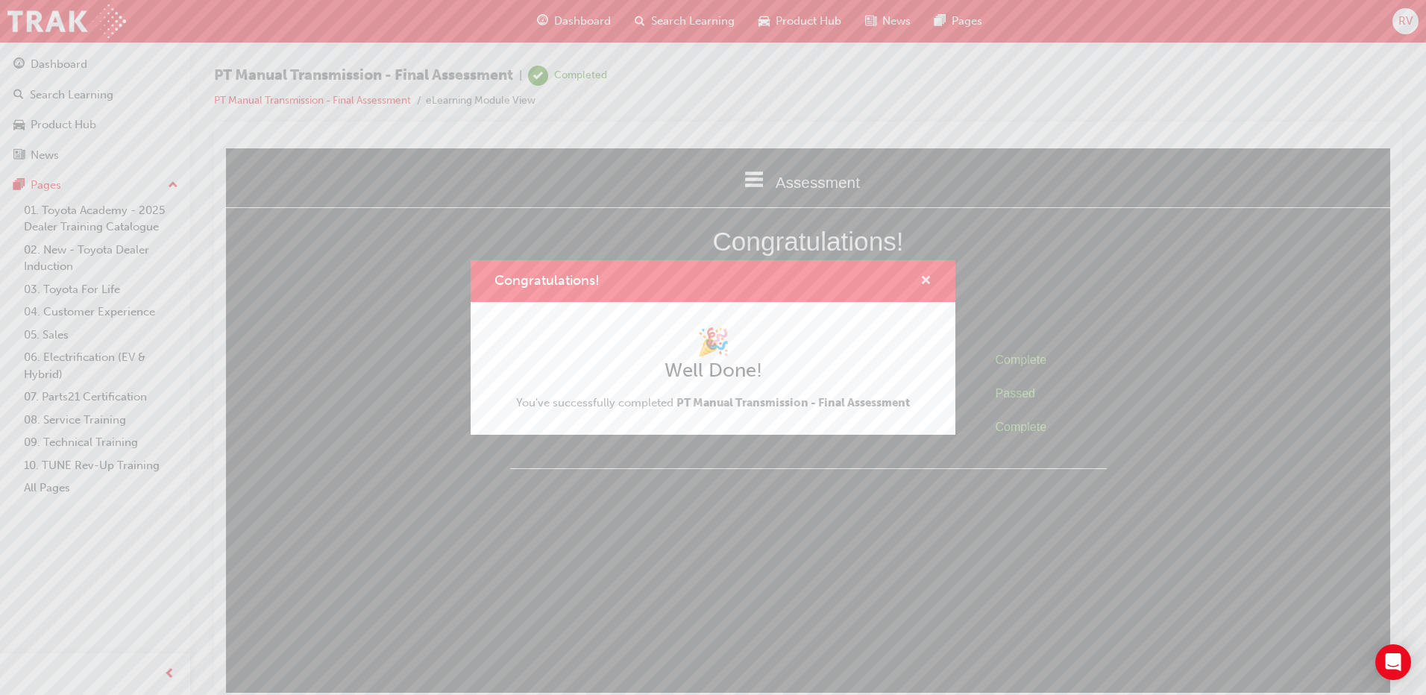
click at [930, 279] on span "cross-icon" at bounding box center [926, 281] width 11 height 13
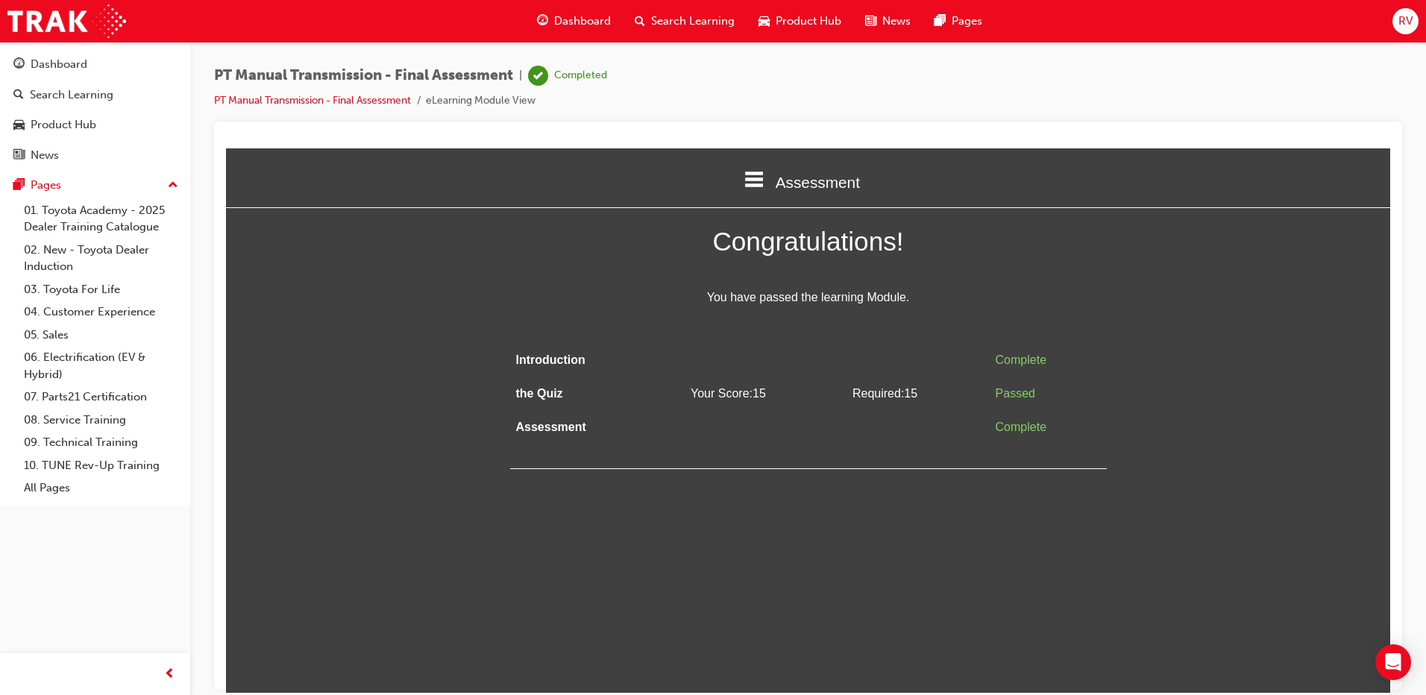
click at [592, 19] on span "Dashboard" at bounding box center [582, 21] width 57 height 17
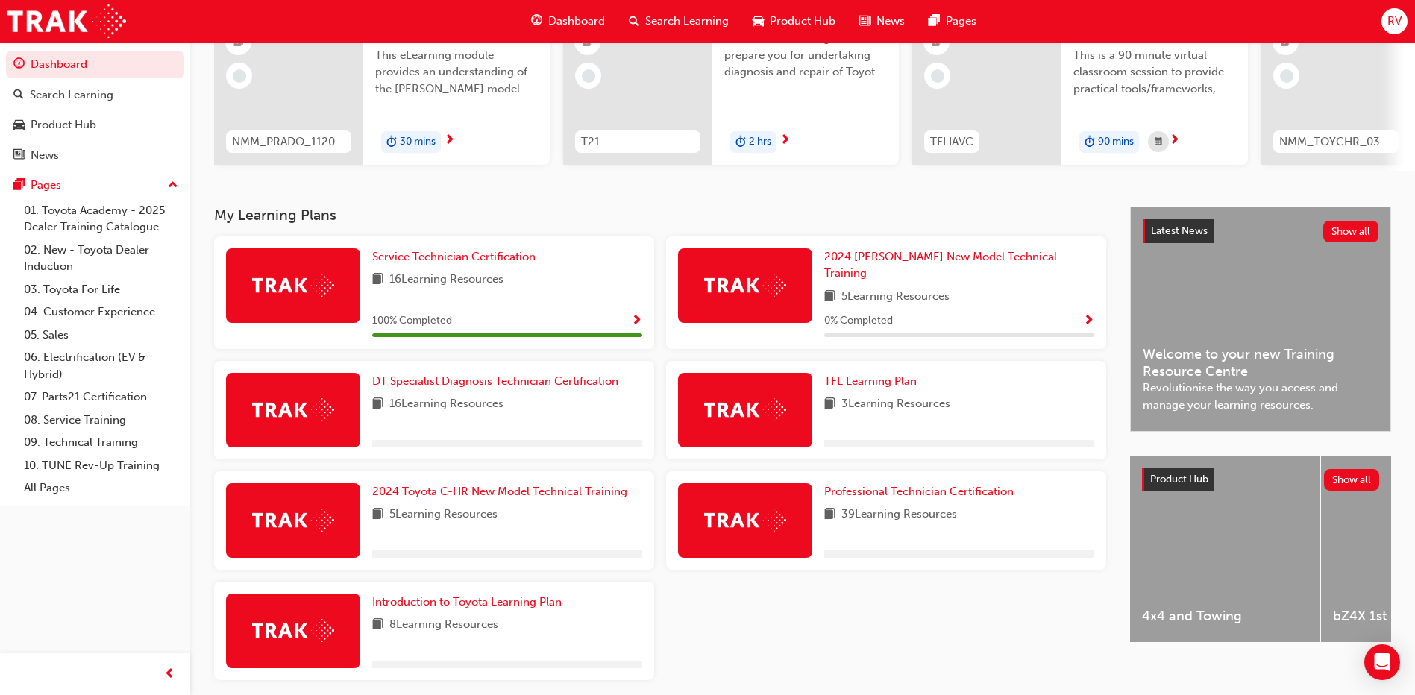
scroll to position [223, 0]
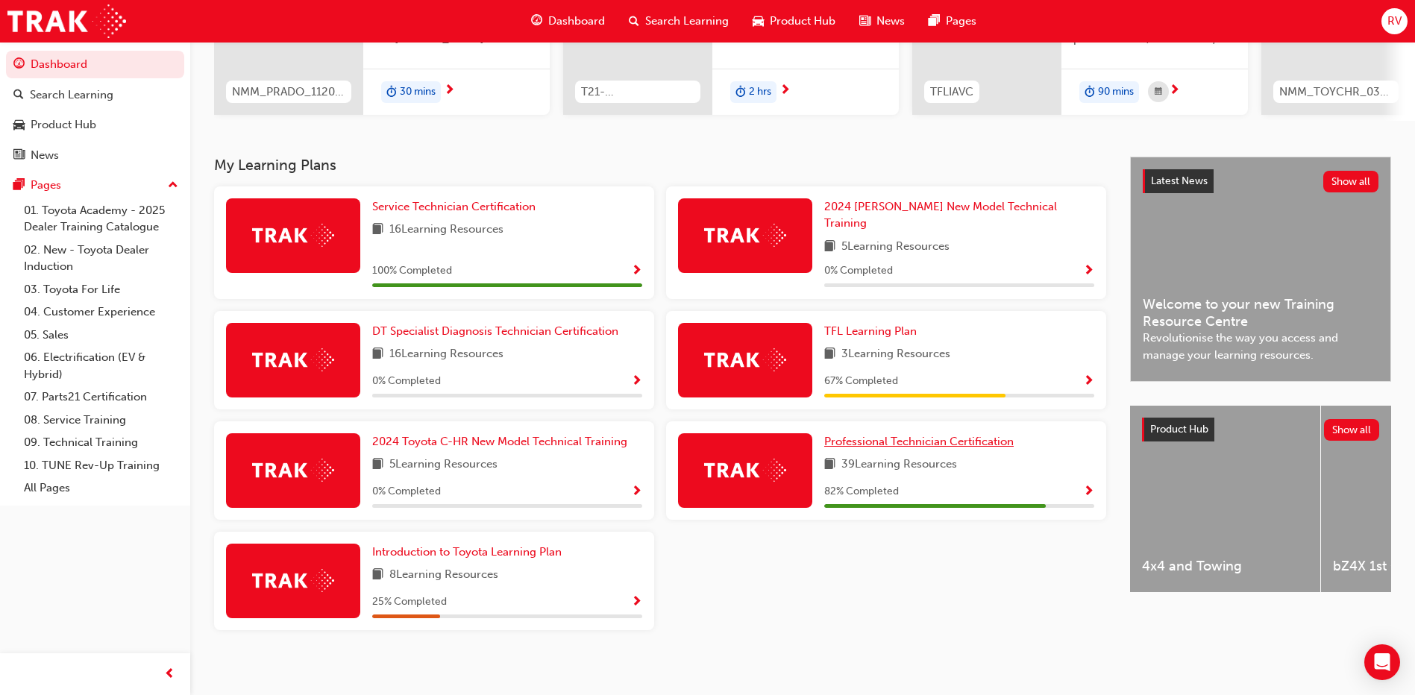
click at [951, 439] on span "Professional Technician Certification" at bounding box center [918, 441] width 189 height 13
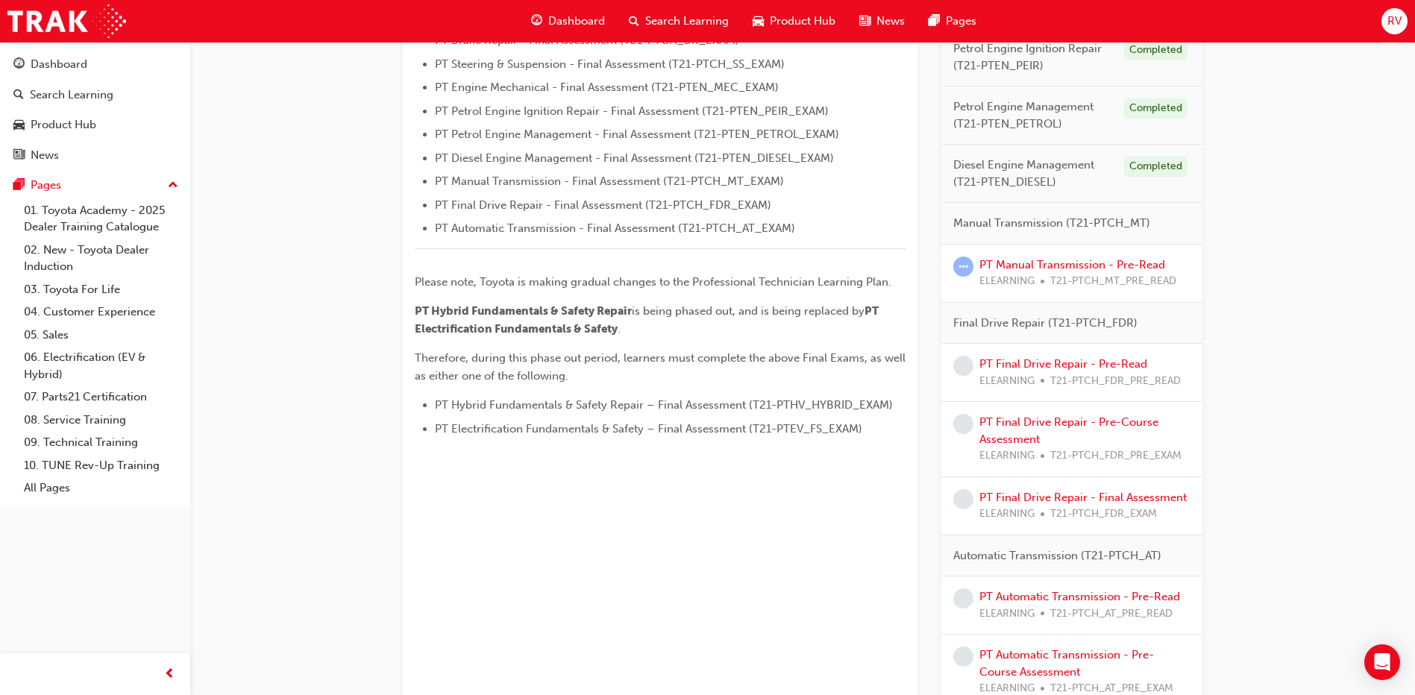
scroll to position [525, 0]
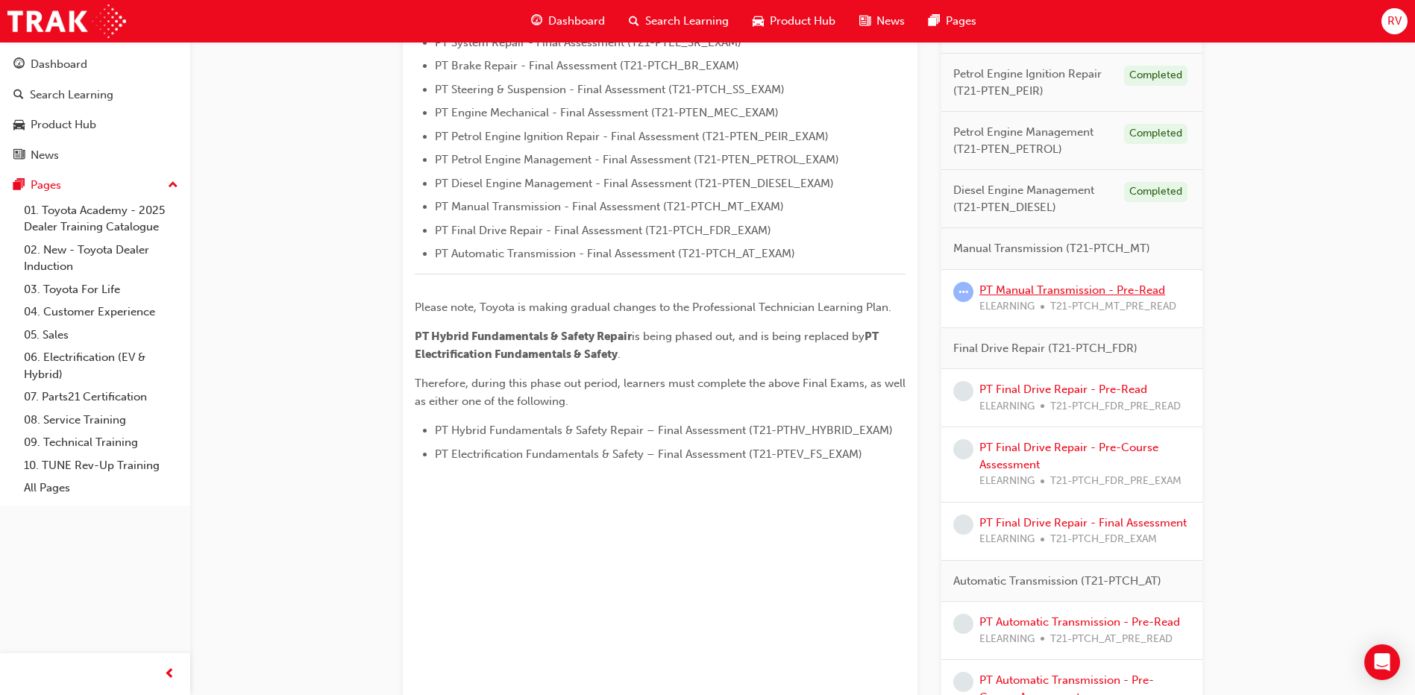
click at [1042, 283] on link "PT Manual Transmission - Pre-Read" at bounding box center [1072, 289] width 186 height 13
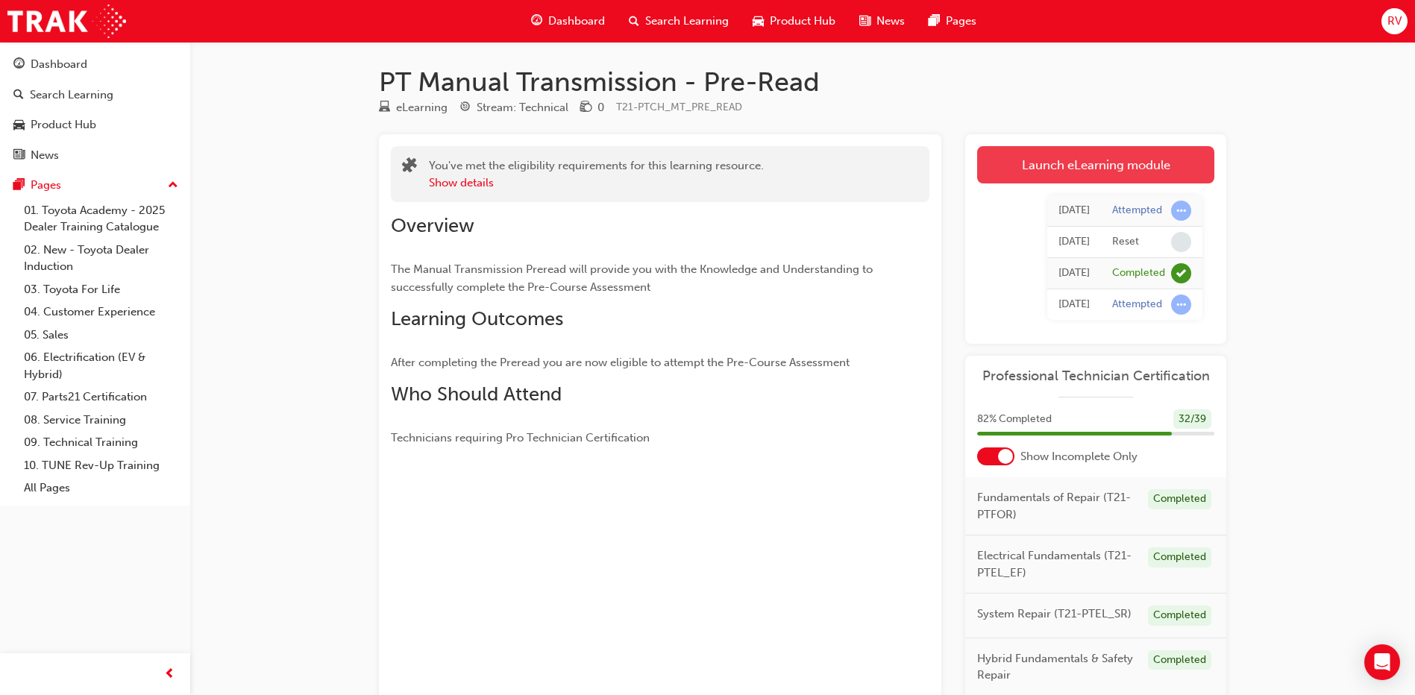
click at [1161, 166] on link "Launch eLearning module" at bounding box center [1095, 164] width 237 height 37
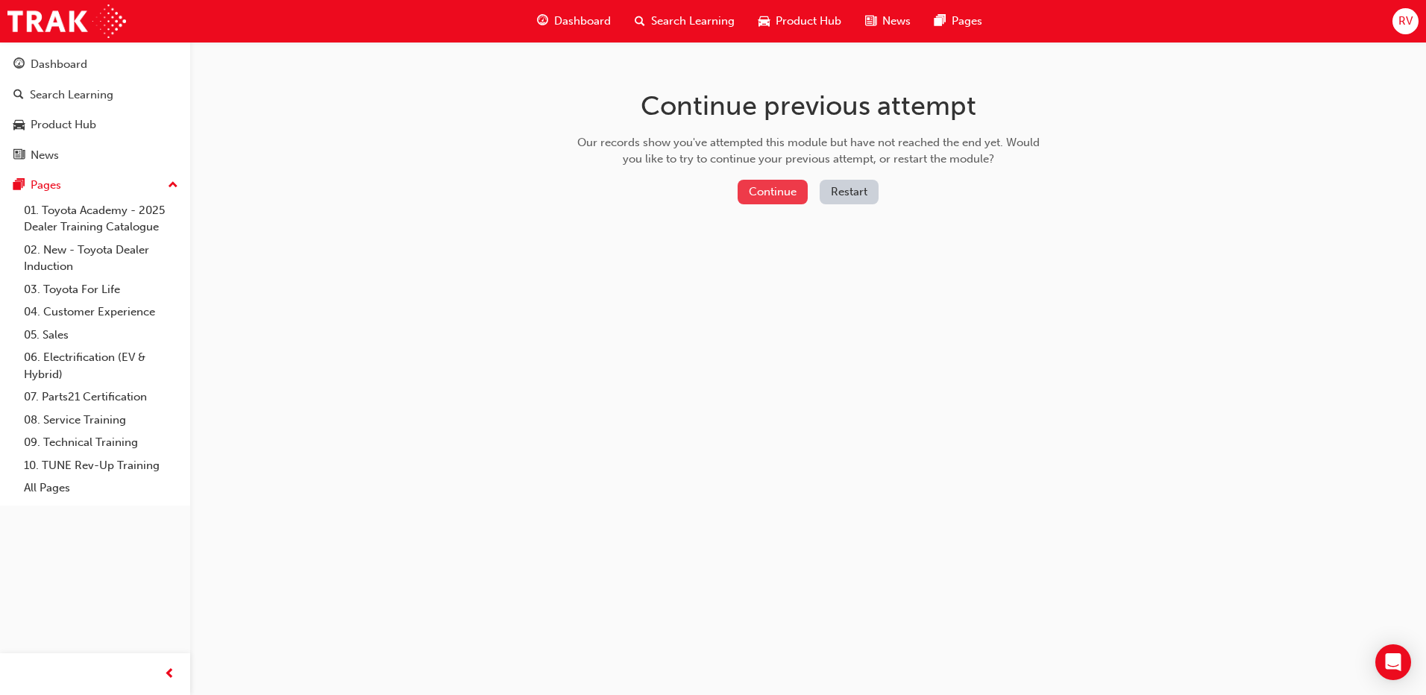
click at [782, 195] on button "Continue" at bounding box center [773, 192] width 70 height 25
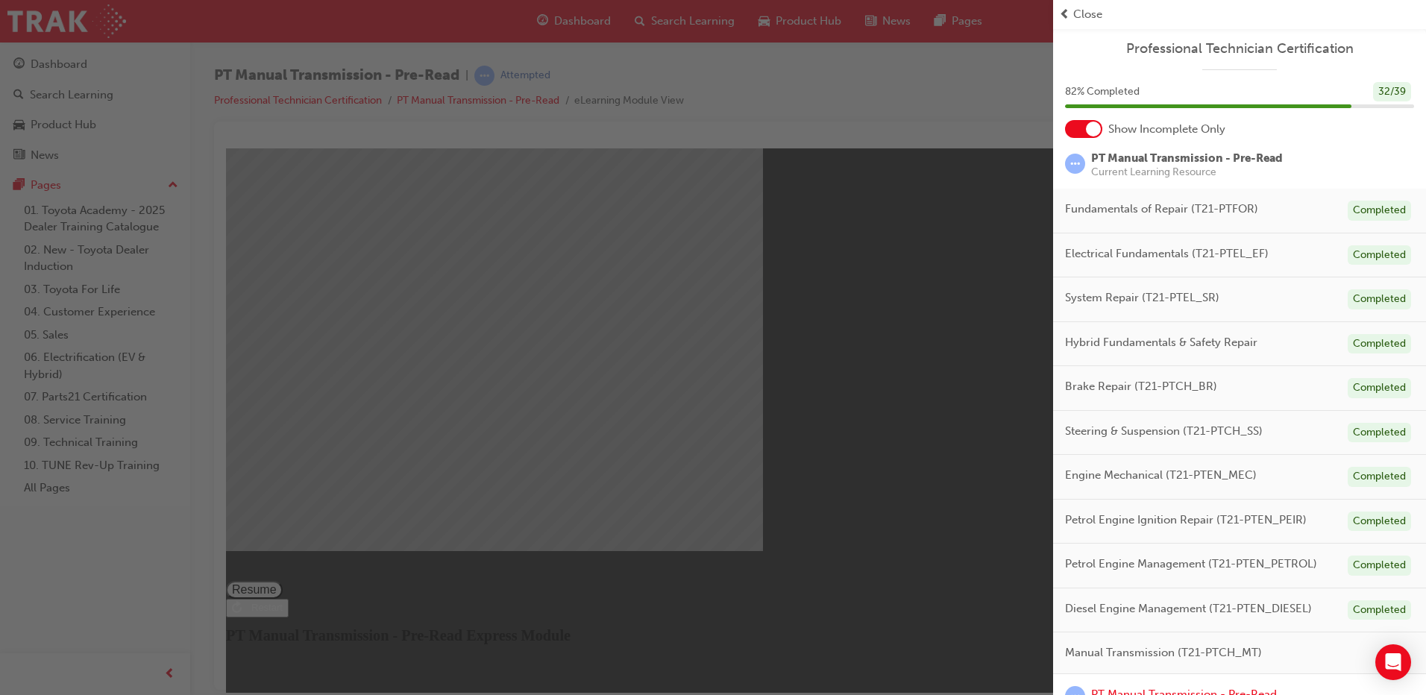
click at [811, 439] on div "button" at bounding box center [526, 347] width 1053 height 695
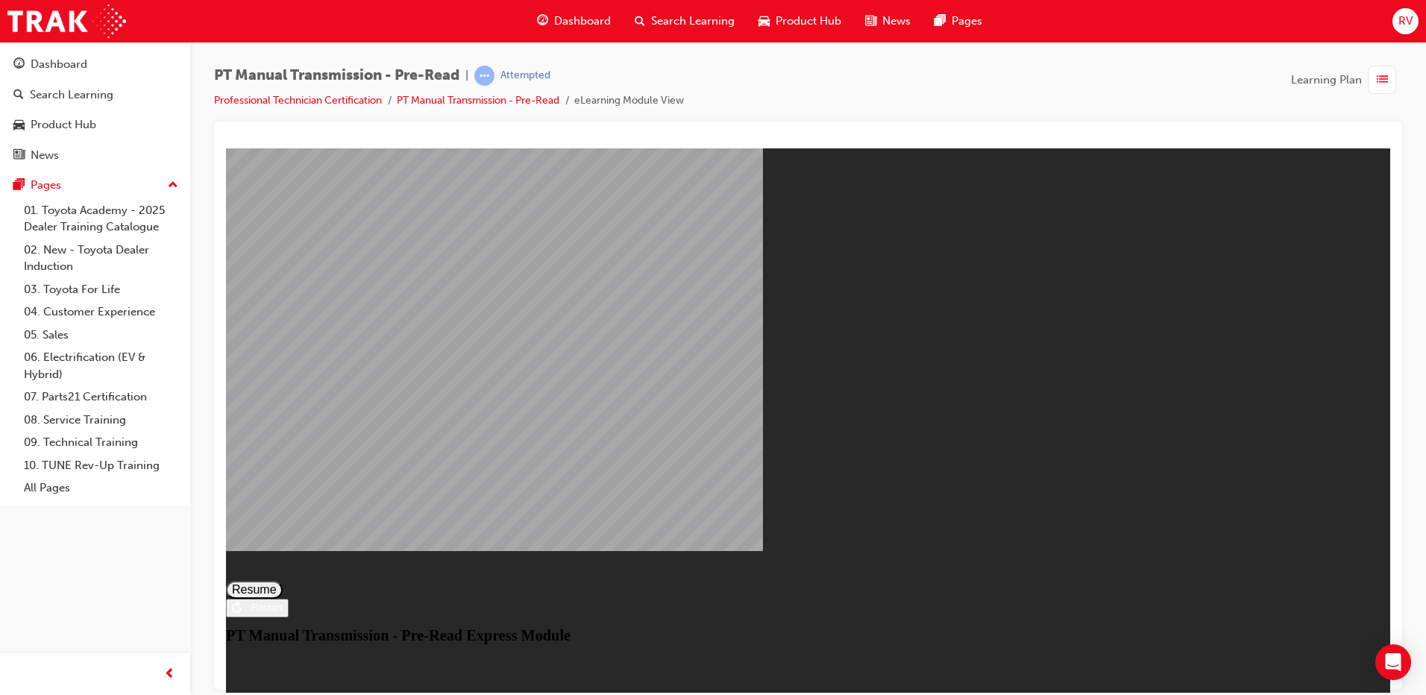
click at [283, 580] on button "Resume" at bounding box center [254, 589] width 57 height 18
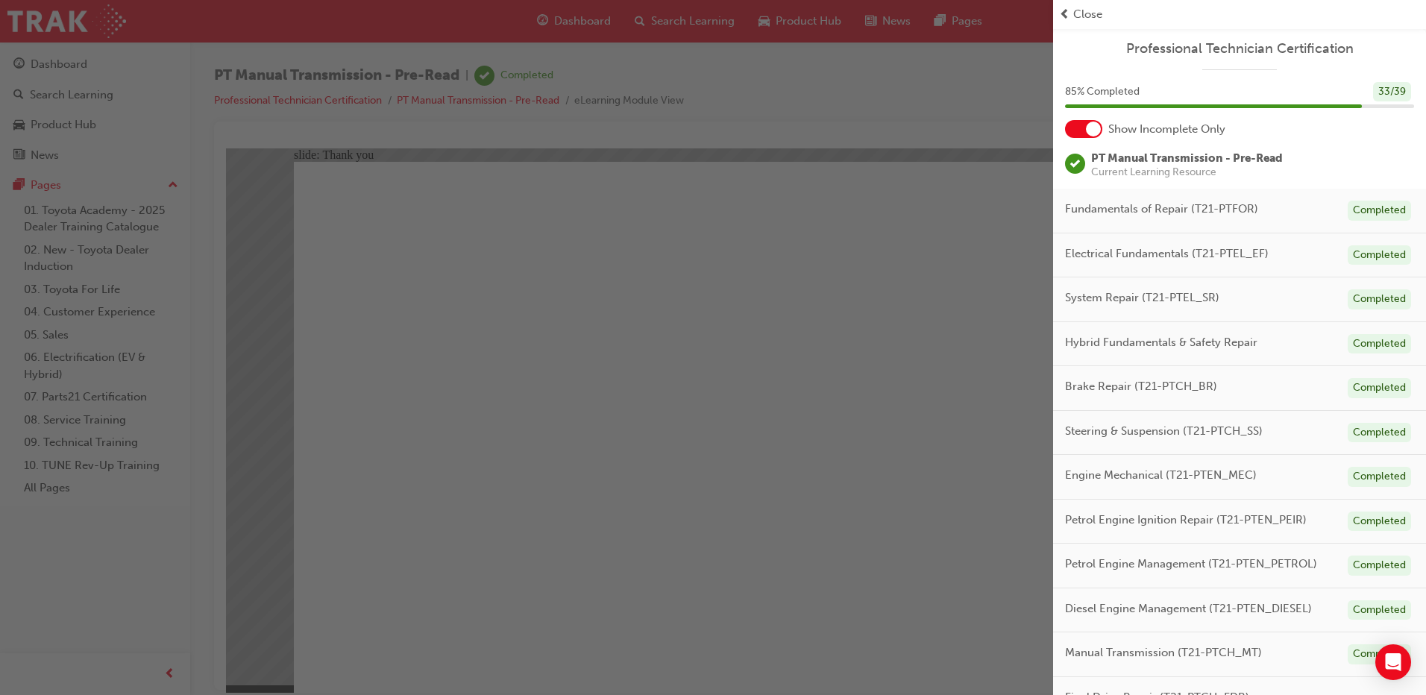
click at [629, 577] on div "button" at bounding box center [526, 347] width 1053 height 695
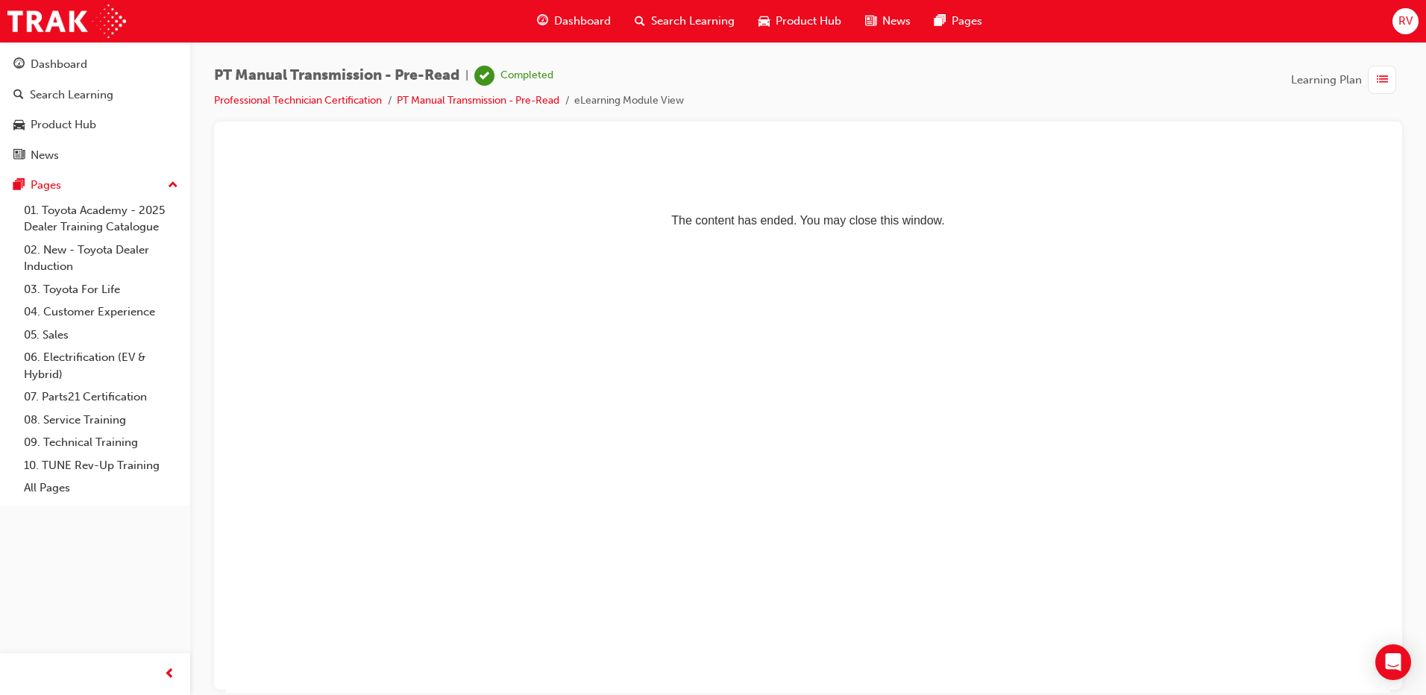
click at [545, 14] on span "guage-icon" at bounding box center [542, 21] width 11 height 19
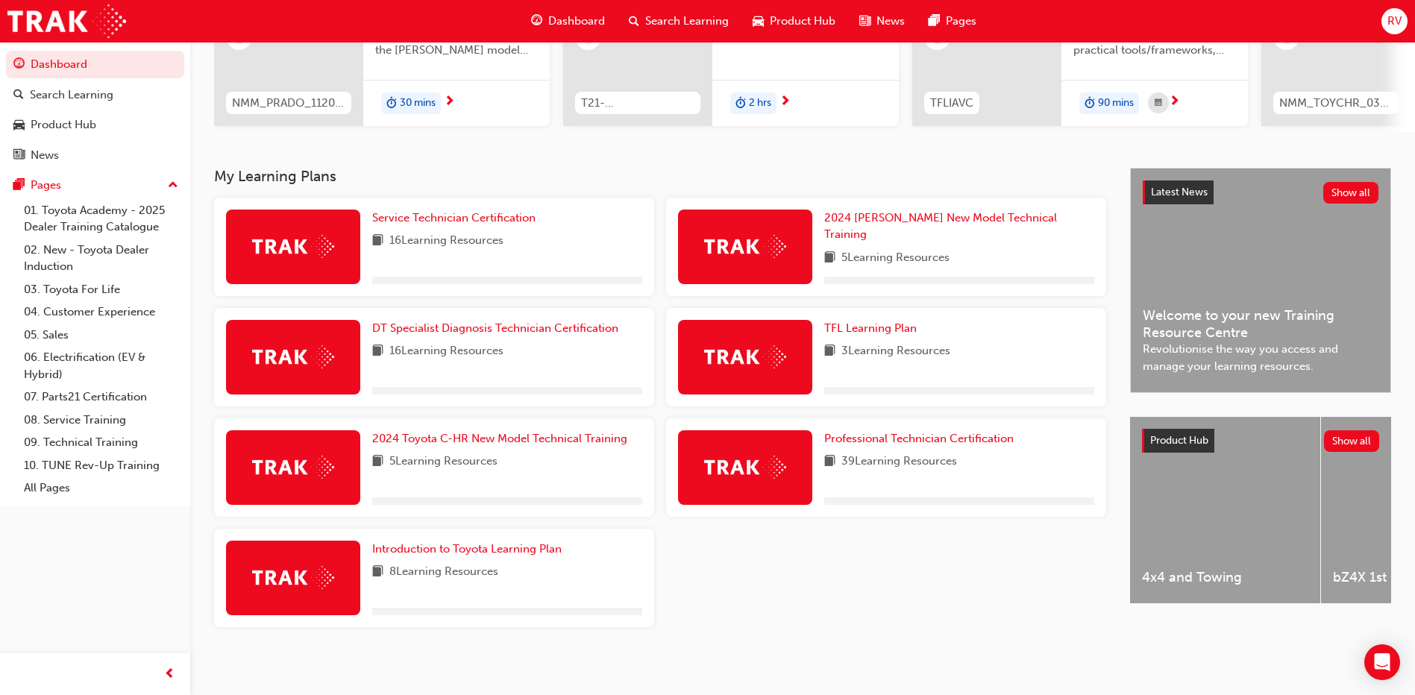
scroll to position [223, 0]
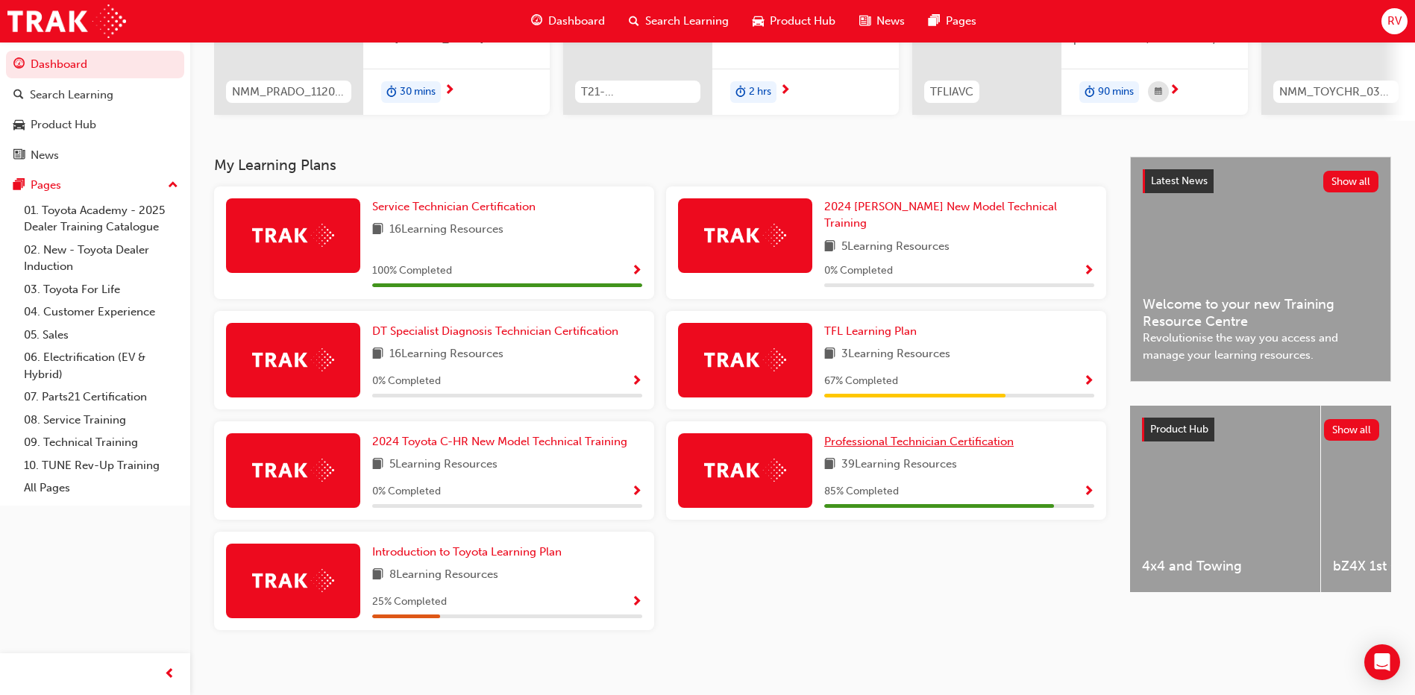
click at [932, 435] on span "Professional Technician Certification" at bounding box center [918, 441] width 189 height 13
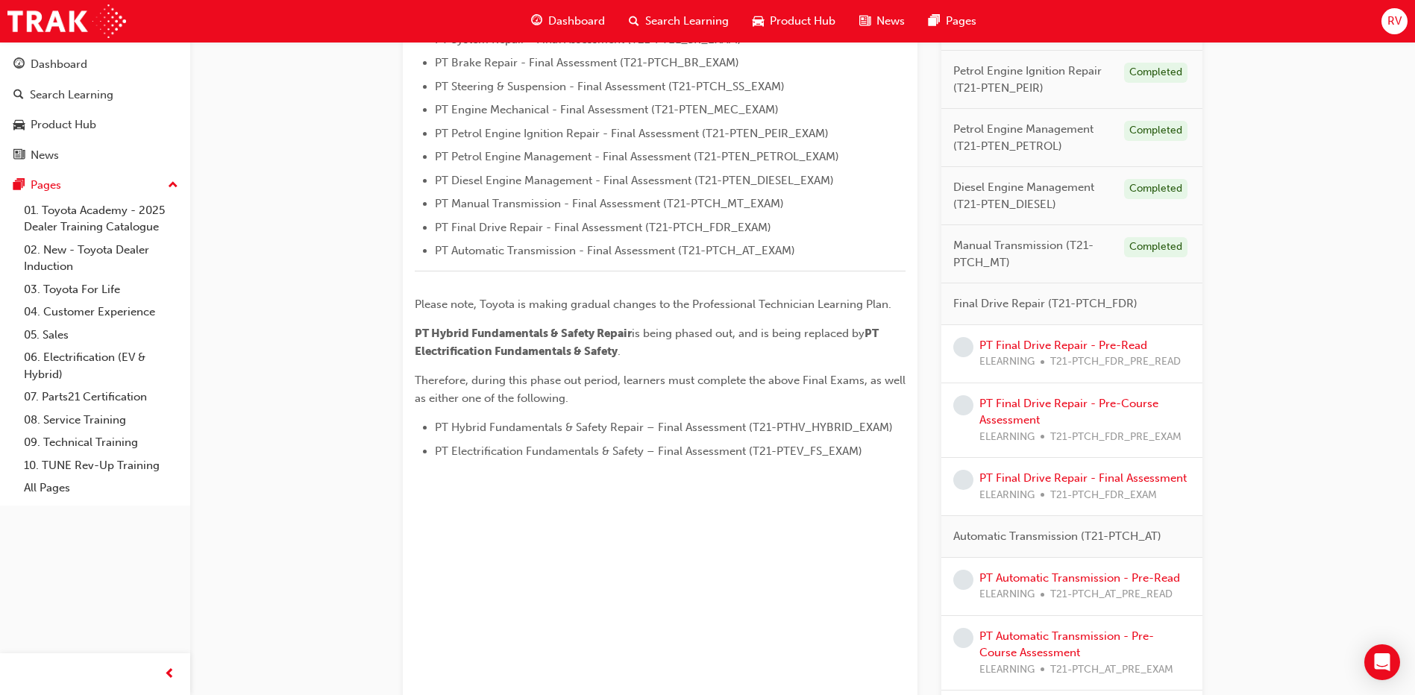
scroll to position [522, 0]
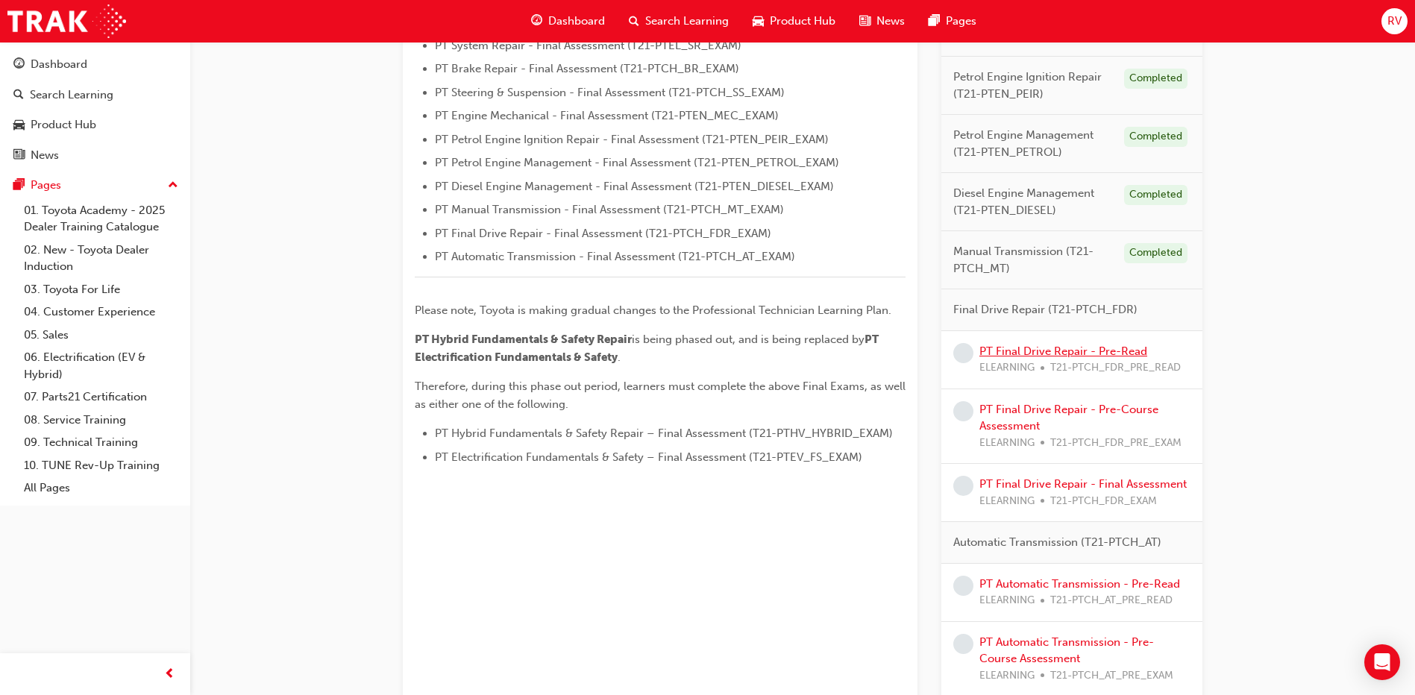
click at [1097, 354] on link "PT Final Drive Repair - Pre-Read" at bounding box center [1063, 351] width 168 height 13
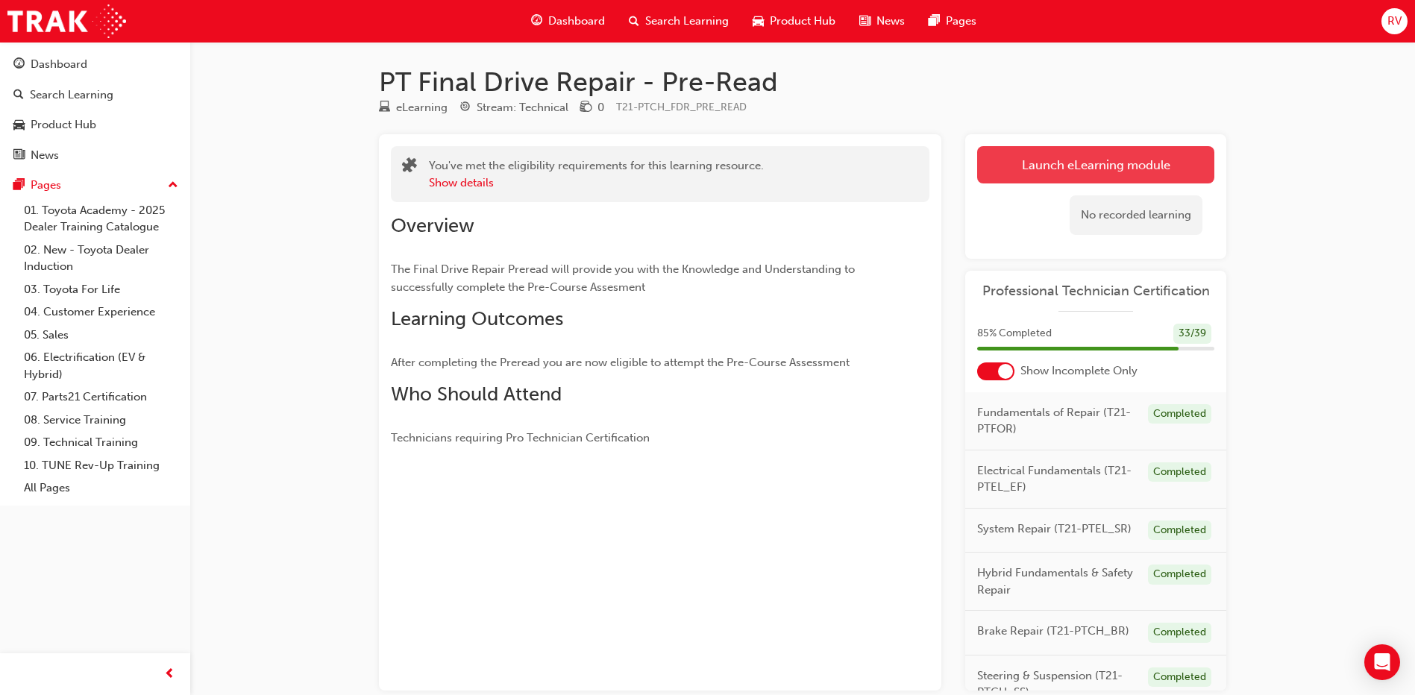
click at [1140, 174] on link "Launch eLearning module" at bounding box center [1095, 164] width 237 height 37
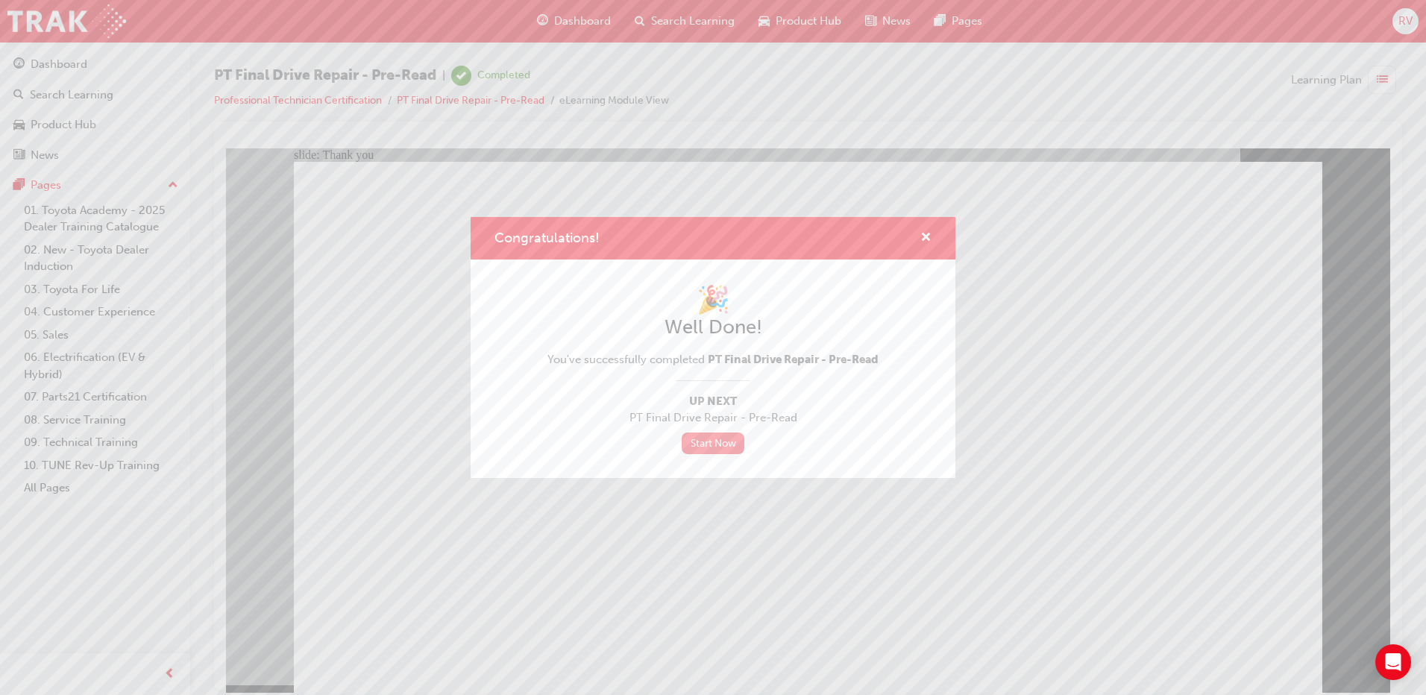
click at [701, 446] on link "Start Now" at bounding box center [713, 444] width 63 height 22
click at [709, 444] on link "Start Now" at bounding box center [713, 444] width 63 height 22
click at [934, 237] on div "Congratulations!" at bounding box center [713, 238] width 485 height 43
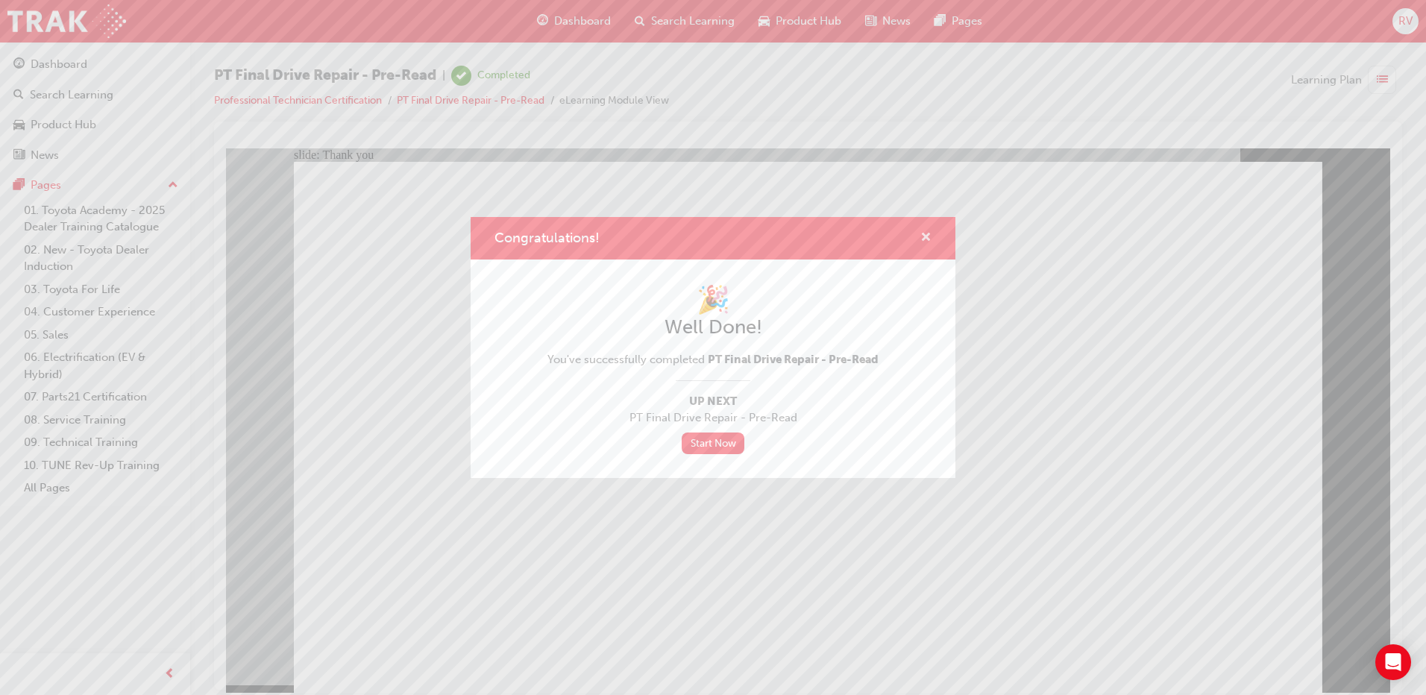
click at [929, 239] on span "cross-icon" at bounding box center [926, 238] width 11 height 13
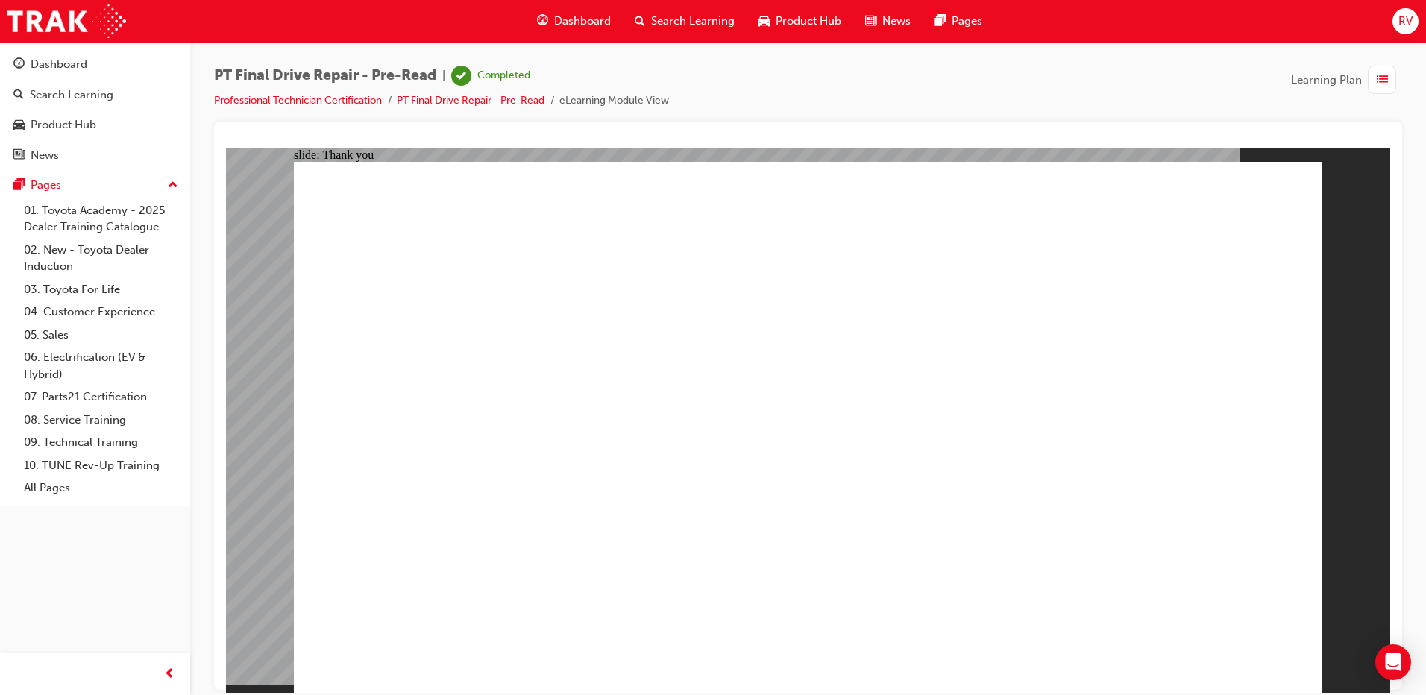
click at [577, 13] on span "Dashboard" at bounding box center [582, 21] width 57 height 17
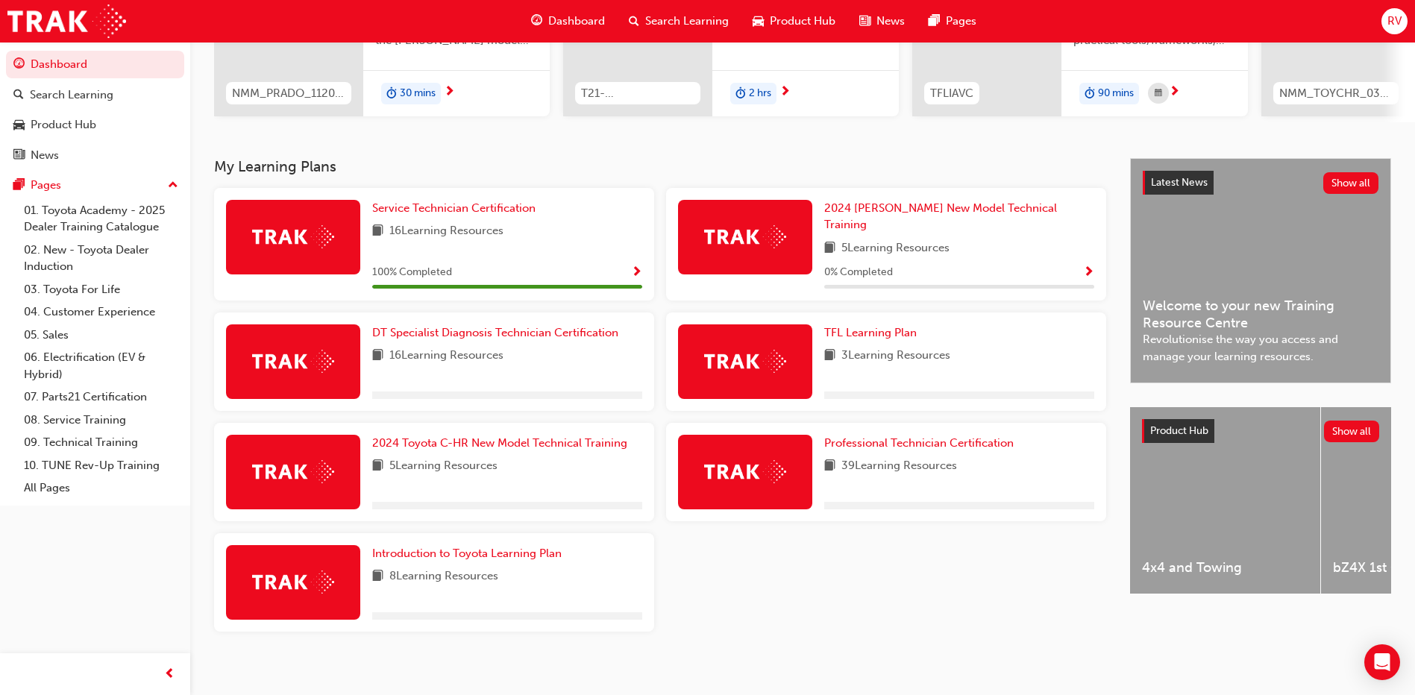
scroll to position [223, 0]
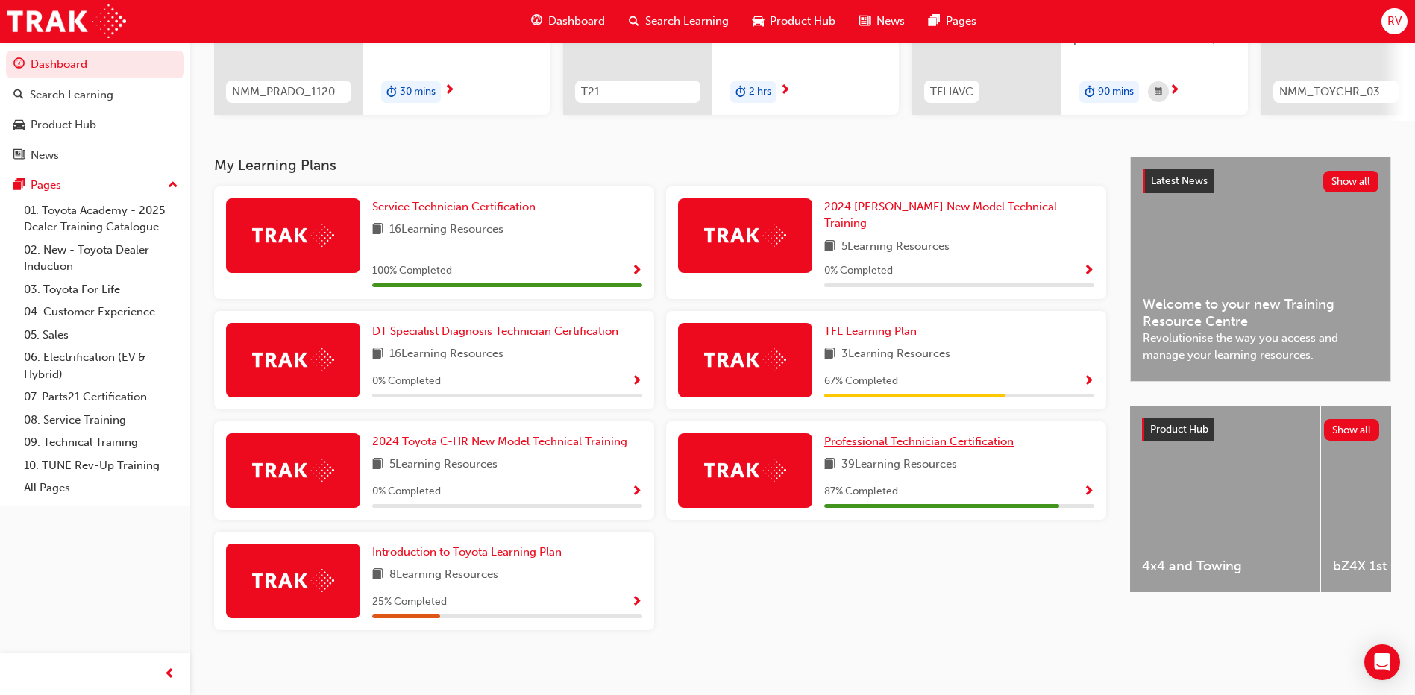
click at [1000, 435] on span "Professional Technician Certification" at bounding box center [918, 441] width 189 height 13
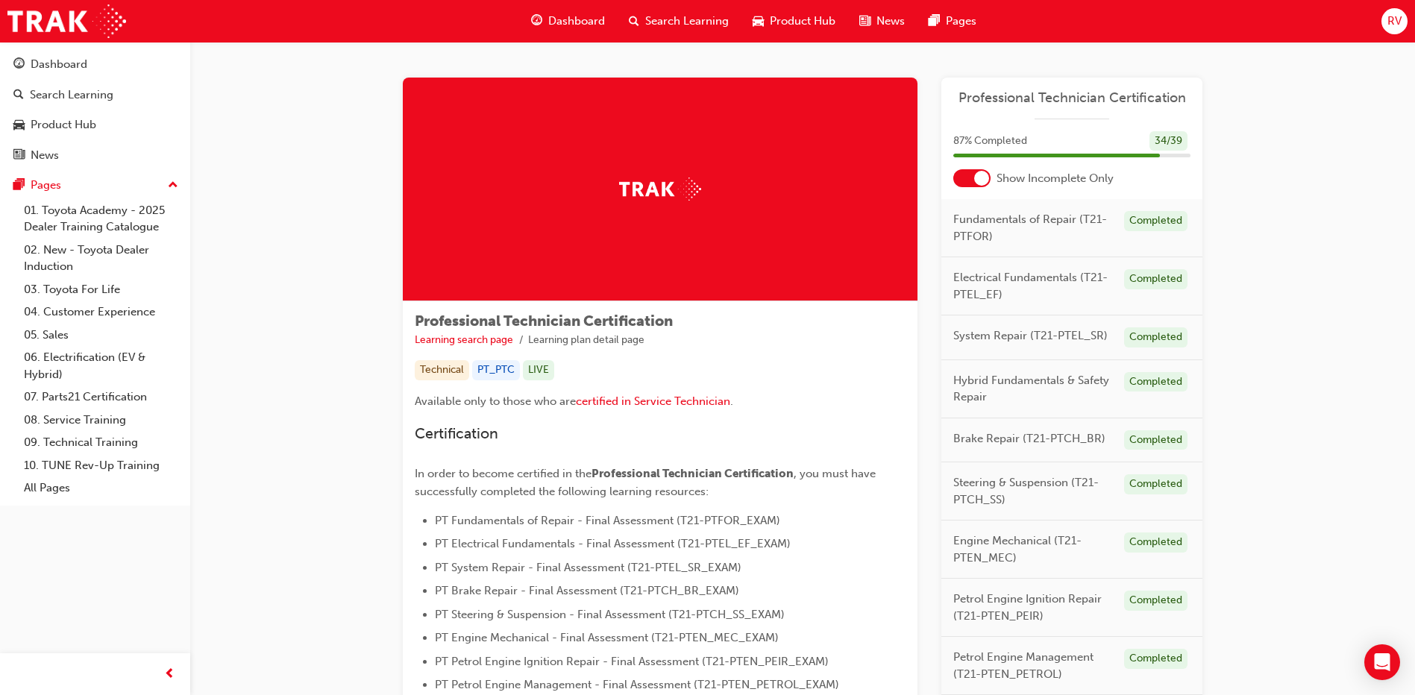
click at [975, 181] on div at bounding box center [981, 178] width 15 height 15
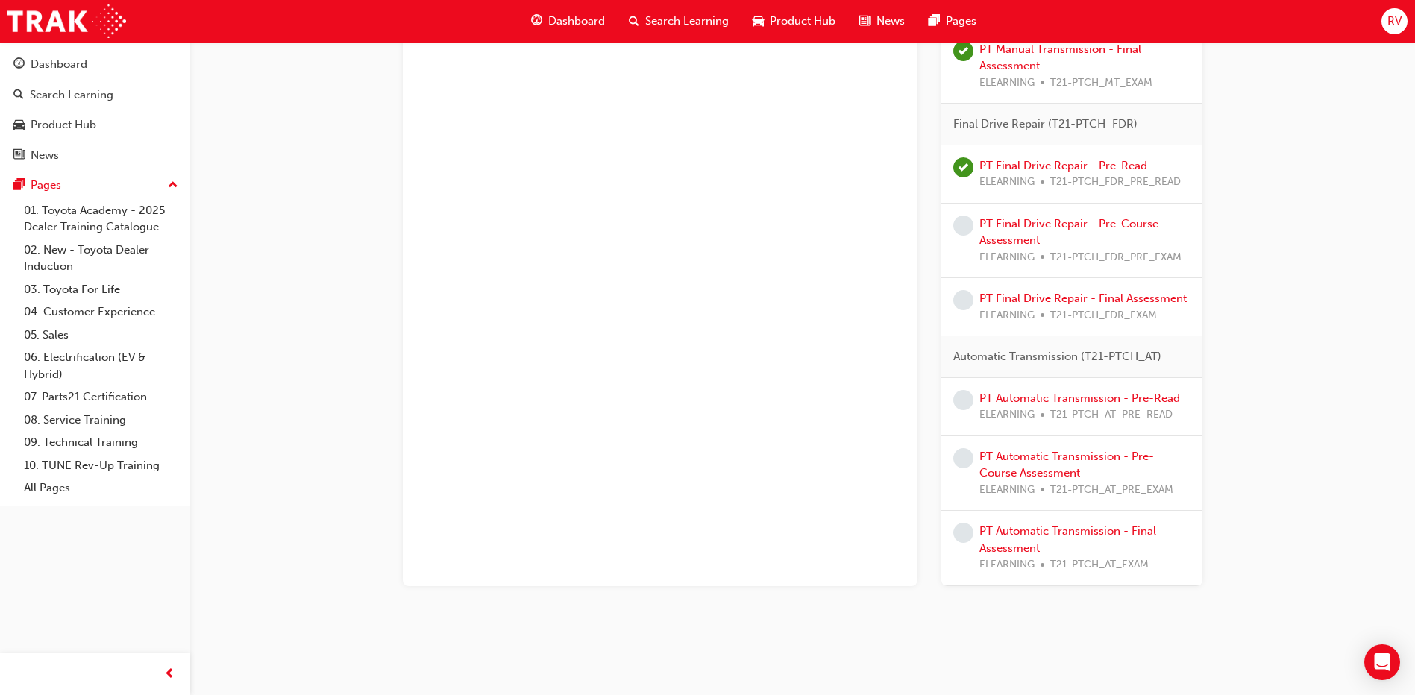
scroll to position [3057, 0]
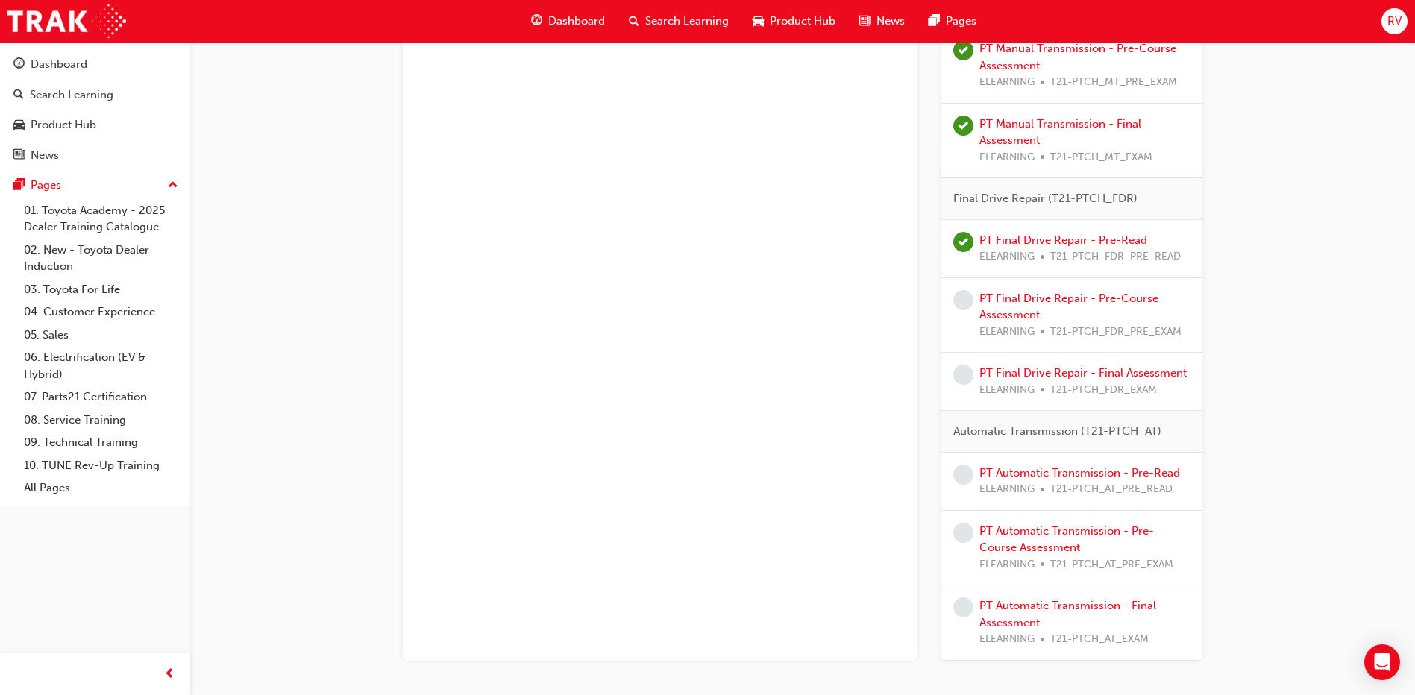
click at [1094, 235] on link "PT Final Drive Repair - Pre-Read" at bounding box center [1063, 239] width 168 height 13
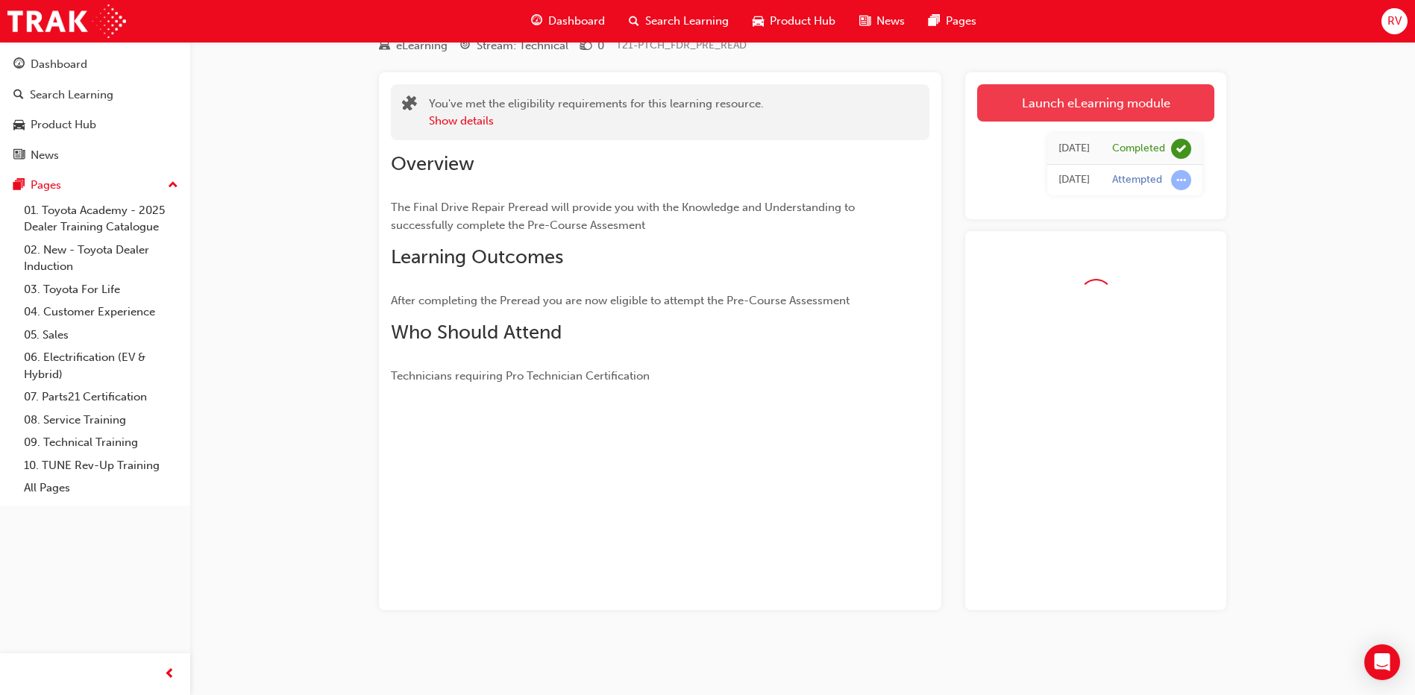
scroll to position [103, 0]
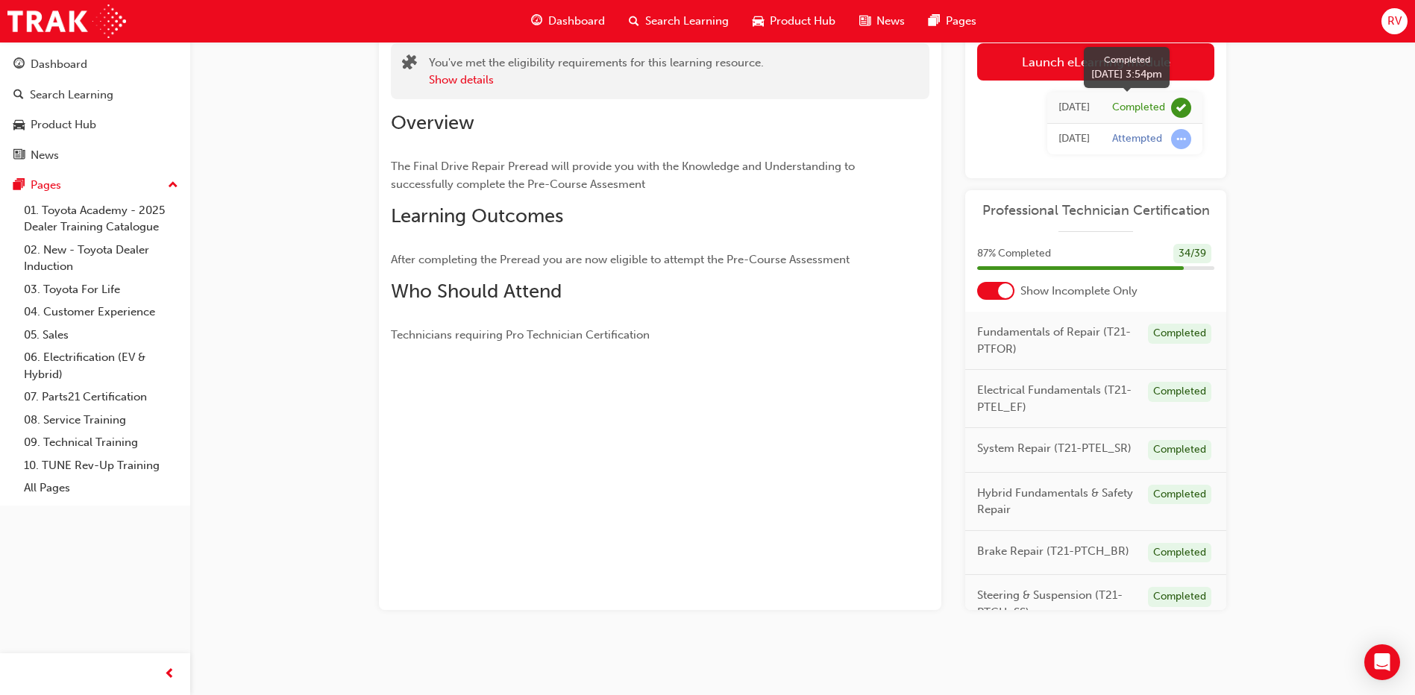
click at [1122, 98] on div "Completed" at bounding box center [1151, 108] width 79 height 20
click at [1041, 72] on link "Launch eLearning module" at bounding box center [1095, 61] width 237 height 37
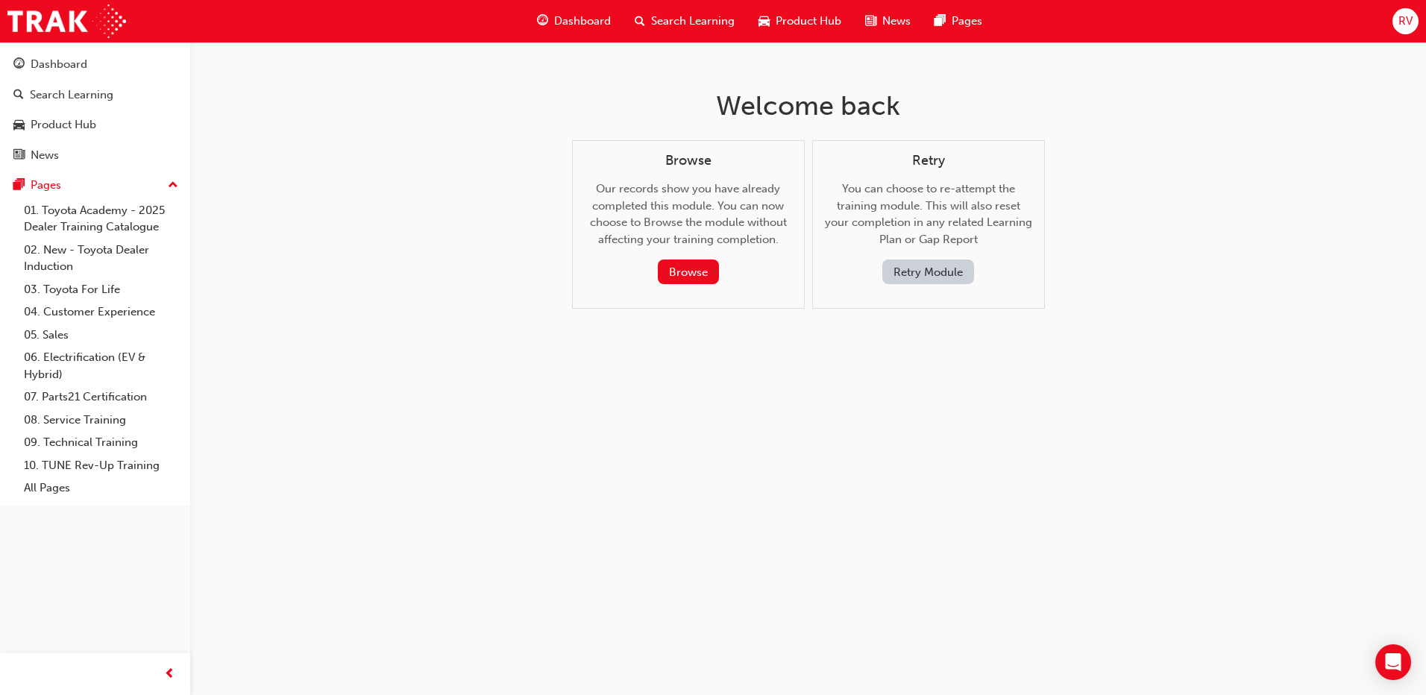
click at [962, 269] on button "Retry Module" at bounding box center [928, 272] width 92 height 25
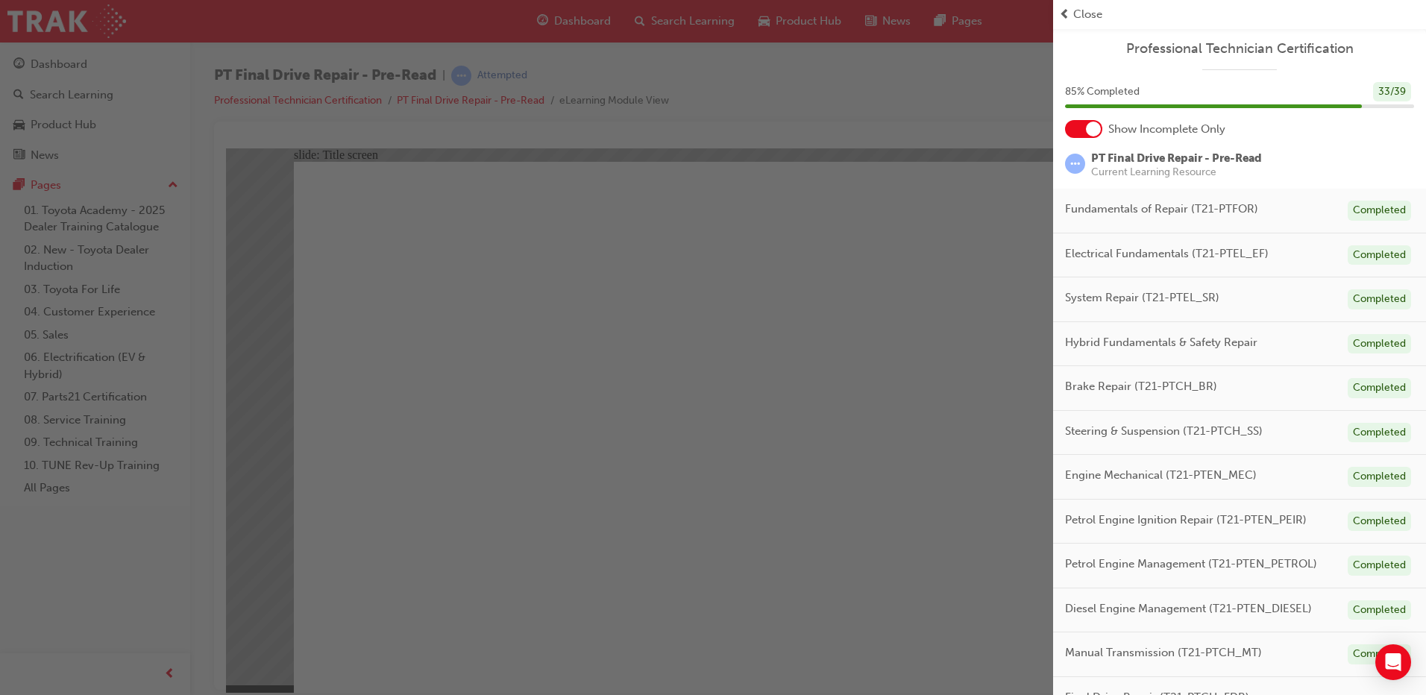
click at [933, 178] on div "button" at bounding box center [526, 347] width 1053 height 695
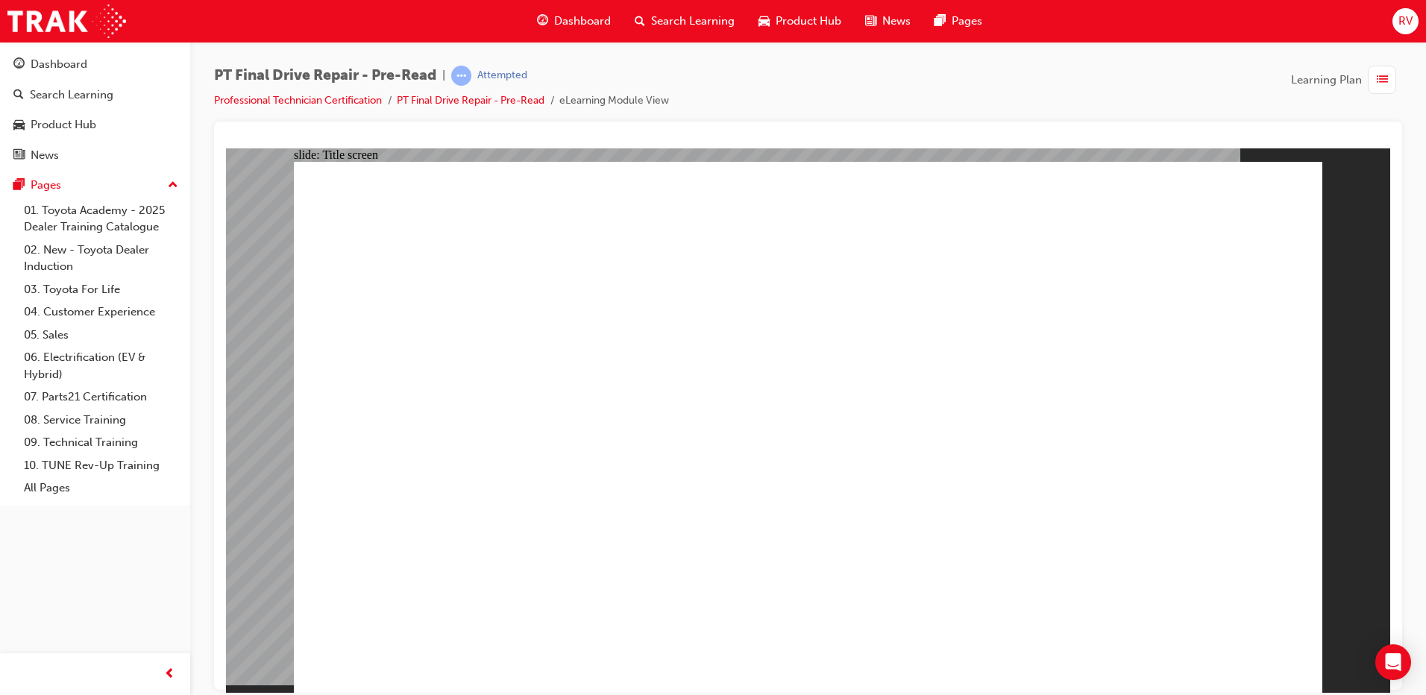
click at [598, 16] on span "Dashboard" at bounding box center [582, 21] width 57 height 17
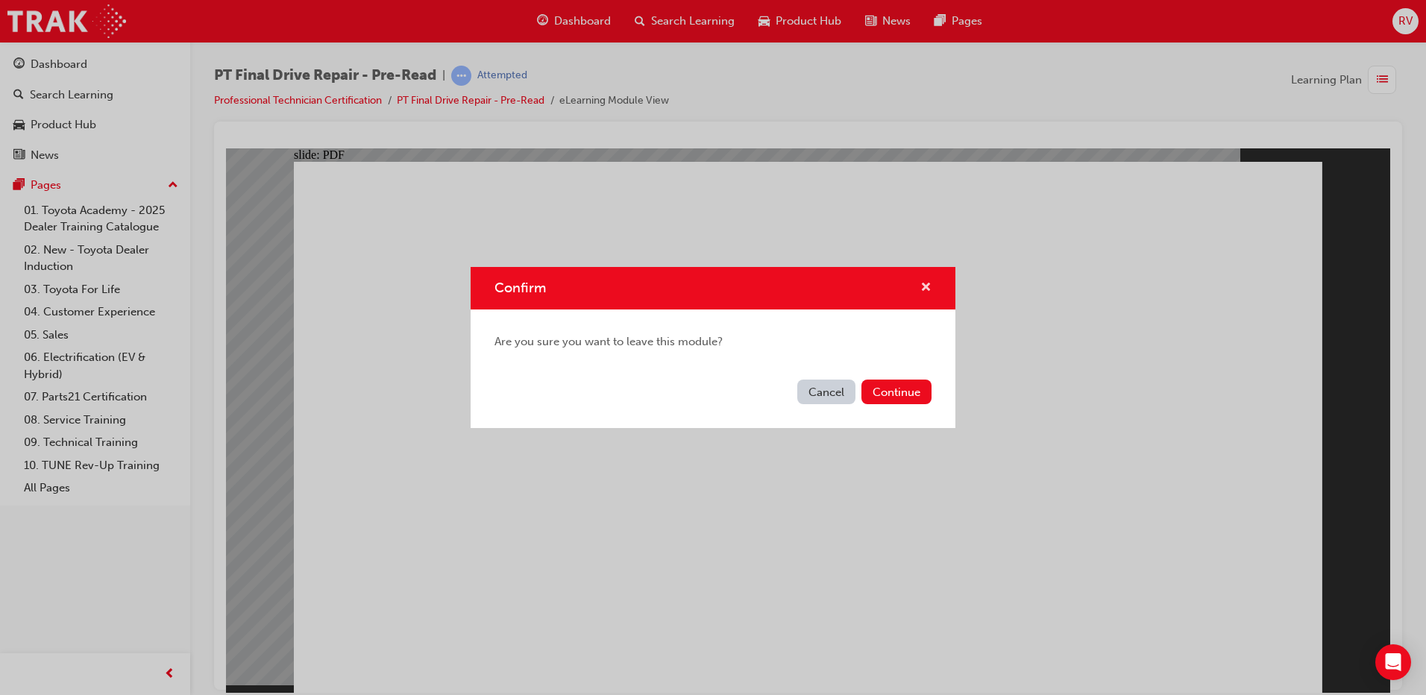
drag, startPoint x: 924, startPoint y: 290, endPoint x: 697, endPoint y: 140, distance: 272.5
click at [924, 290] on span "cross-icon" at bounding box center [926, 288] width 11 height 13
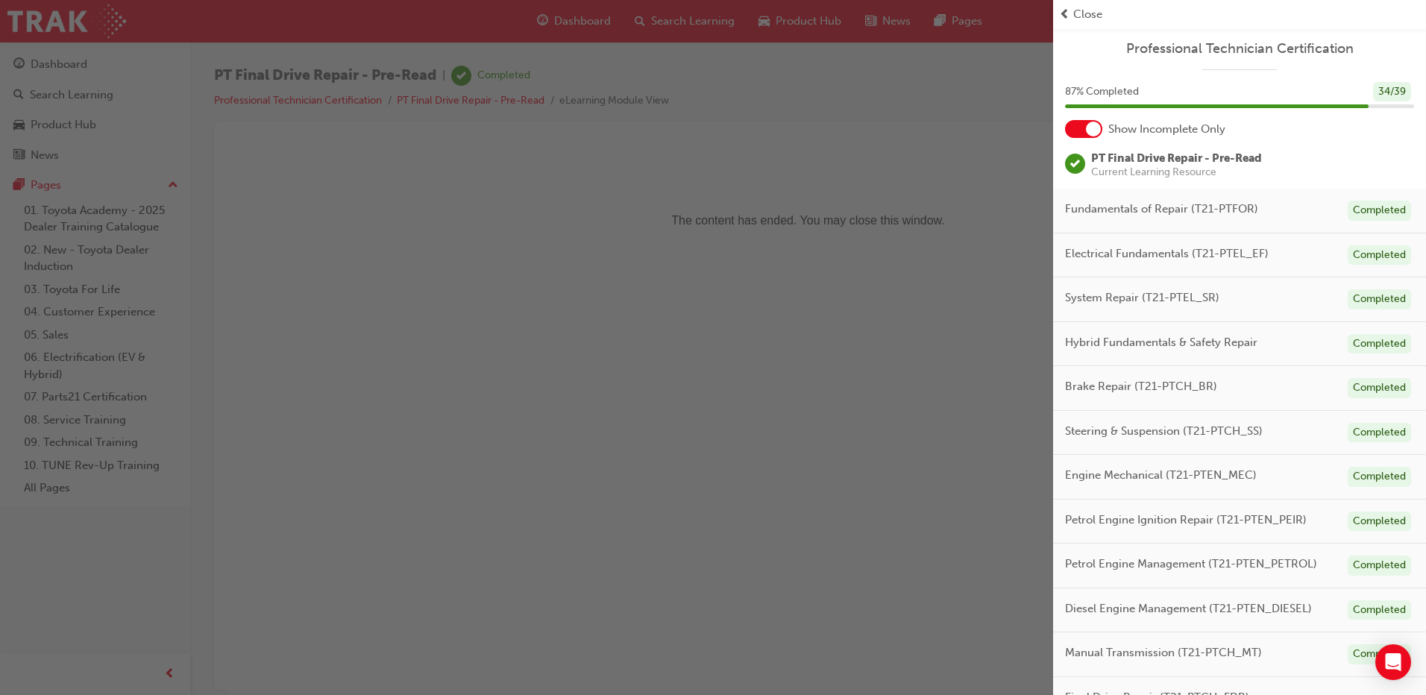
click at [1098, 130] on div at bounding box center [1093, 129] width 15 height 15
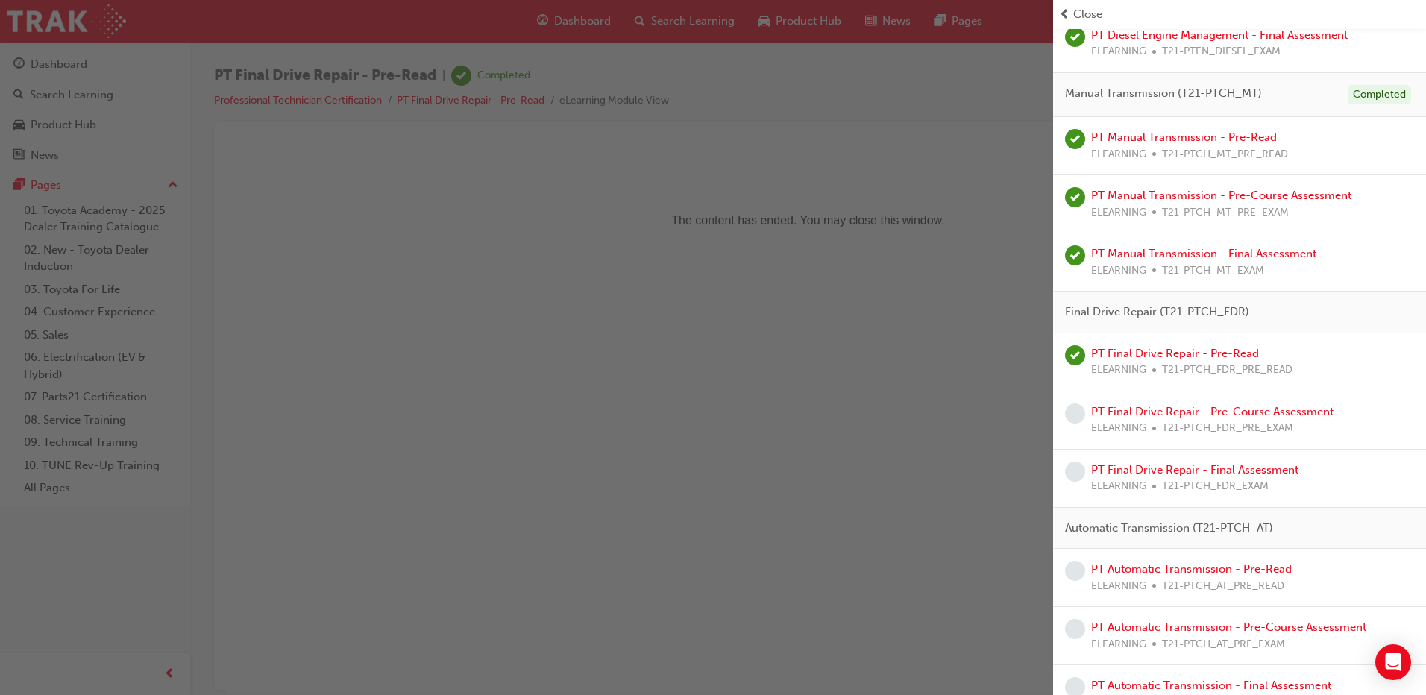
scroll to position [2351, 0]
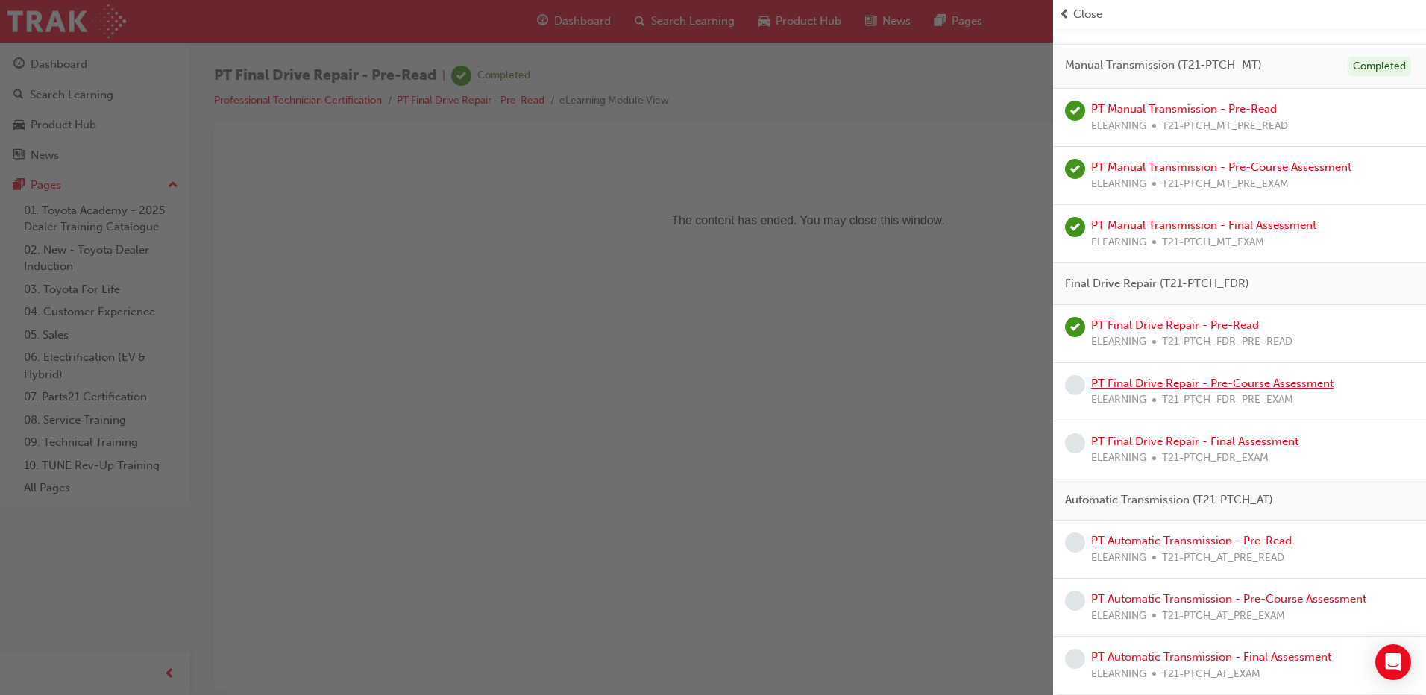
click at [1189, 384] on link "PT Final Drive Repair - Pre-Course Assessment" at bounding box center [1212, 383] width 242 height 13
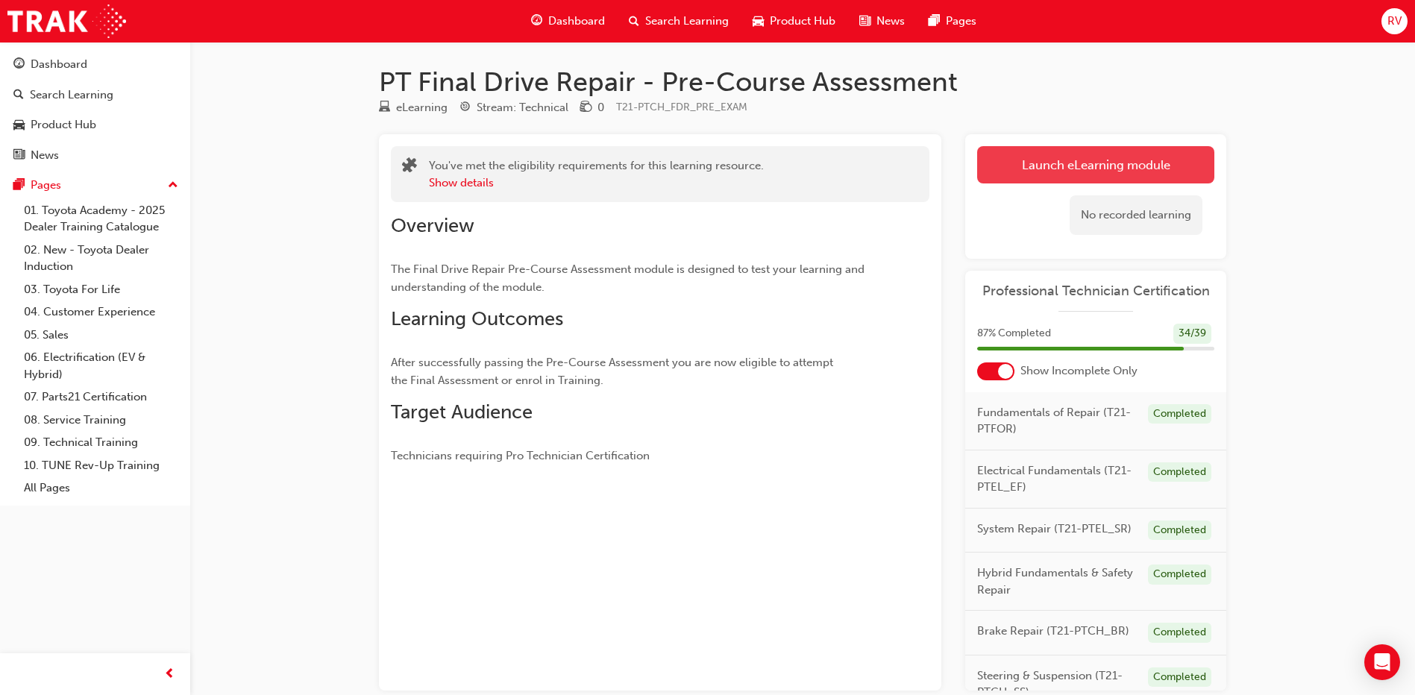
click at [1138, 166] on link "Launch eLearning module" at bounding box center [1095, 164] width 237 height 37
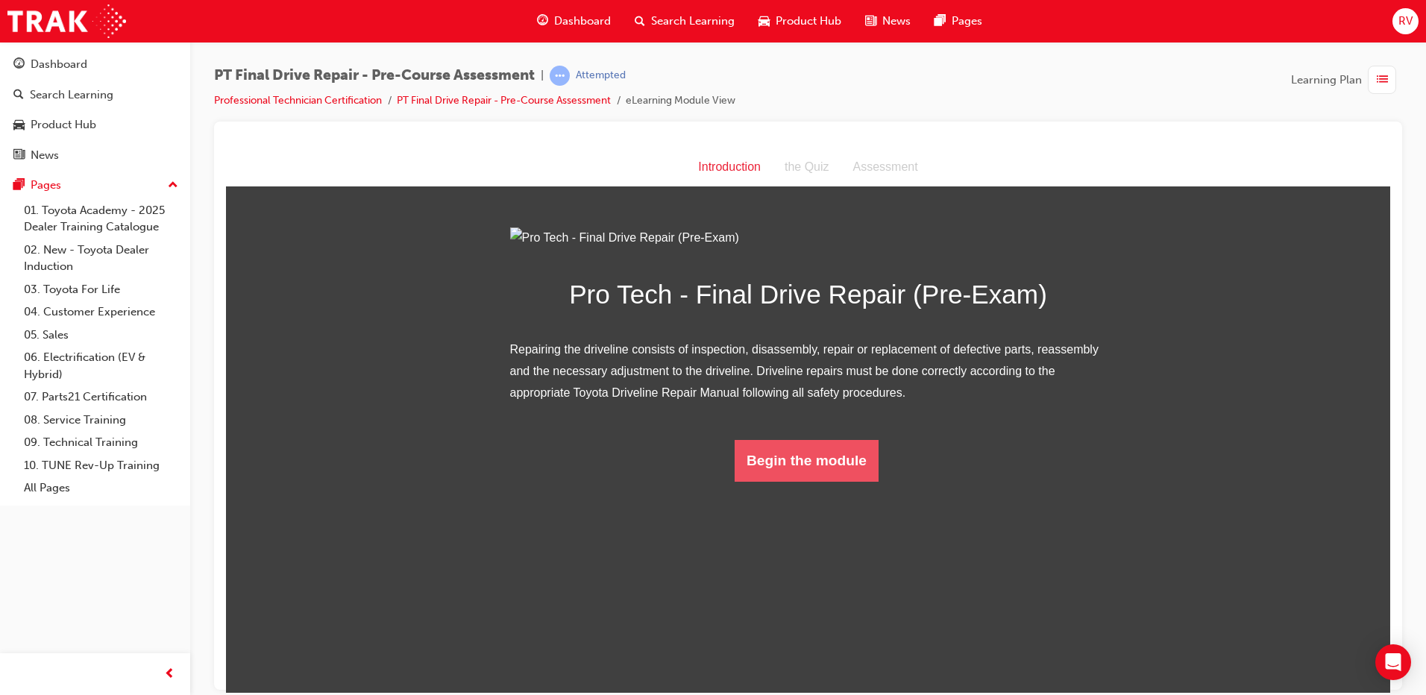
click at [824, 481] on button "Begin the module" at bounding box center [807, 460] width 144 height 42
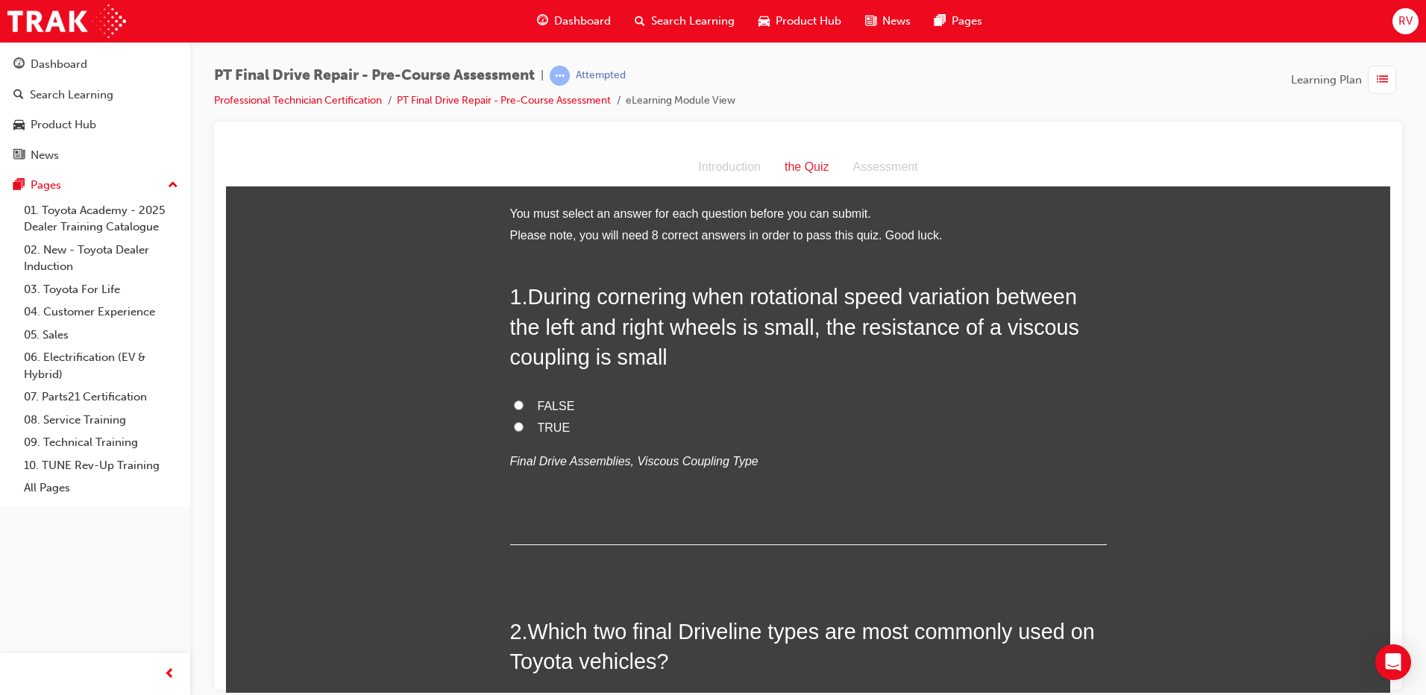
click at [853, 327] on span "During cornering when rotational speed variation between the left and right whe…" at bounding box center [794, 326] width 569 height 84
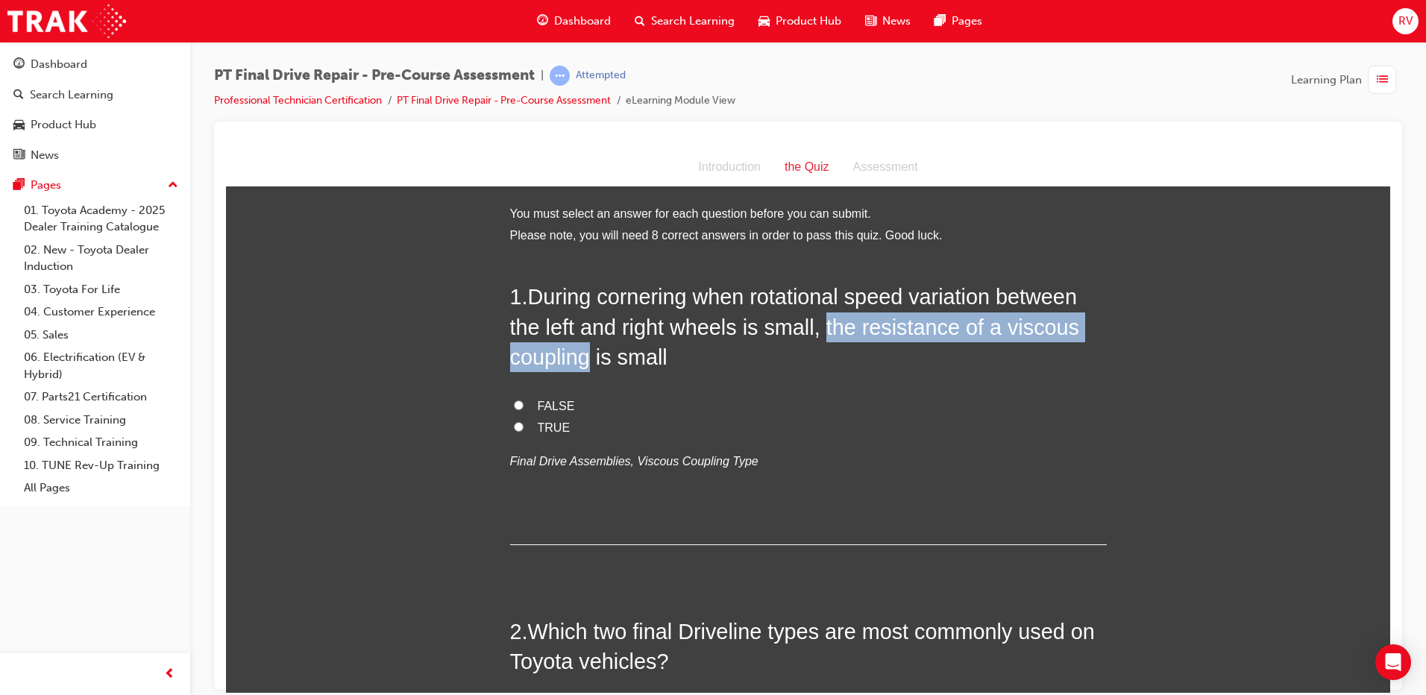
drag, startPoint x: 815, startPoint y: 321, endPoint x: 582, endPoint y: 363, distance: 236.6
click at [582, 363] on span "During cornering when rotational speed variation between the left and right whe…" at bounding box center [794, 326] width 569 height 84
copy span "the resistance of a viscous coupling"
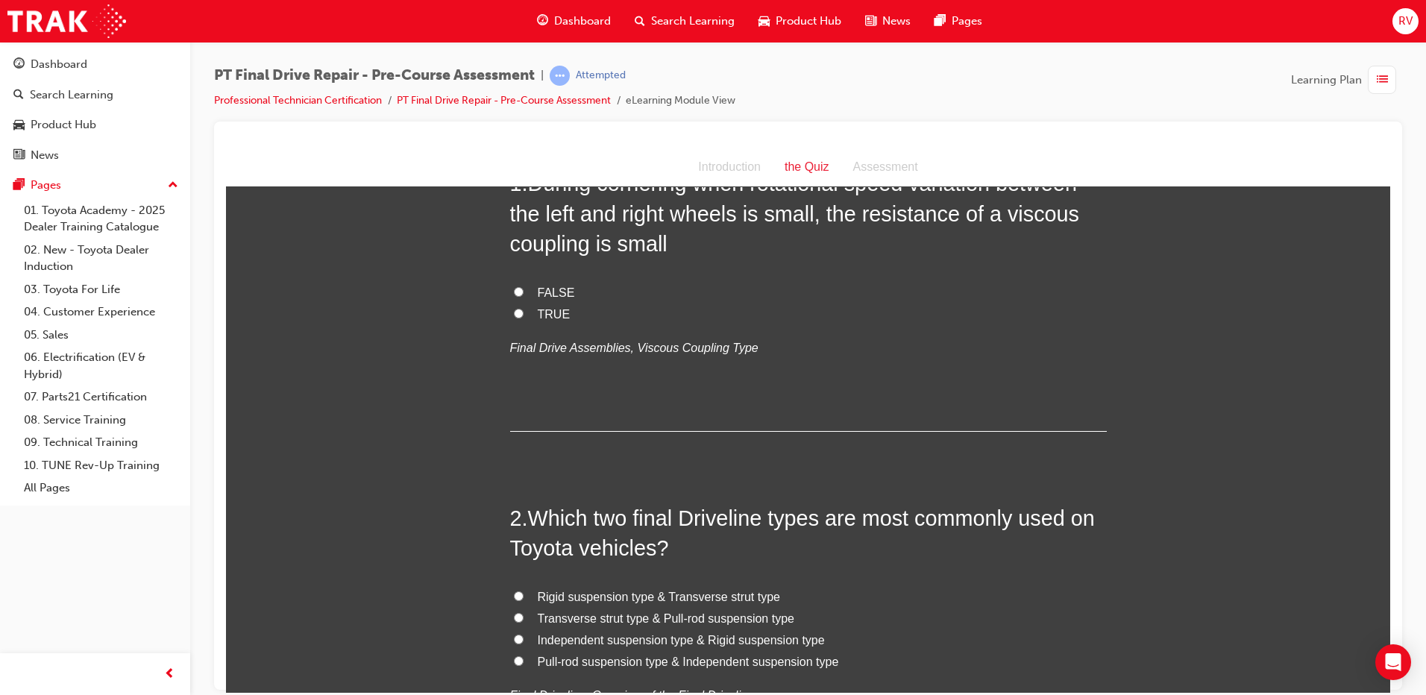
scroll to position [149, 0]
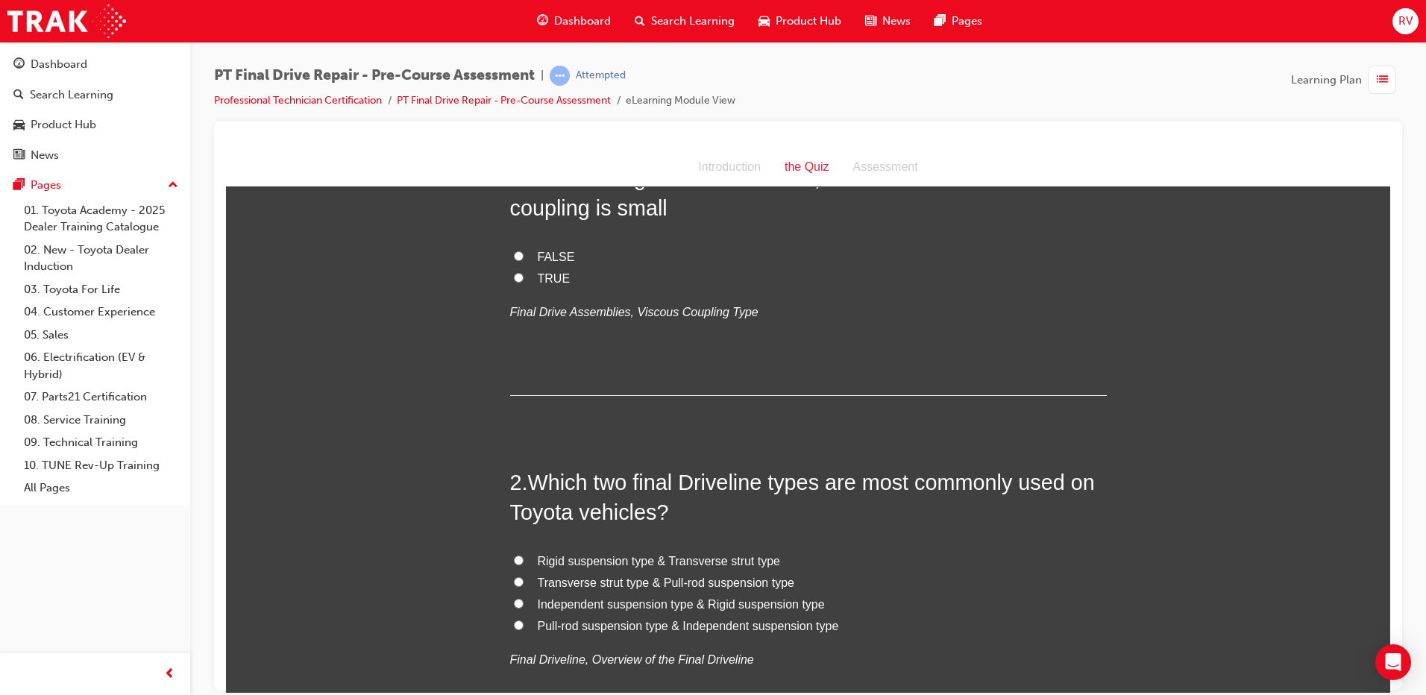
click at [722, 610] on span "Independent suspension type & Rigid suspension type" at bounding box center [681, 604] width 287 height 13
click at [524, 608] on input "Independent suspension type & Rigid suspension type" at bounding box center [519, 603] width 10 height 10
radio input "true"
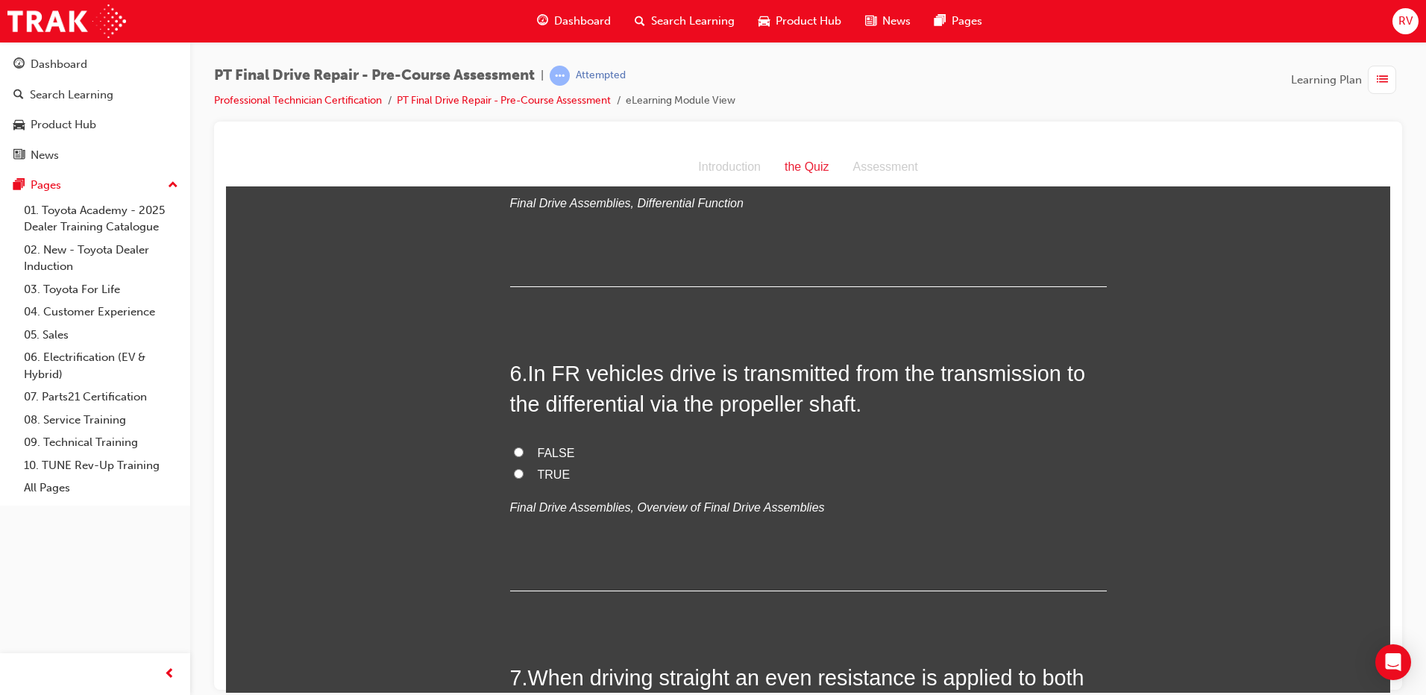
scroll to position [1581, 0]
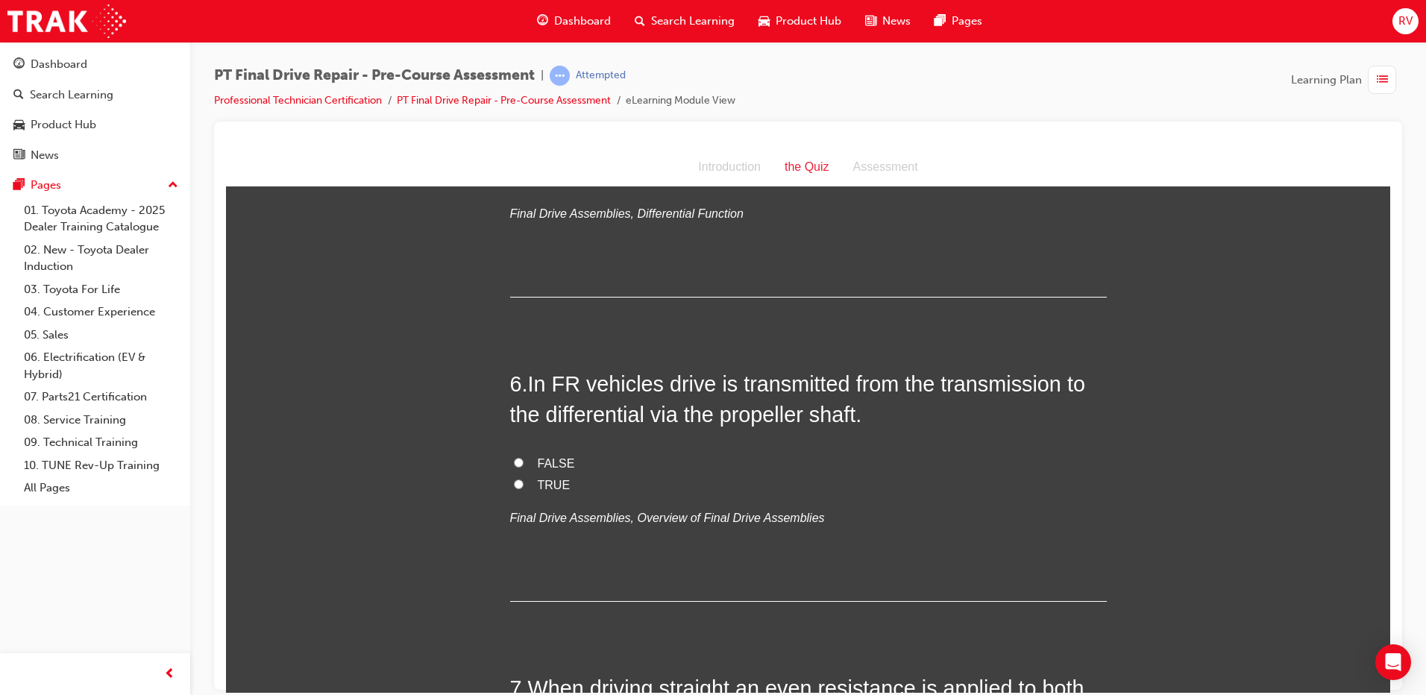
click at [527, 480] on label "TRUE" at bounding box center [808, 485] width 597 height 22
click at [524, 480] on input "TRUE" at bounding box center [519, 484] width 10 height 10
radio input "true"
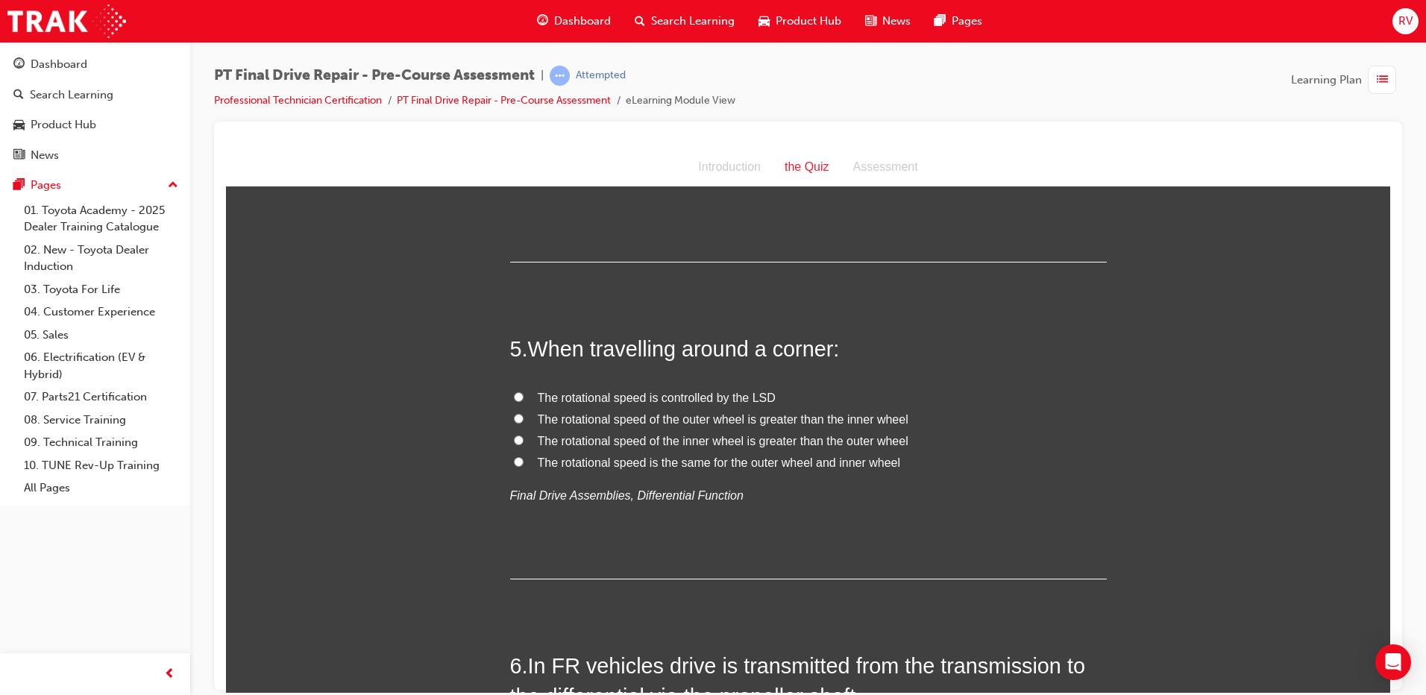
scroll to position [1343, 0]
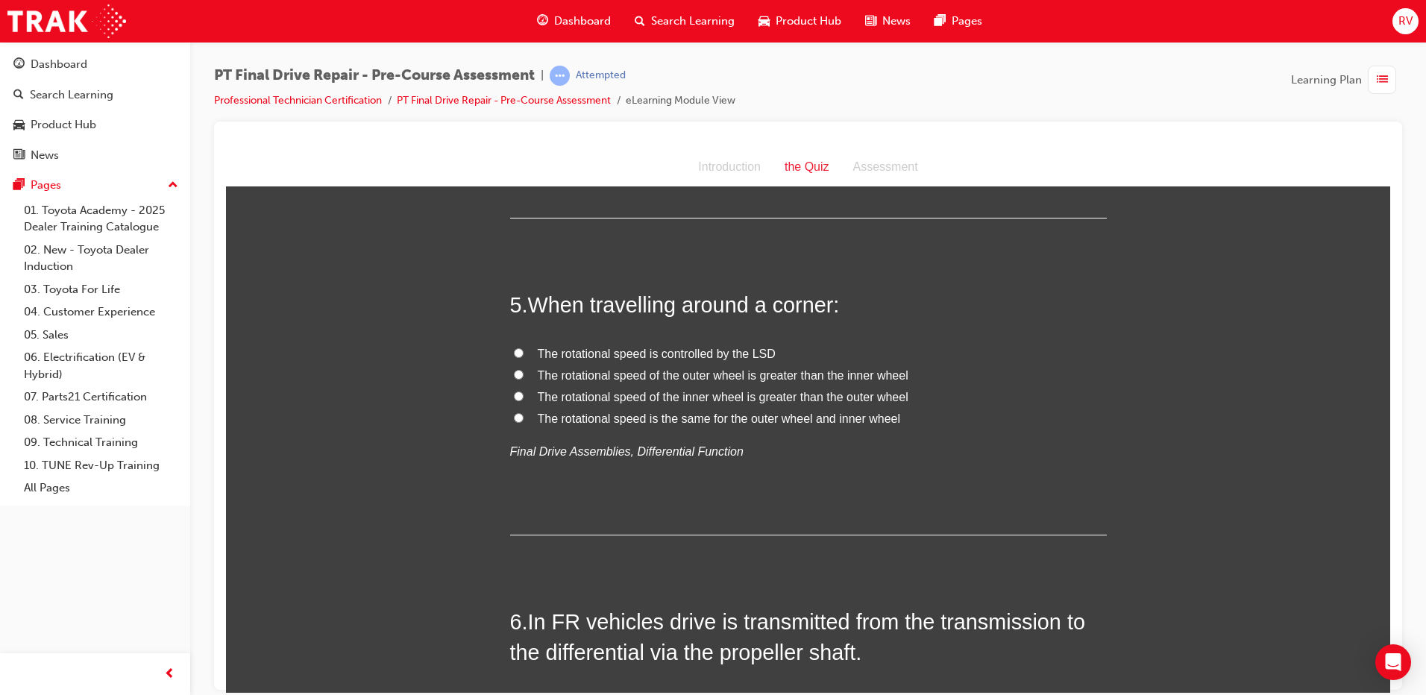
click at [742, 374] on span "The rotational speed of the outer wheel is greater than the inner wheel" at bounding box center [723, 375] width 371 height 13
click at [524, 374] on input "The rotational speed of the outer wheel is greater than the inner wheel" at bounding box center [519, 374] width 10 height 10
radio input "true"
click at [518, 367] on label "The rotational speed of the outer wheel is greater than the inner wheel" at bounding box center [808, 376] width 597 height 22
click at [518, 369] on input "The rotational speed of the outer wheel is greater than the inner wheel" at bounding box center [519, 374] width 10 height 10
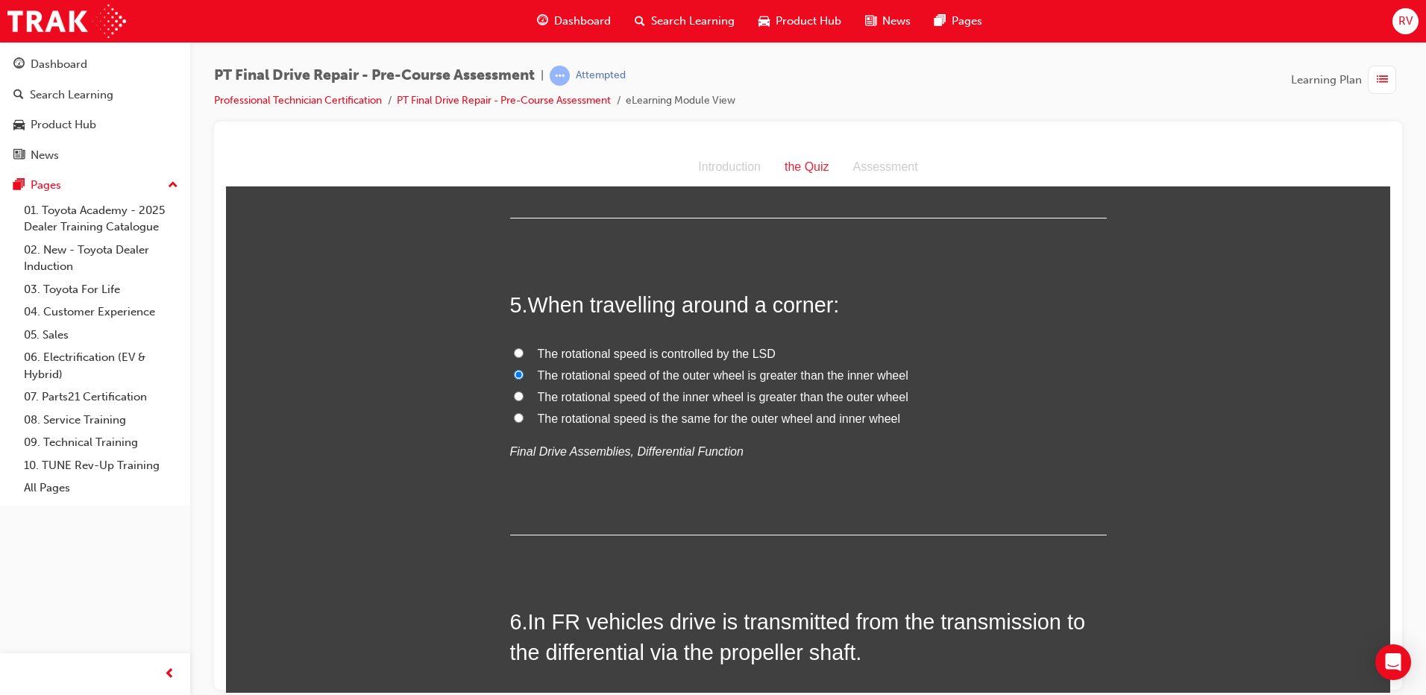
click at [526, 375] on label "The rotational speed of the outer wheel is greater than the inner wheel" at bounding box center [808, 376] width 597 height 22
click at [524, 375] on input "The rotational speed of the outer wheel is greater than the inner wheel" at bounding box center [519, 374] width 10 height 10
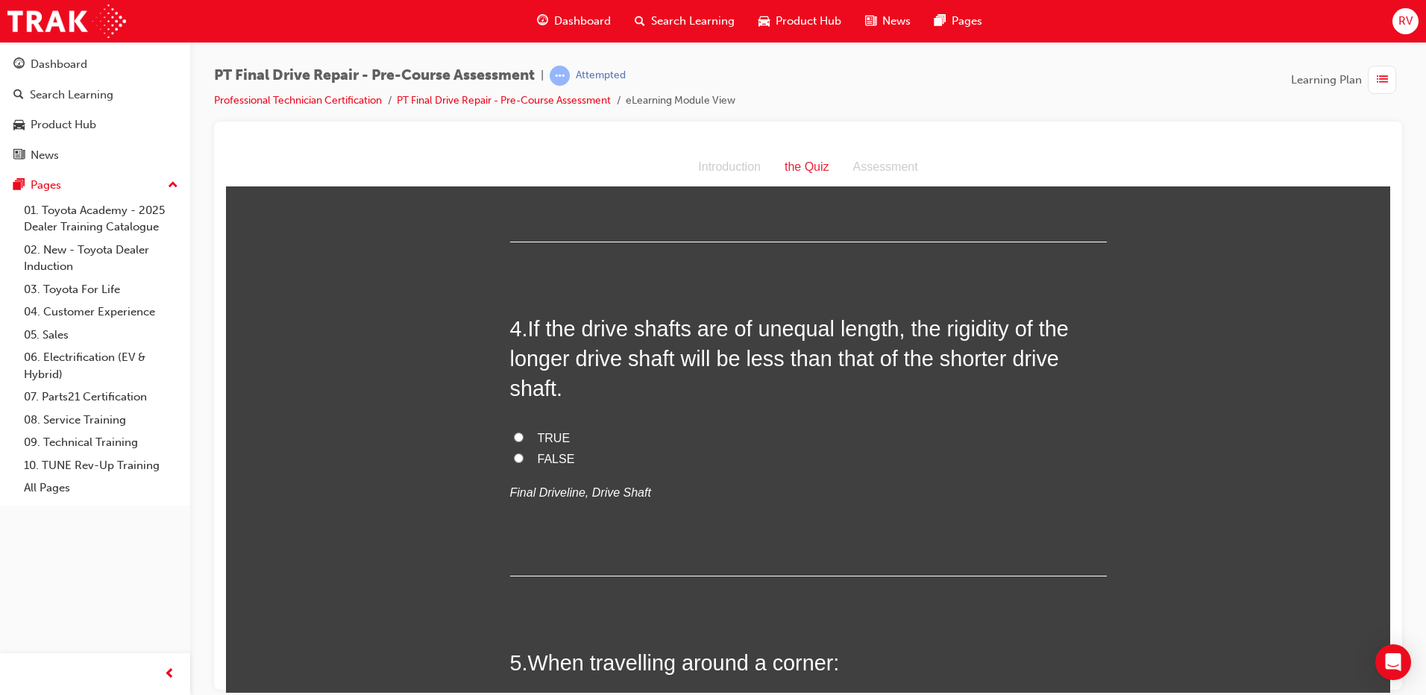
scroll to position [984, 0]
click at [520, 438] on label "TRUE" at bounding box center [808, 439] width 597 height 22
click at [520, 438] on input "TRUE" at bounding box center [519, 438] width 10 height 10
radio input "true"
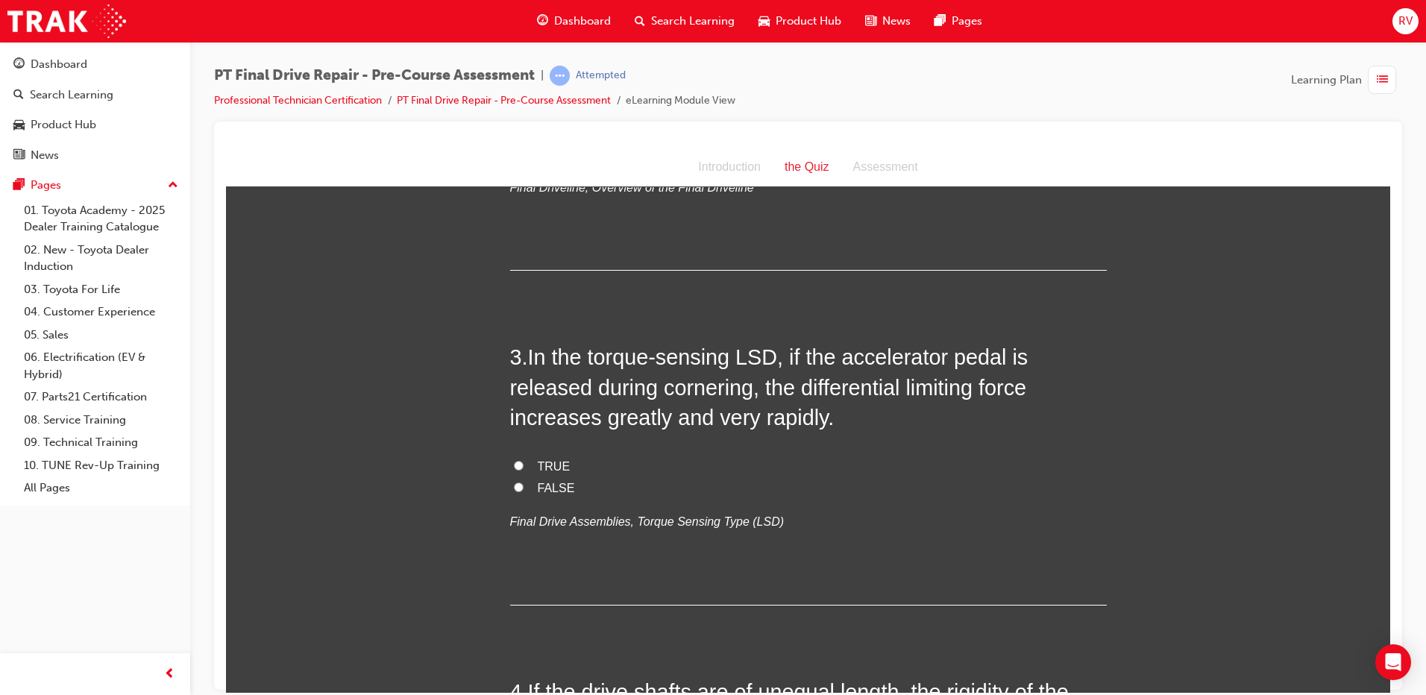
scroll to position [611, 0]
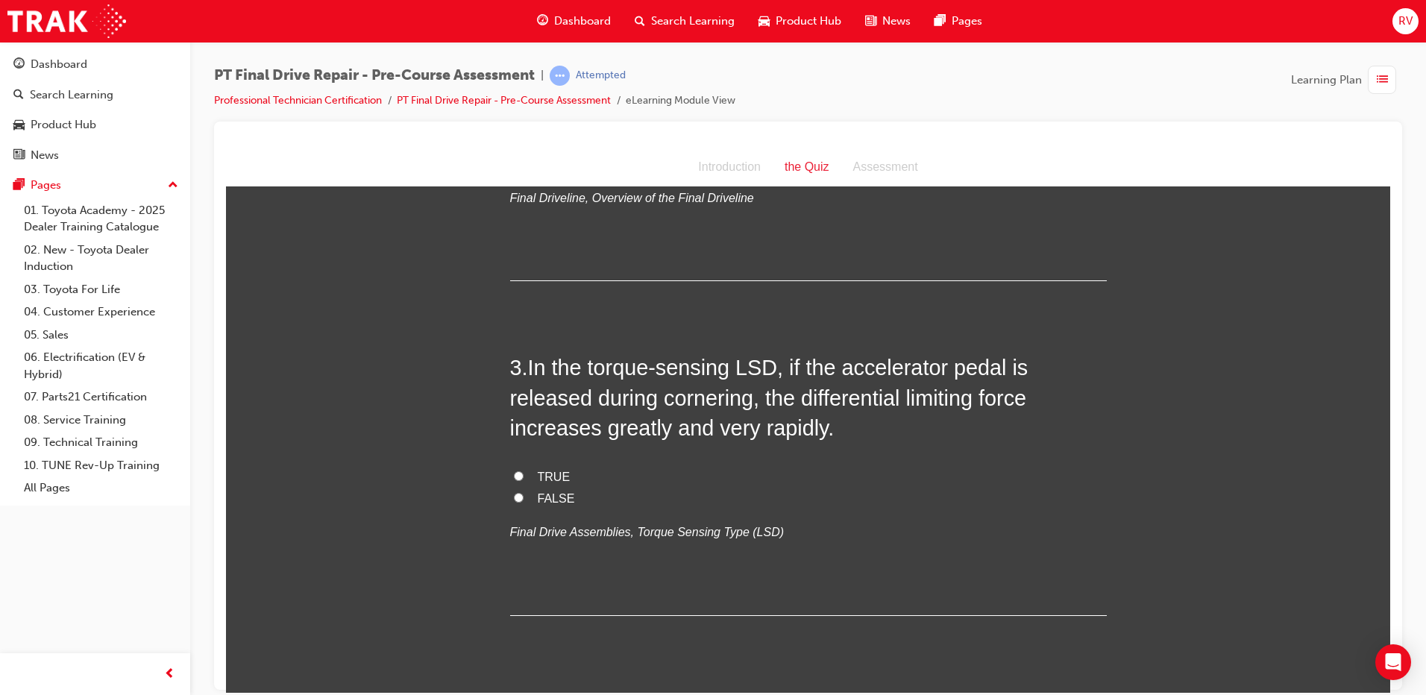
click at [1408, 30] on div "RV" at bounding box center [1406, 21] width 26 height 26
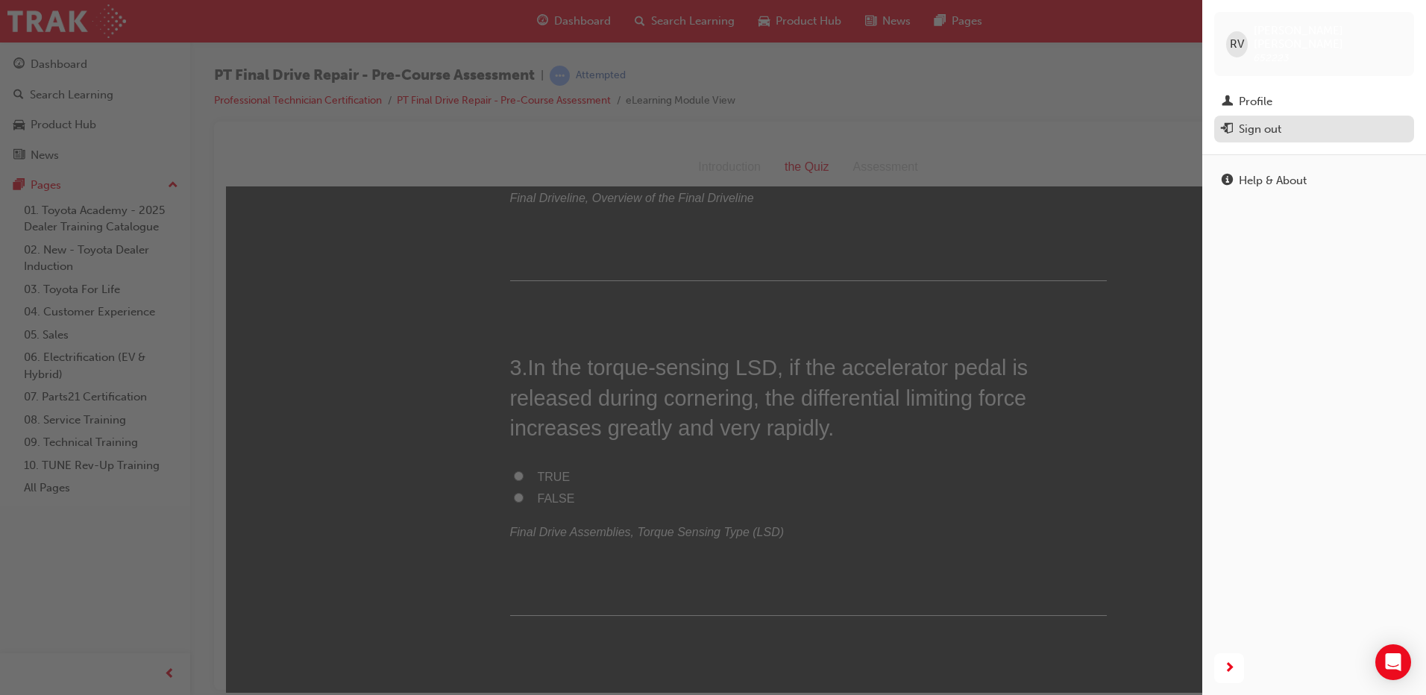
click at [1309, 120] on div "Sign out" at bounding box center [1314, 129] width 185 height 19
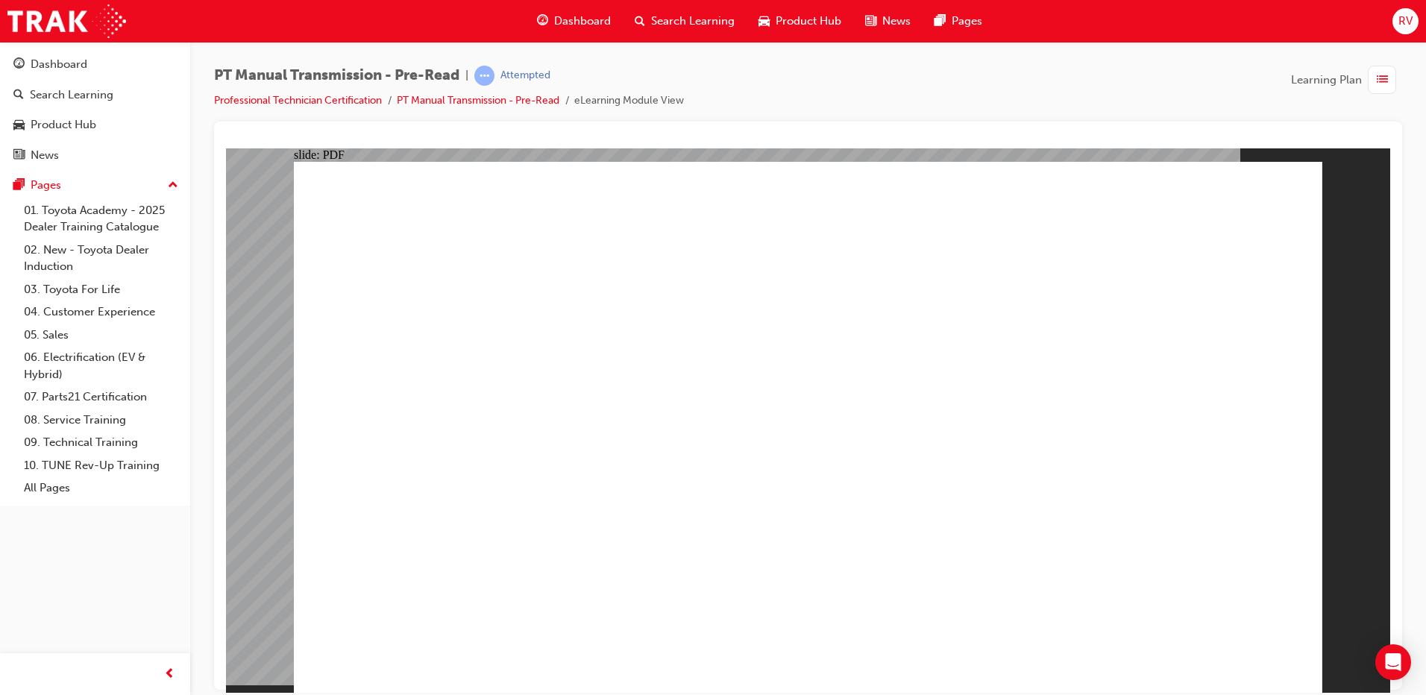
click at [600, 25] on span "Dashboard" at bounding box center [582, 21] width 57 height 17
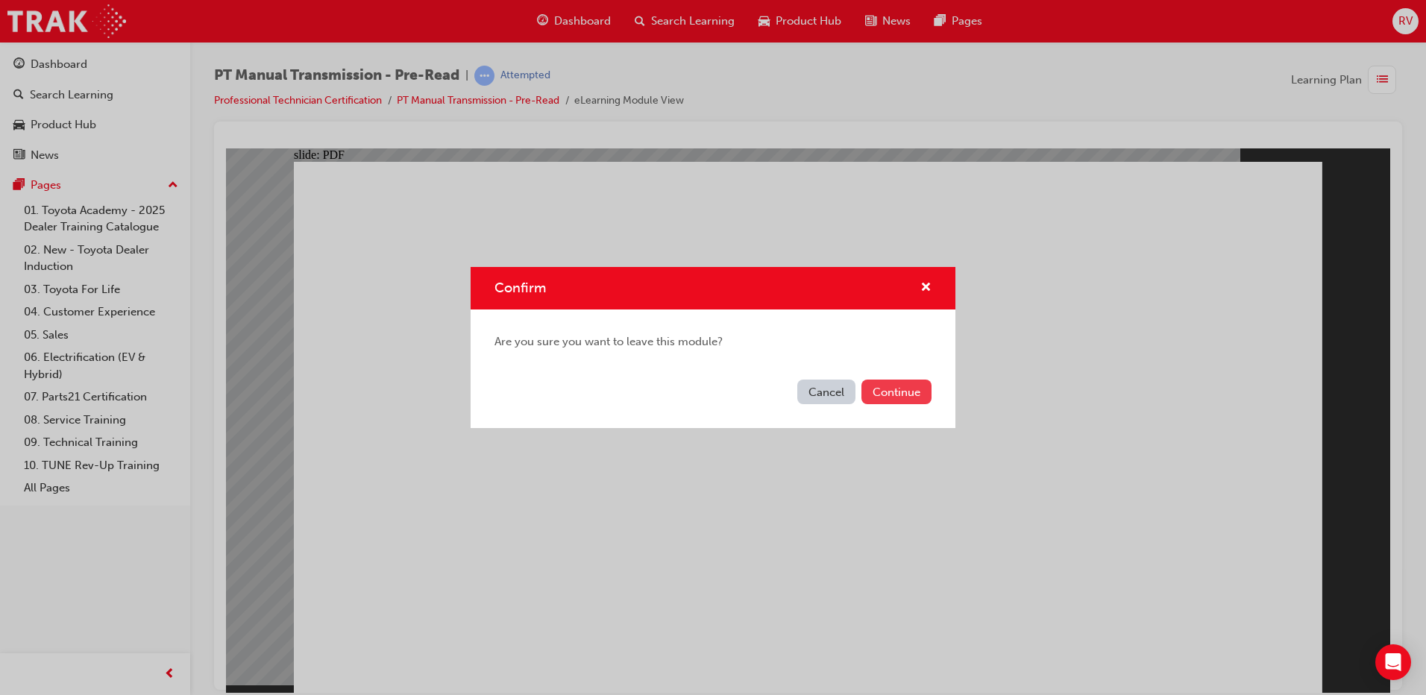
click at [895, 386] on button "Continue" at bounding box center [897, 392] width 70 height 25
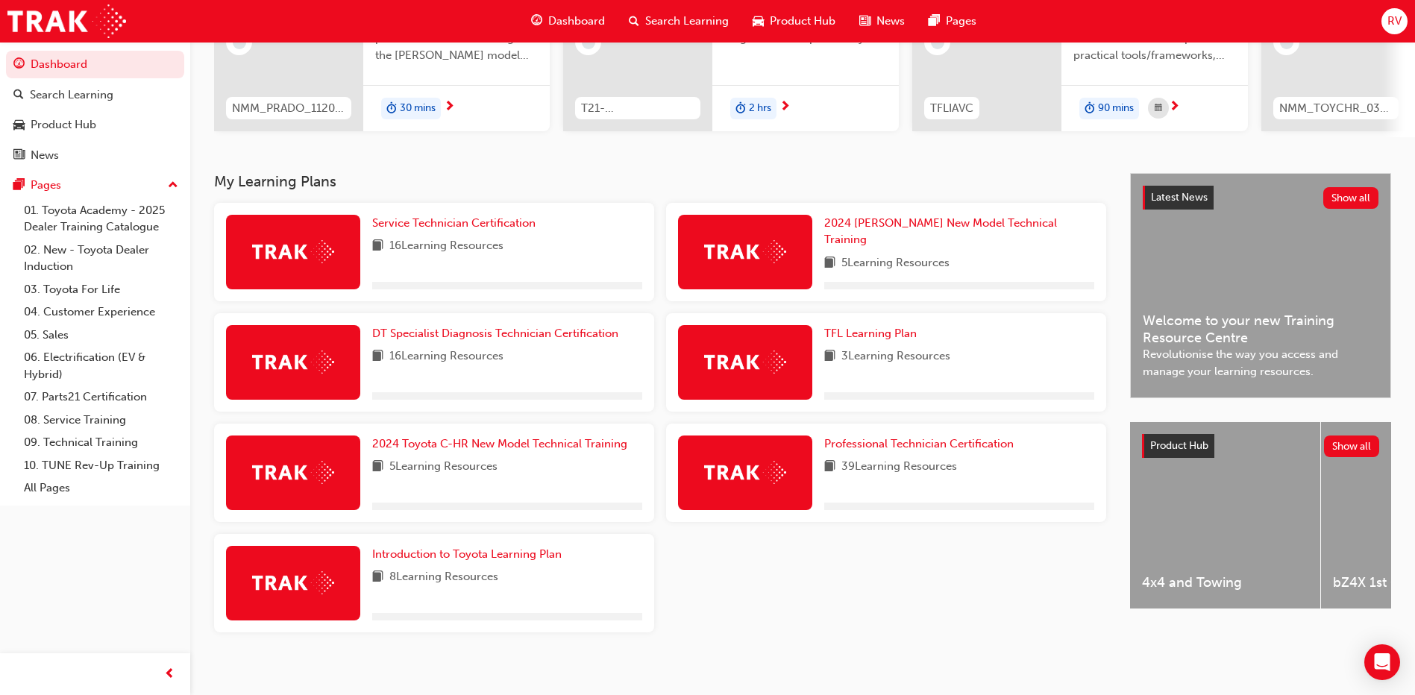
scroll to position [223, 0]
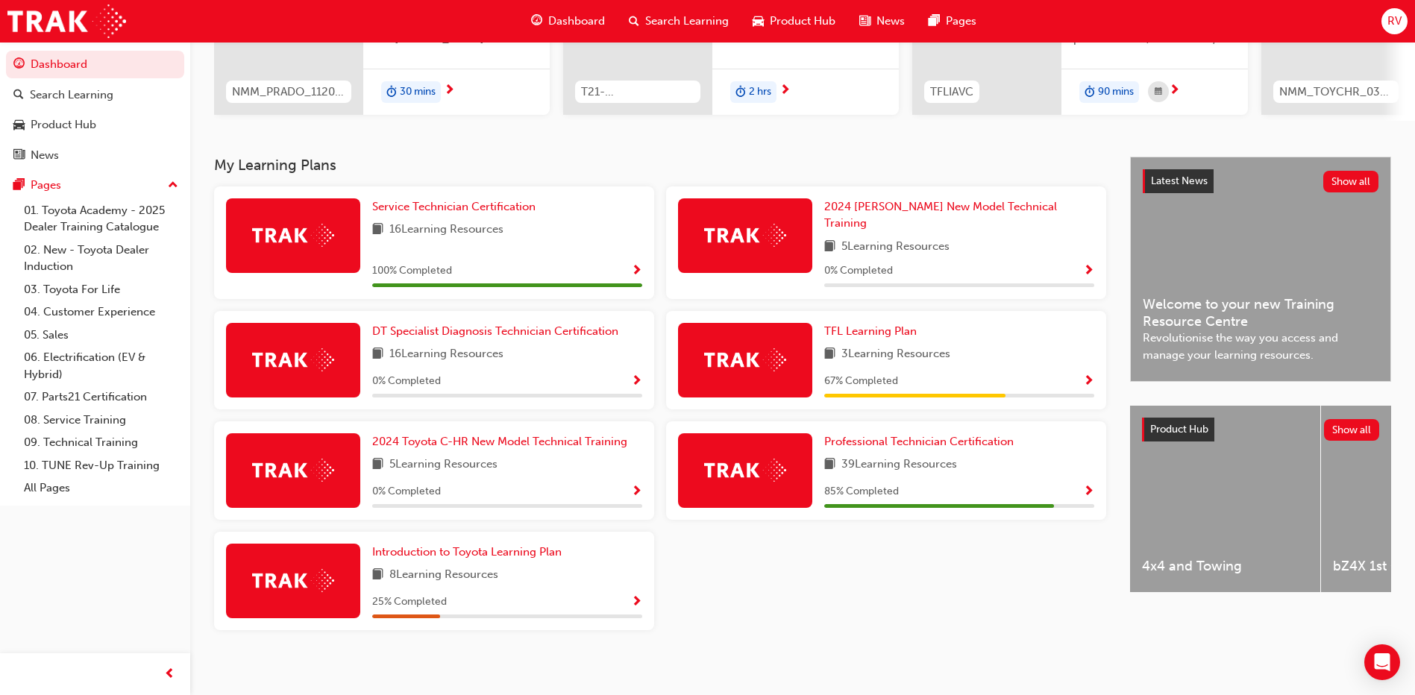
click at [542, 4] on div "Dashboard Search Learning Product Hub News Pages" at bounding box center [753, 21] width 481 height 43
click at [576, 26] on span "Dashboard" at bounding box center [576, 21] width 57 height 17
click at [576, 25] on span "Dashboard" at bounding box center [576, 21] width 57 height 17
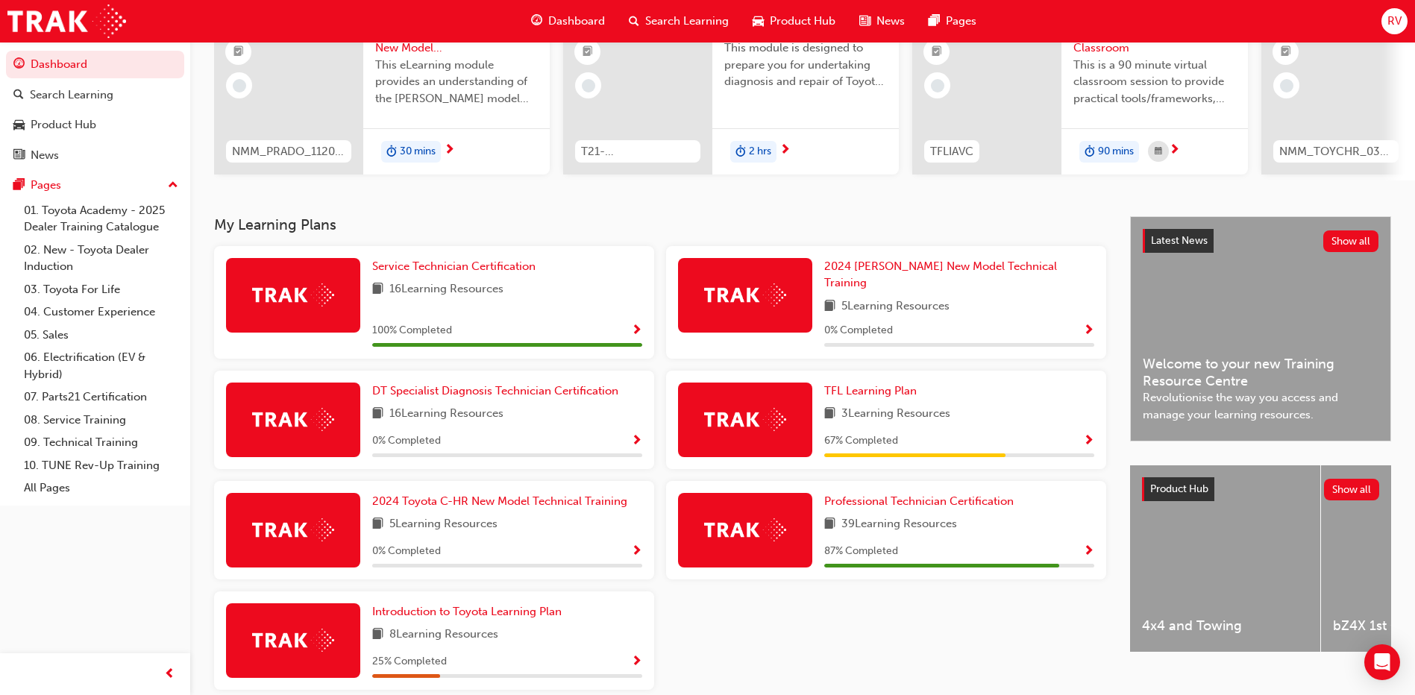
scroll to position [223, 0]
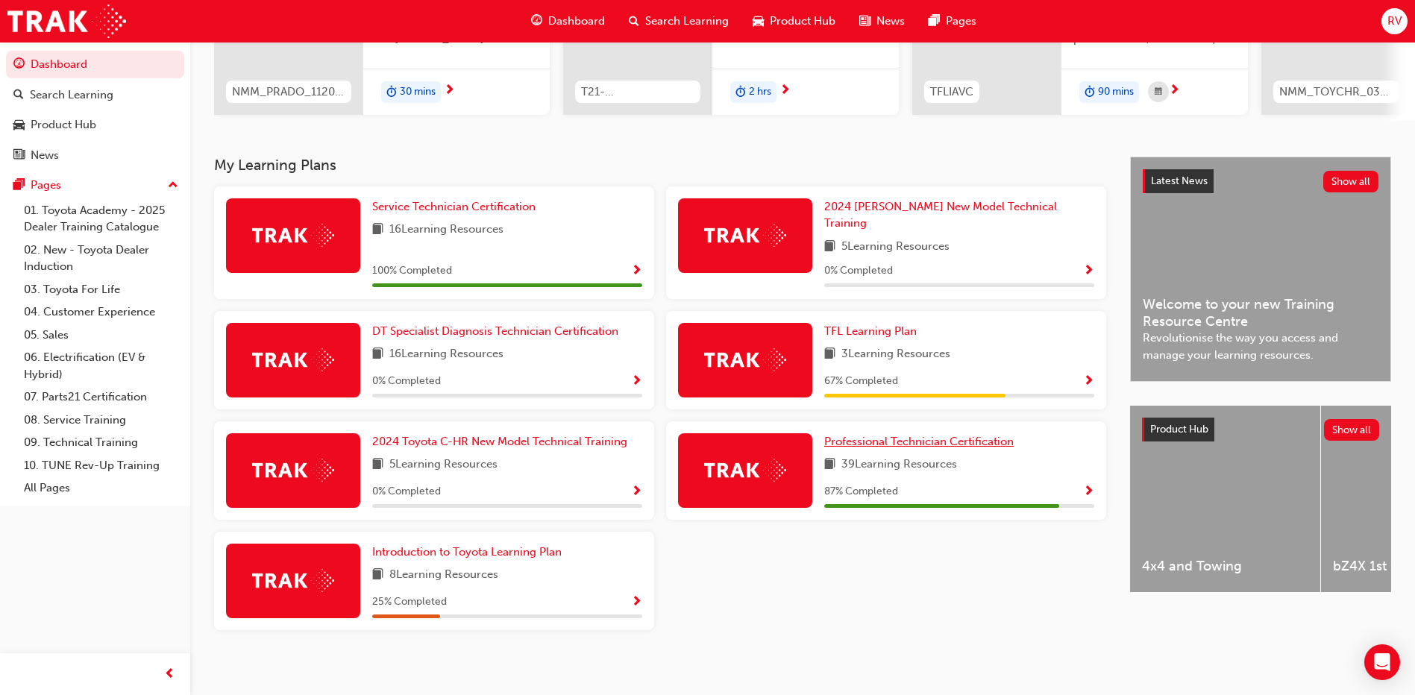
click at [900, 433] on link "Professional Technician Certification" at bounding box center [921, 441] width 195 height 17
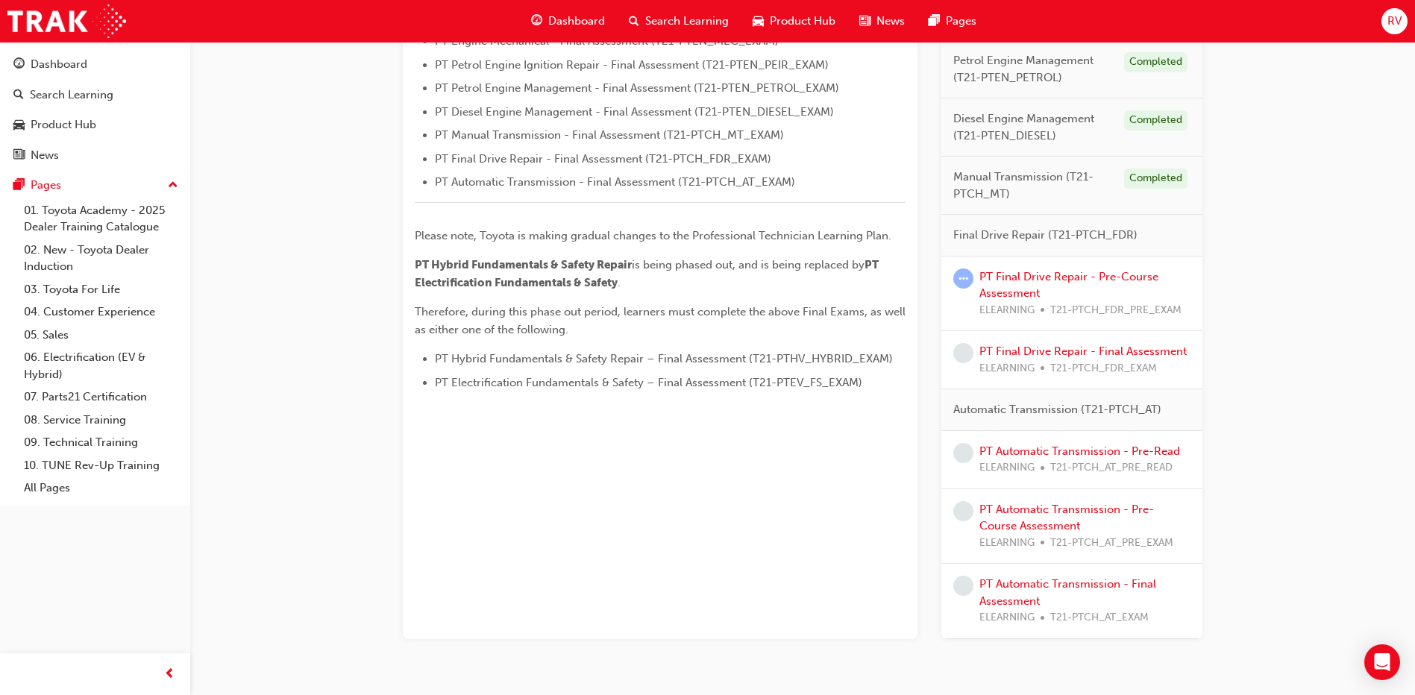
scroll to position [650, 0]
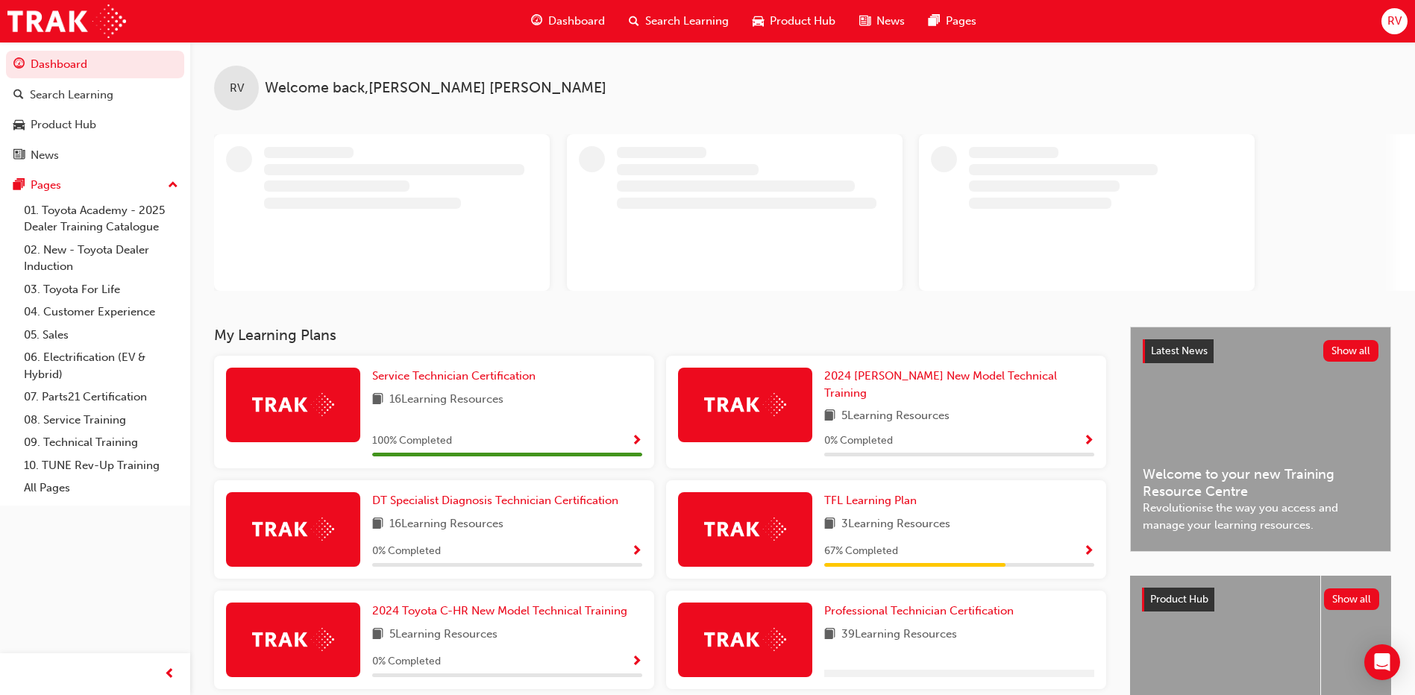
click at [594, 28] on span "Dashboard" at bounding box center [576, 21] width 57 height 17
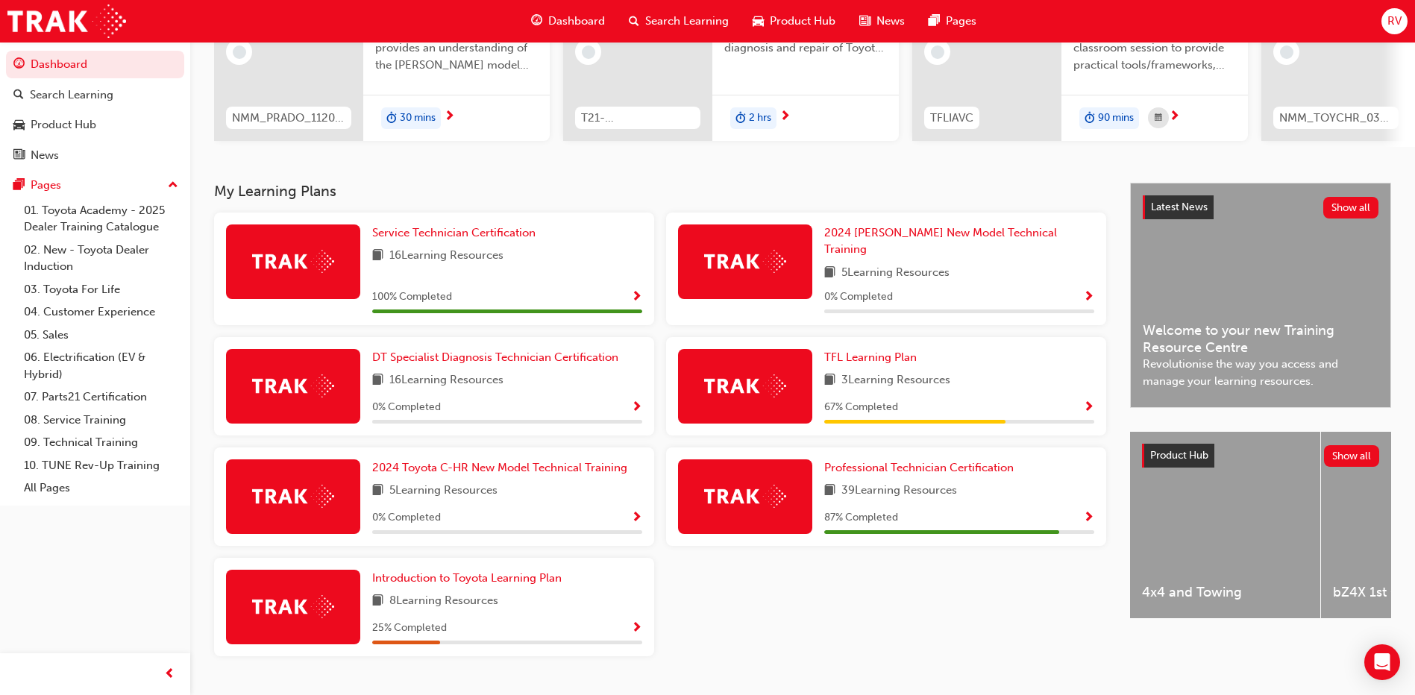
scroll to position [223, 0]
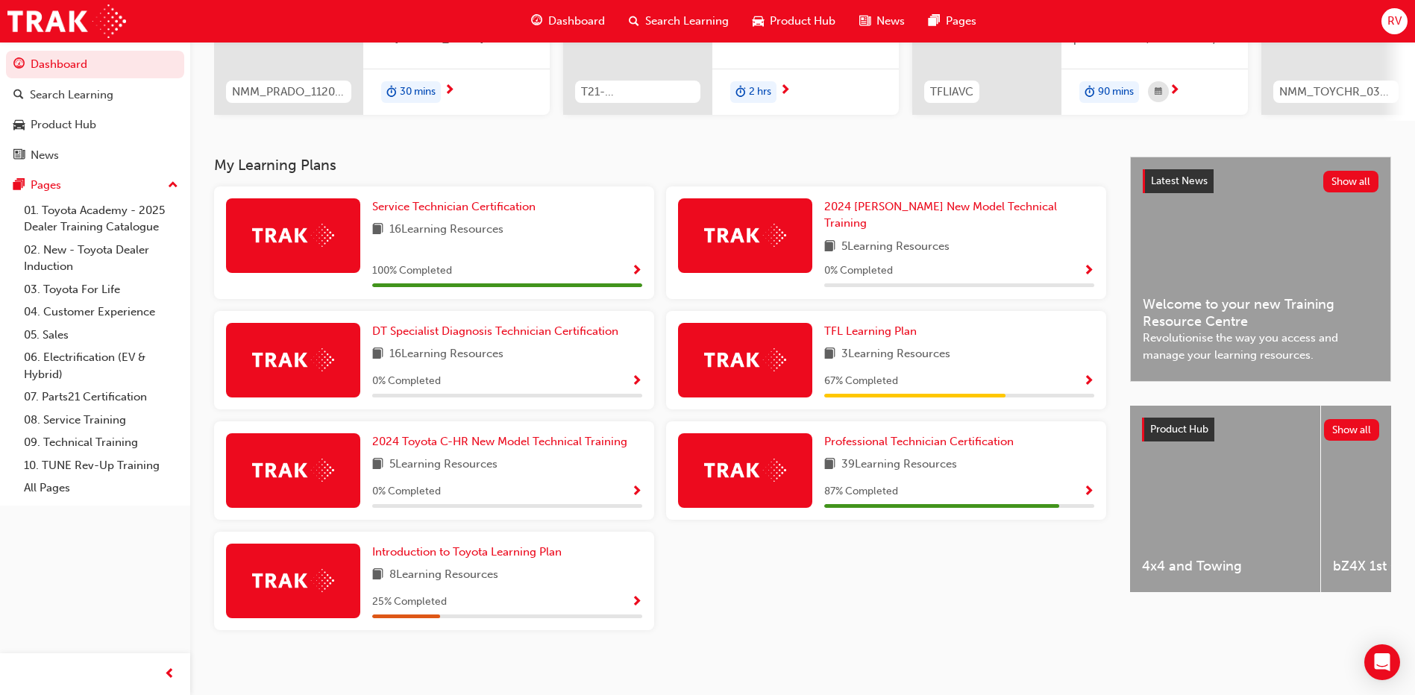
click at [1396, 27] on span "RV" at bounding box center [1394, 21] width 14 height 17
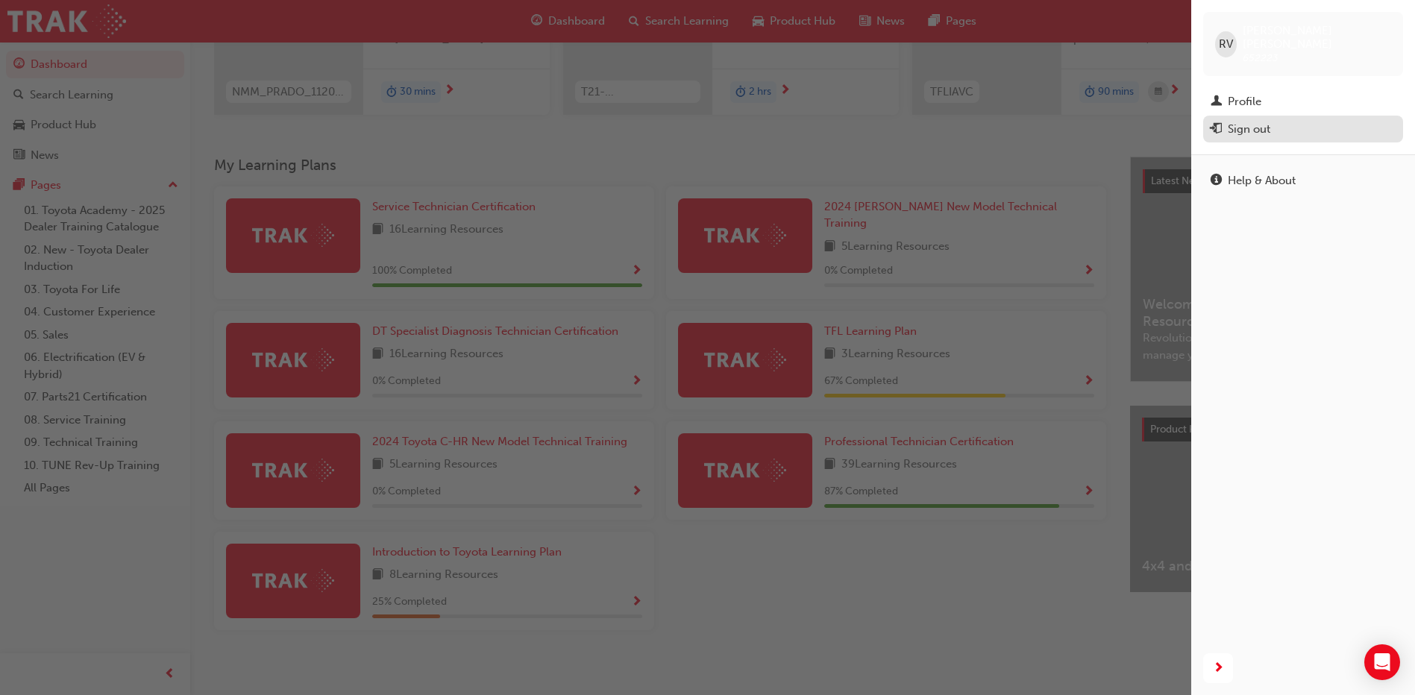
click at [1283, 129] on button "Sign out" at bounding box center [1303, 130] width 200 height 28
